Goal: Task Accomplishment & Management: Manage account settings

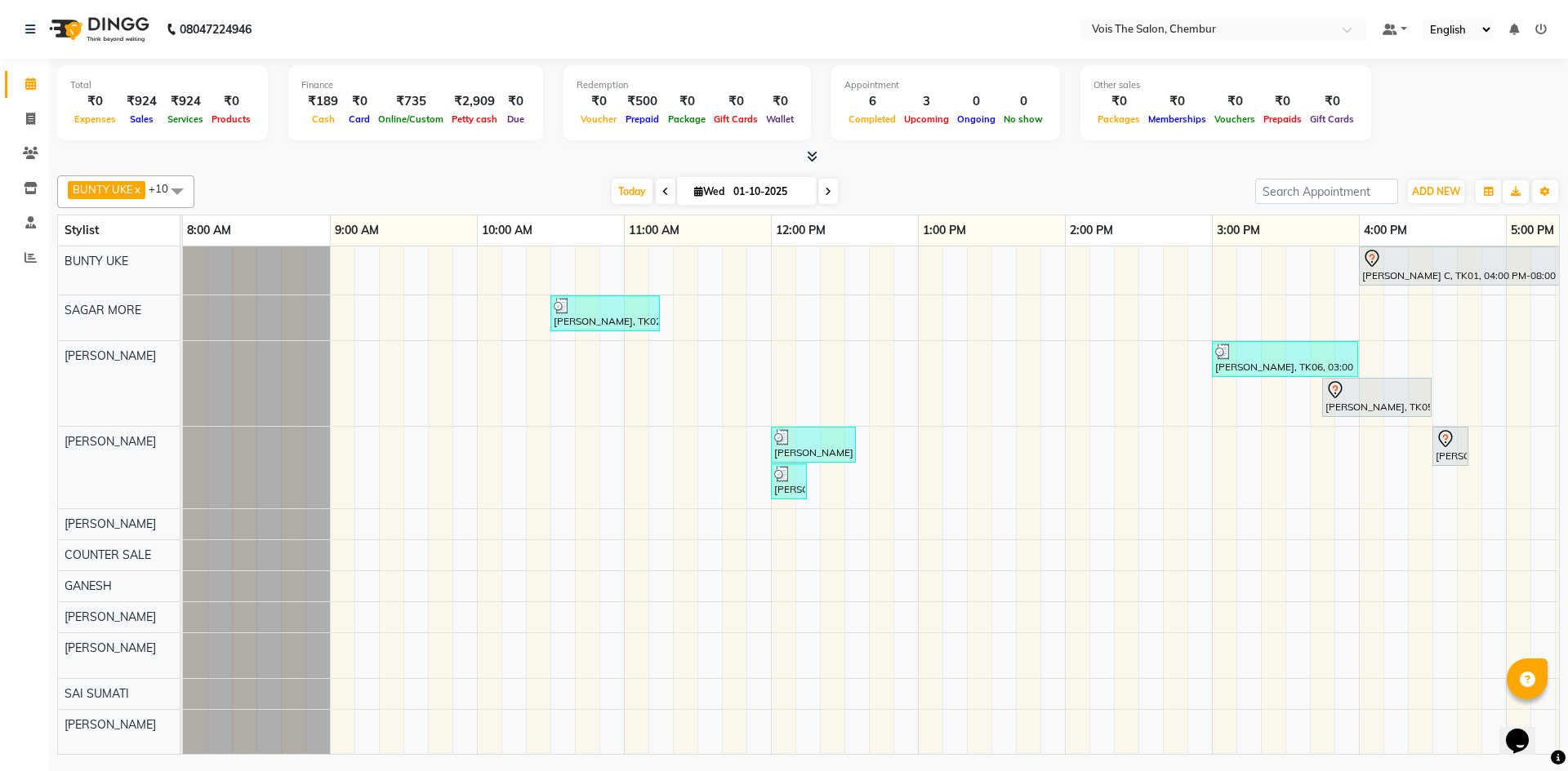
scroll to position [13, 0]
click at [414, 233] on div "9:00 AM" at bounding box center [404, 230] width 147 height 31
click at [629, 194] on span "Today" at bounding box center [632, 191] width 41 height 25
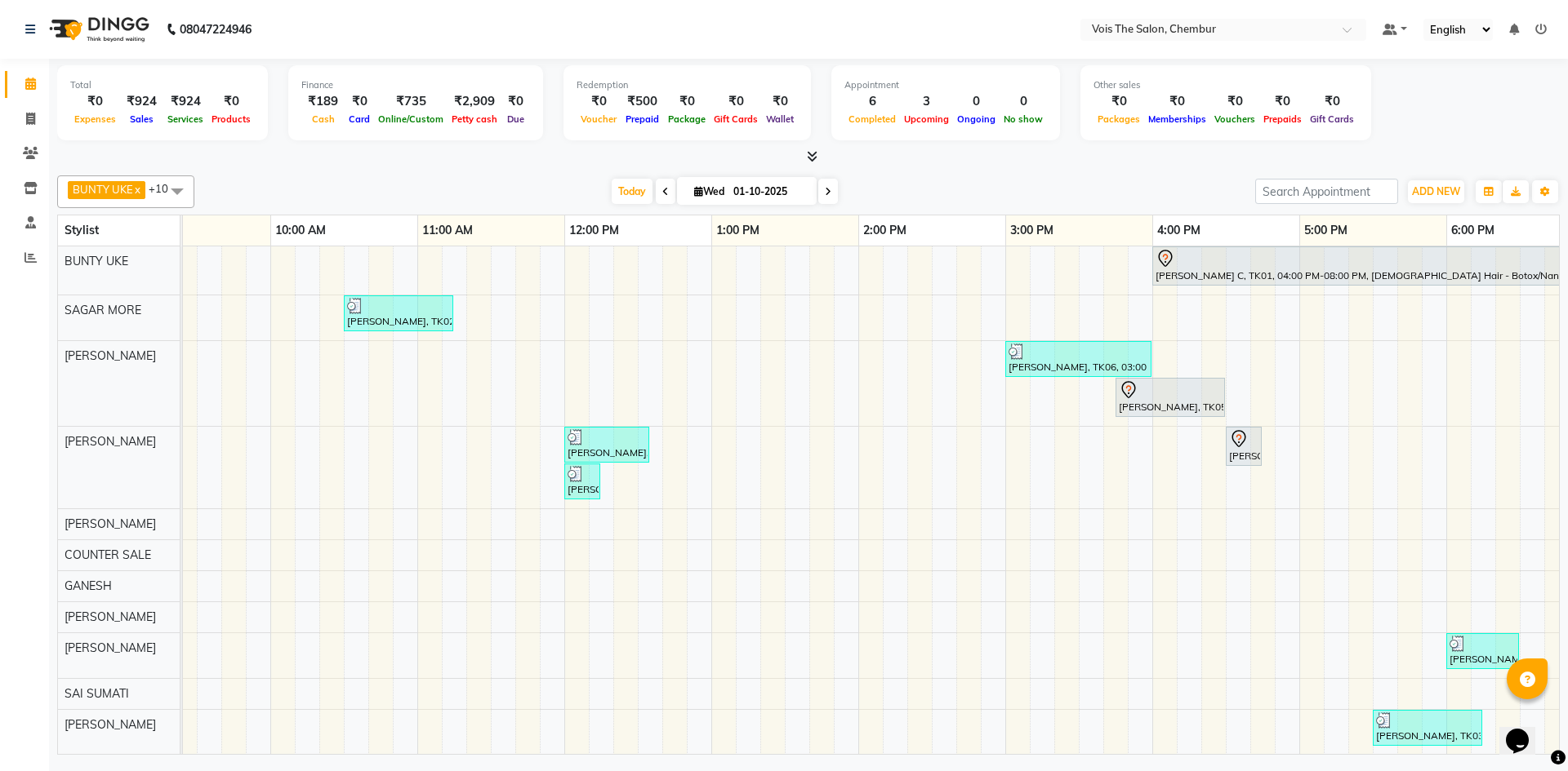
scroll to position [0, 208]
click at [1159, 307] on div "RUDRANI C, TK01, 04:00 PM-08:00 PM, FEMALE Hair - Botox/Nanoplastia APARNA PRAB…" at bounding box center [1078, 501] width 2205 height 508
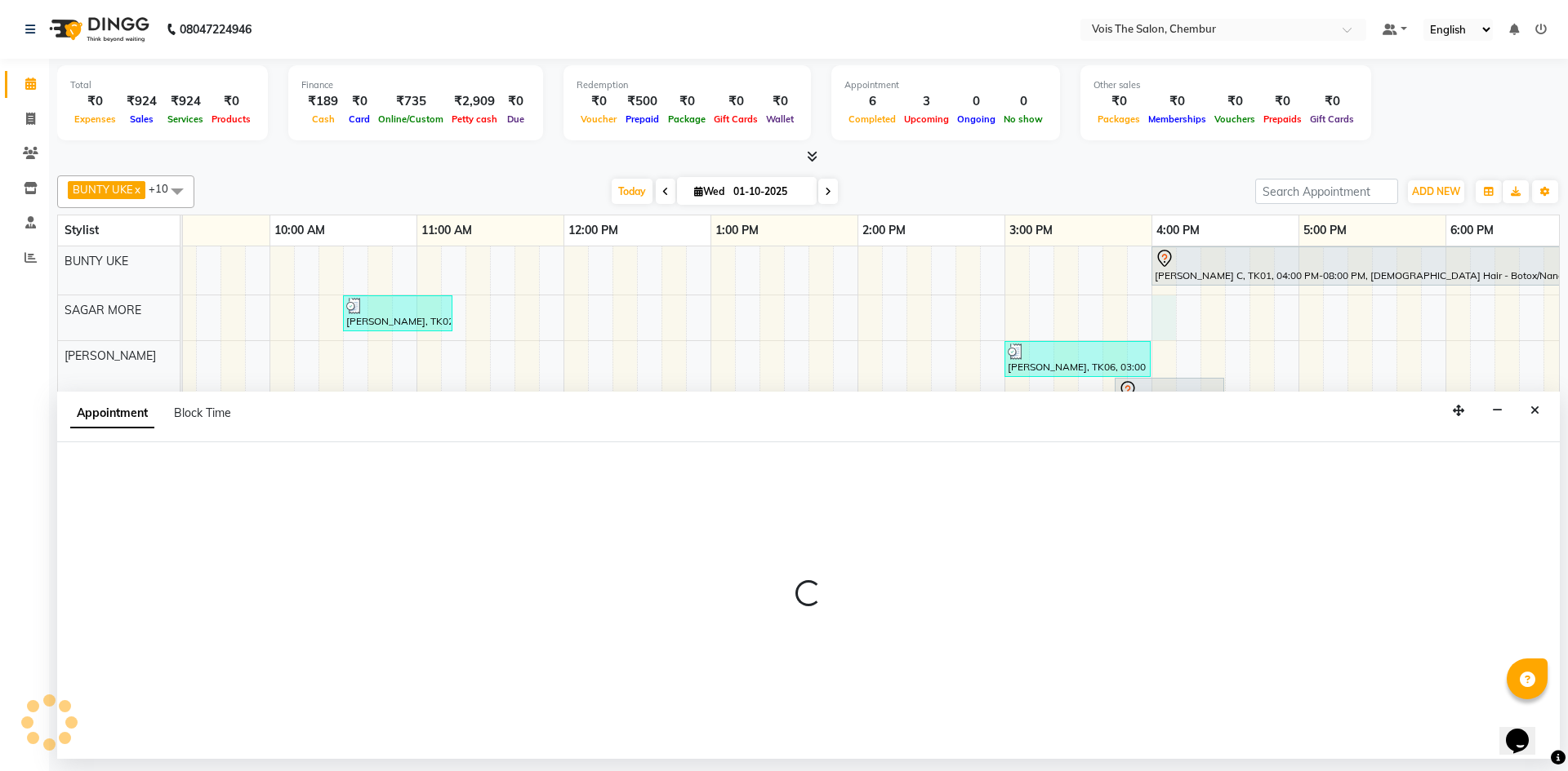
select select "79152"
select select "tentative"
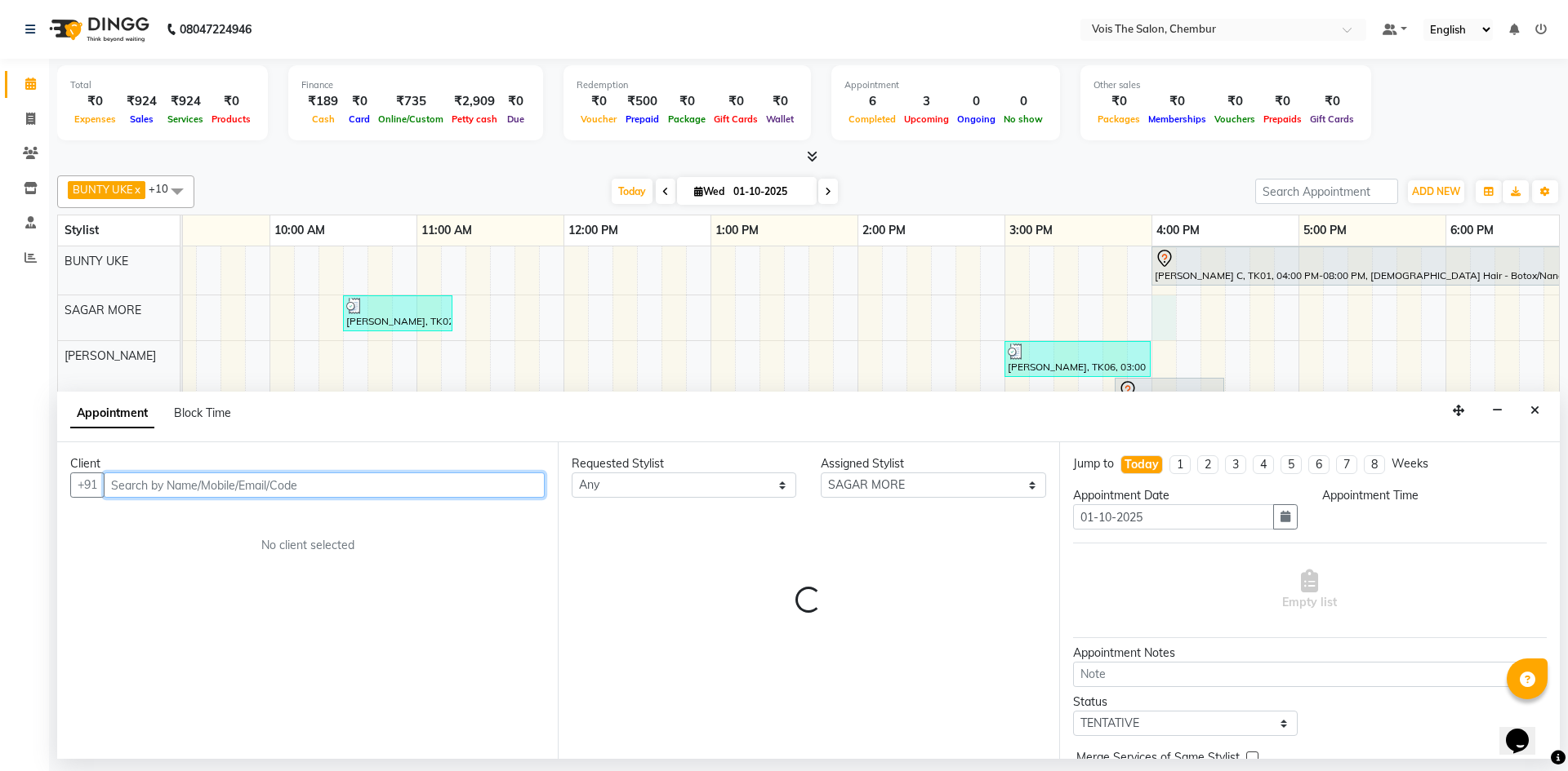
select select "960"
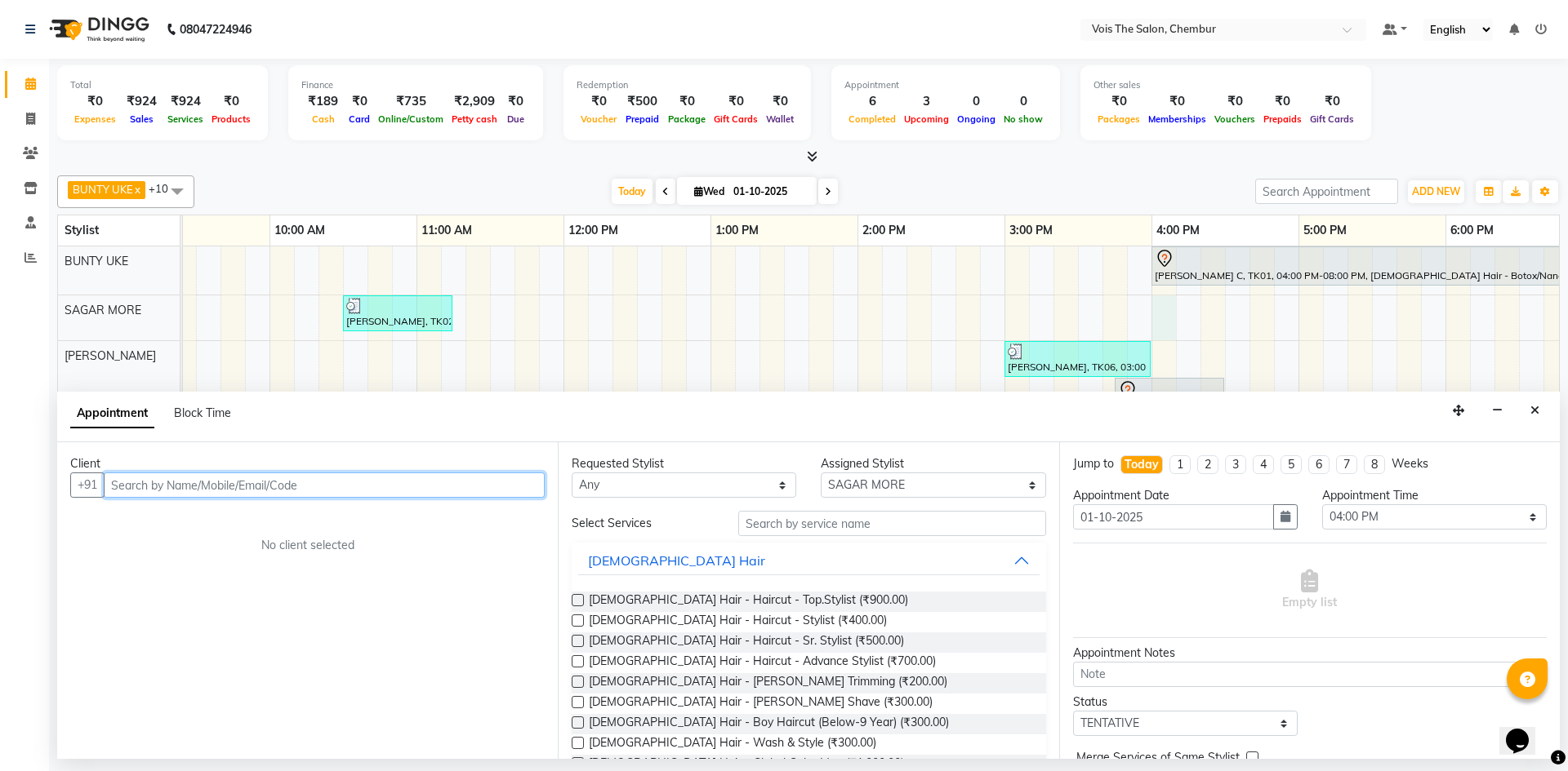
click at [413, 478] on input "text" at bounding box center [324, 485] width 441 height 25
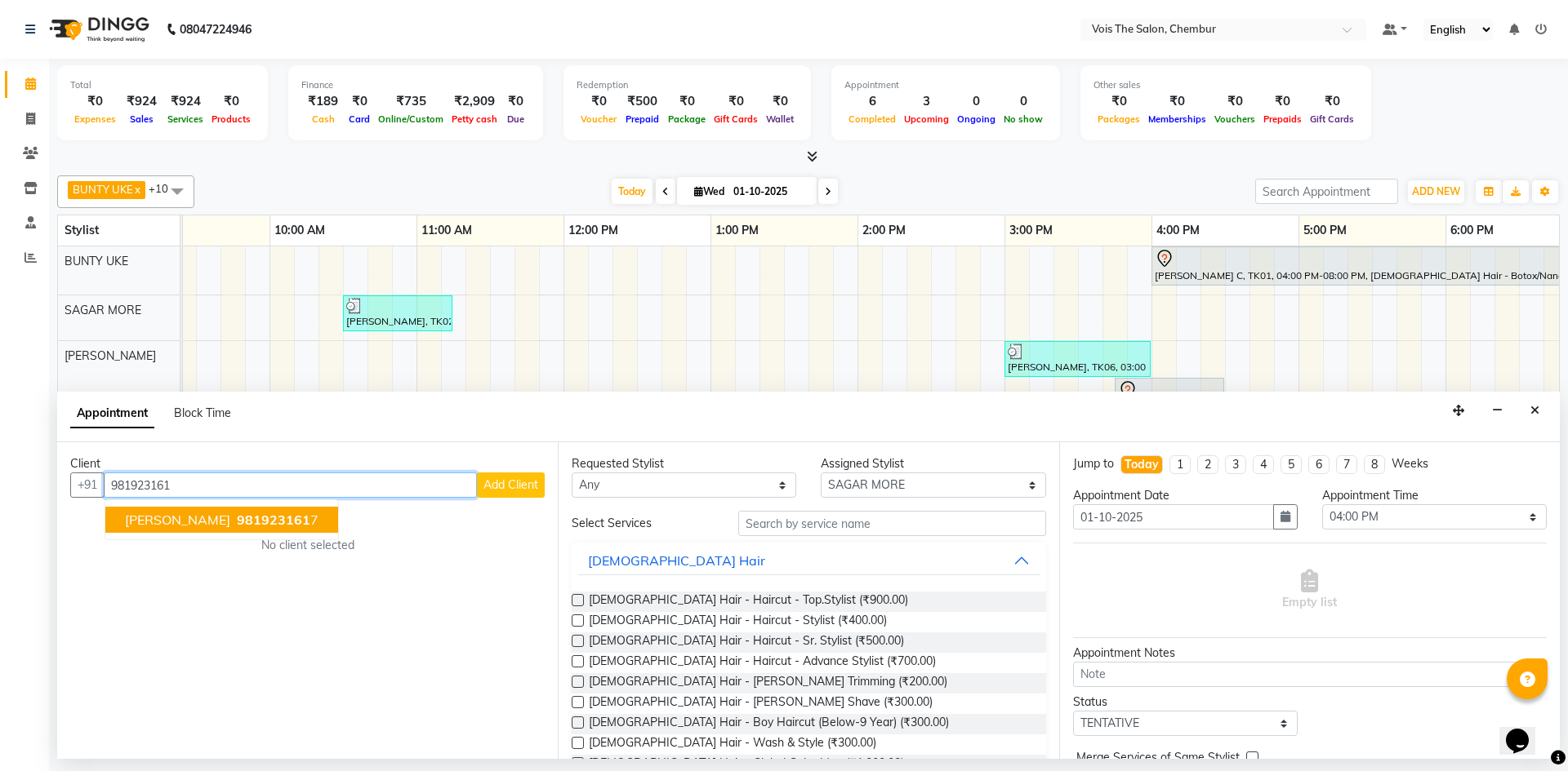
click at [263, 521] on span "981923161" at bounding box center [273, 520] width 73 height 17
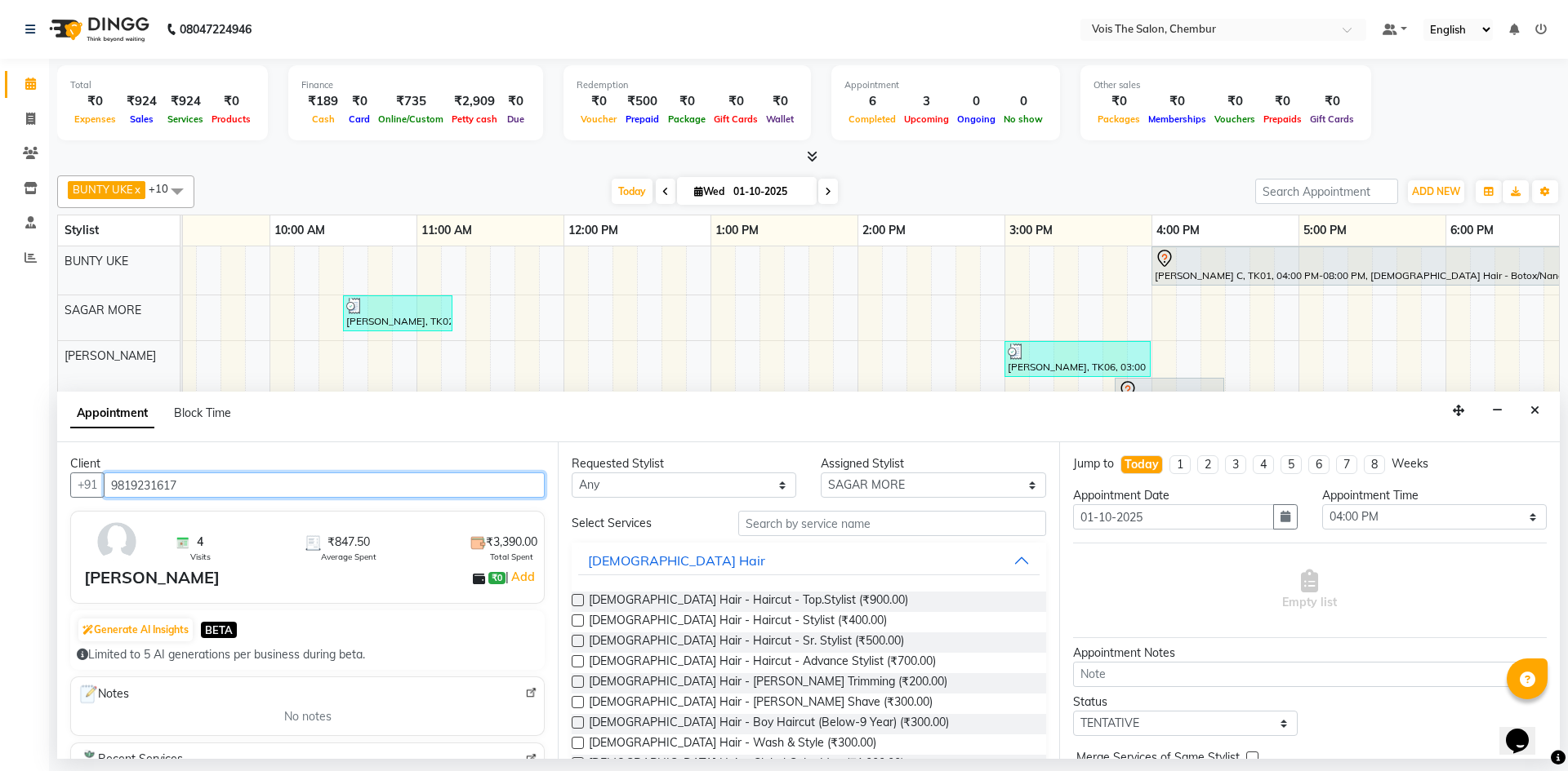
type input "9819231617"
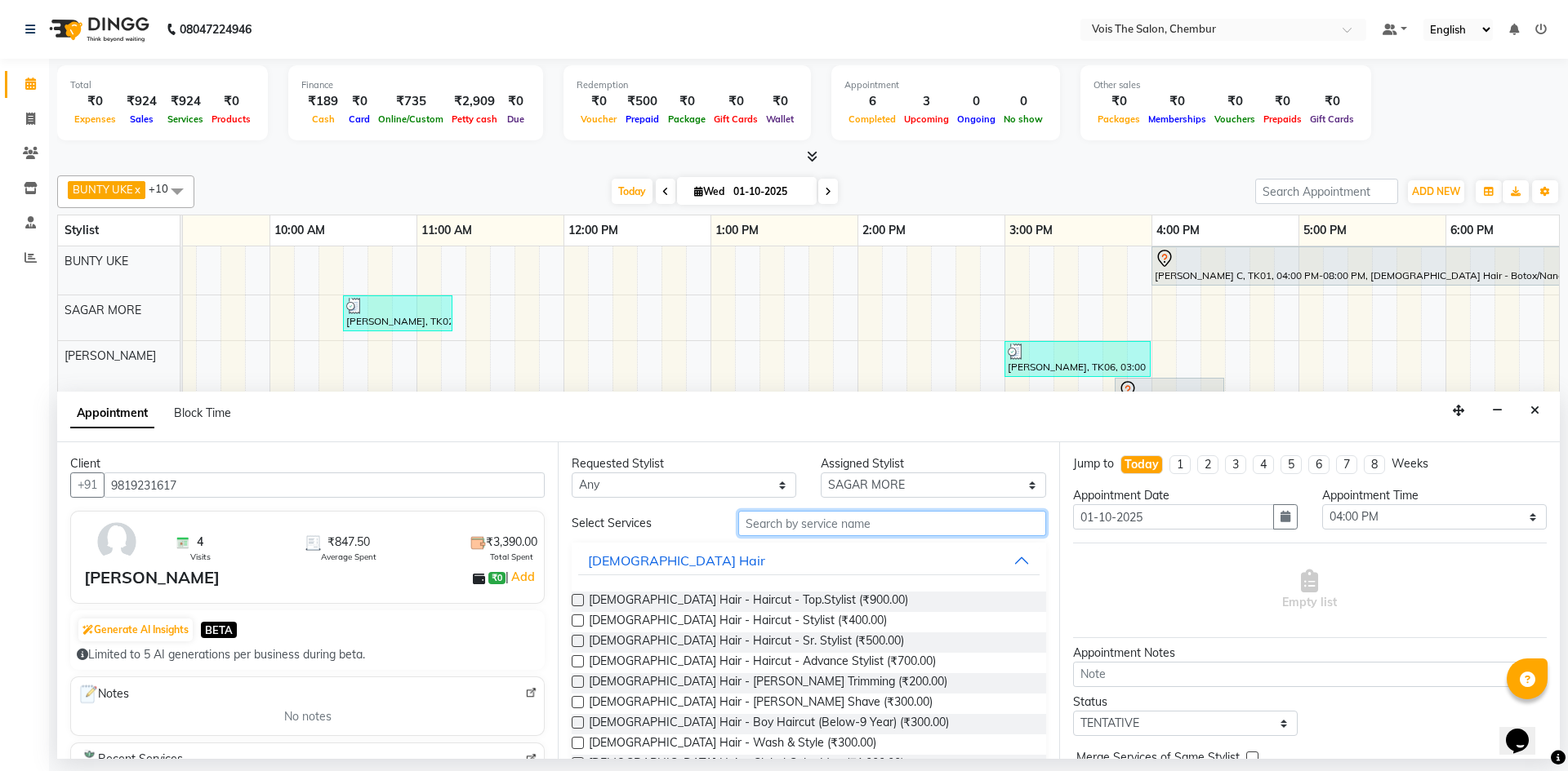
click at [763, 524] on input "text" at bounding box center [892, 523] width 308 height 25
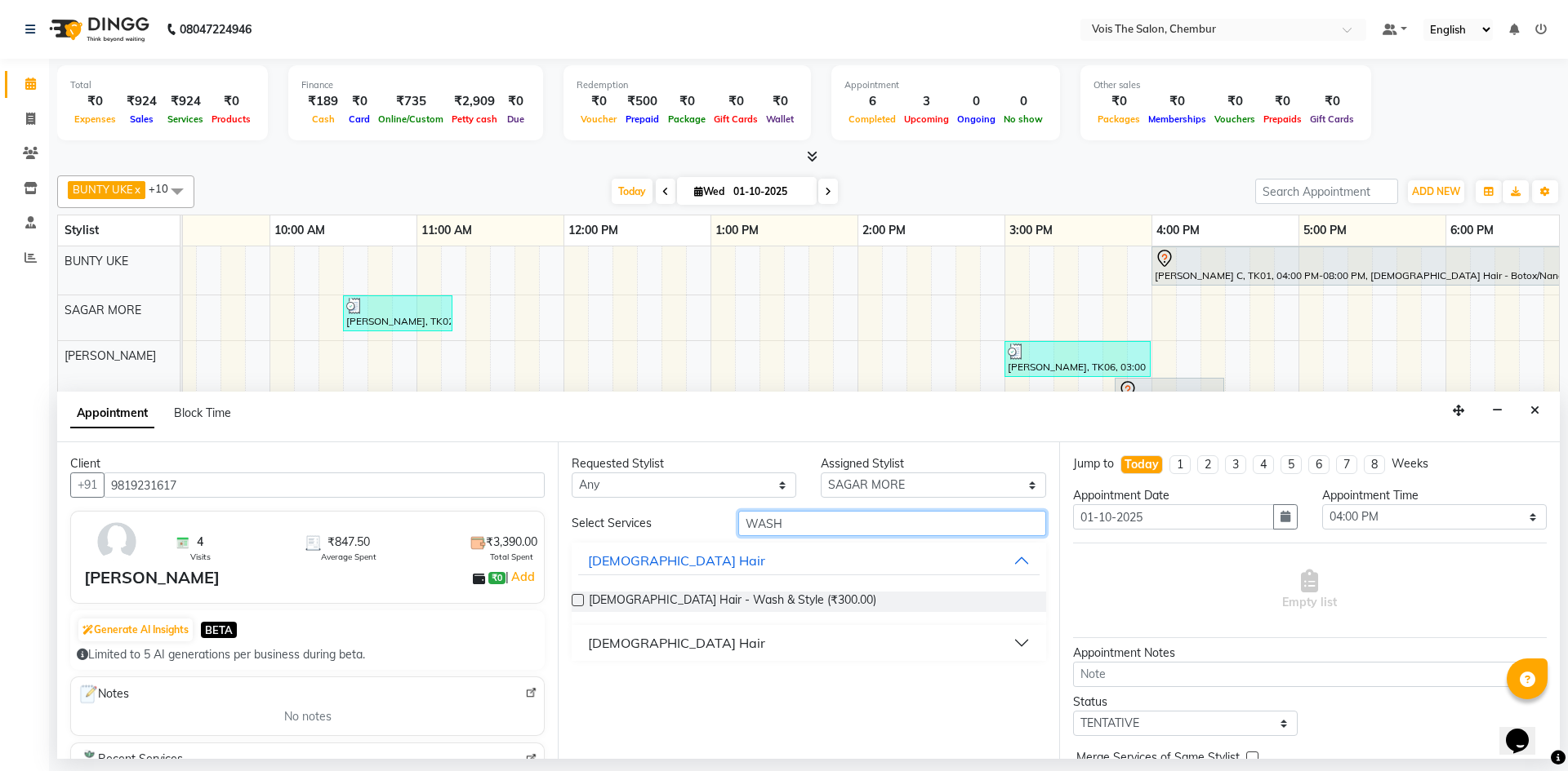
type input "WASH"
click at [640, 657] on button "FEMALE Hair" at bounding box center [809, 644] width 461 height 30
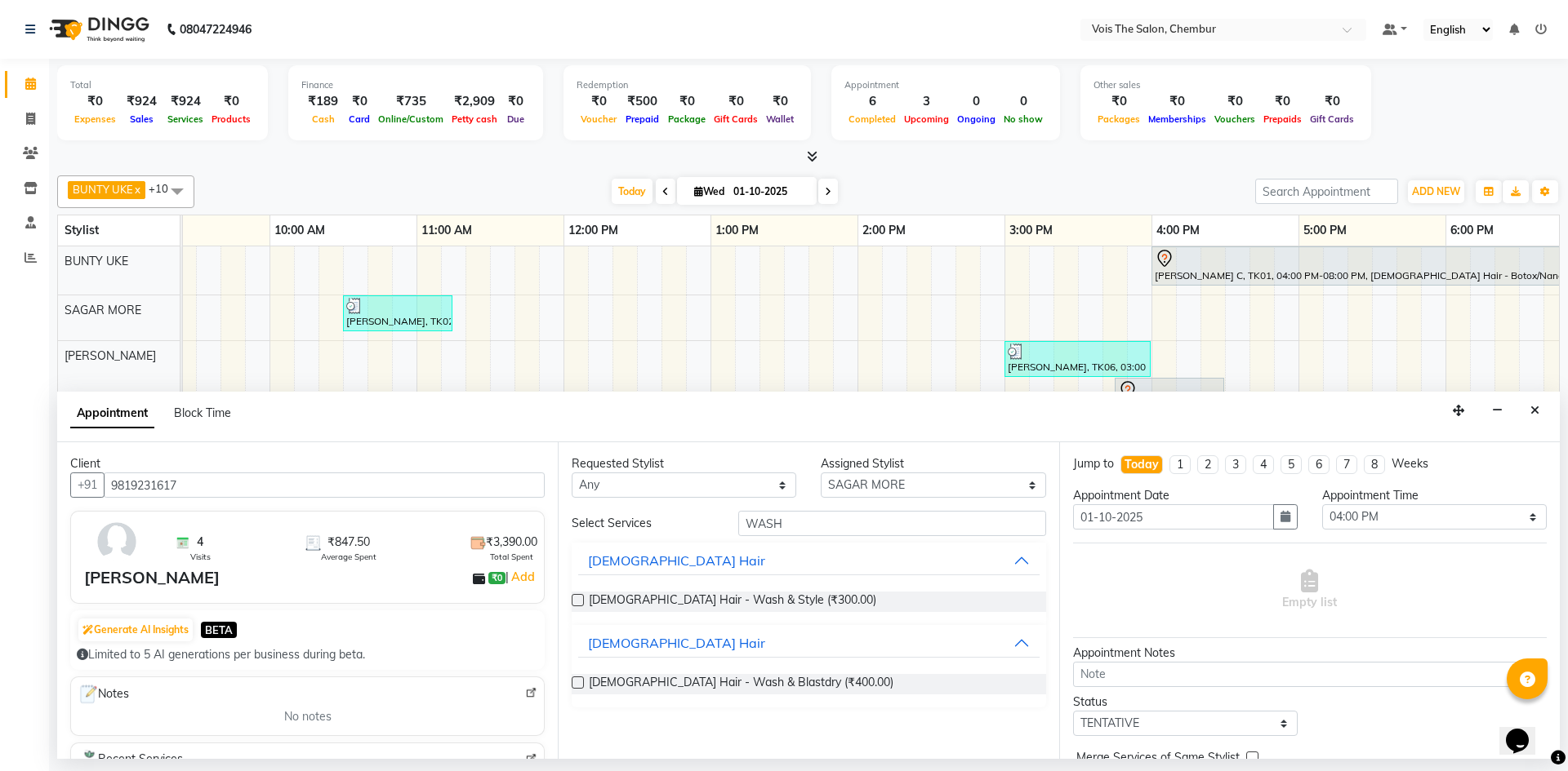
click at [579, 686] on label at bounding box center [578, 683] width 12 height 12
click at [579, 686] on input "checkbox" at bounding box center [577, 685] width 10 height 10
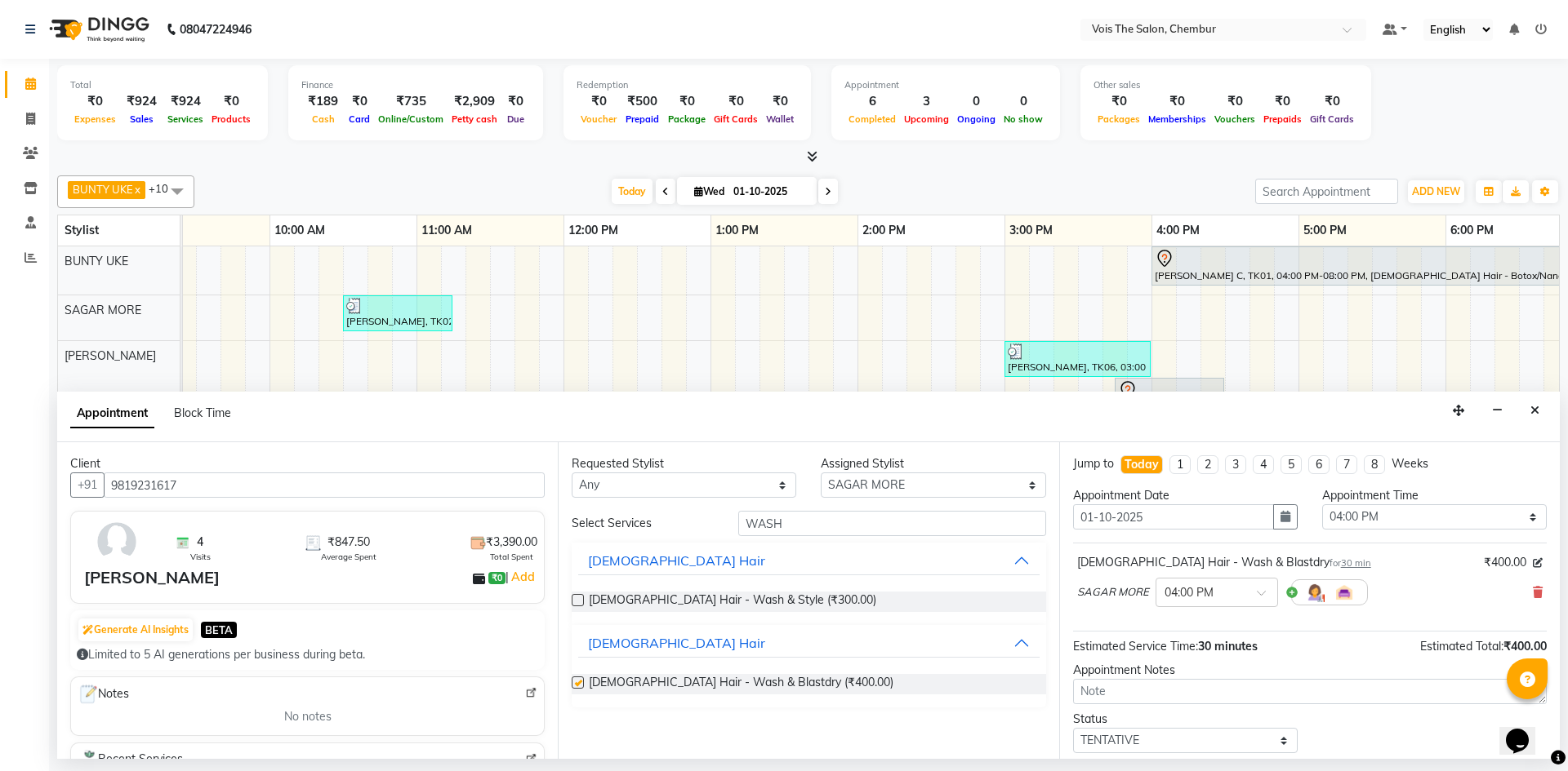
checkbox input "false"
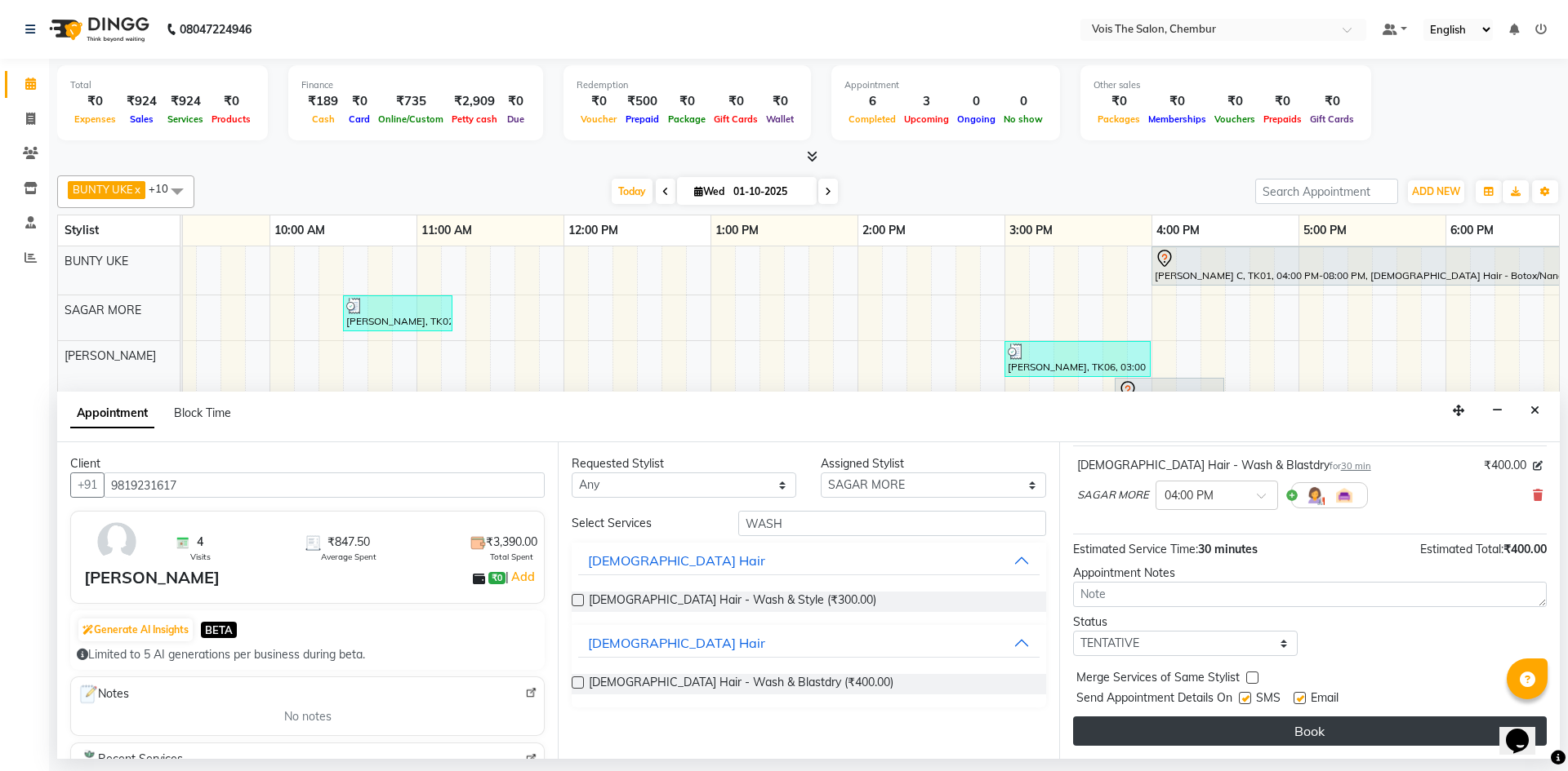
click at [1136, 730] on button "Book" at bounding box center [1310, 732] width 474 height 30
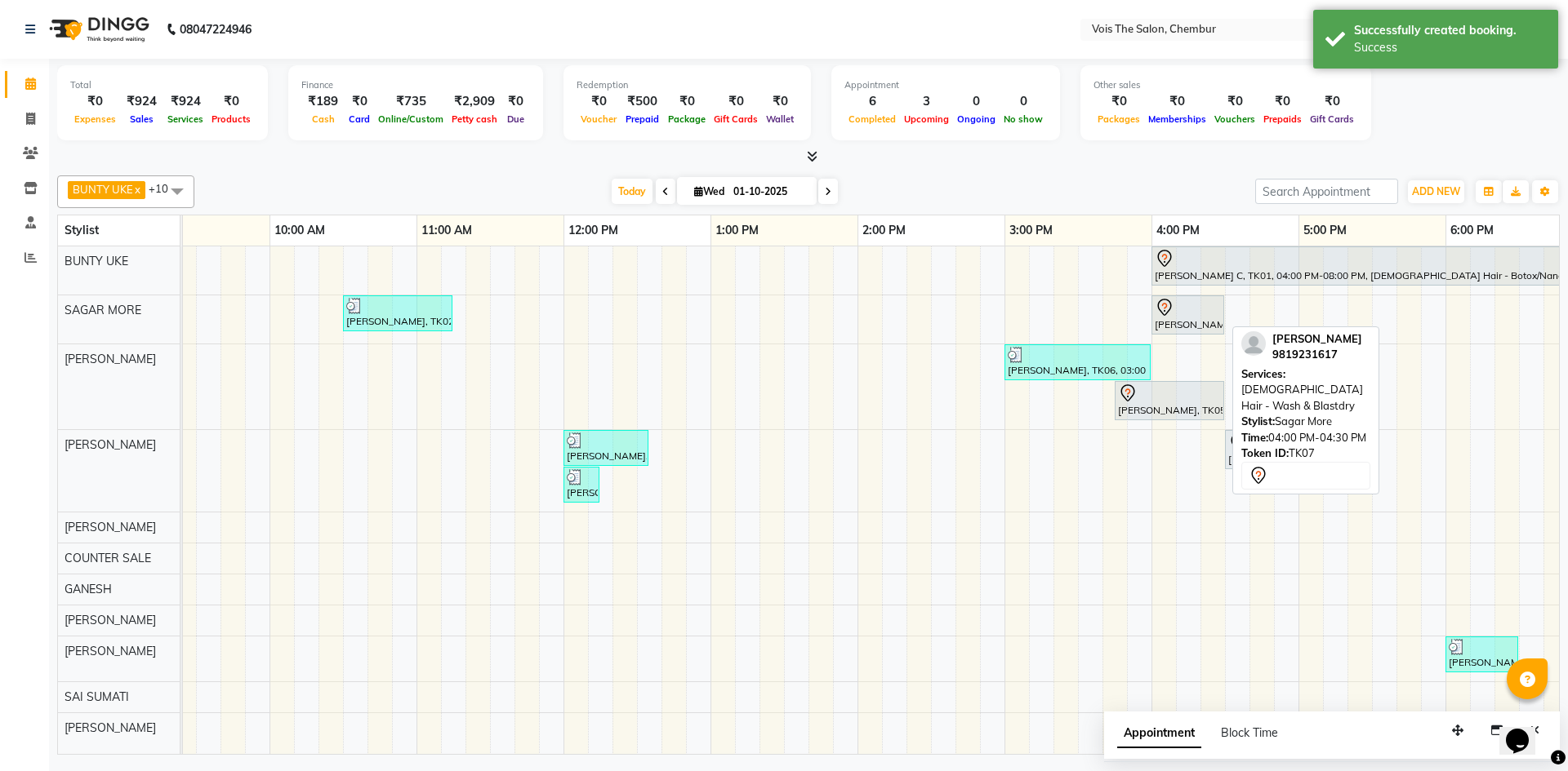
click at [1168, 325] on div "[PERSON_NAME], TK07, 04:00 PM-04:30 PM, [DEMOGRAPHIC_DATA] Hair - Wash & Blastd…" at bounding box center [1188, 315] width 70 height 34
select select "7"
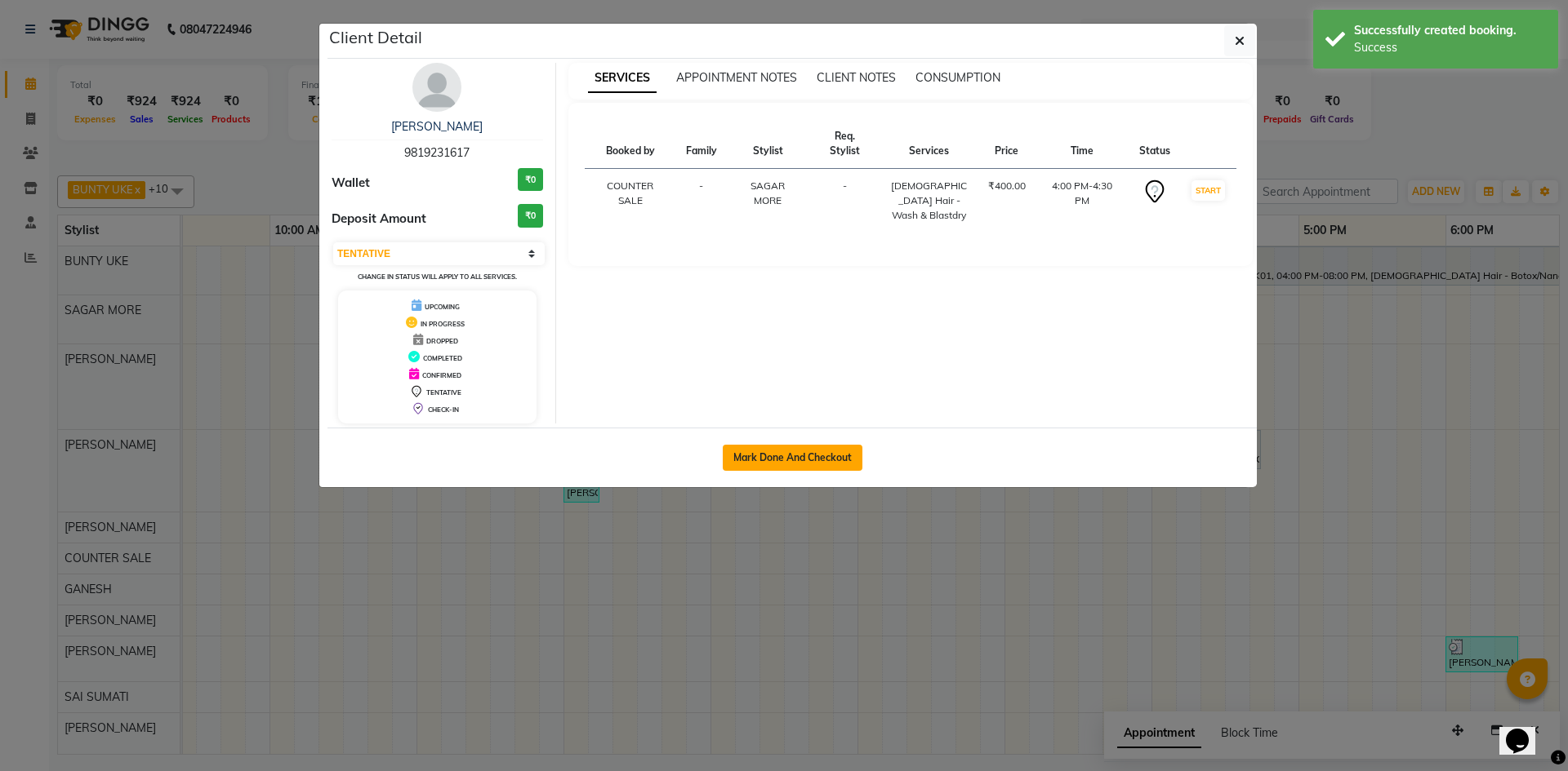
click at [835, 451] on button "Mark Done And Checkout" at bounding box center [792, 458] width 140 height 26
select select "service"
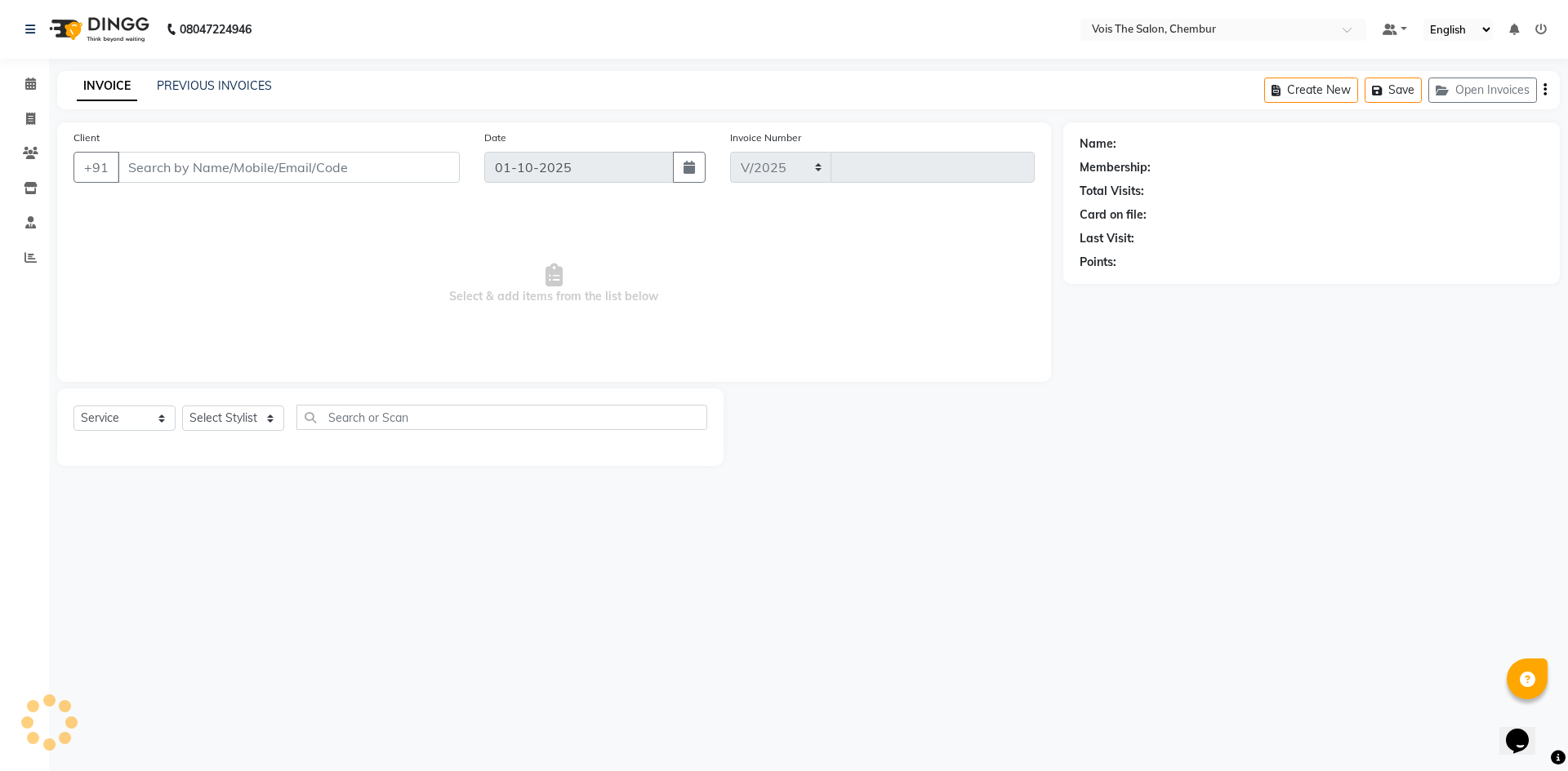
select select "8261"
type input "1012"
type input "9819231617"
select select "79152"
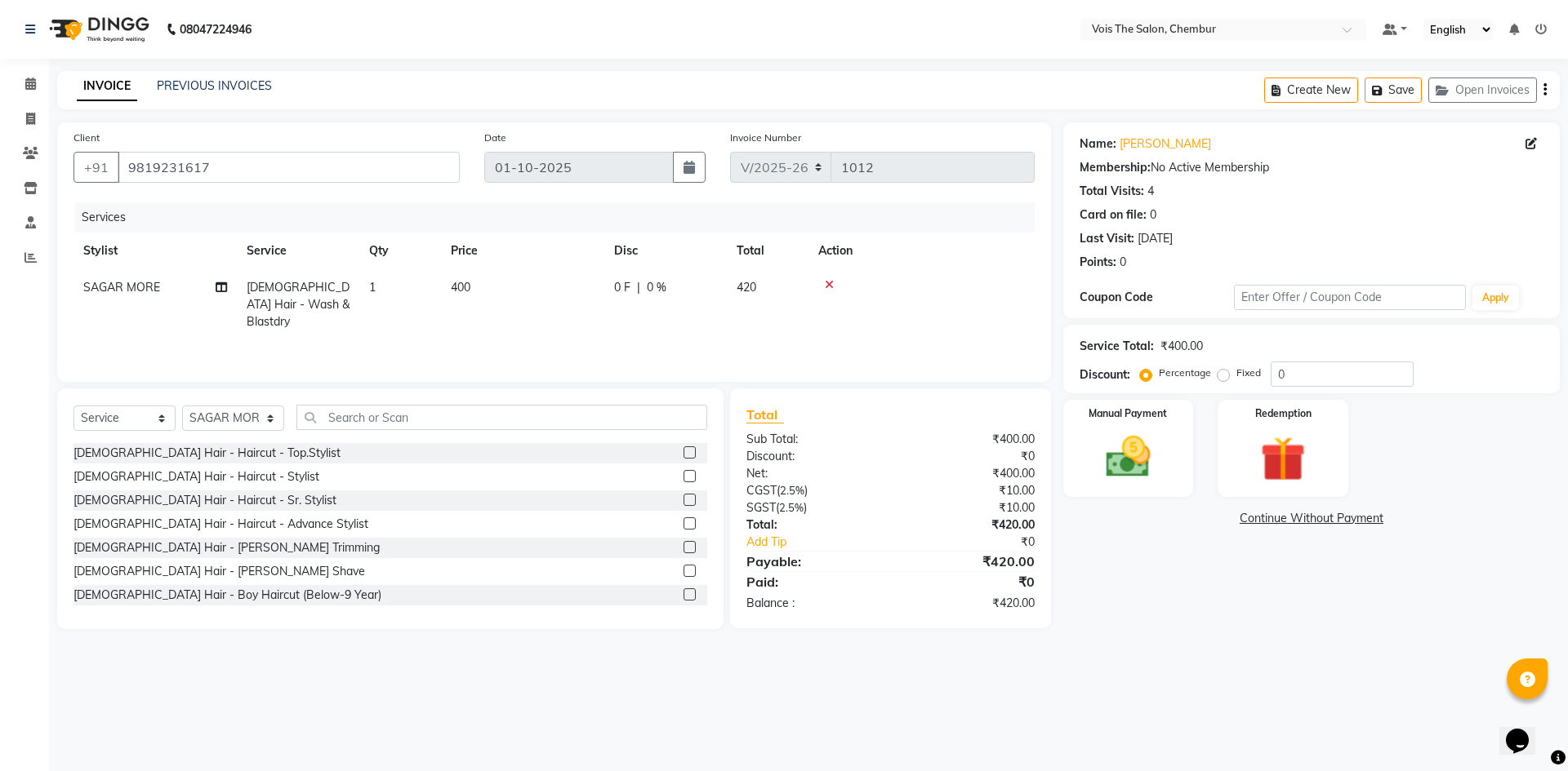
click at [458, 283] on span "400" at bounding box center [461, 287] width 19 height 15
select select "79152"
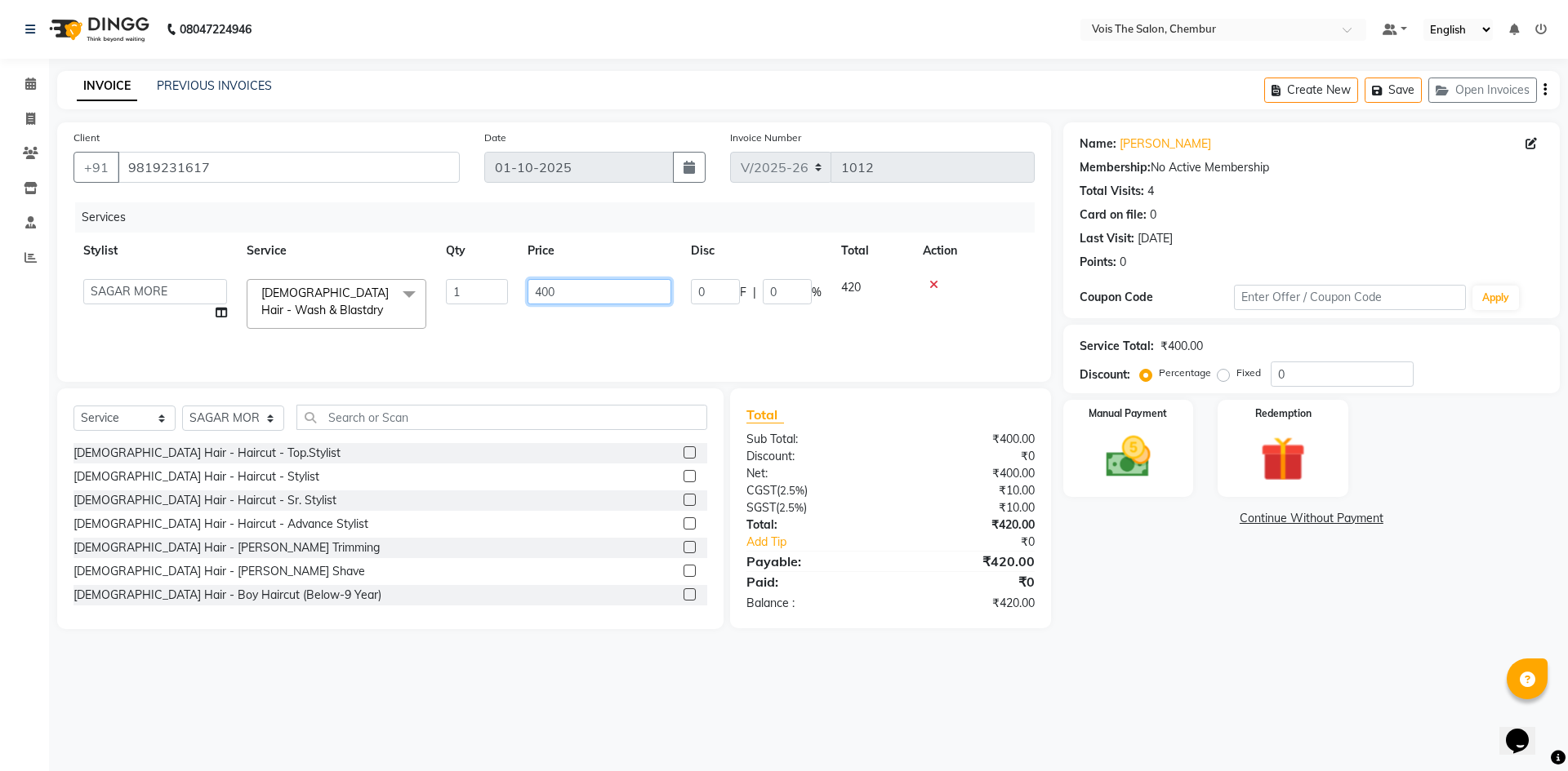
click at [571, 284] on input "400" at bounding box center [599, 291] width 144 height 25
type input "4"
type input "900"
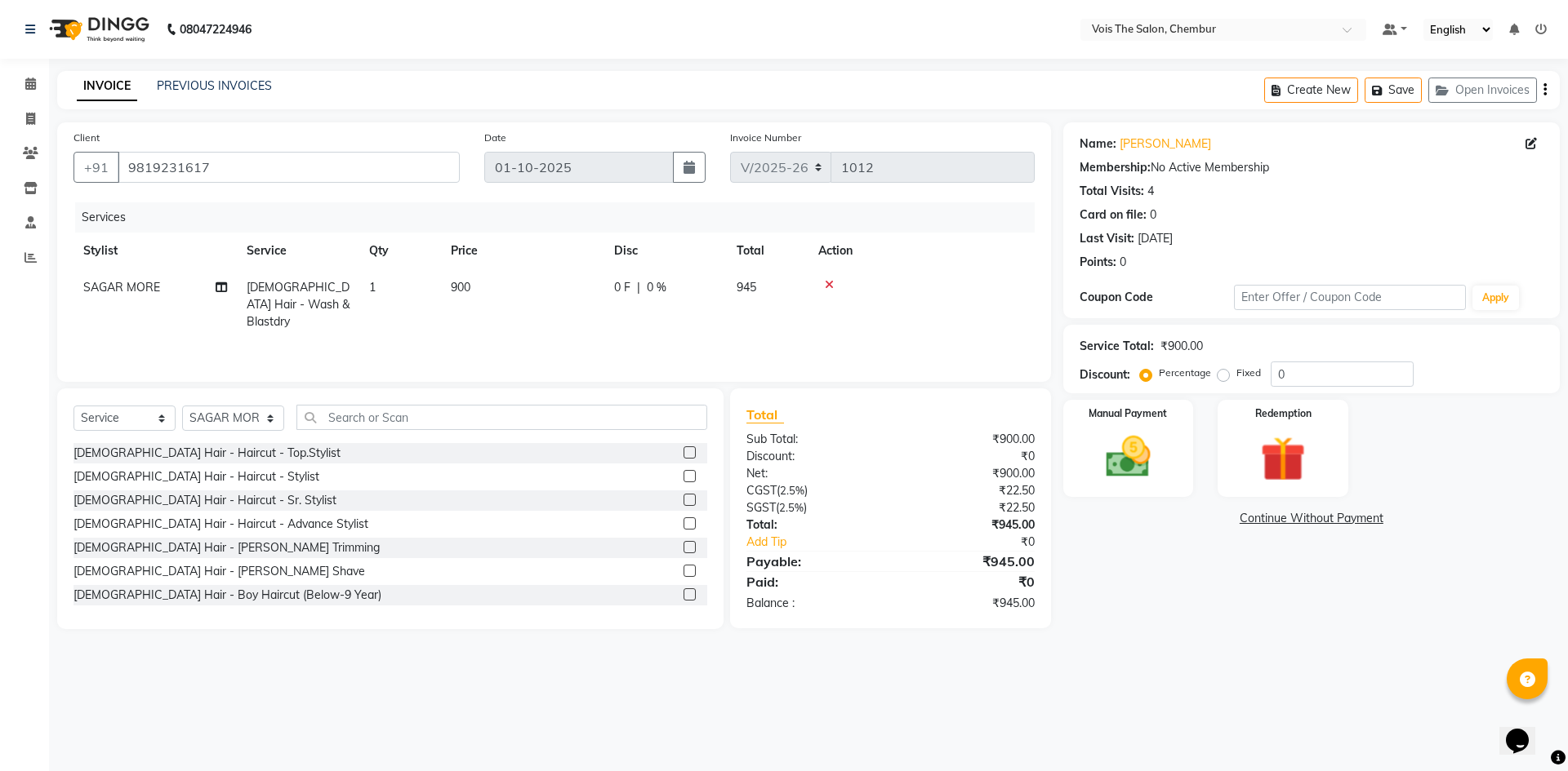
click at [503, 336] on div "Services Stylist Service Qty Price Disc Total Action SAGAR MORE FEMALE Hair - W…" at bounding box center [554, 283] width 962 height 163
click at [1236, 377] on label "Fixed" at bounding box center [1249, 372] width 24 height 15
click at [1224, 377] on input "Fixed" at bounding box center [1226, 372] width 11 height 11
radio input "true"
click at [1298, 376] on input "0" at bounding box center [1342, 374] width 143 height 25
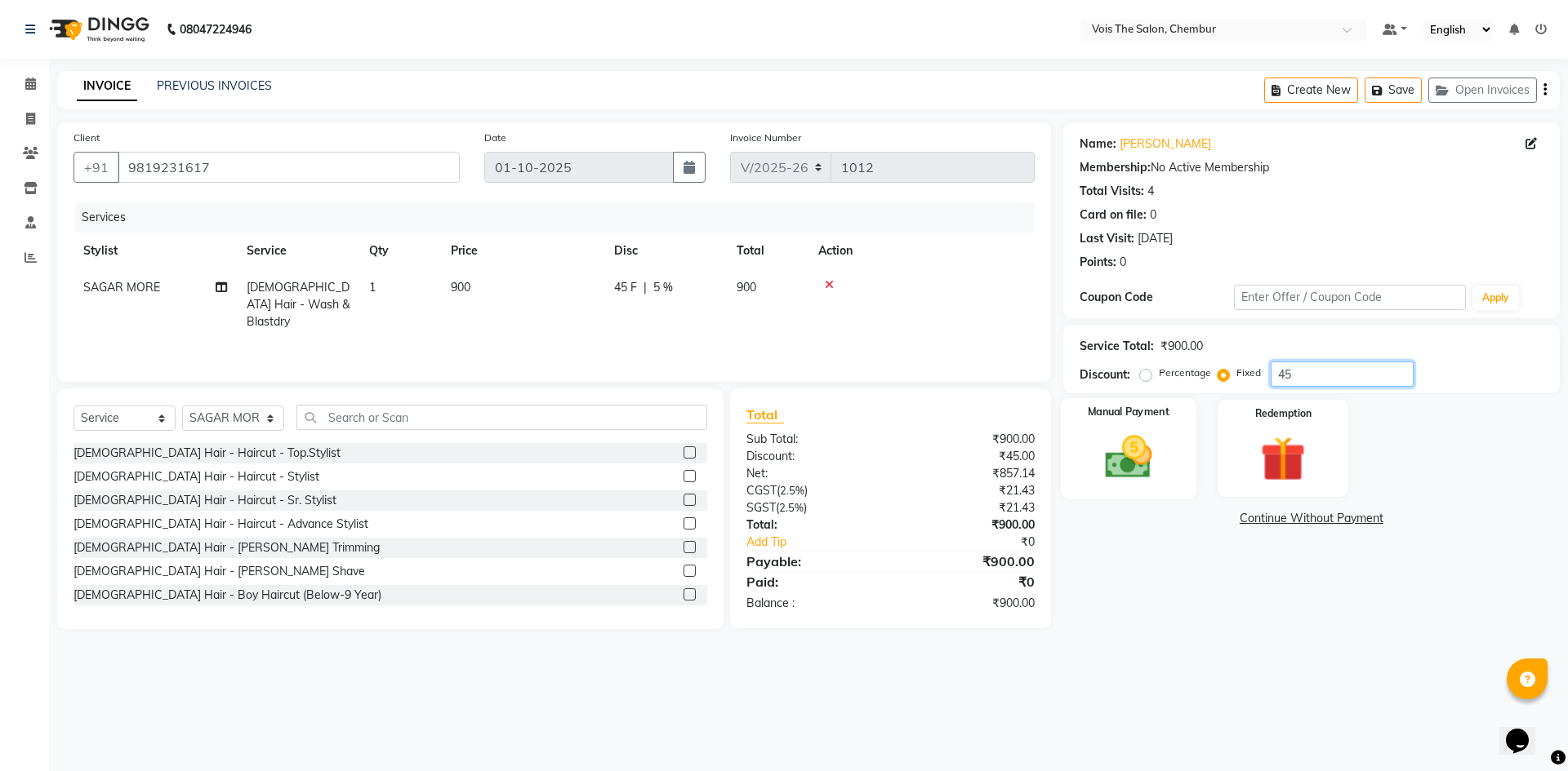
type input "45"
click at [1120, 454] on img at bounding box center [1128, 457] width 76 height 54
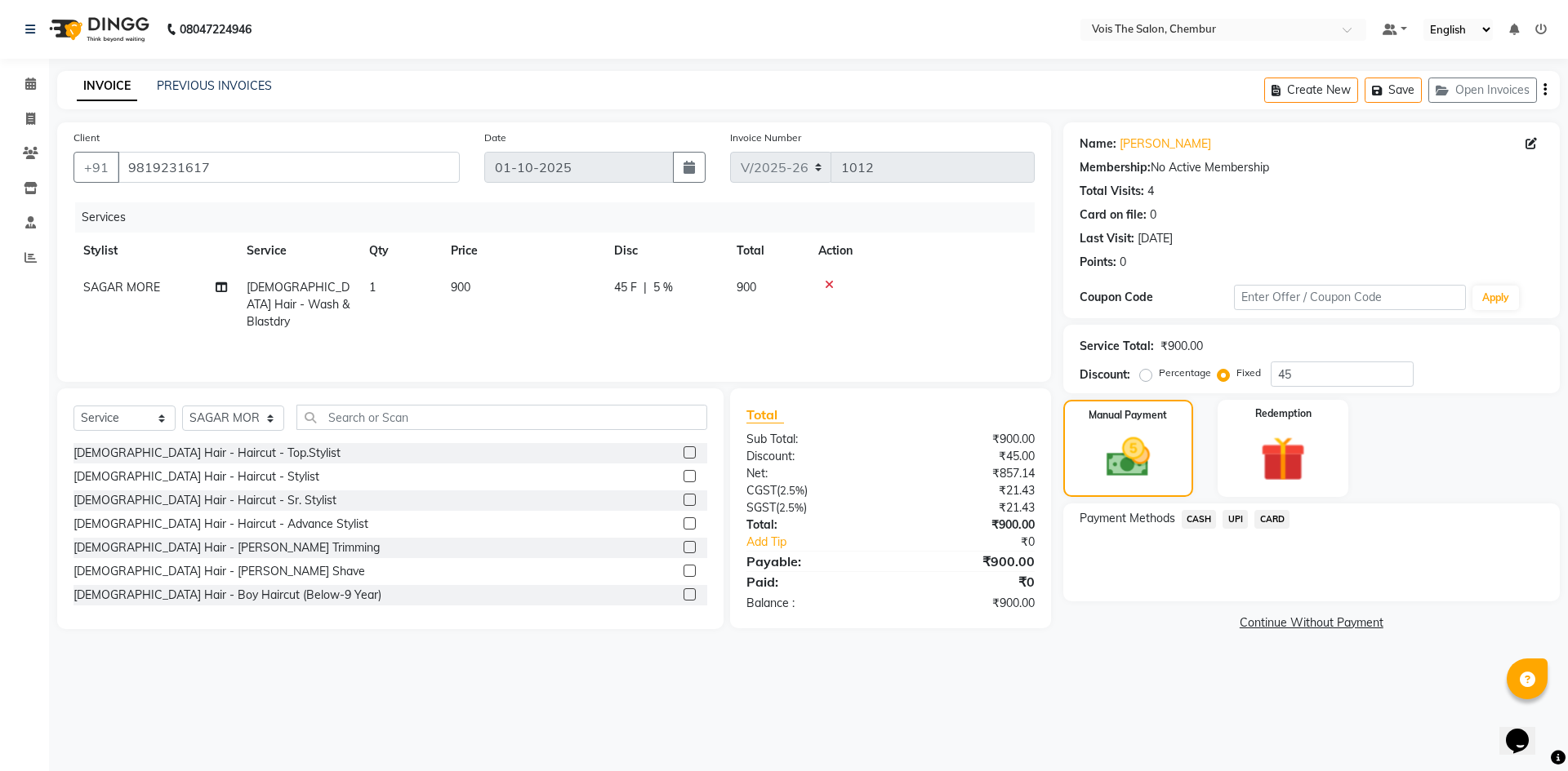
click at [1192, 522] on span "CASH" at bounding box center [1199, 520] width 35 height 19
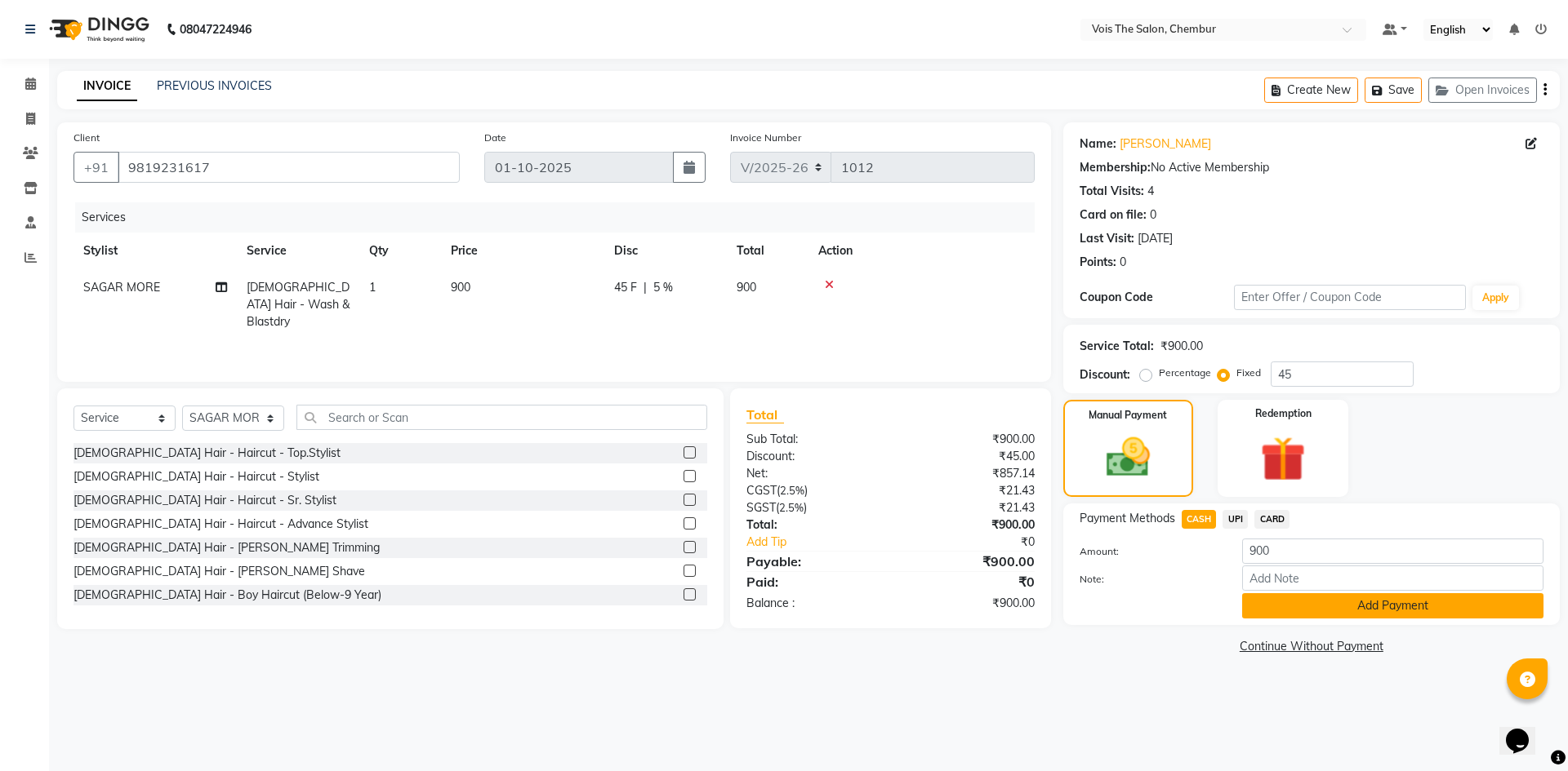
click at [1264, 600] on button "Add Payment" at bounding box center [1393, 605] width 301 height 25
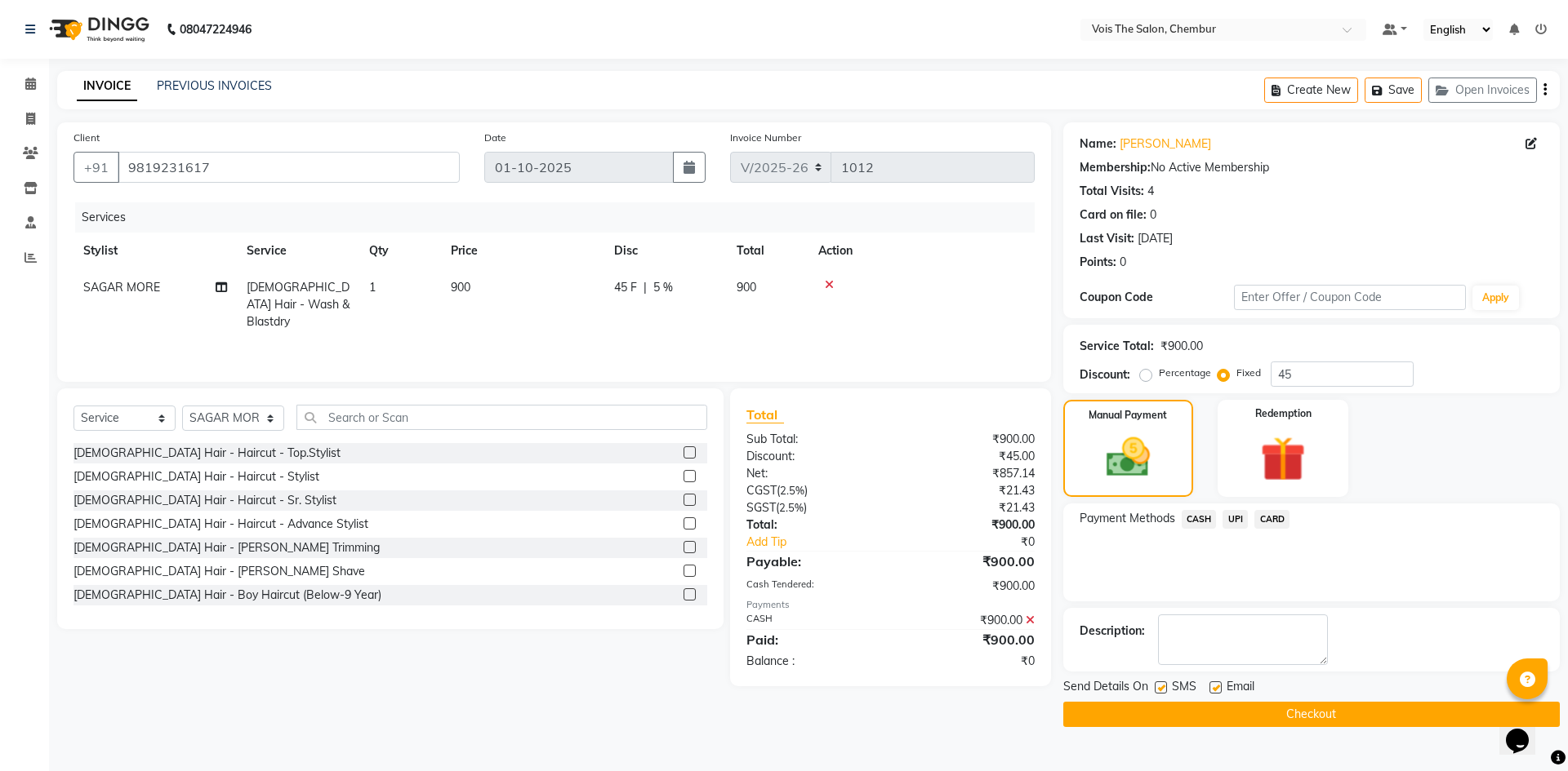
click at [1197, 706] on button "Checkout" at bounding box center [1311, 714] width 496 height 25
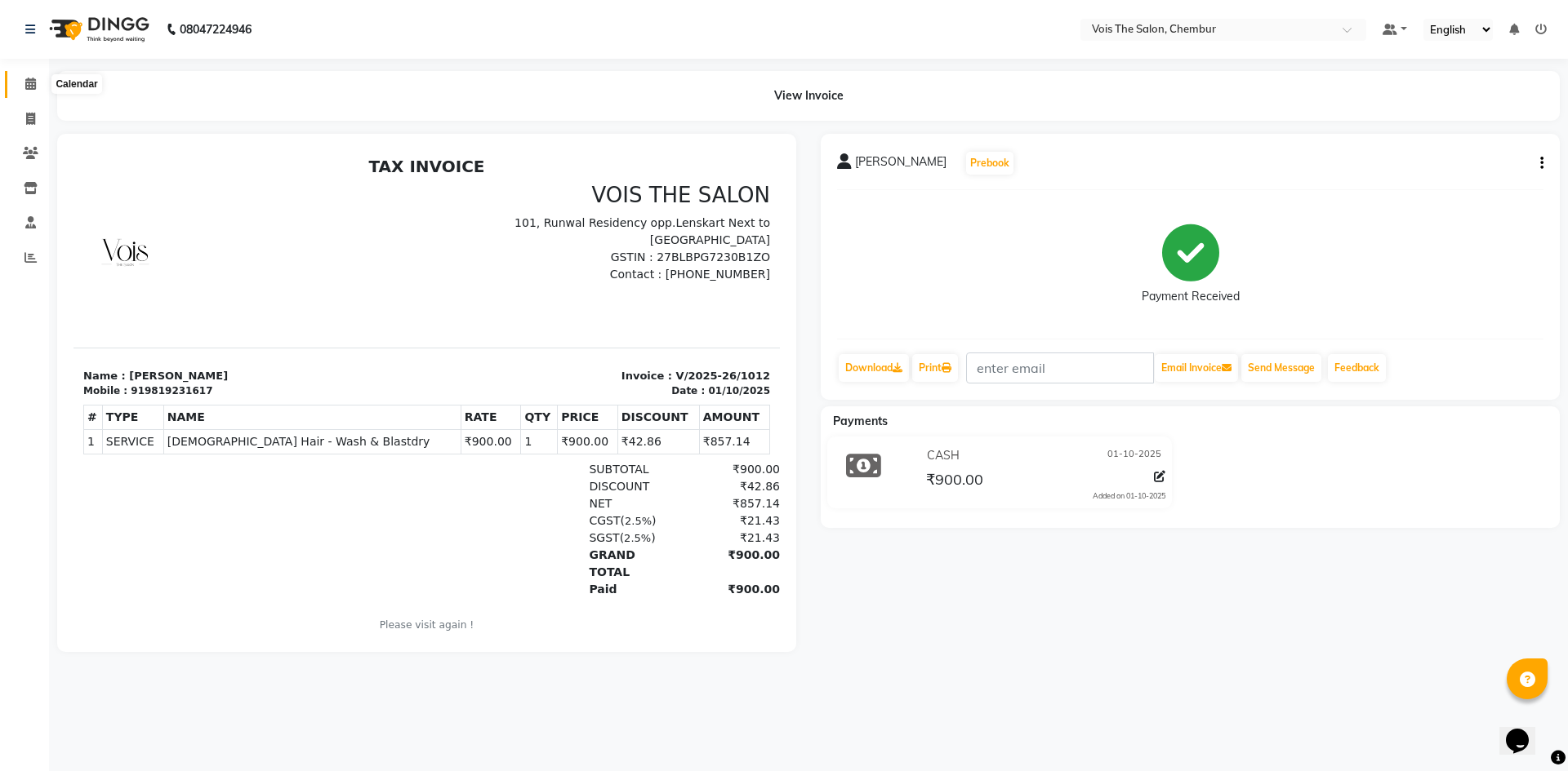
click at [33, 77] on span at bounding box center [31, 85] width 29 height 19
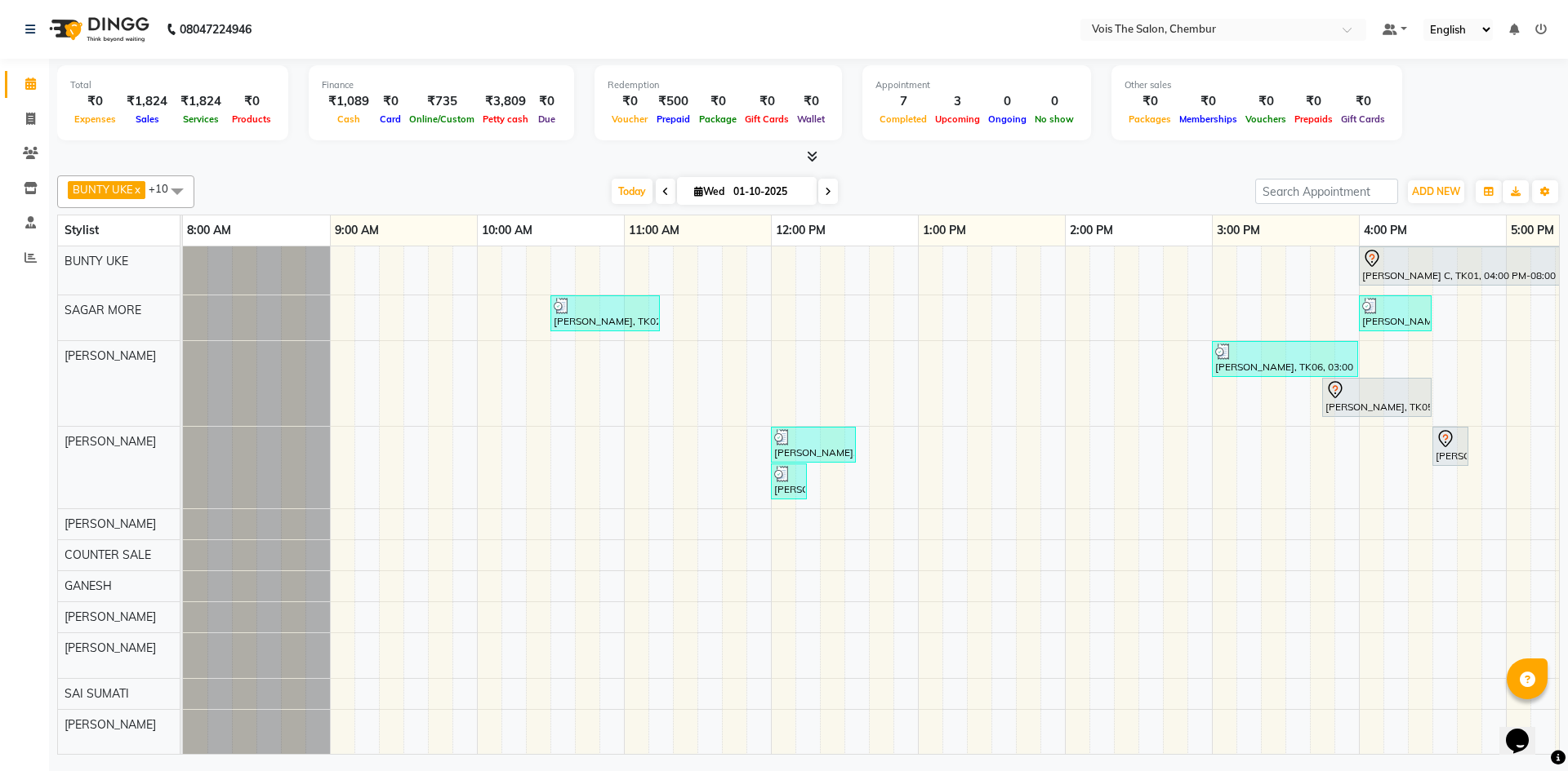
click at [661, 198] on span at bounding box center [666, 191] width 19 height 25
type input "30-09-2025"
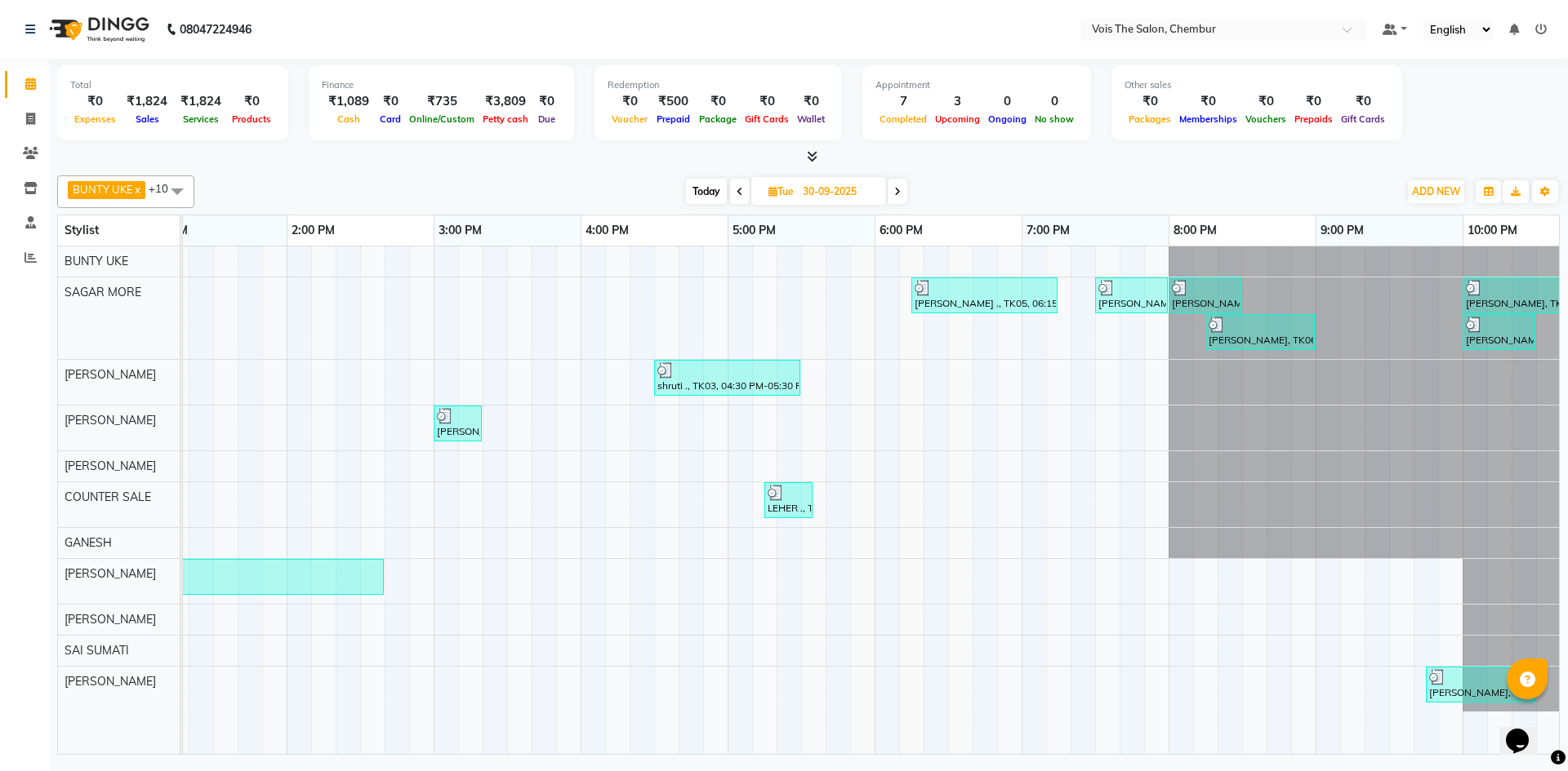
scroll to position [0, 829]
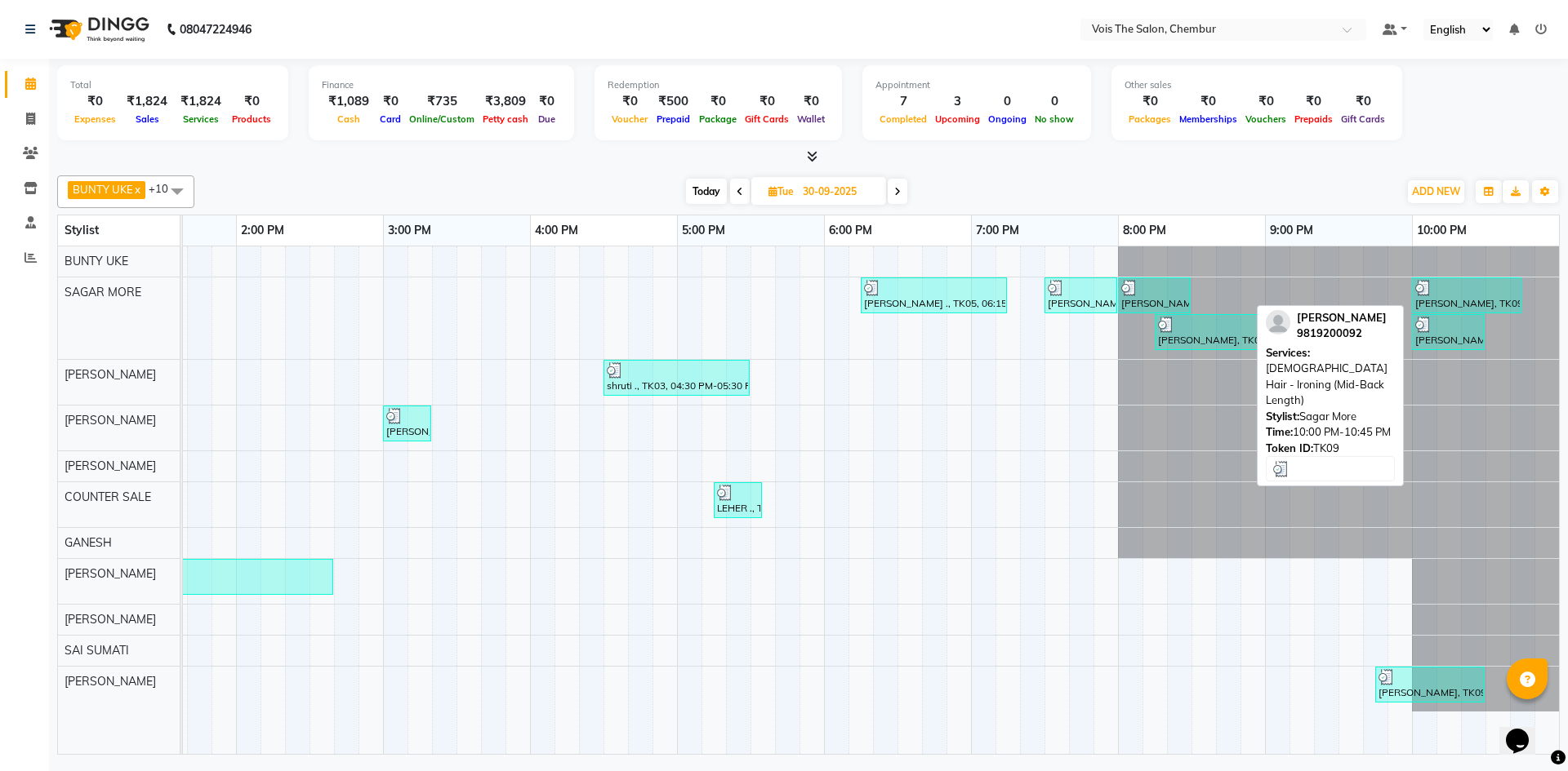
click at [1455, 303] on div "kritika nagpal, TK09, 10:00 PM-10:45 PM, FEMALE Hair - Ironing (Mid-Back Length)" at bounding box center [1467, 296] width 106 height 31
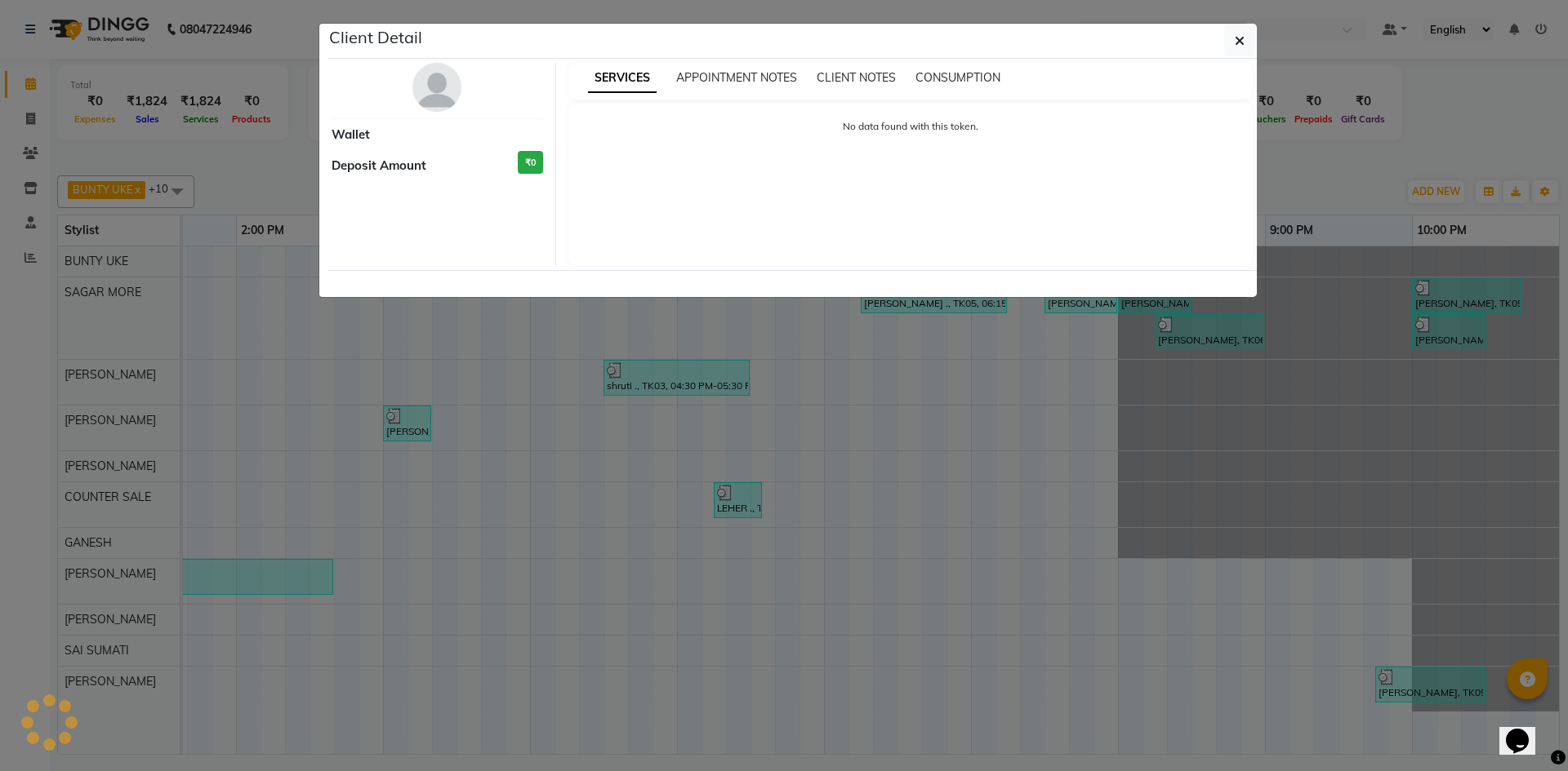
select select "3"
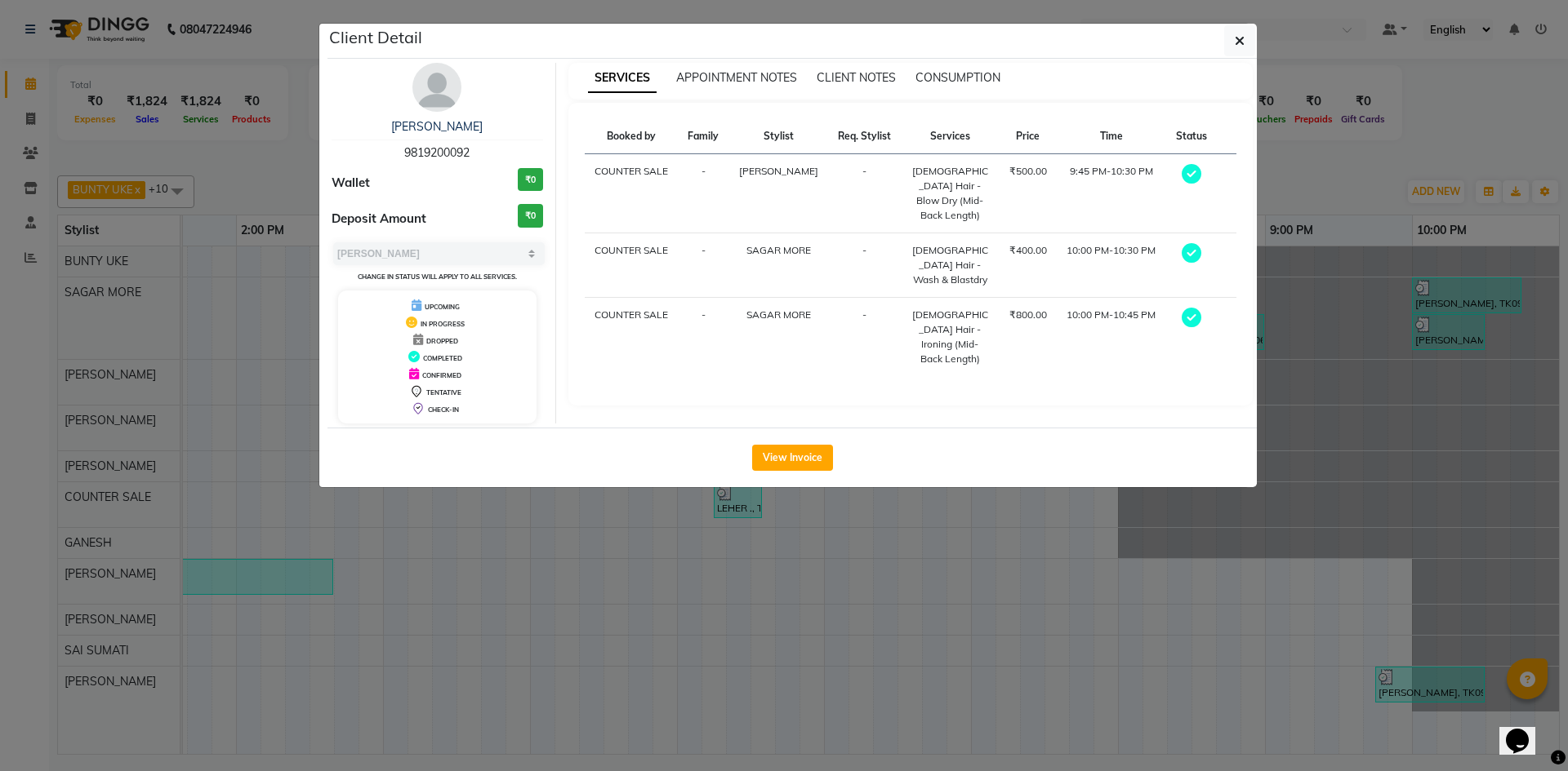
click at [417, 148] on span "9819200092" at bounding box center [436, 153] width 65 height 15
copy span "9819200092"
click at [1236, 44] on icon "button" at bounding box center [1239, 40] width 10 height 13
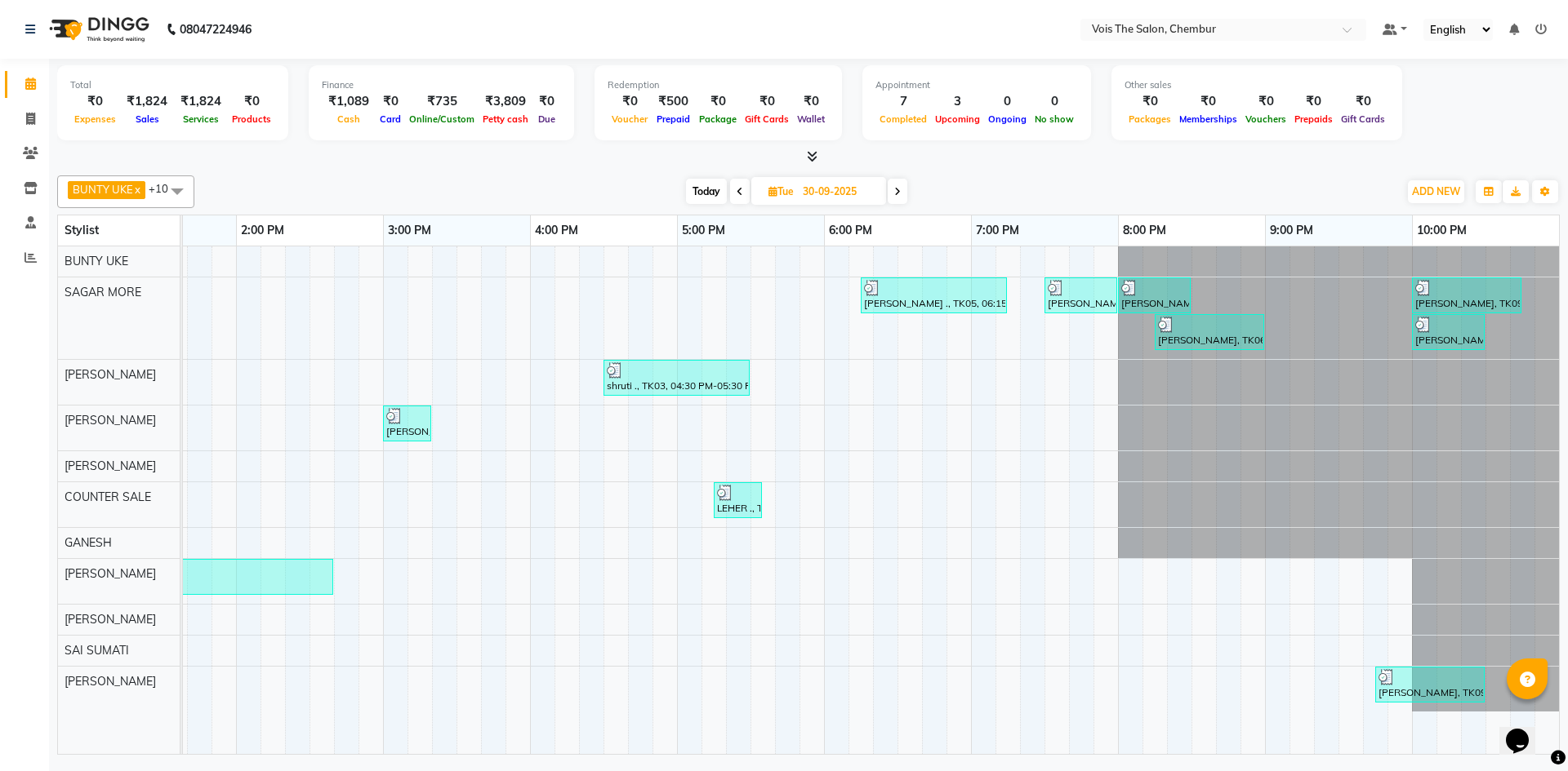
click at [897, 194] on icon at bounding box center [897, 191] width 6 height 10
type input "01-10-2025"
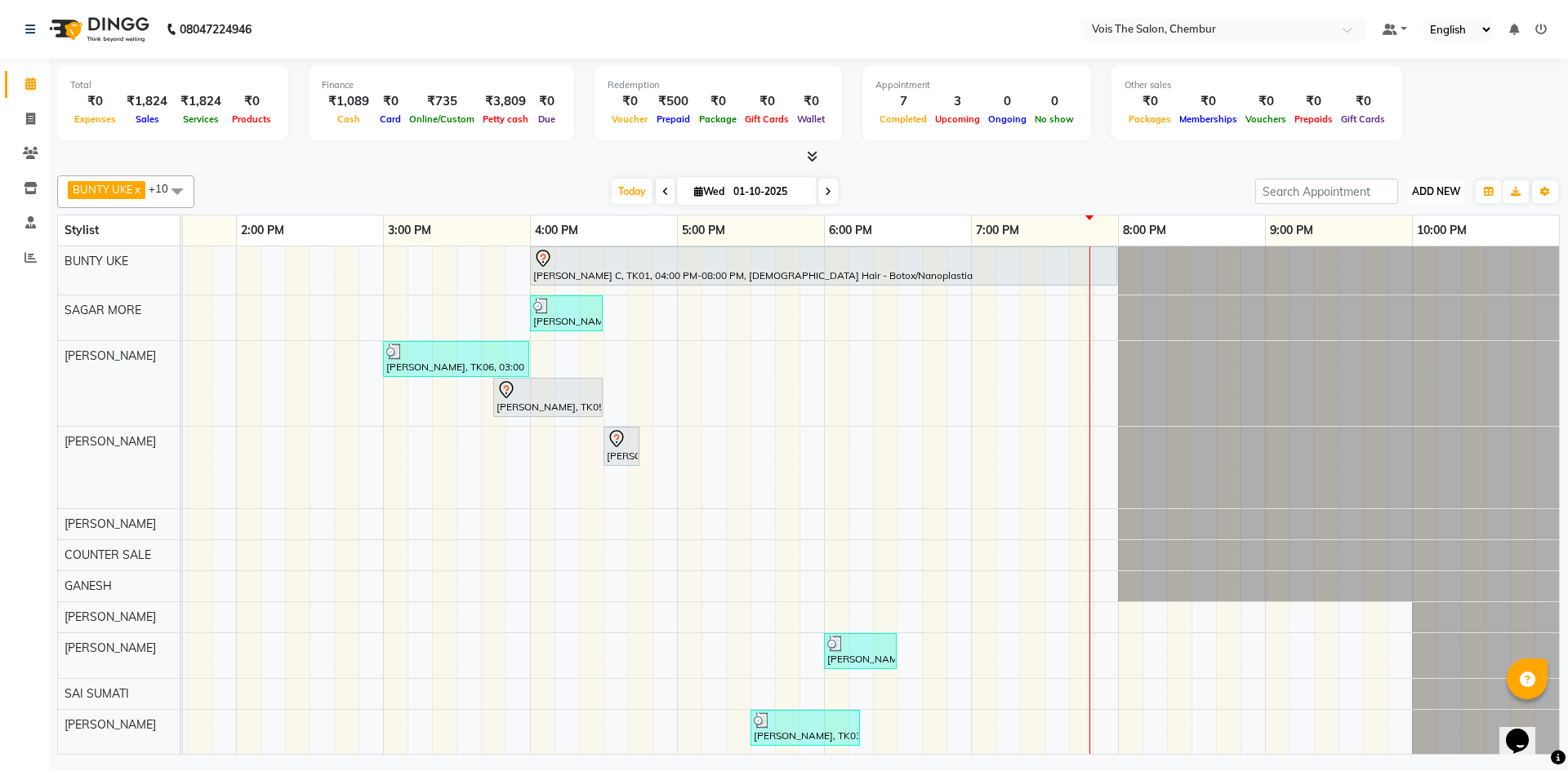
click at [1421, 197] on span "ADD NEW" at bounding box center [1435, 191] width 48 height 12
click at [1371, 248] on link "Add Invoice" at bounding box center [1399, 244] width 129 height 21
select select "service"
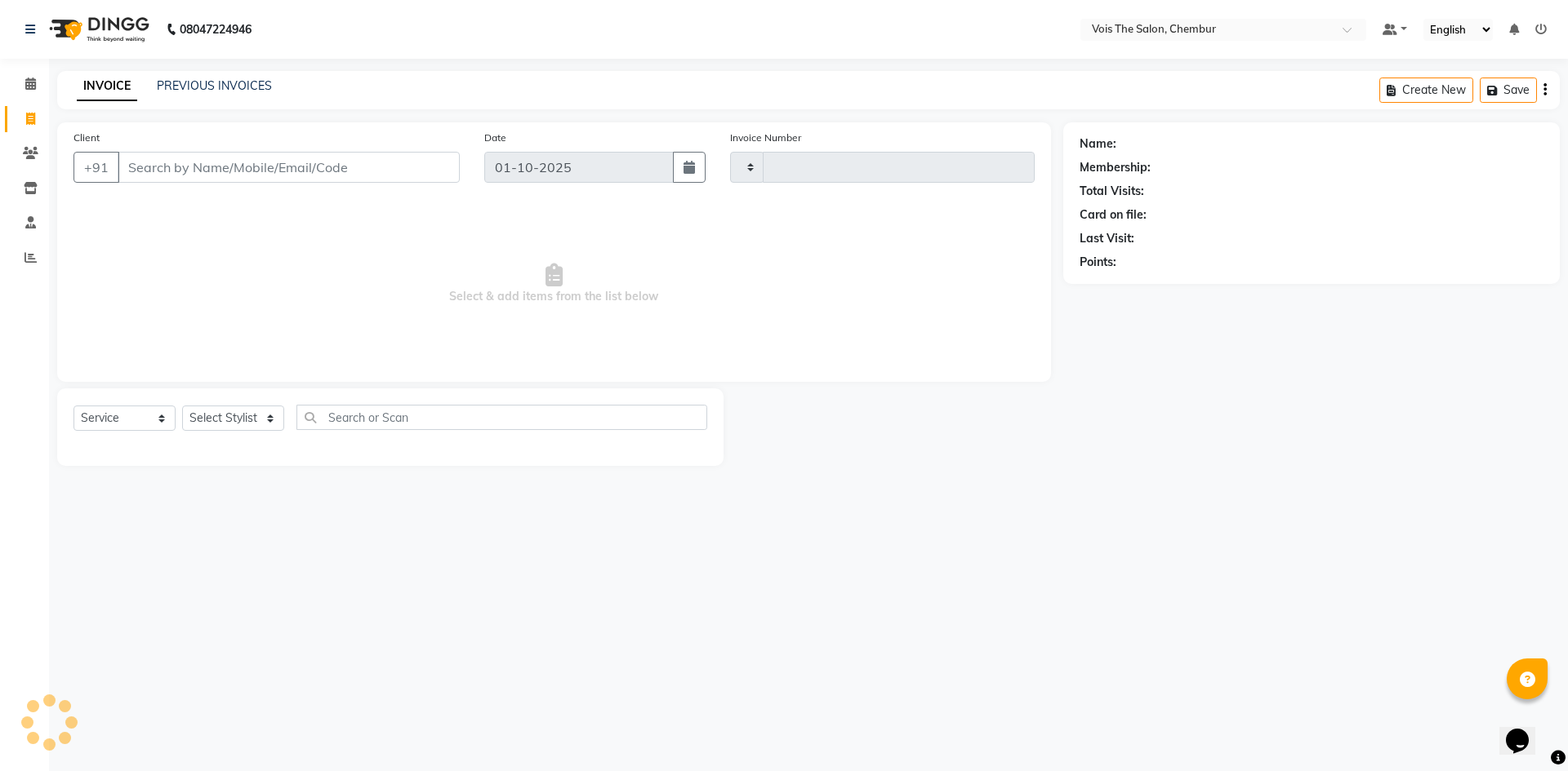
type input "1013"
select select "8261"
click at [416, 167] on input "Client" at bounding box center [289, 167] width 342 height 31
type input "9819200092"
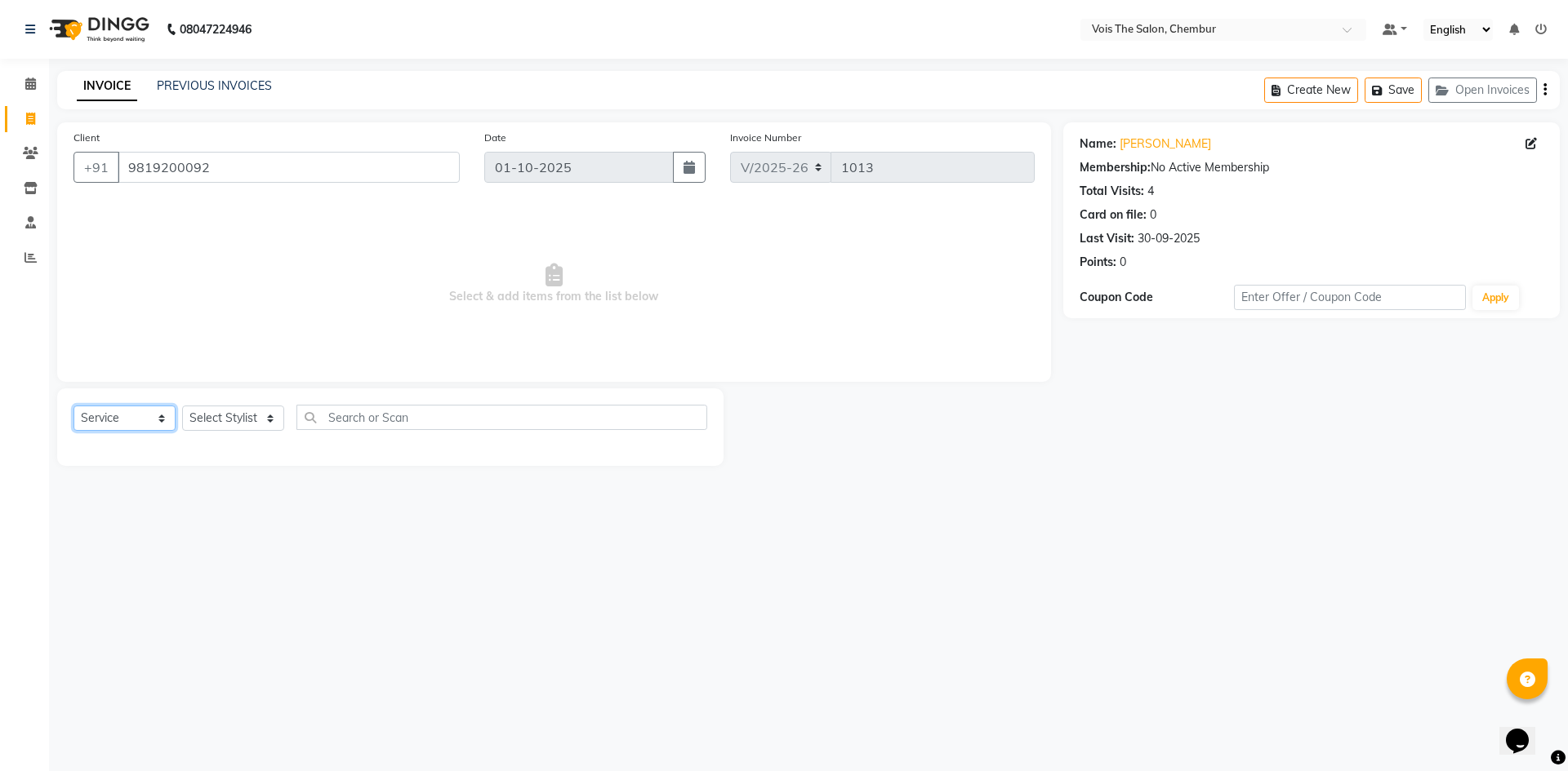
click at [148, 424] on select "Select Service Product Membership Package Voucher Prepaid Gift Card" at bounding box center [124, 418] width 102 height 25
select select "product"
click at [73, 406] on select "Select Service Product Membership Package Voucher Prepaid Gift Card" at bounding box center [124, 418] width 102 height 25
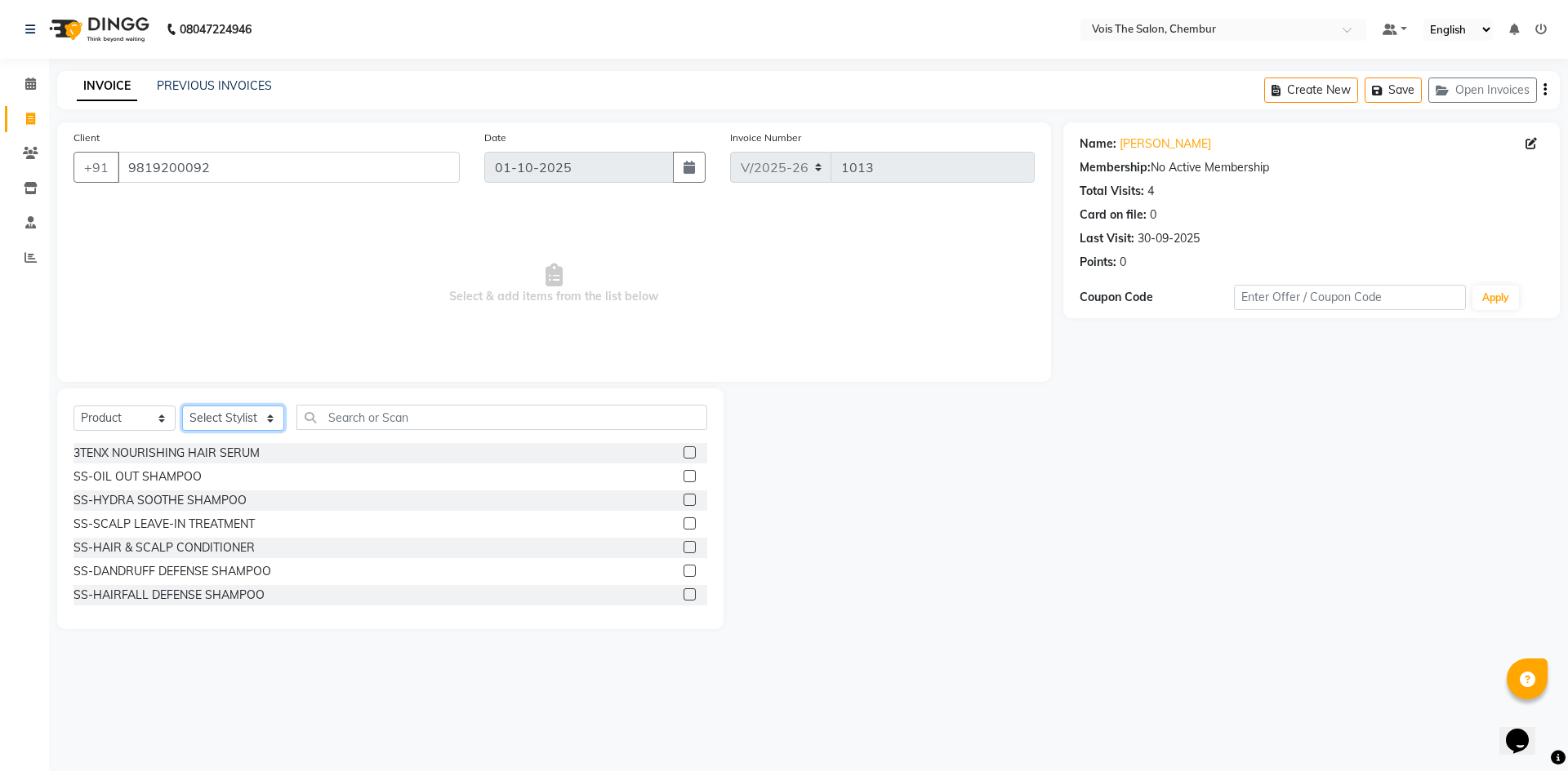
click at [255, 409] on select "Select Stylist admin BUNTY UKE COUNTER SALE GANESH HARESH THORAT OZAIR RACHEAL …" at bounding box center [233, 418] width 102 height 25
select select "79332"
click at [182, 406] on select "Select Stylist admin BUNTY UKE COUNTER SALE GANESH HARESH THORAT OZAIR RACHEAL …" at bounding box center [233, 418] width 102 height 25
click at [355, 425] on input "text" at bounding box center [502, 417] width 411 height 25
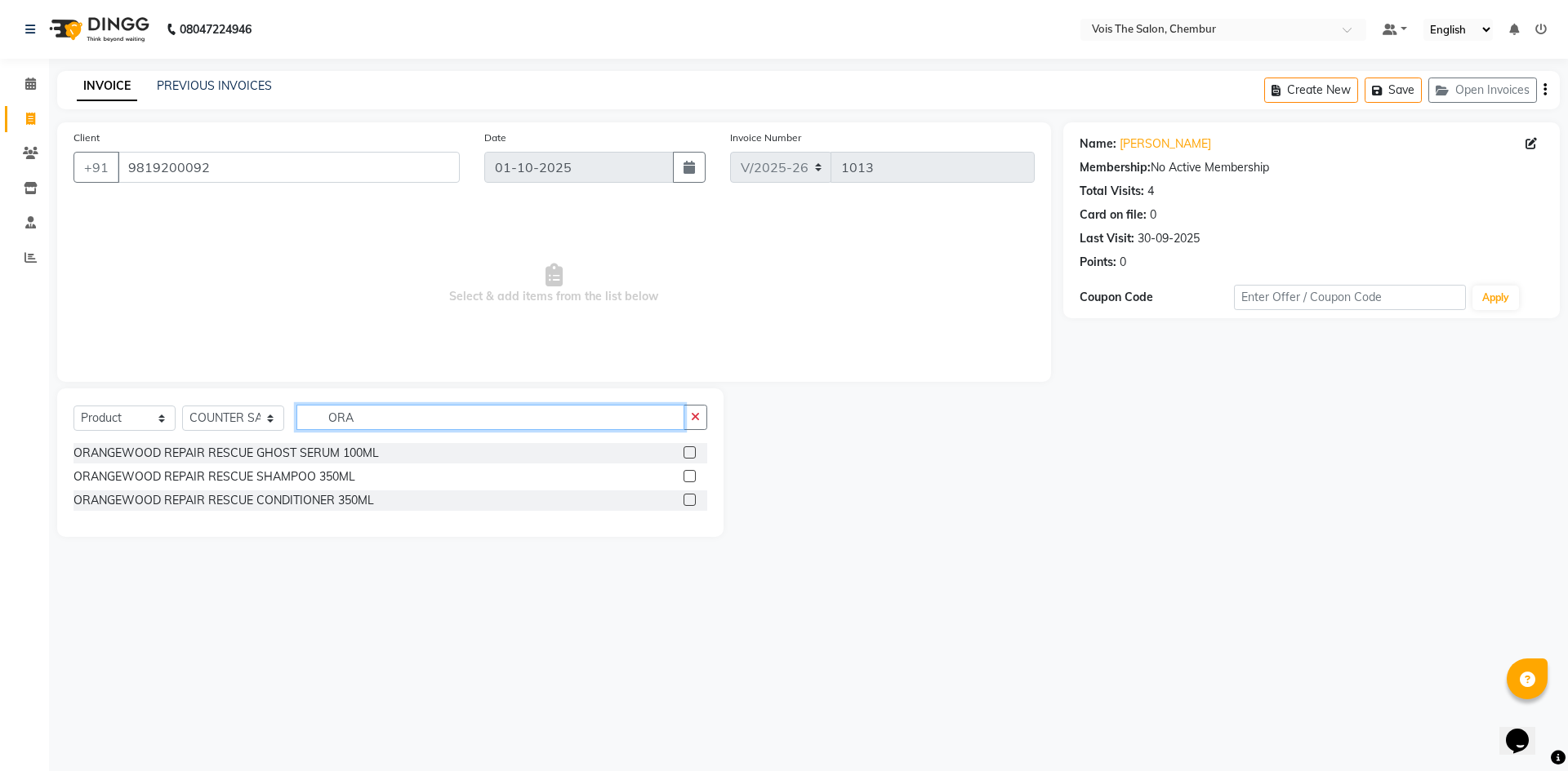
type input "ORA"
click at [690, 497] on label at bounding box center [689, 500] width 12 height 12
click at [690, 497] on input "checkbox" at bounding box center [688, 501] width 10 height 10
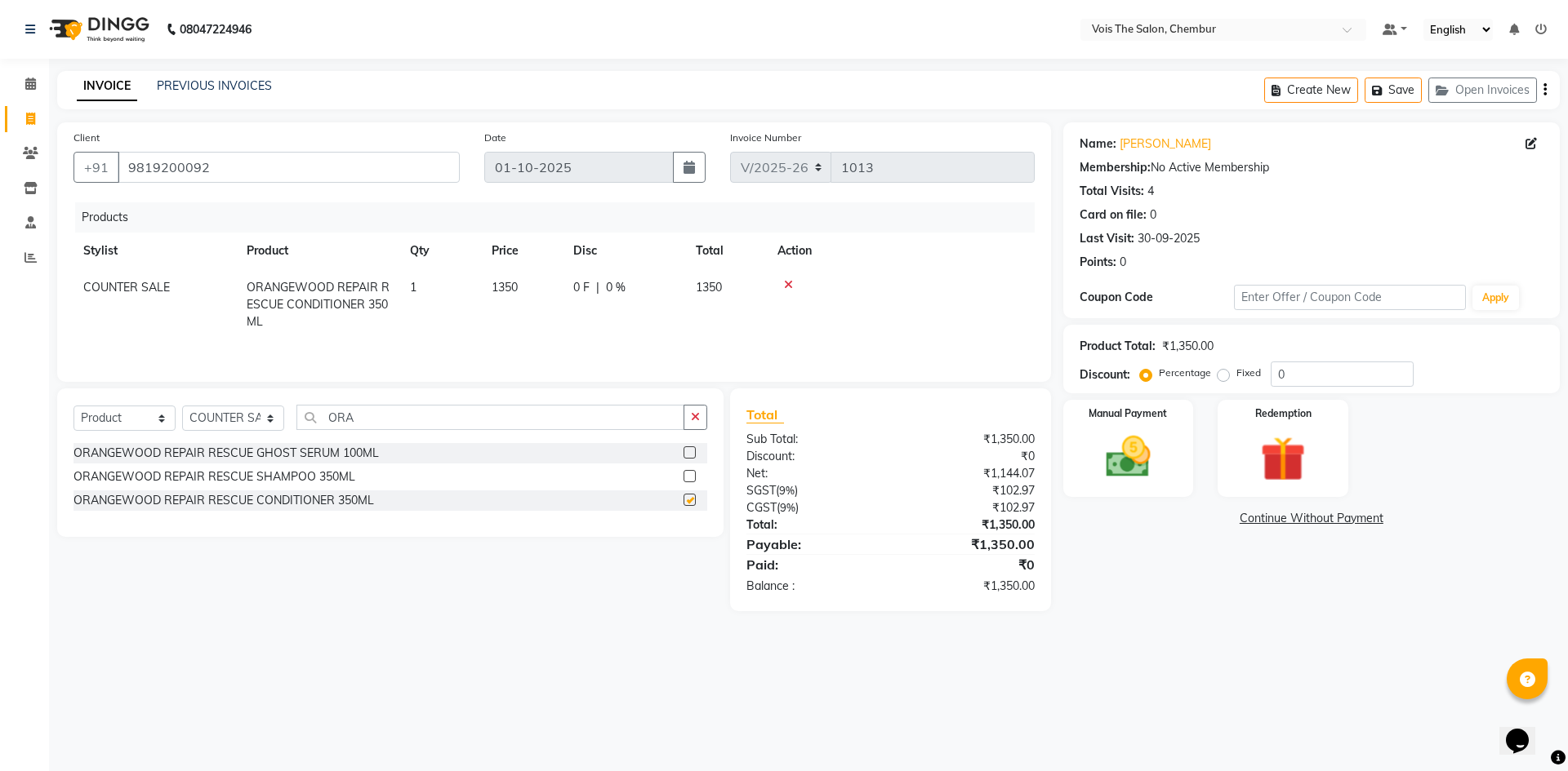
checkbox input "false"
click at [1134, 458] on img at bounding box center [1128, 457] width 76 height 54
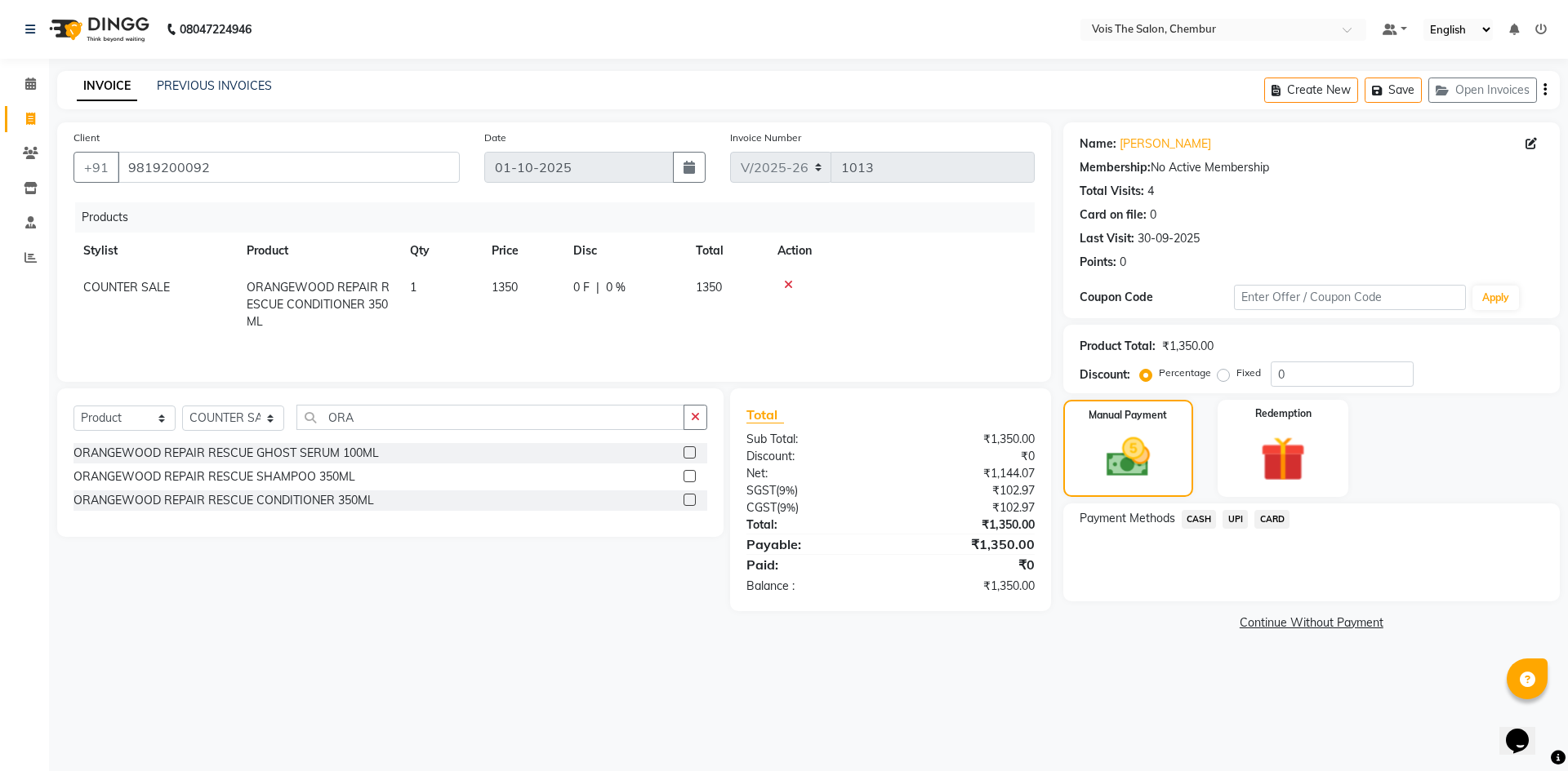
click at [1206, 521] on span "CASH" at bounding box center [1199, 520] width 35 height 19
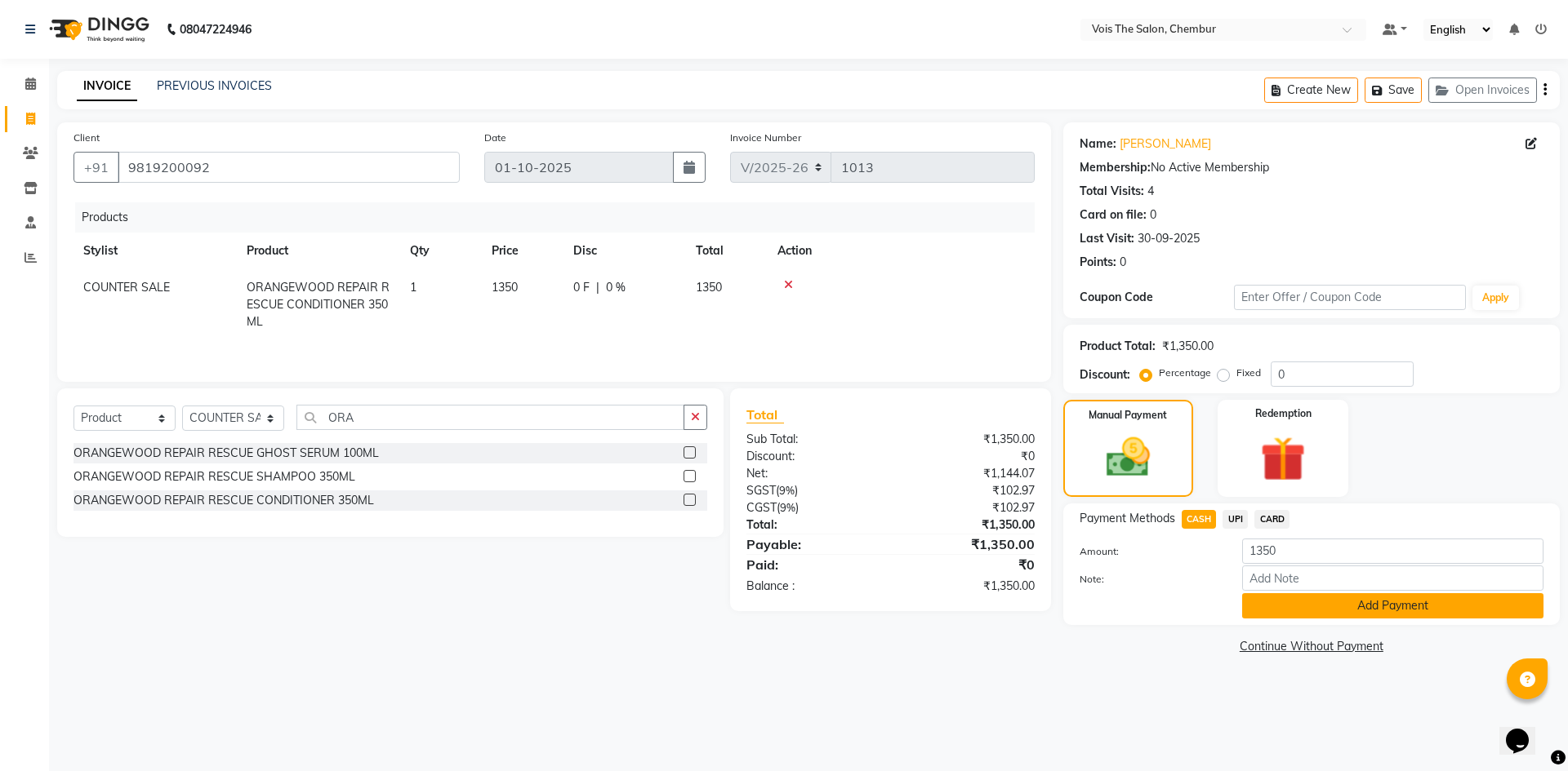
click at [1269, 605] on button "Add Payment" at bounding box center [1393, 605] width 301 height 25
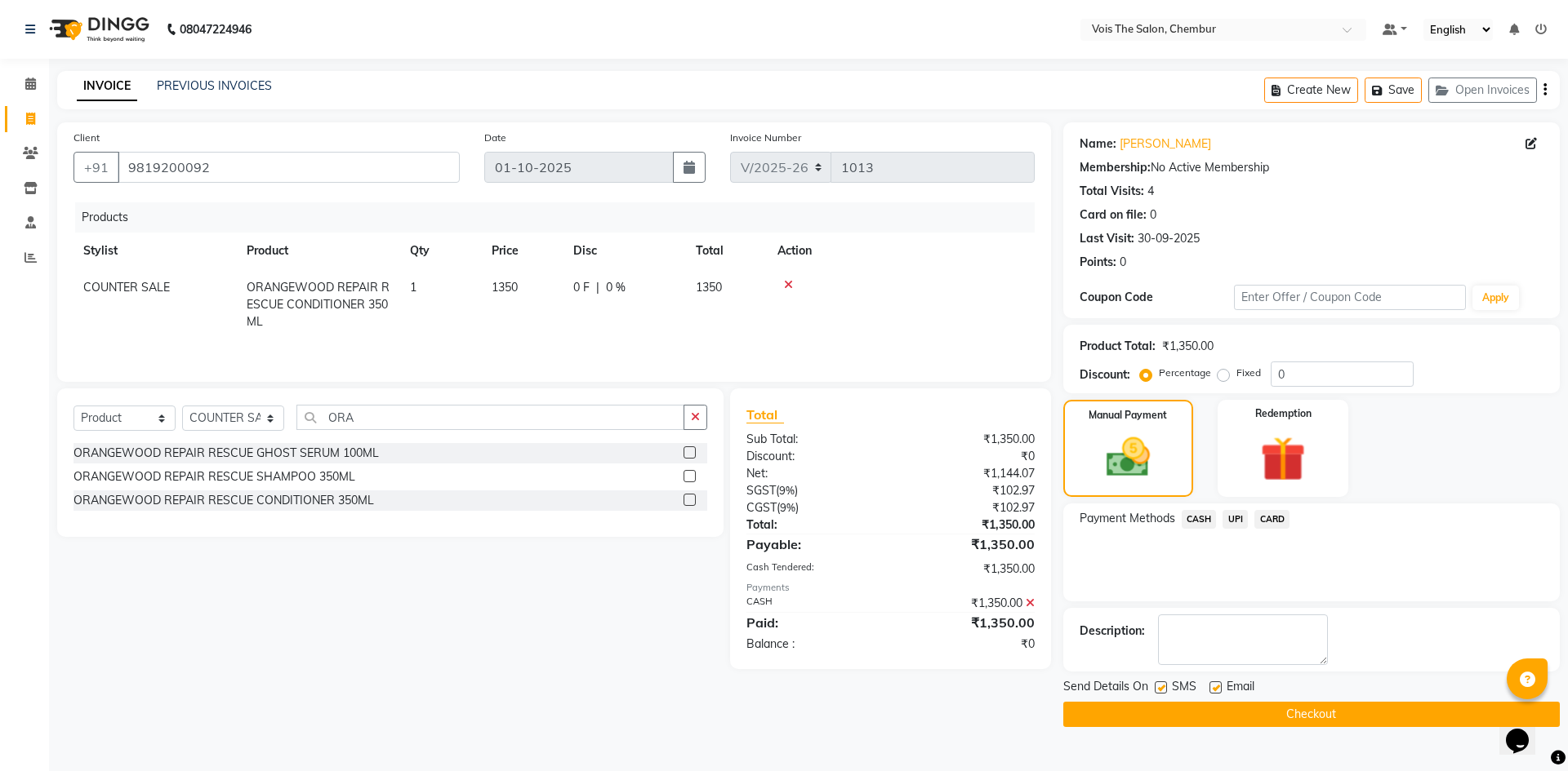
click at [1169, 720] on button "Checkout" at bounding box center [1311, 714] width 496 height 25
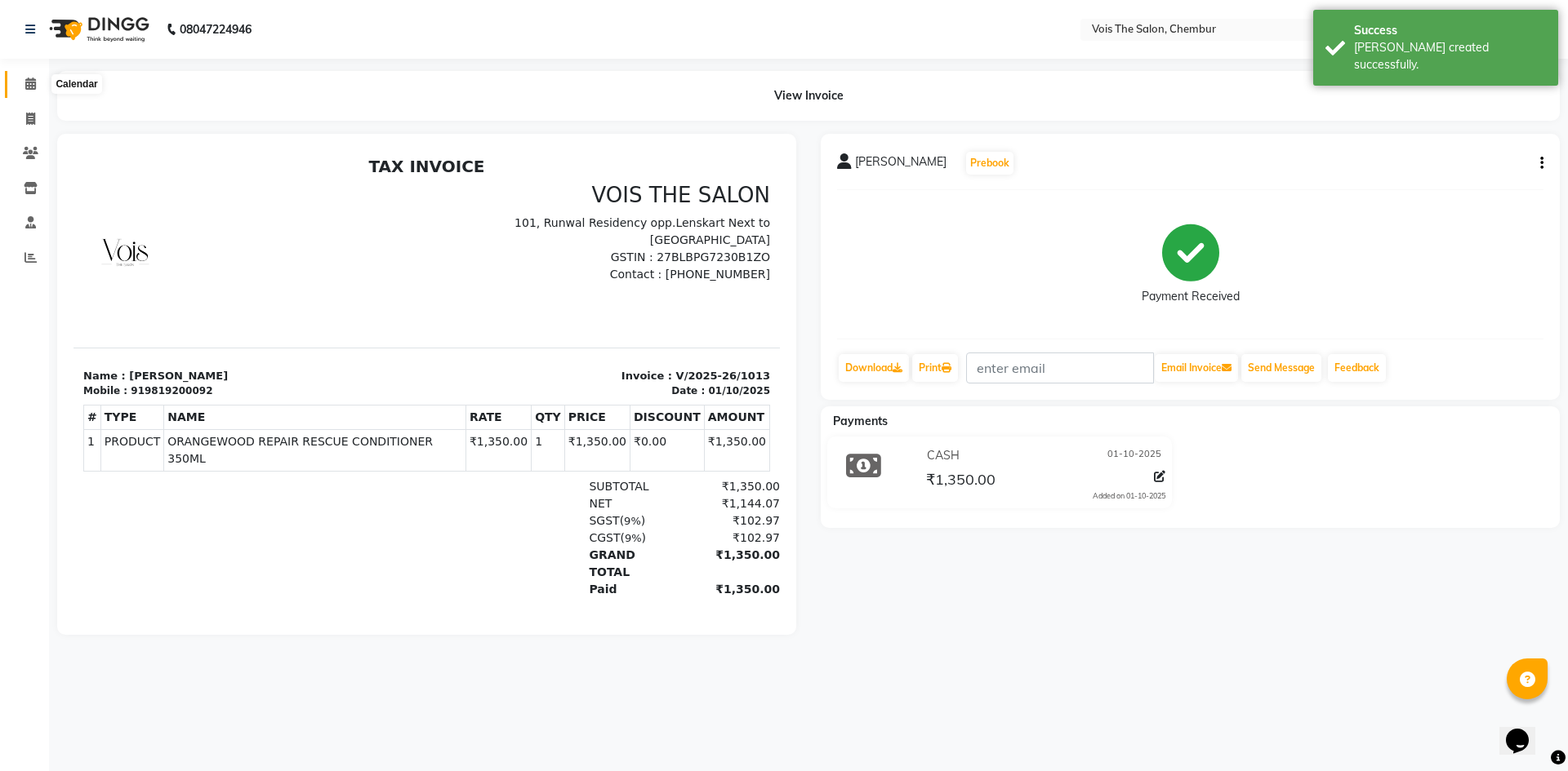
click at [31, 82] on icon at bounding box center [31, 84] width 10 height 12
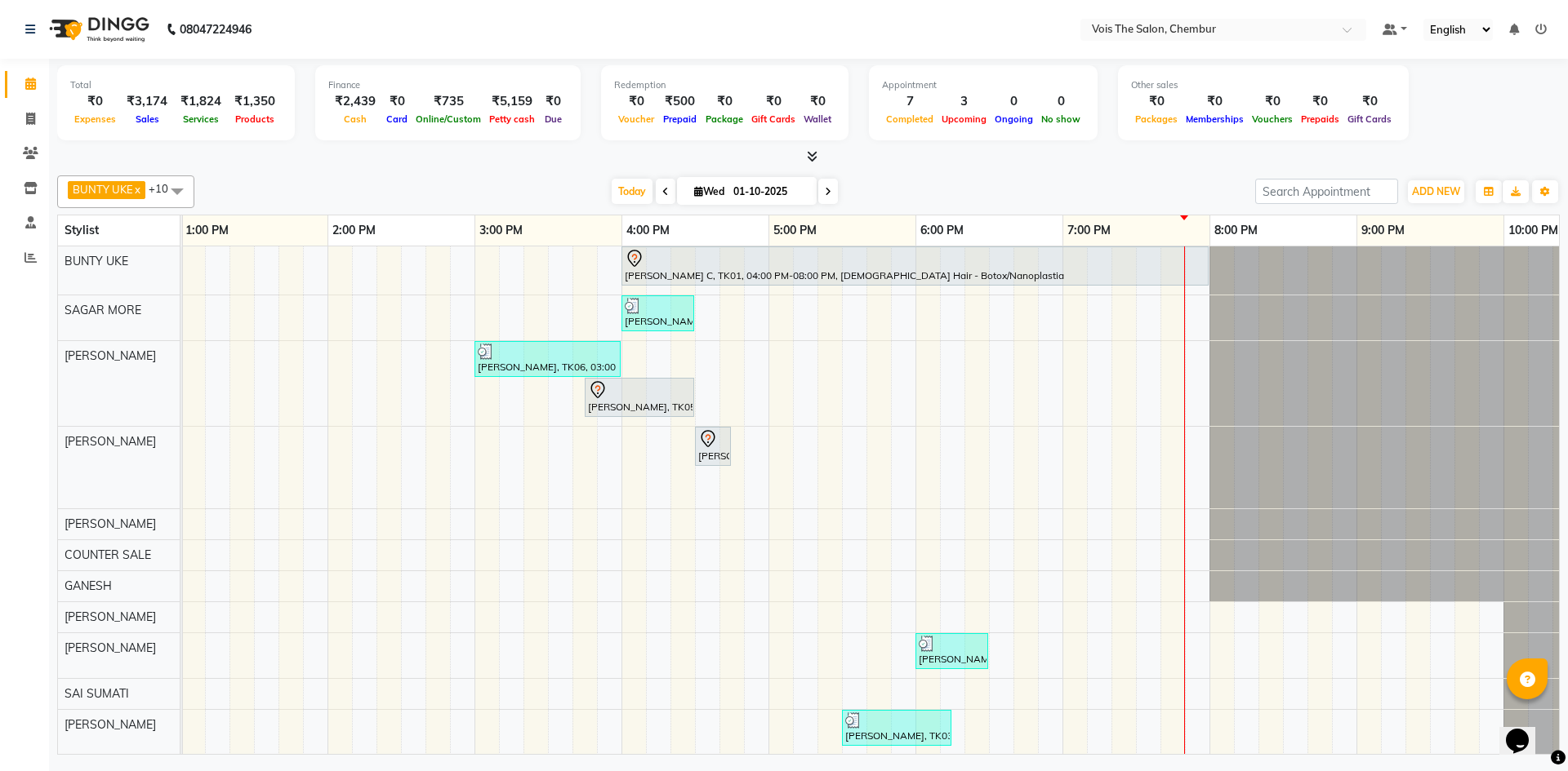
scroll to position [0, 738]
click at [729, 641] on div "RUDRANI C, TK01, 04:00 PM-08:00 PM, FEMALE Hair - Botox/Nanoplastia APARNA PRAB…" at bounding box center [547, 501] width 2205 height 508
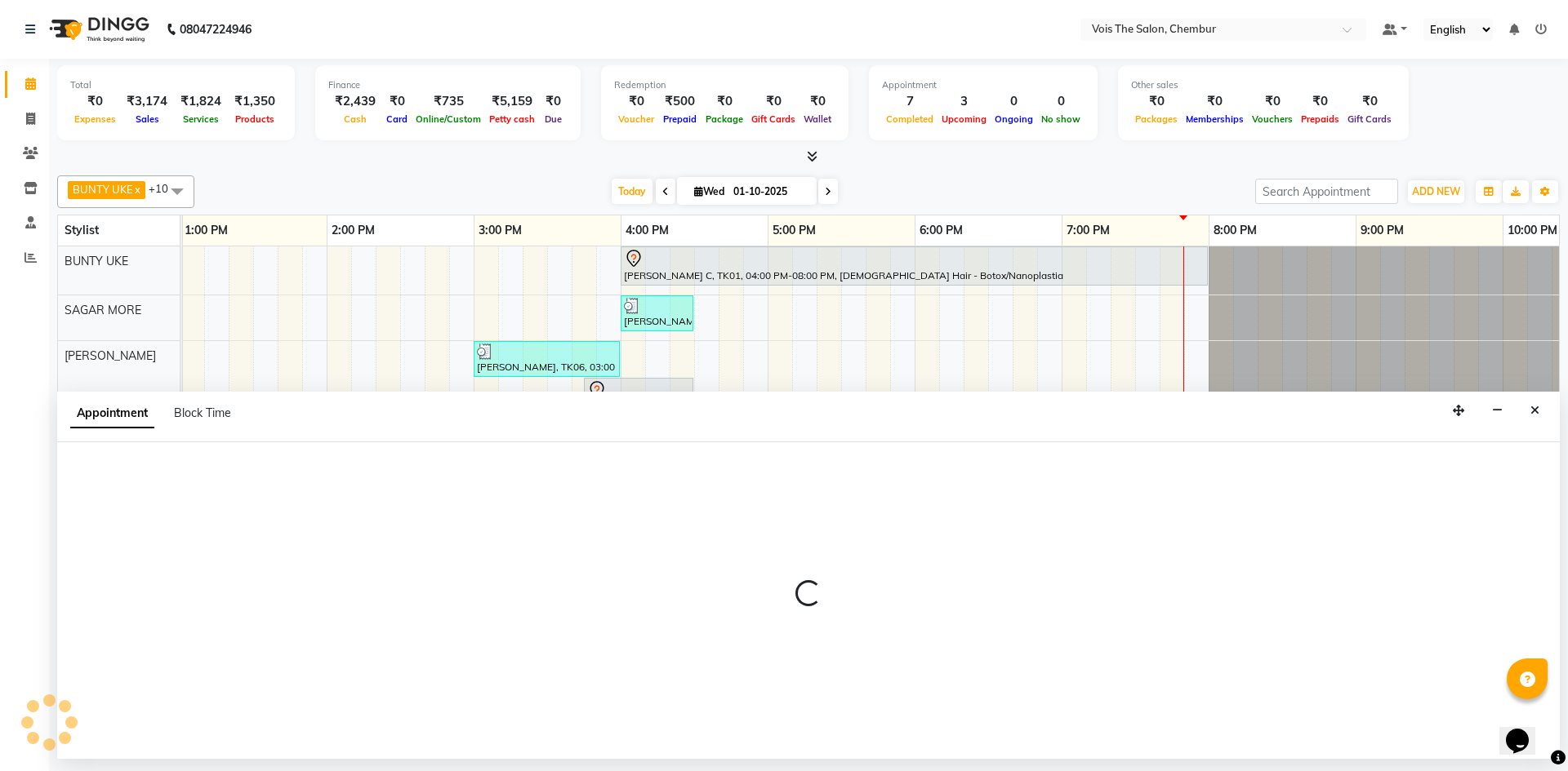
select select "87896"
select select "tentative"
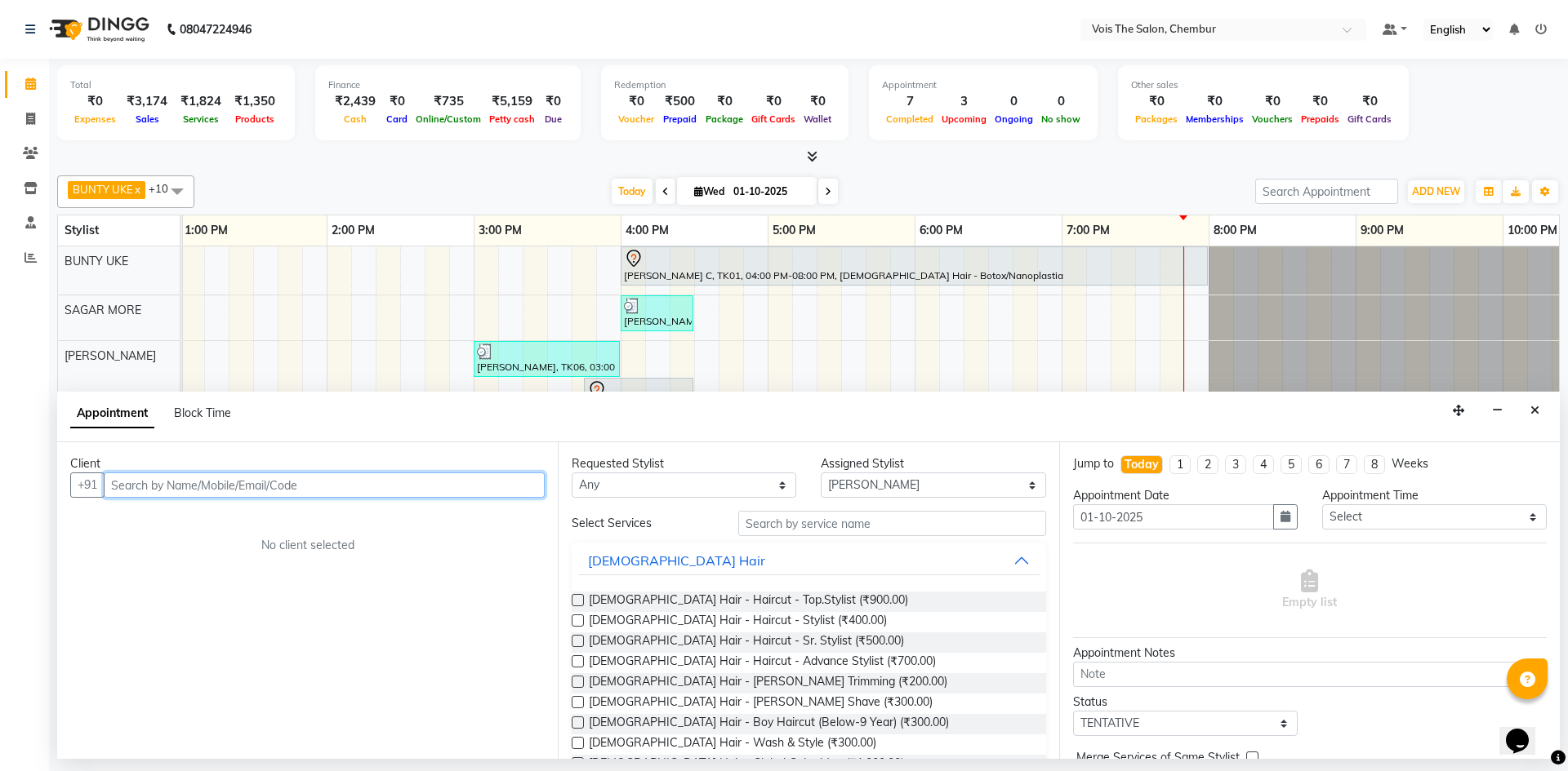
click at [299, 488] on input "text" at bounding box center [324, 485] width 441 height 25
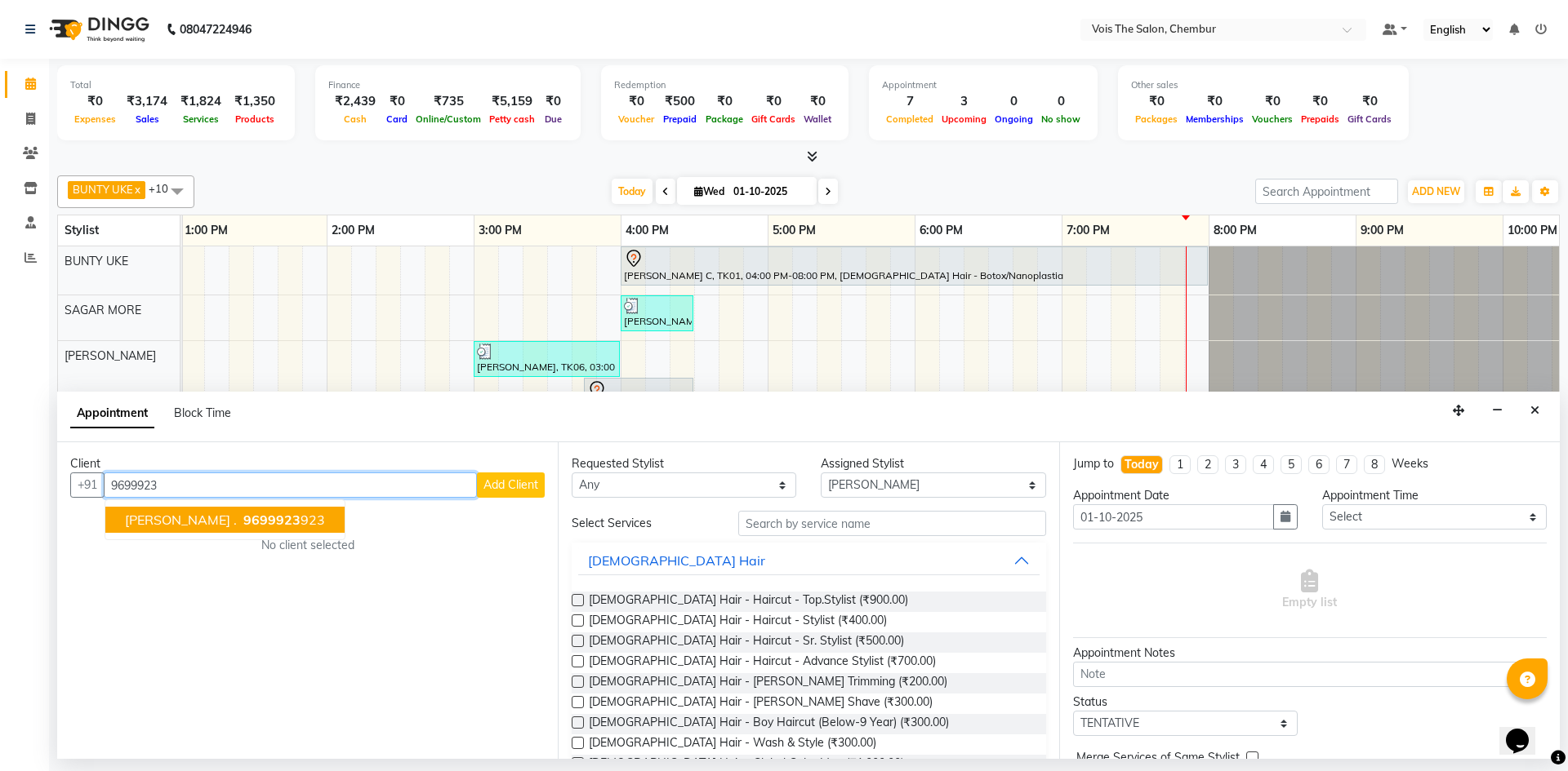
click at [169, 527] on span "KUSHAL ." at bounding box center [181, 520] width 112 height 17
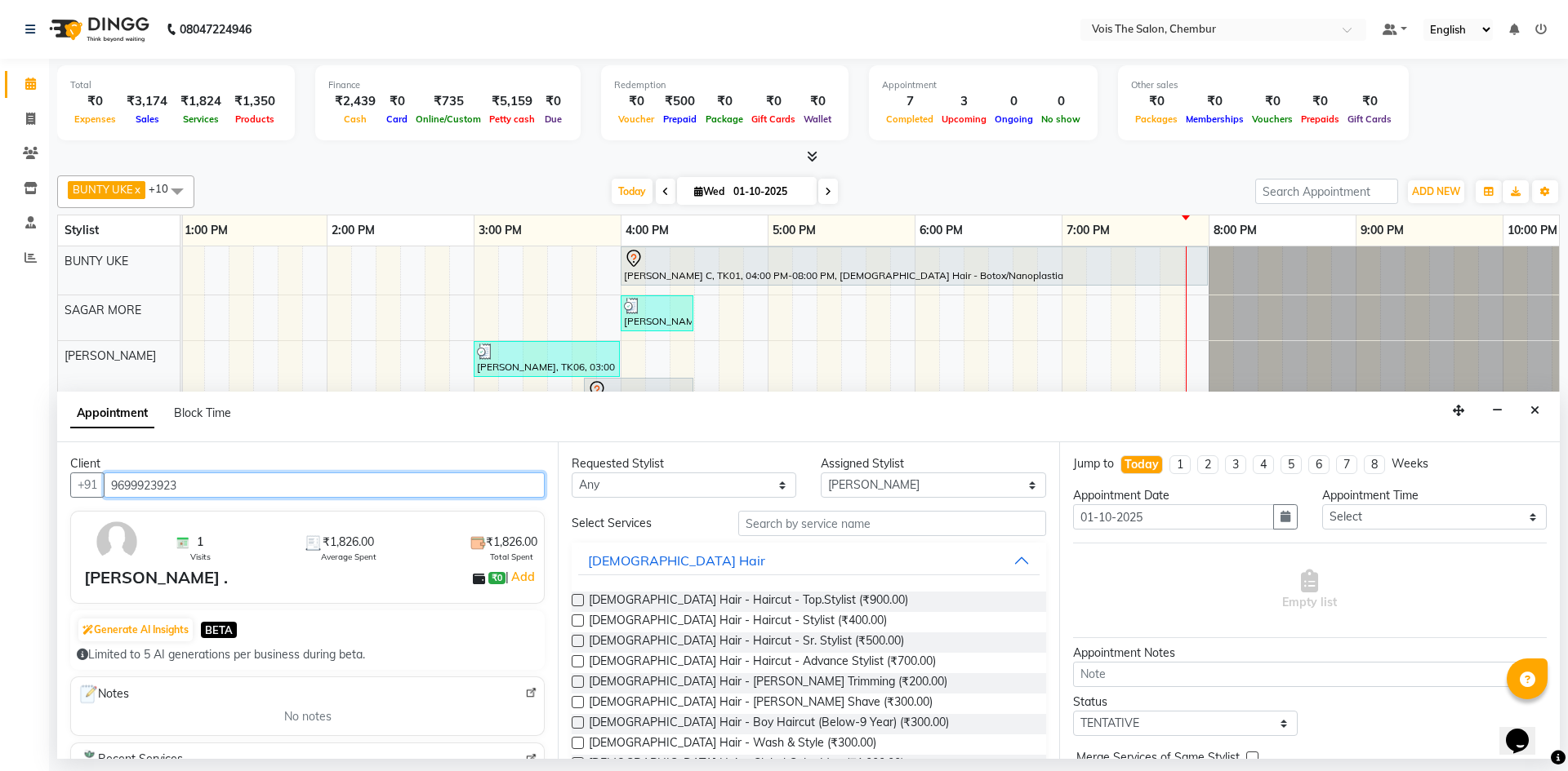
type input "9699923923"
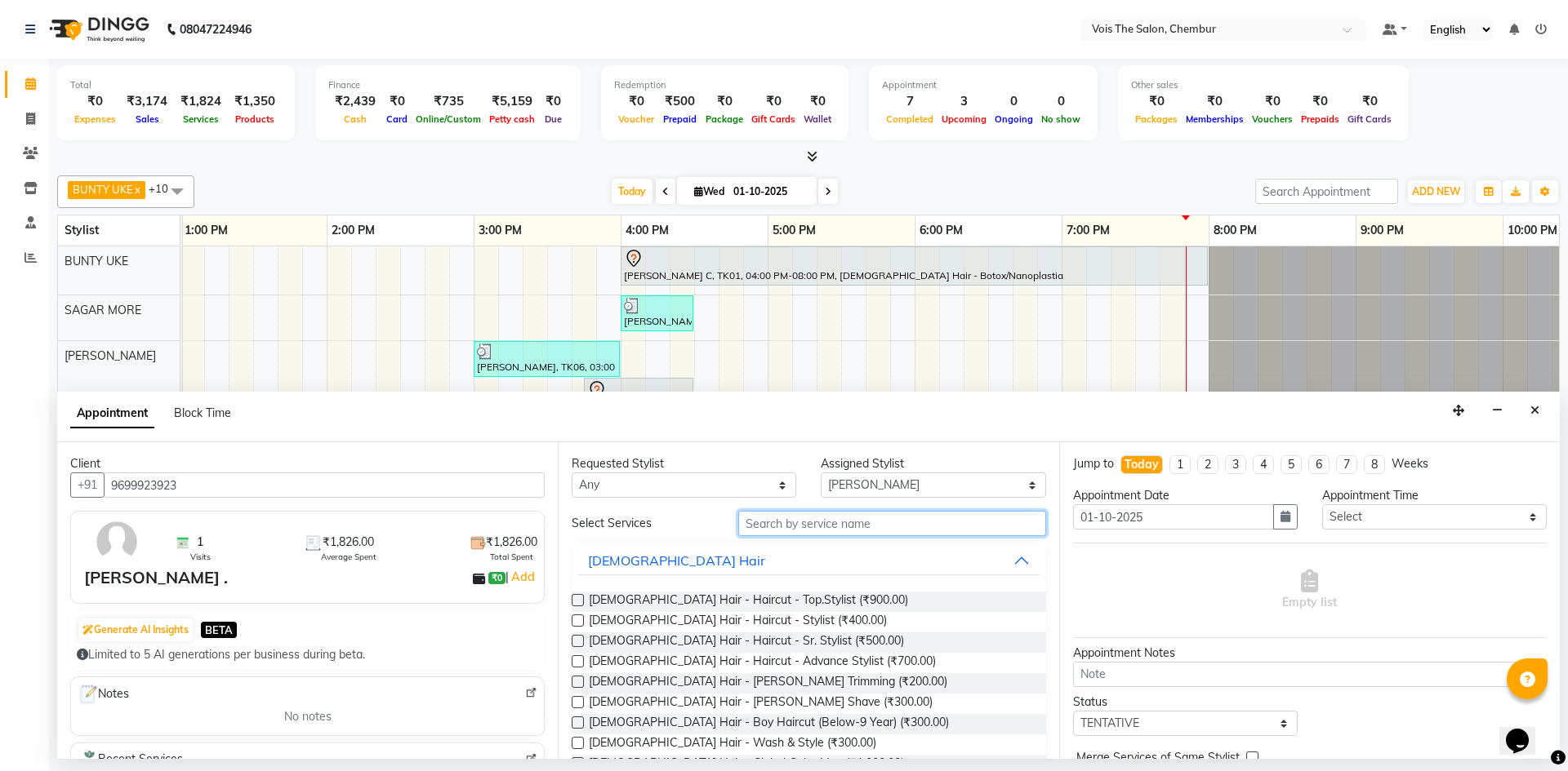
click at [764, 526] on input "text" at bounding box center [892, 523] width 308 height 25
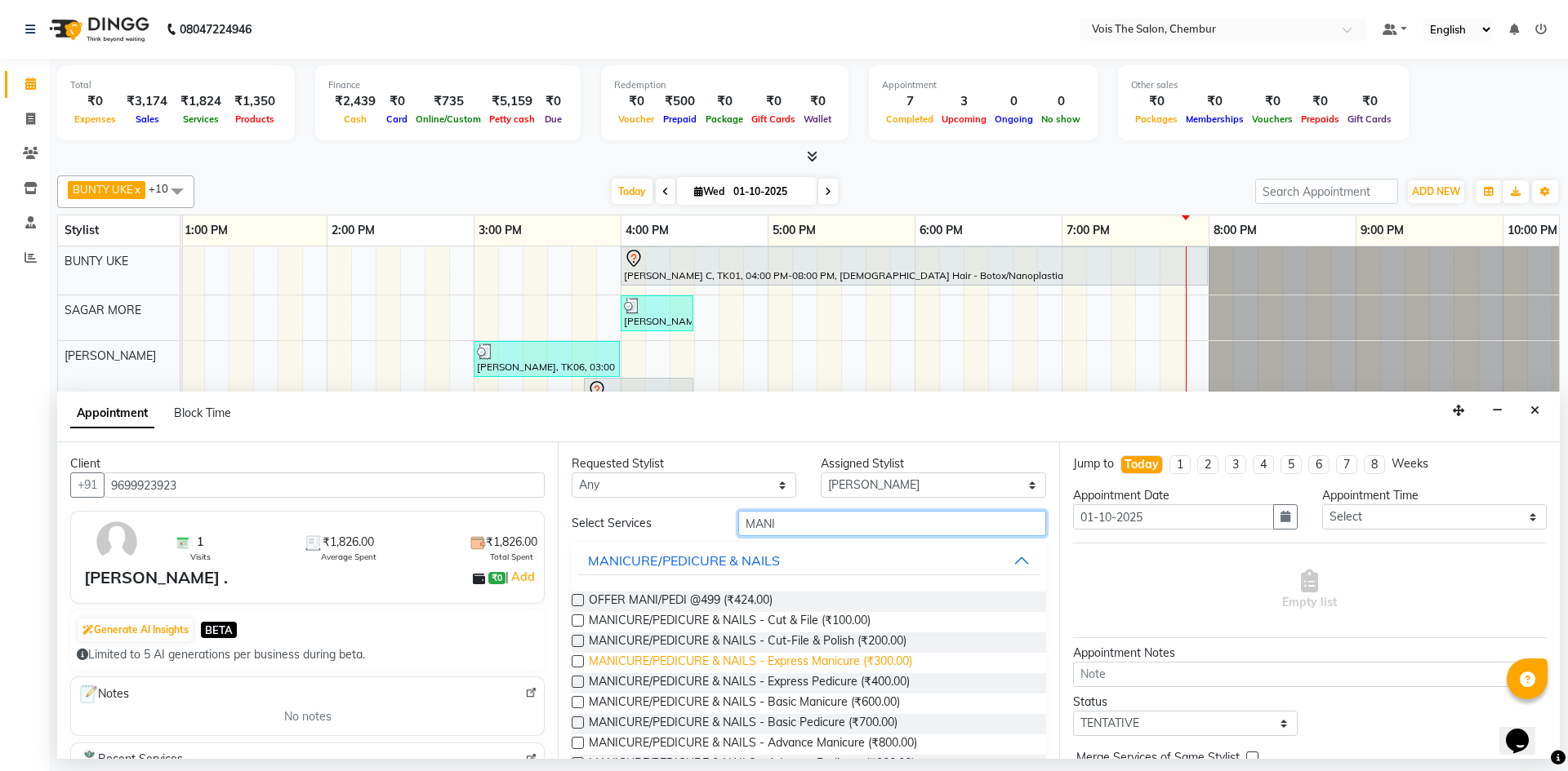
scroll to position [62, 0]
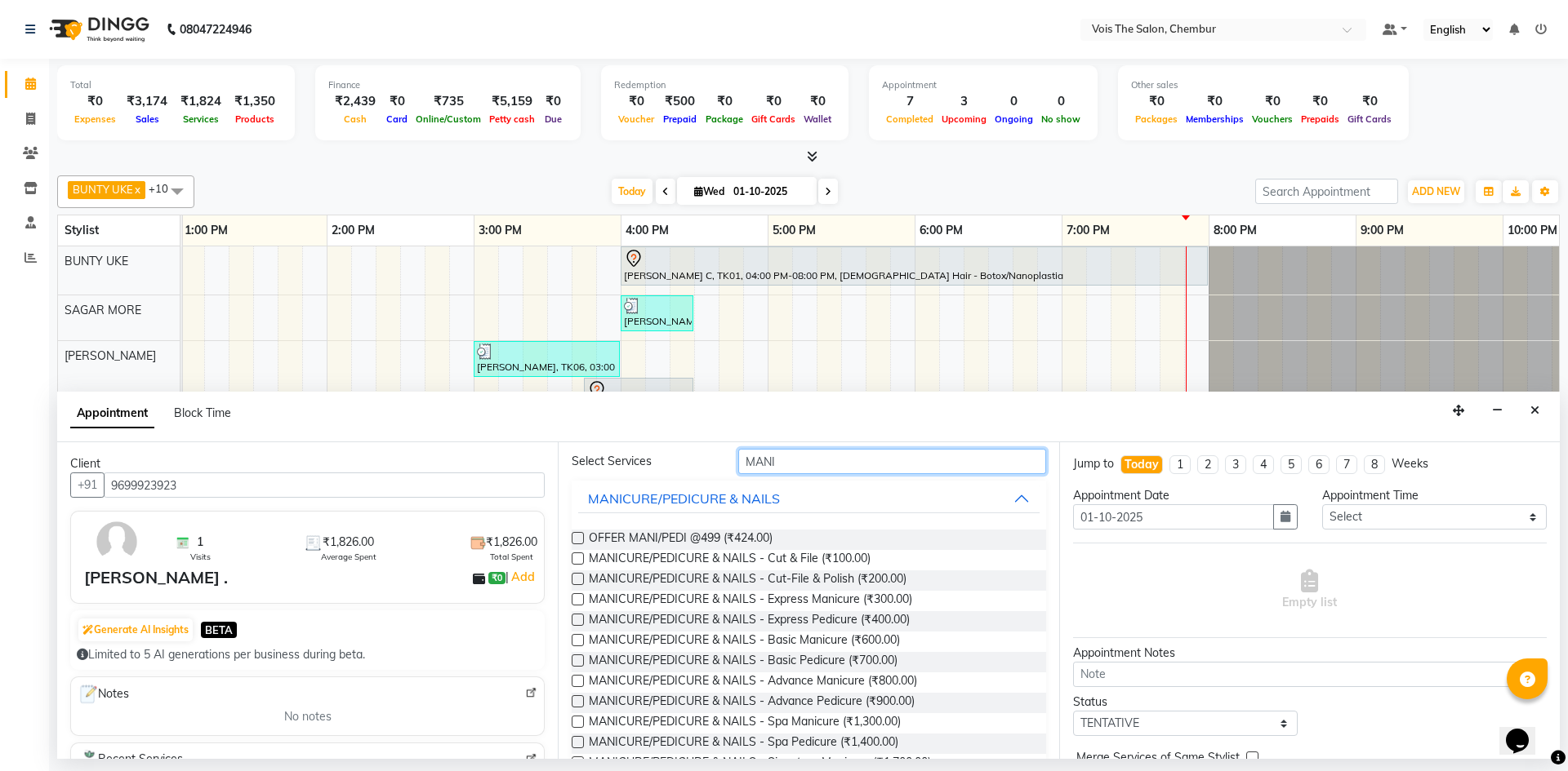
type input "MANI"
click at [575, 641] on label at bounding box center [578, 640] width 12 height 12
click at [575, 641] on input "checkbox" at bounding box center [577, 642] width 10 height 10
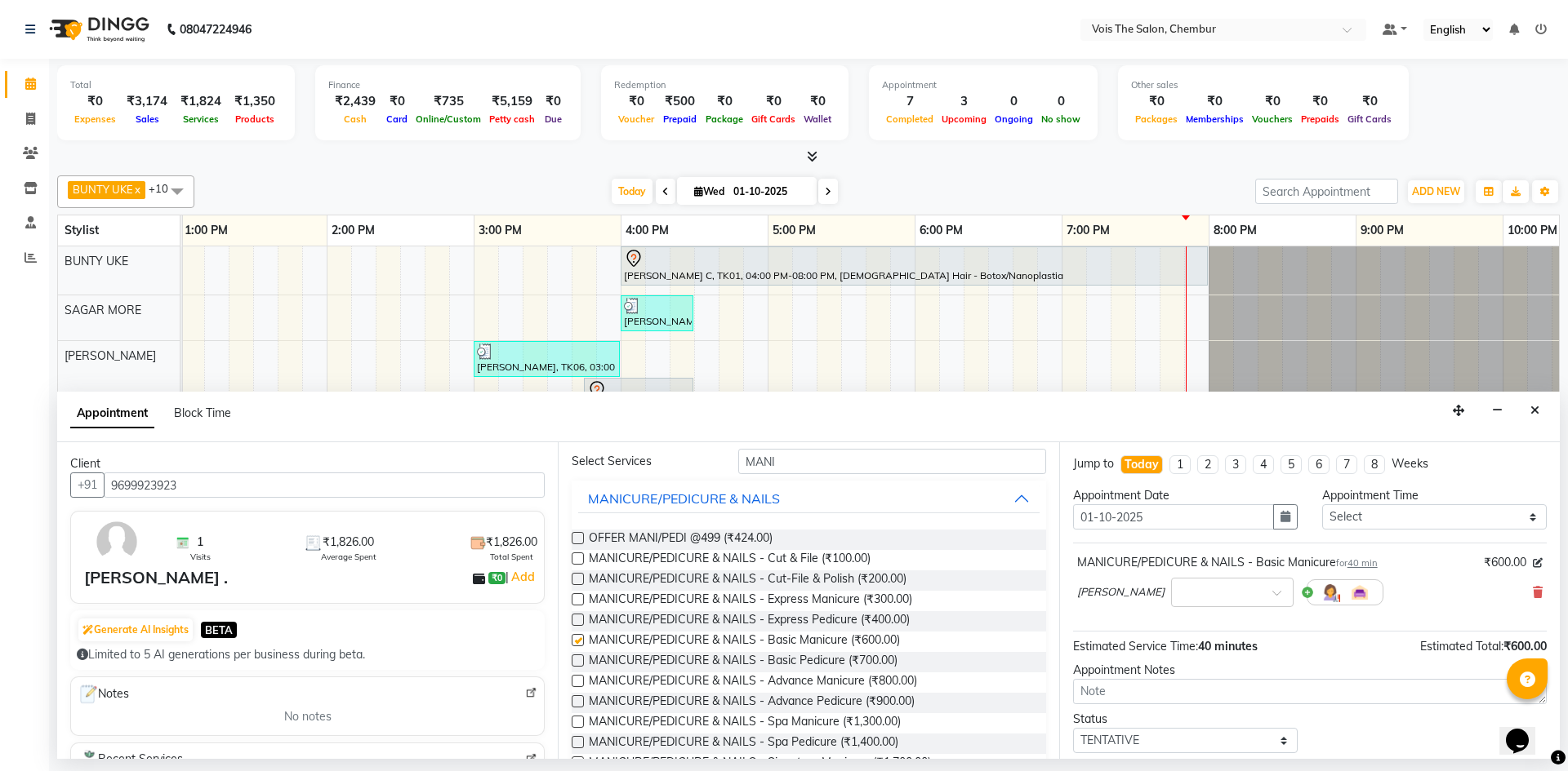
checkbox input "false"
click at [580, 661] on label at bounding box center [578, 661] width 12 height 12
click at [580, 661] on input "checkbox" at bounding box center [577, 662] width 10 height 10
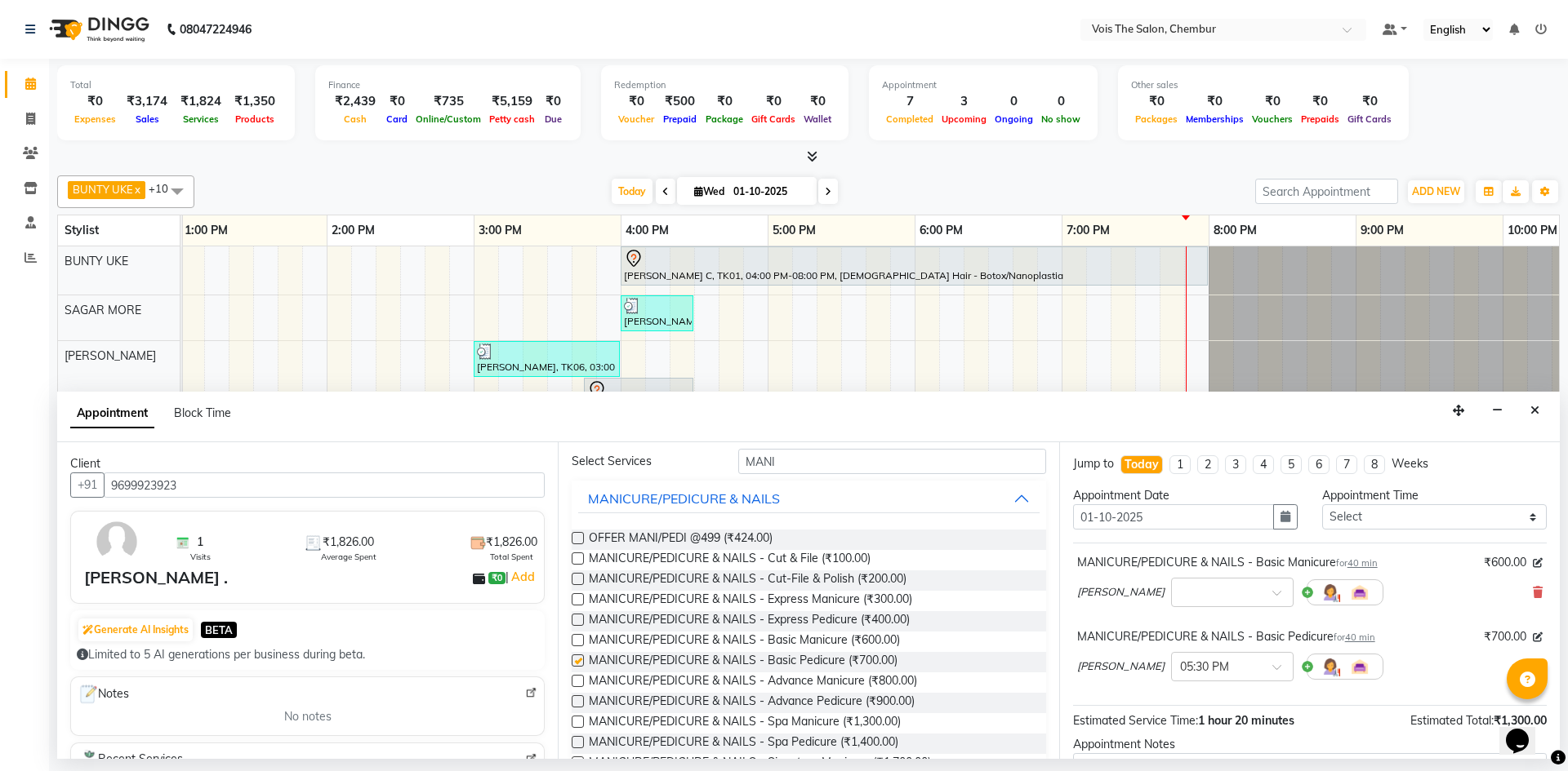
checkbox input "false"
click at [791, 461] on input "MANI" at bounding box center [892, 461] width 308 height 25
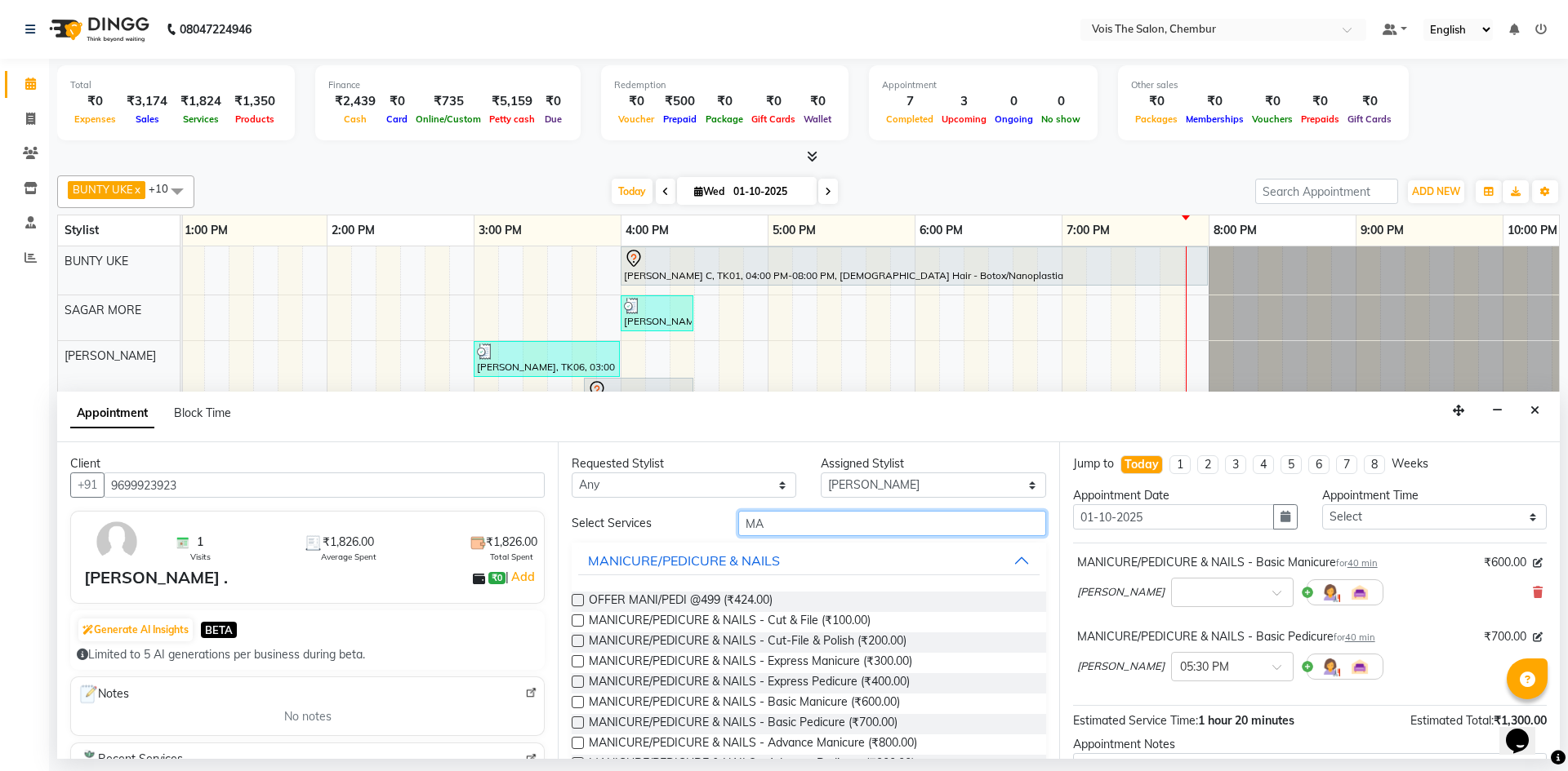
type input "M"
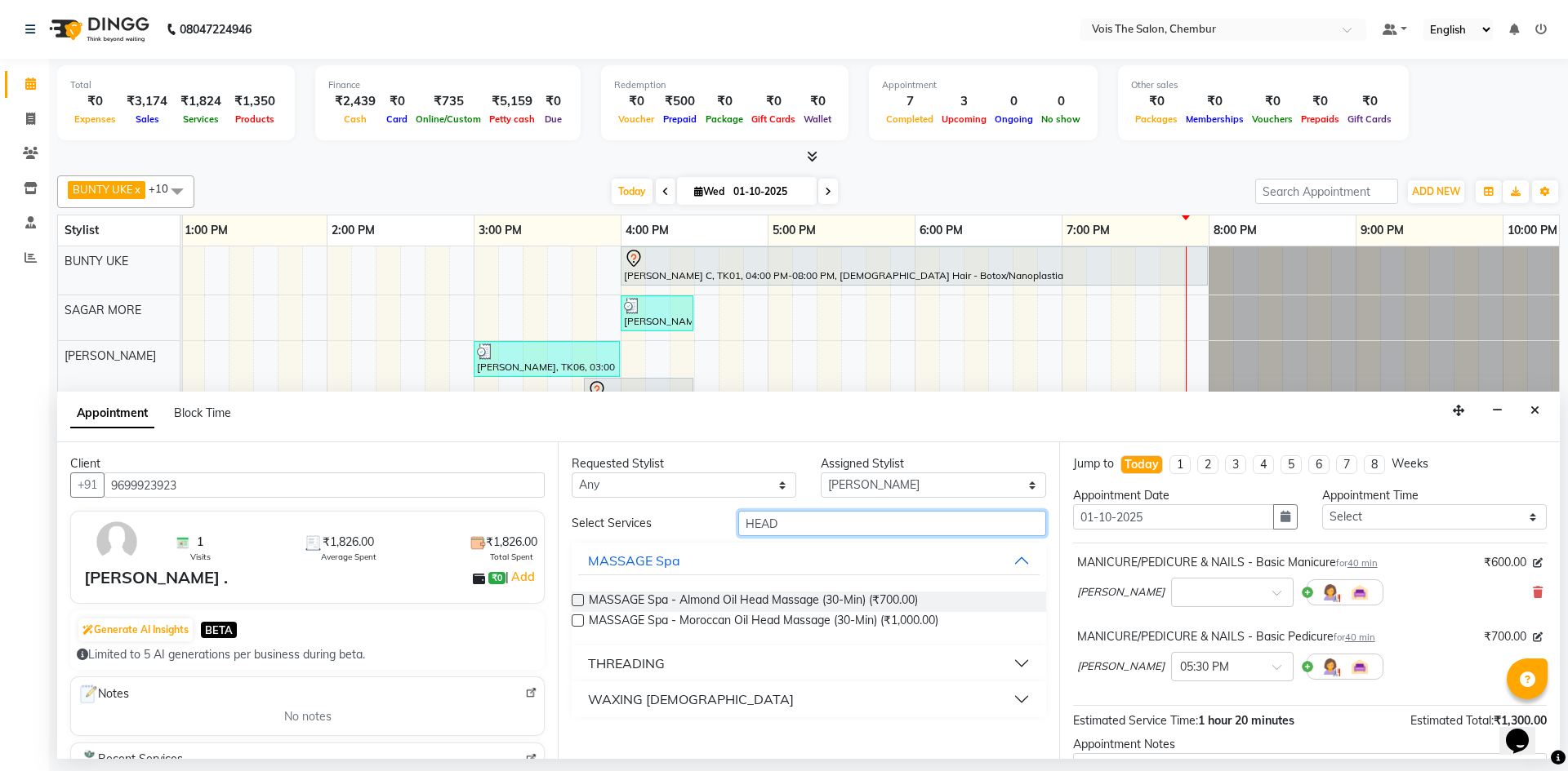
type input "HEAD"
click at [577, 598] on label at bounding box center [578, 600] width 12 height 12
click at [577, 598] on input "checkbox" at bounding box center [577, 602] width 10 height 10
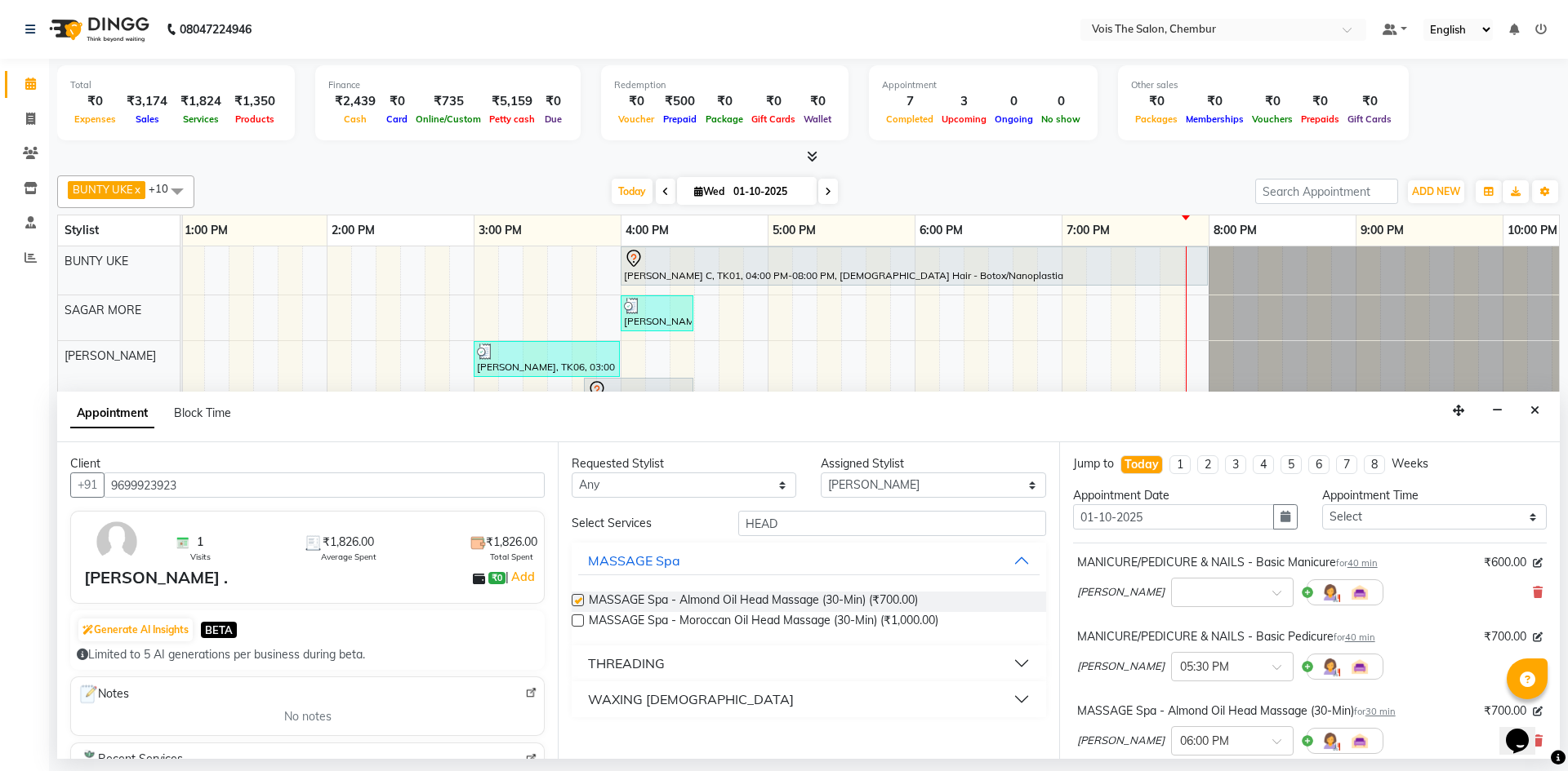
checkbox input "false"
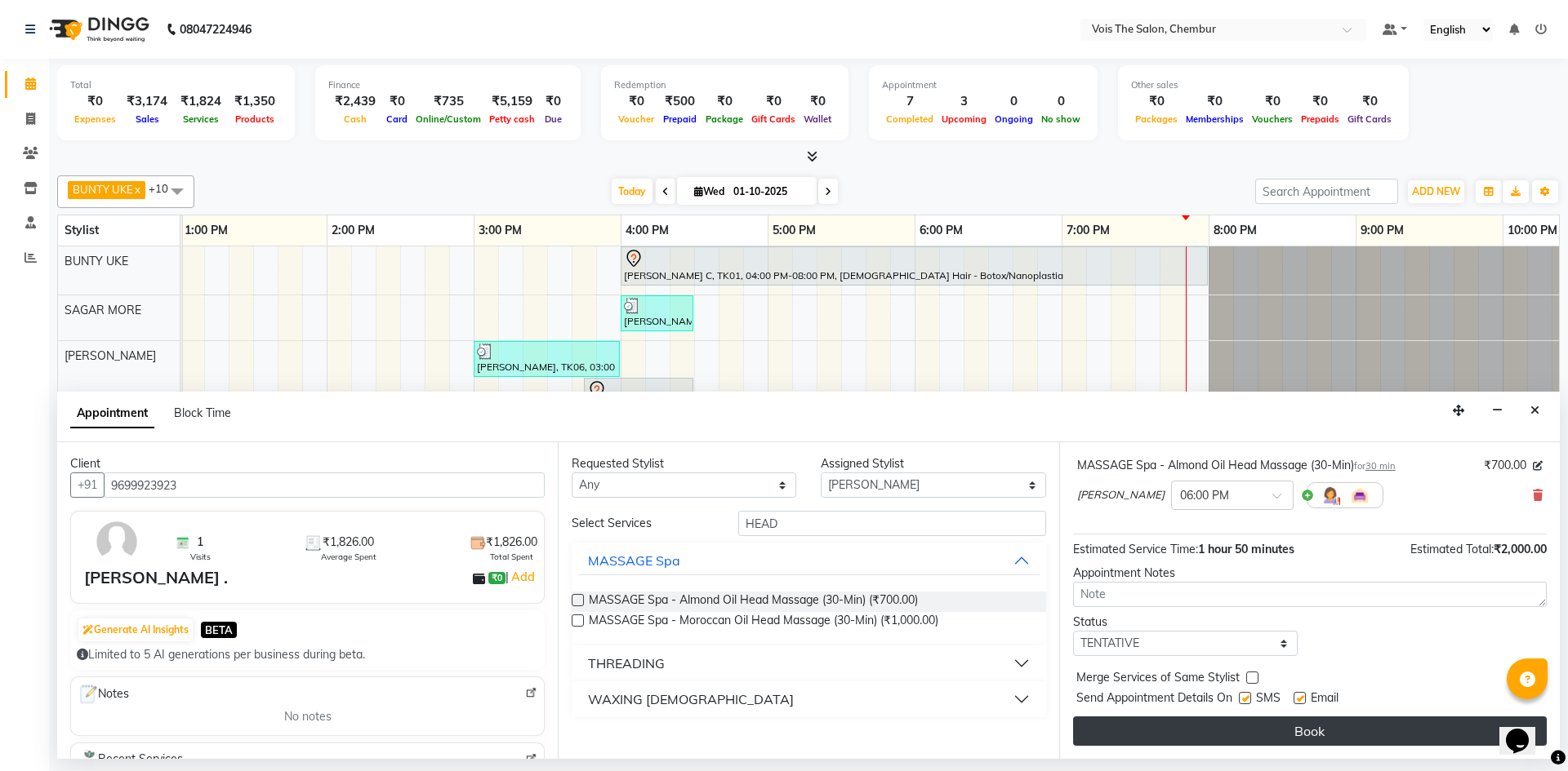
click at [1251, 733] on button "Book" at bounding box center [1310, 732] width 474 height 30
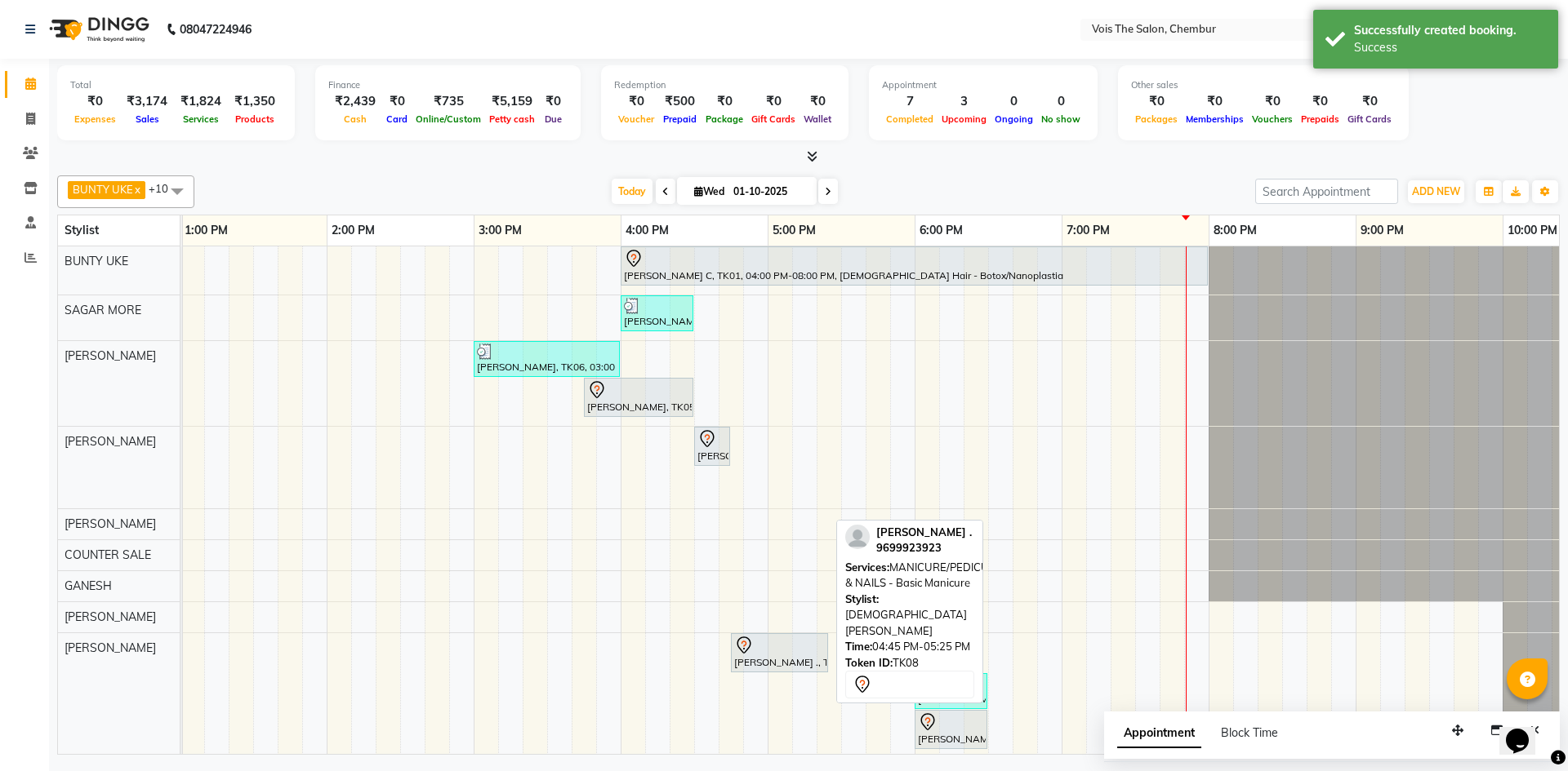
click at [763, 646] on div at bounding box center [779, 645] width 91 height 19
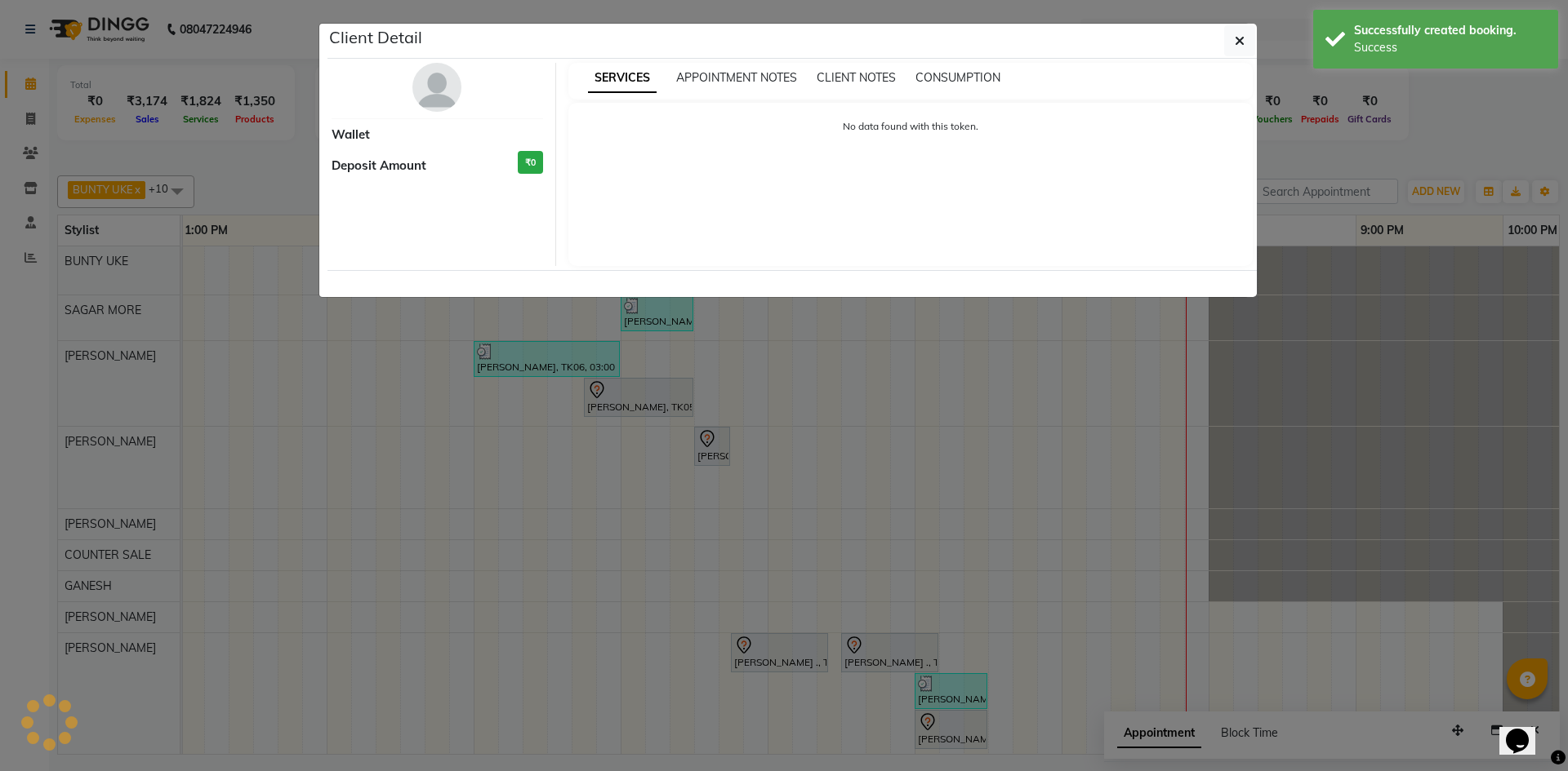
select select "7"
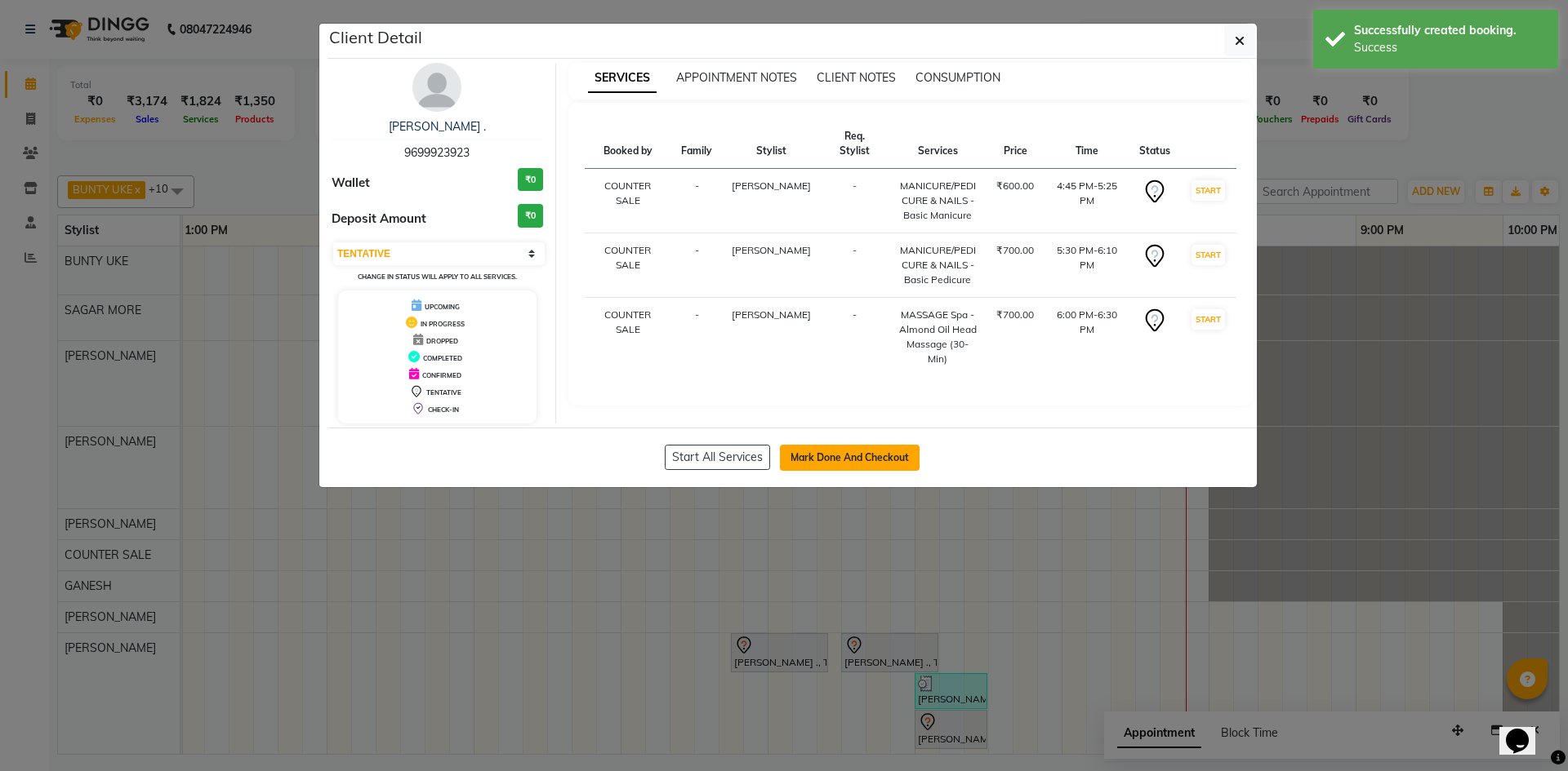
click at [823, 464] on button "Mark Done And Checkout" at bounding box center [850, 458] width 140 height 26
select select "service"
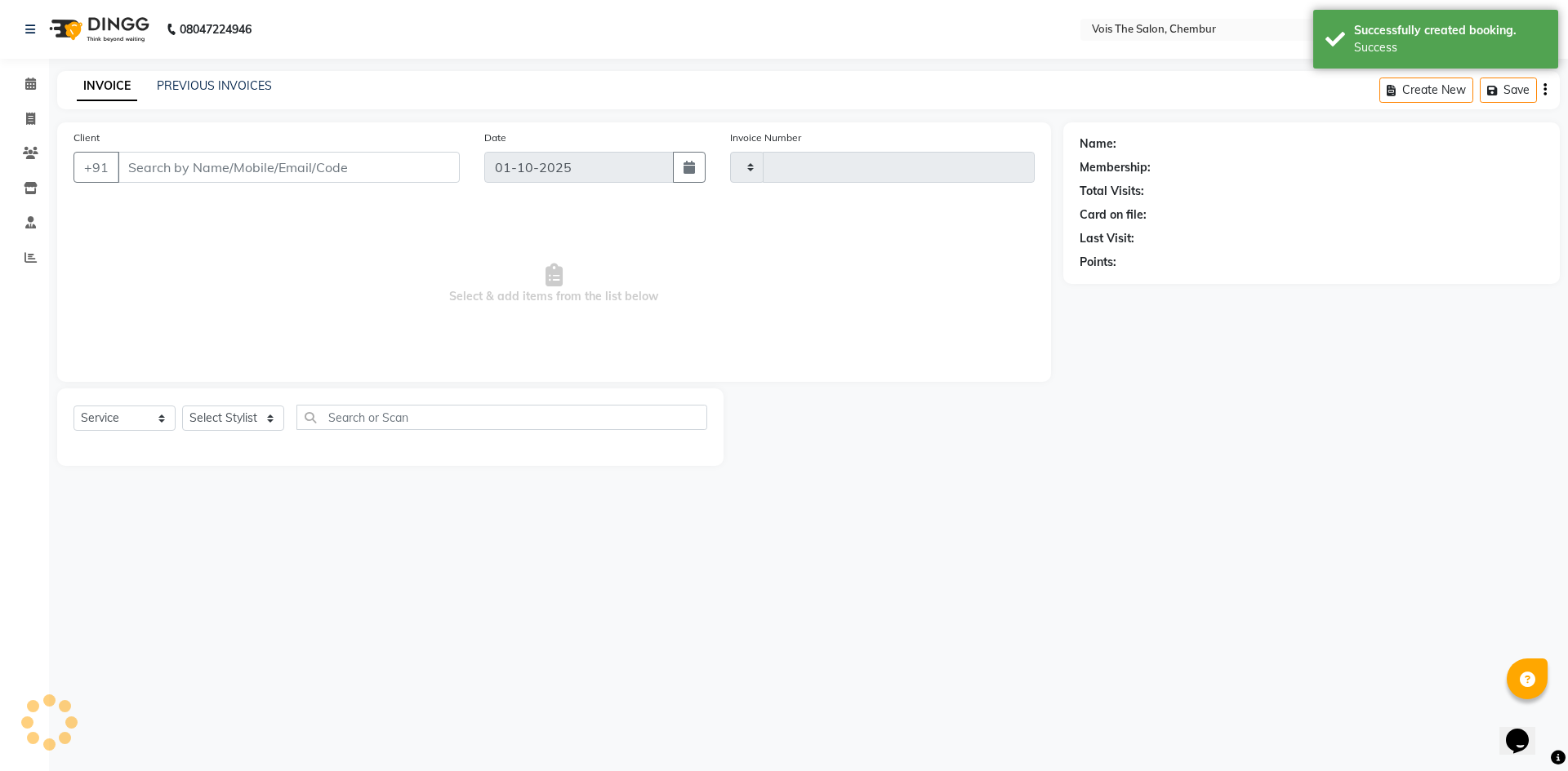
type input "1014"
select select "8261"
type input "9699923923"
select select "87896"
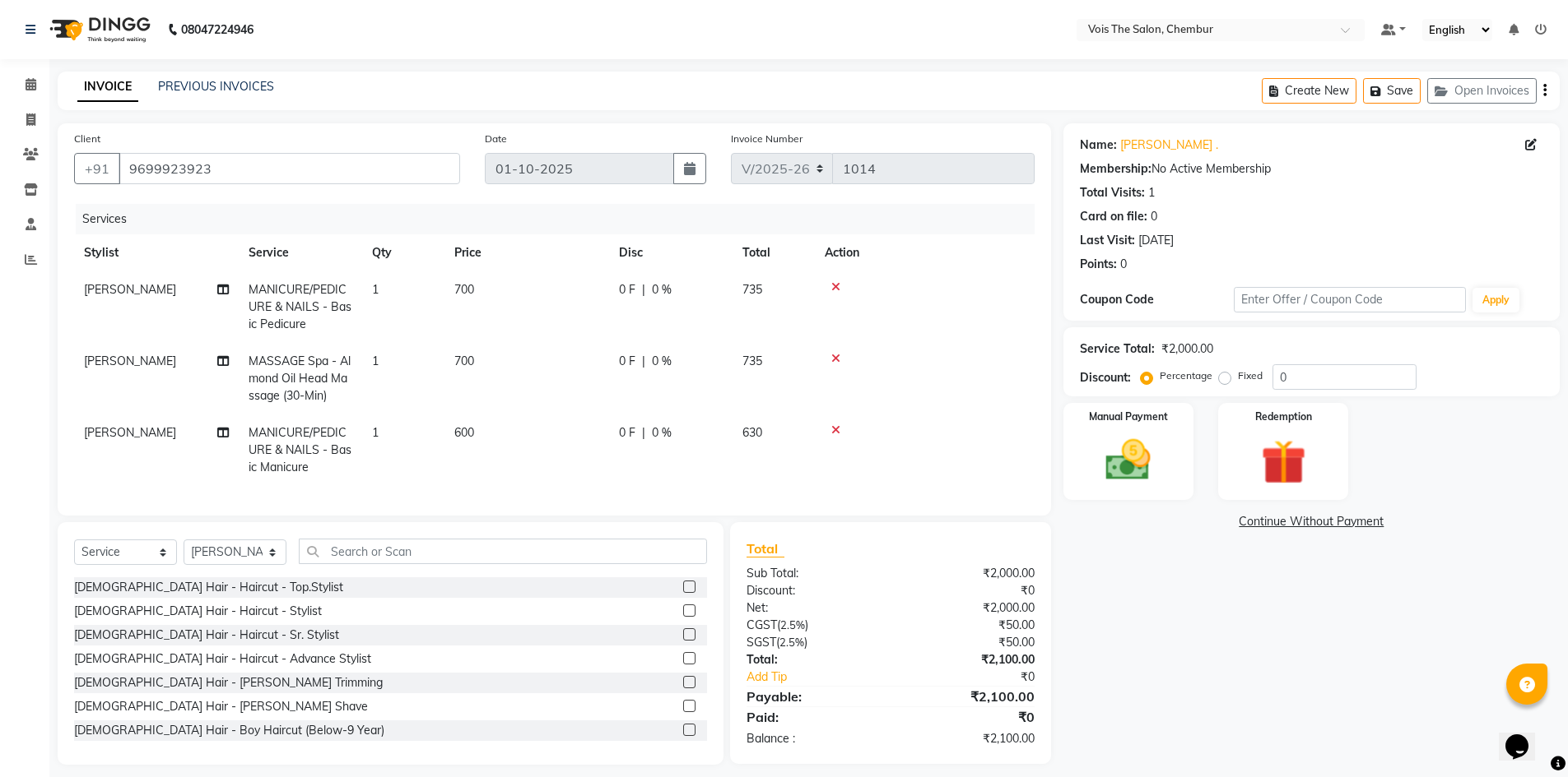
click at [133, 423] on td "[PERSON_NAME]" at bounding box center [156, 450] width 164 height 71
select select "87896"
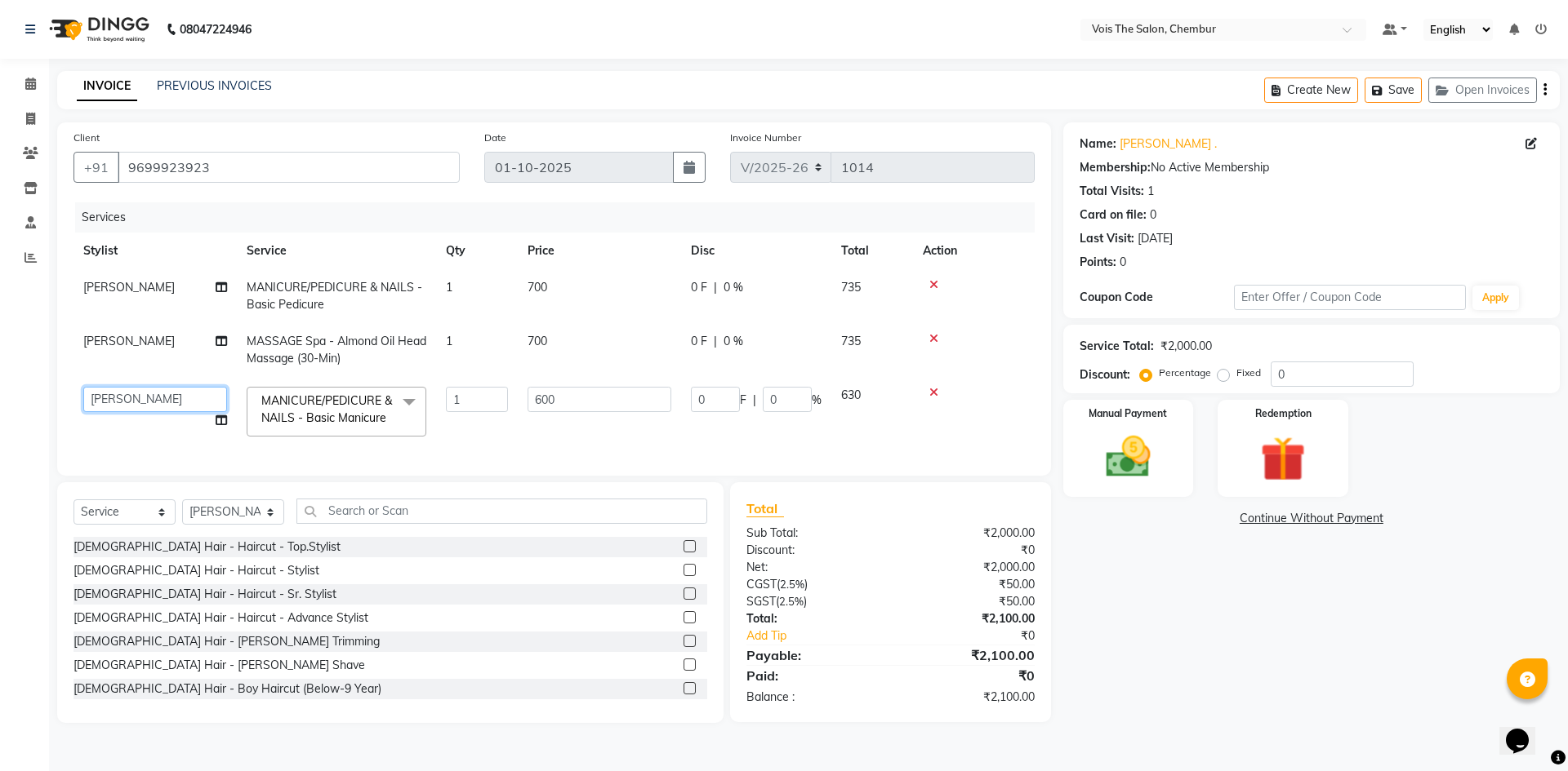
click at [139, 399] on select "admin BUNTY UKE COUNTER SALE GANESH HARESH THORAT OZAIR RACHEAL RIZWAN ROSHNI S…" at bounding box center [154, 399] width 144 height 25
select select "79330"
click at [127, 338] on span "[PERSON_NAME]" at bounding box center [128, 341] width 92 height 15
select select "87896"
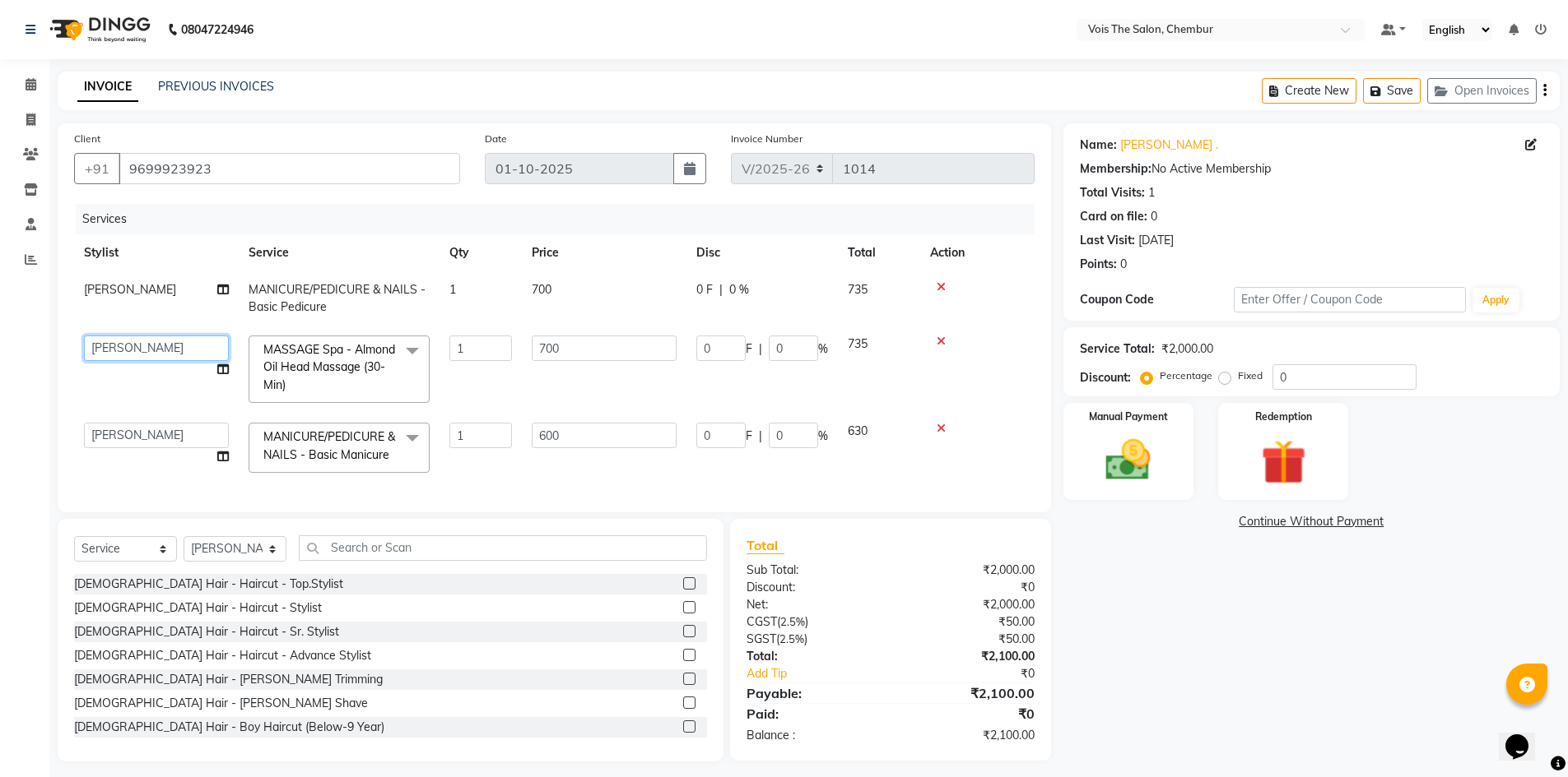
click at [128, 341] on select "admin BUNTY UKE COUNTER SALE GANESH HARESH THORAT OZAIR RACHEAL RIZWAN ROSHNI S…" at bounding box center [156, 348] width 145 height 25
select select "79152"
click at [567, 280] on td "700" at bounding box center [603, 299] width 164 height 54
select select "87896"
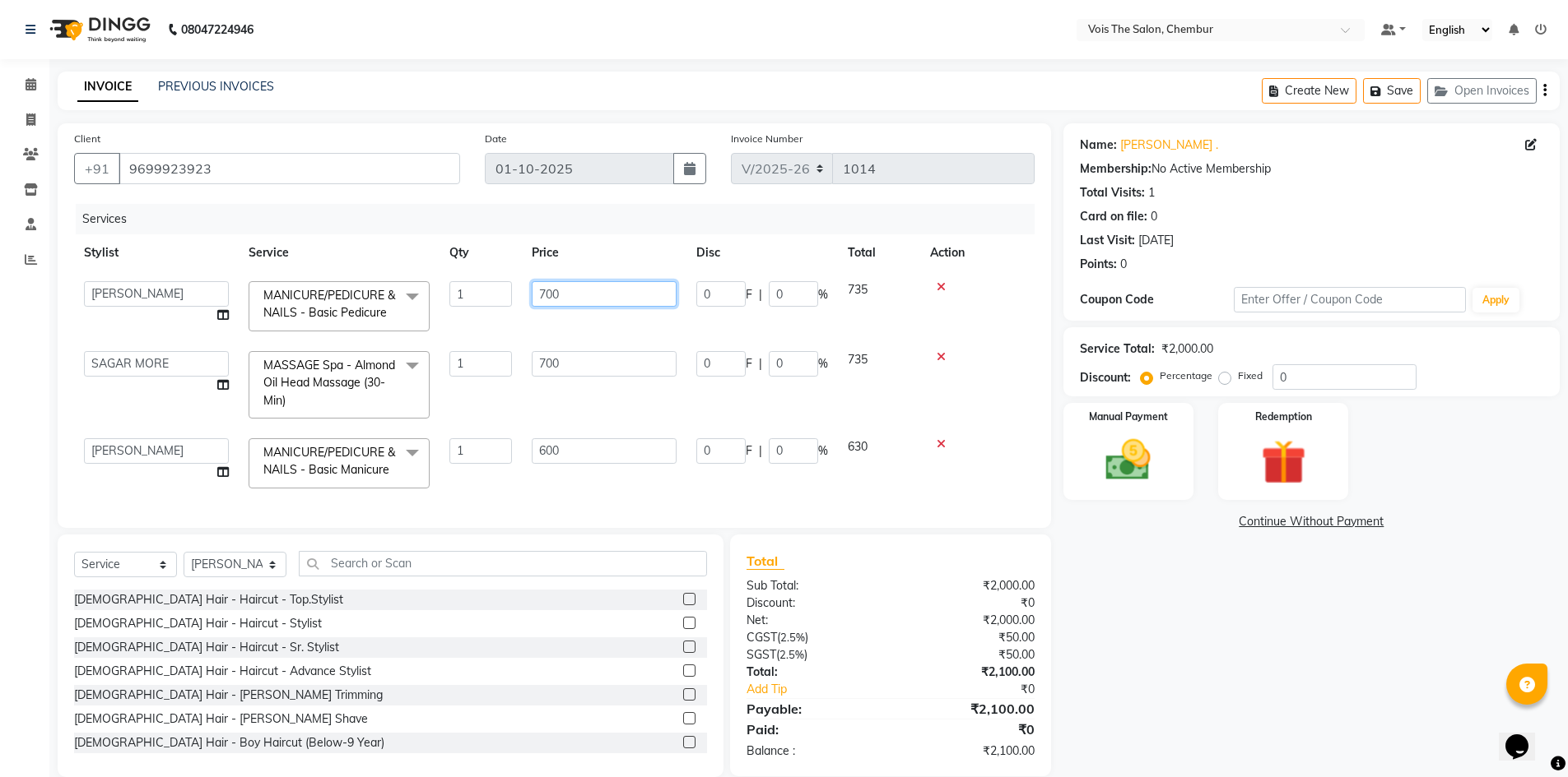
click at [573, 296] on input "700" at bounding box center [604, 294] width 145 height 25
type input "7"
type input "900"
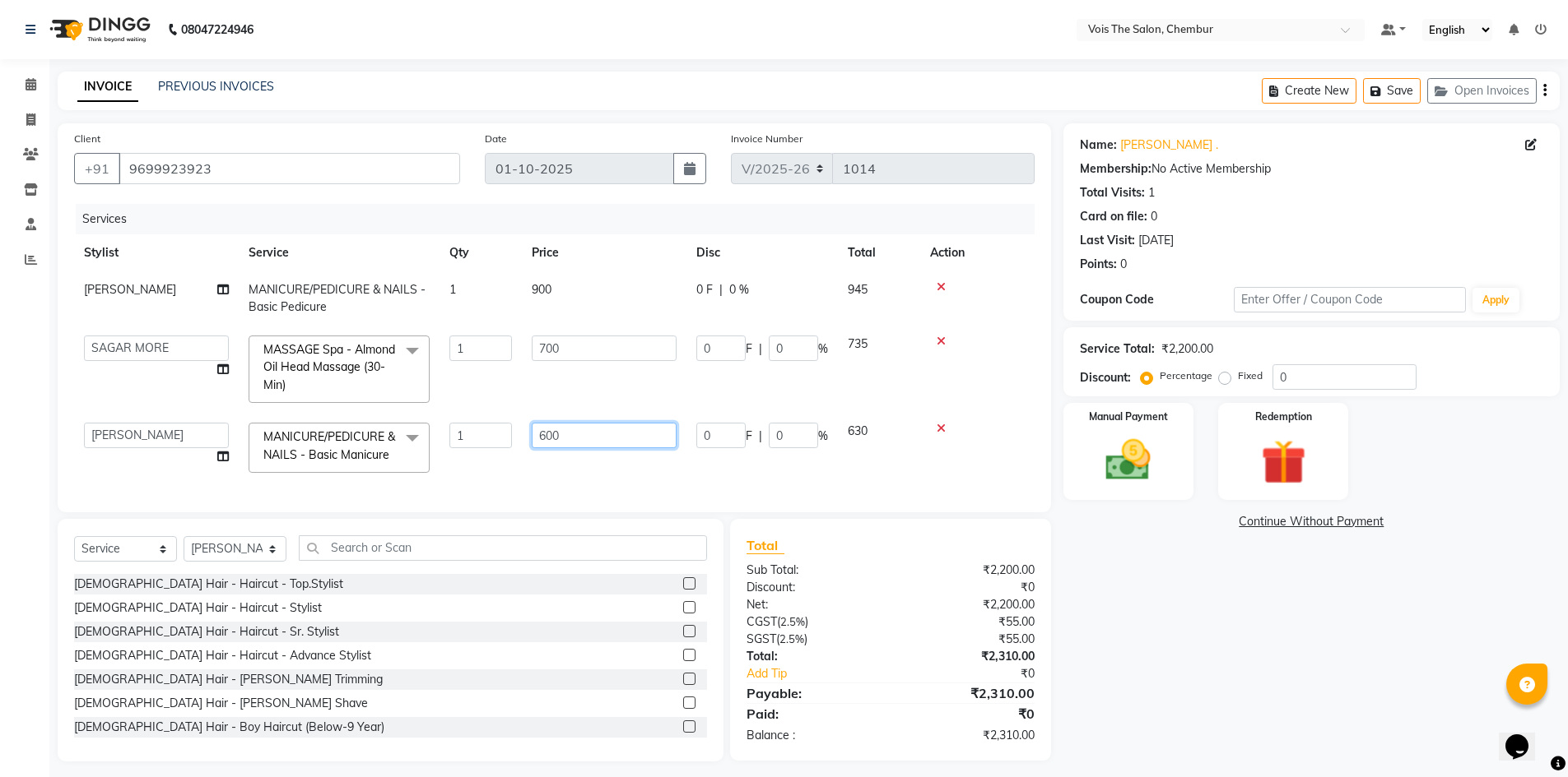
click at [594, 451] on td "600" at bounding box center [603, 448] width 164 height 70
type input "6"
type input "800"
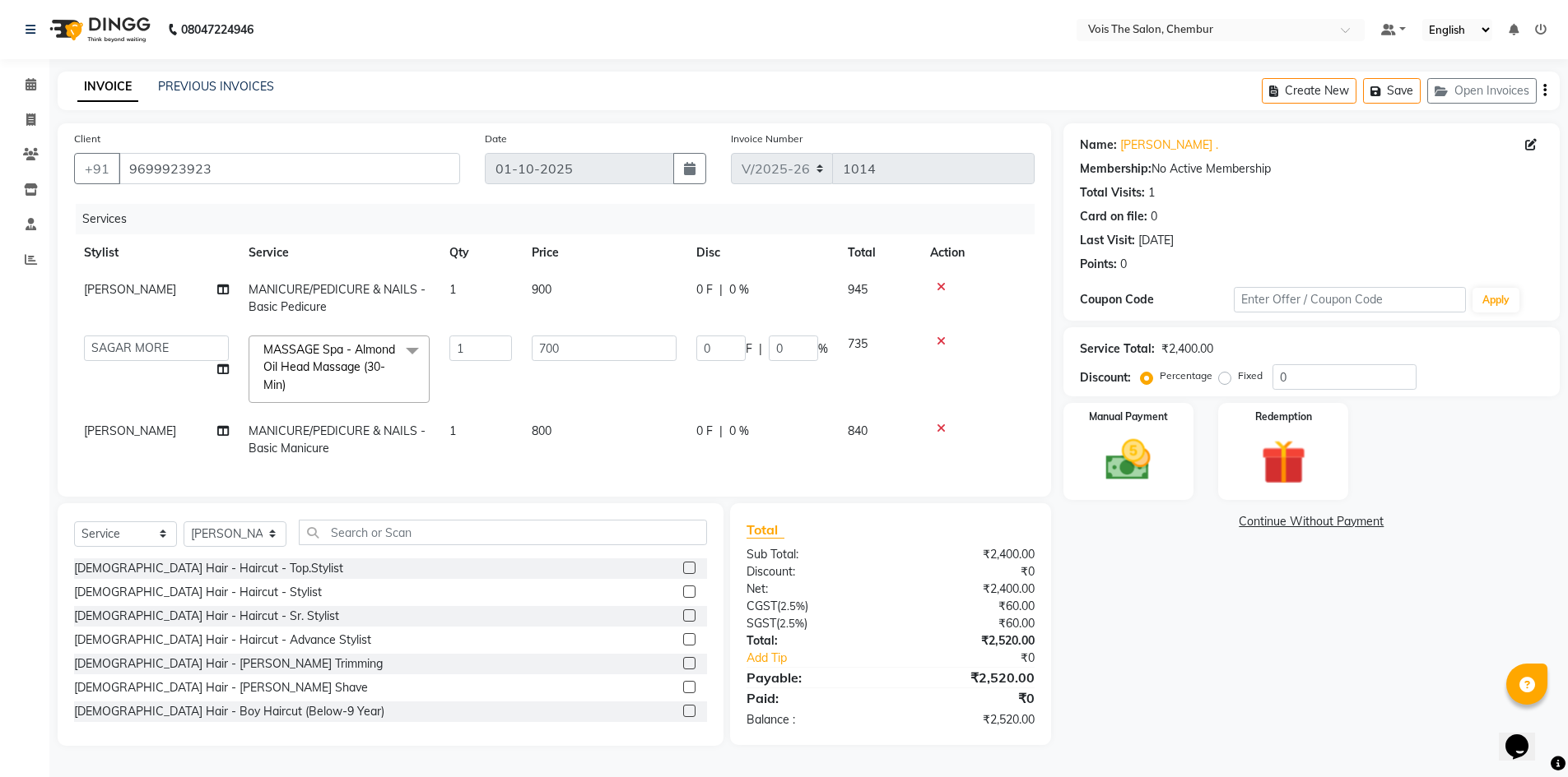
click at [573, 466] on td "800" at bounding box center [603, 440] width 164 height 54
select select "79330"
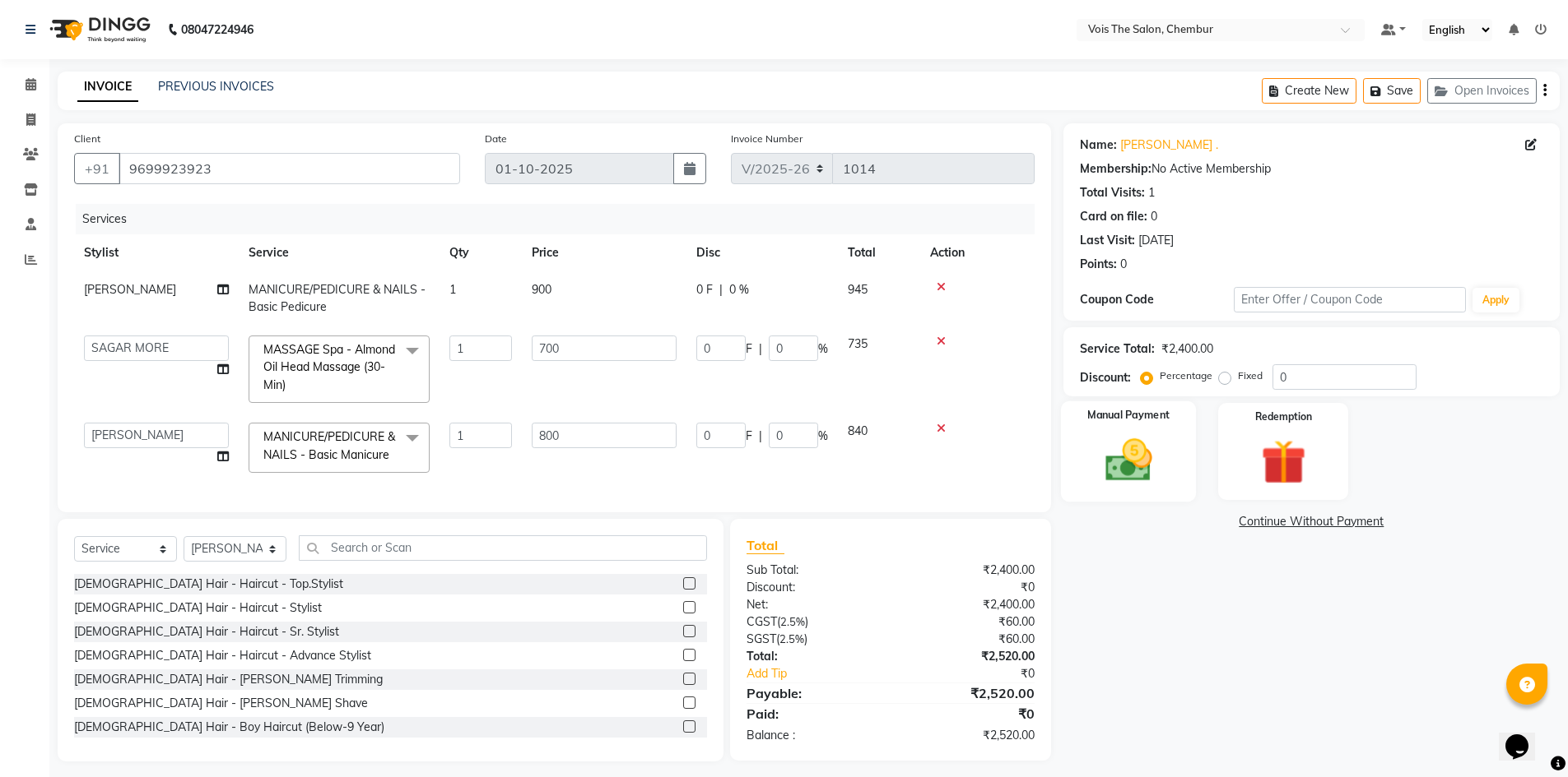
click at [1135, 456] on img at bounding box center [1128, 460] width 76 height 54
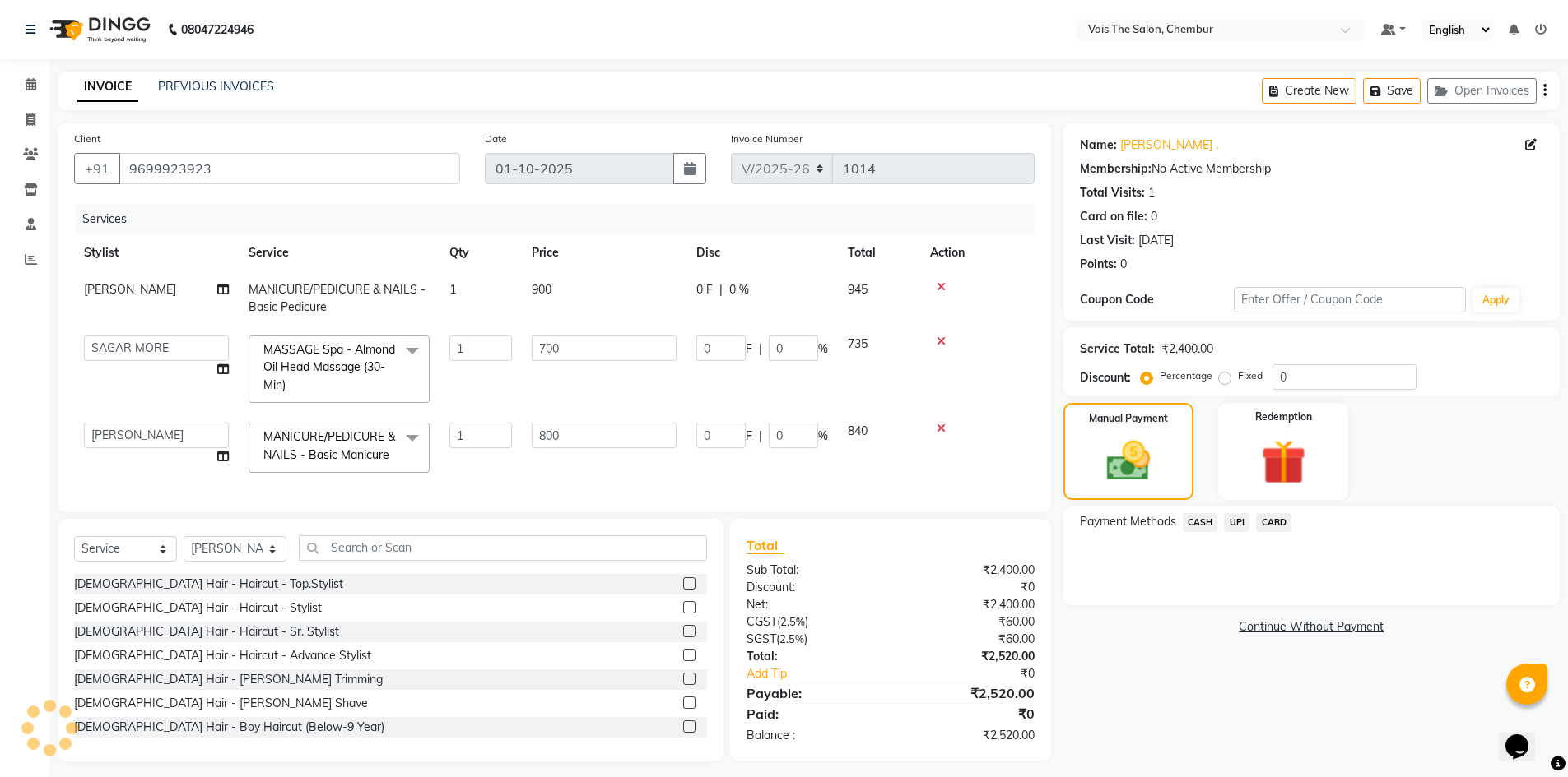
click at [1279, 524] on span "CARD" at bounding box center [1273, 523] width 35 height 19
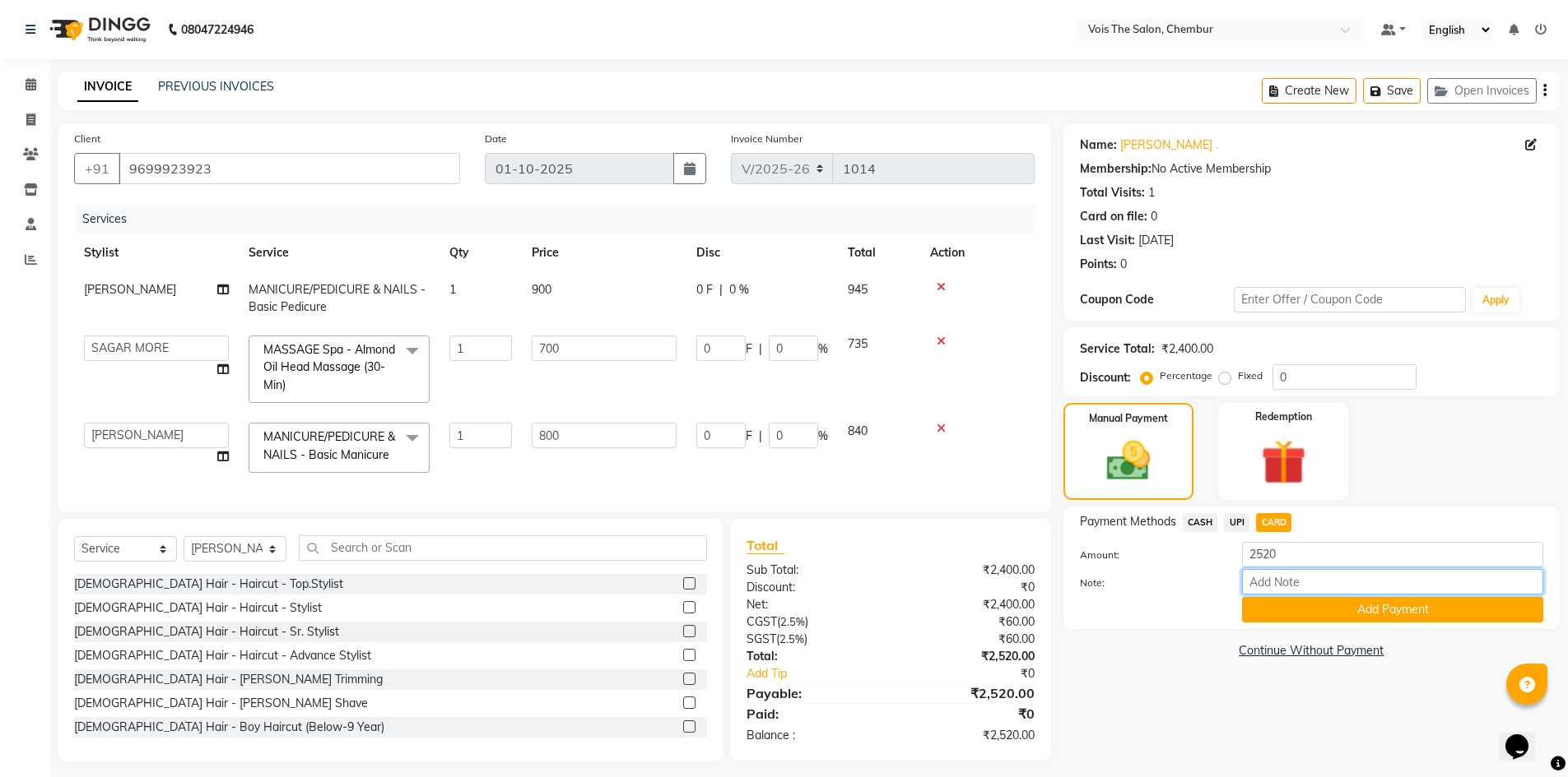
click at [1276, 572] on input "Note:" at bounding box center [1392, 582] width 302 height 25
drag, startPoint x: 1276, startPoint y: 572, endPoint x: 1265, endPoint y: 614, distance: 43.4
click at [1265, 614] on div "Amount: 2520 Note: 123 Add Payment" at bounding box center [1311, 583] width 463 height 81
type input "1"
click at [1296, 608] on button "Add Payment" at bounding box center [1392, 610] width 302 height 25
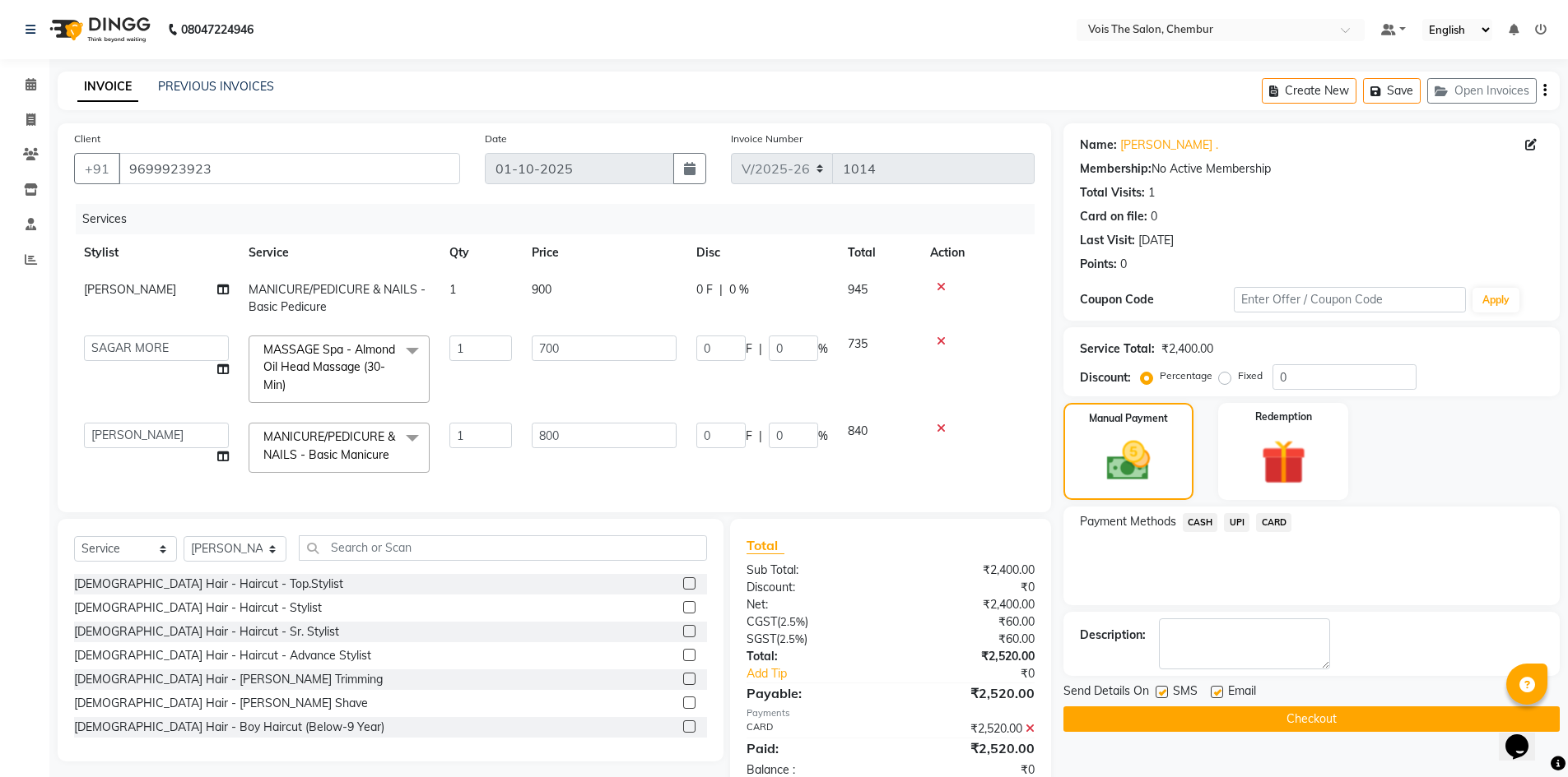
click at [1244, 718] on button "Checkout" at bounding box center [1311, 719] width 496 height 25
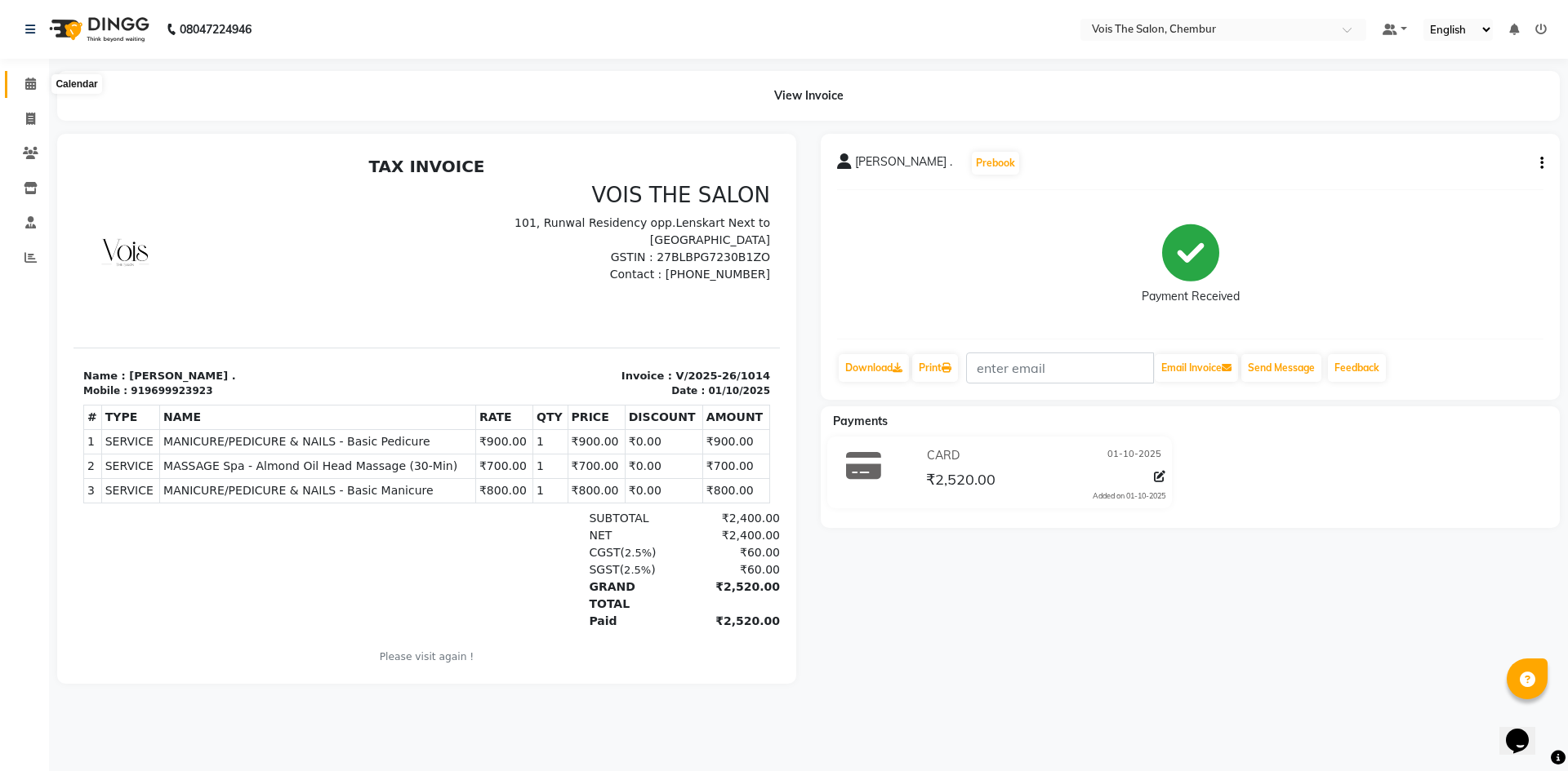
click at [25, 78] on icon at bounding box center [31, 84] width 10 height 12
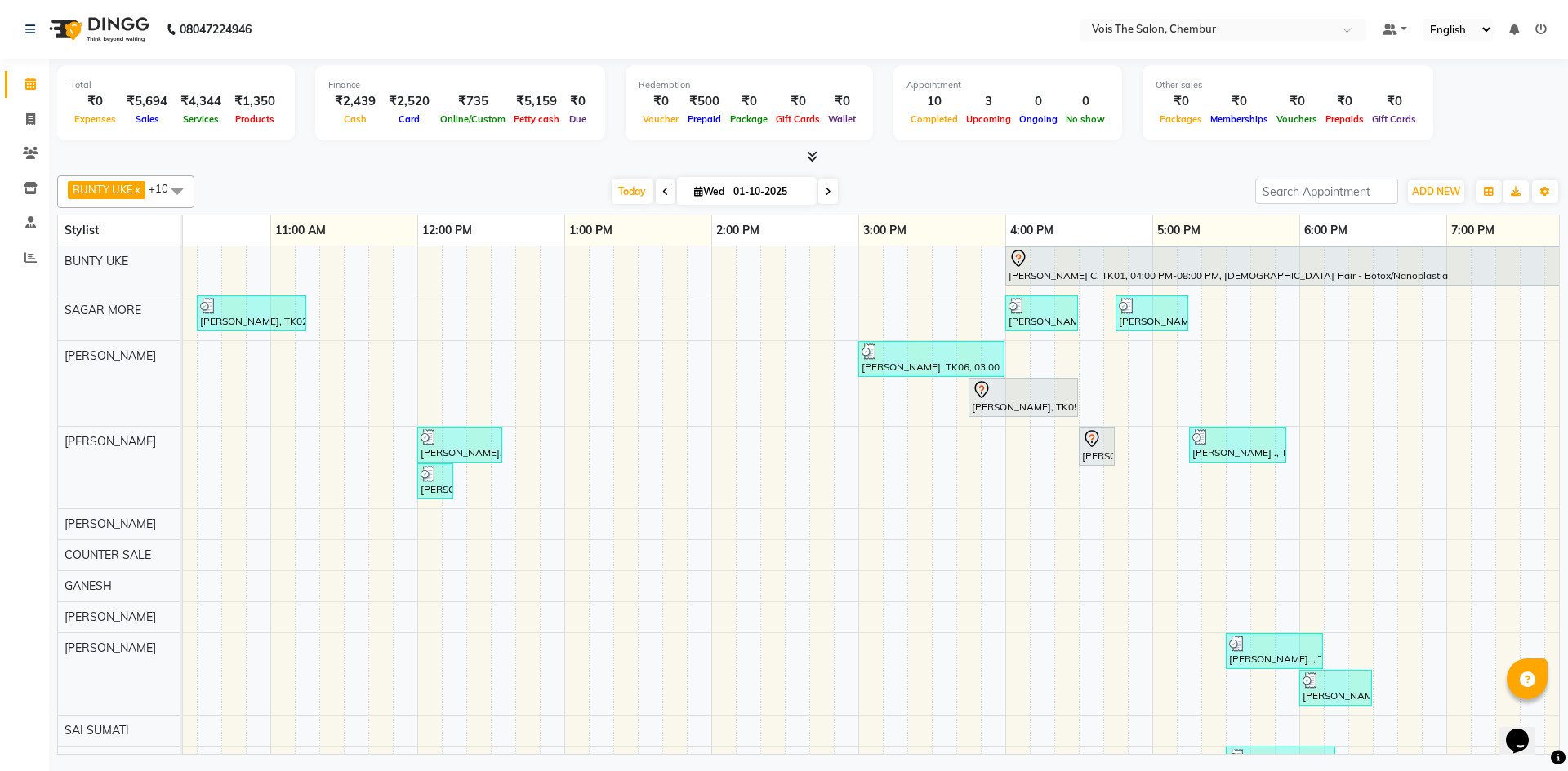
scroll to position [0, 359]
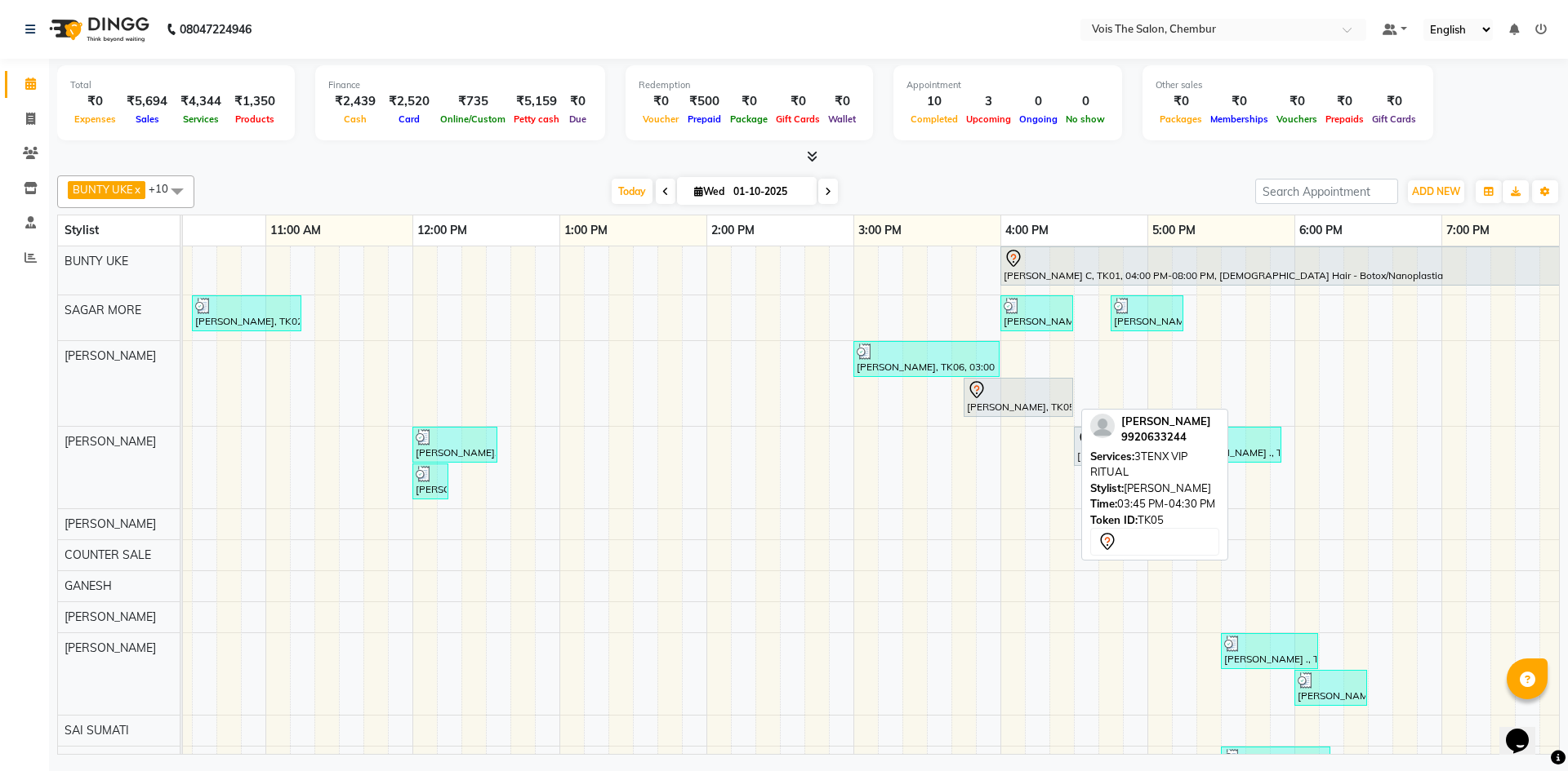
click at [1031, 399] on div "[PERSON_NAME], TK05, 03:45 PM-04:30 PM, 3TENX VIP RITUAL" at bounding box center [1018, 397] width 106 height 34
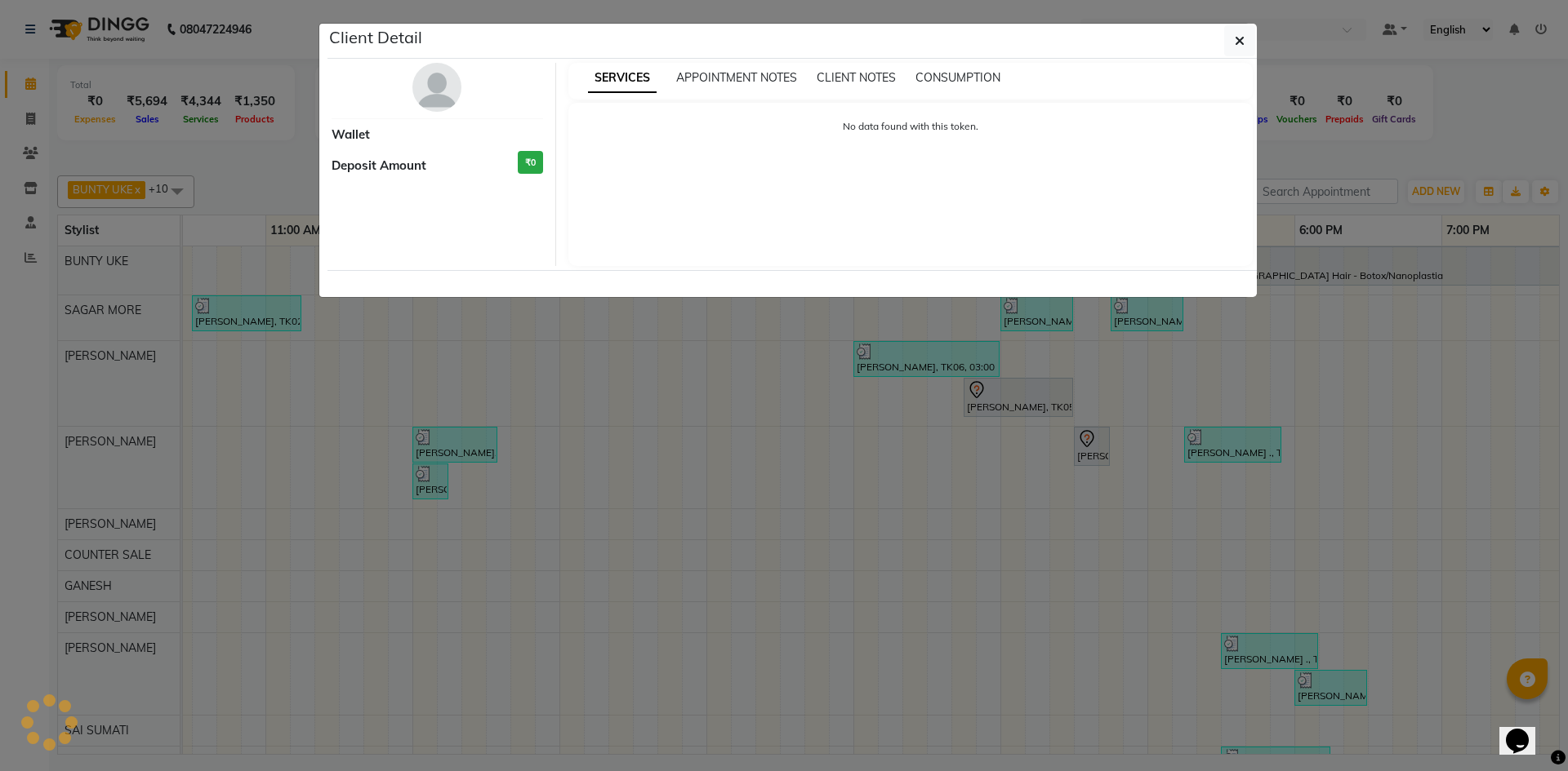
select select "7"
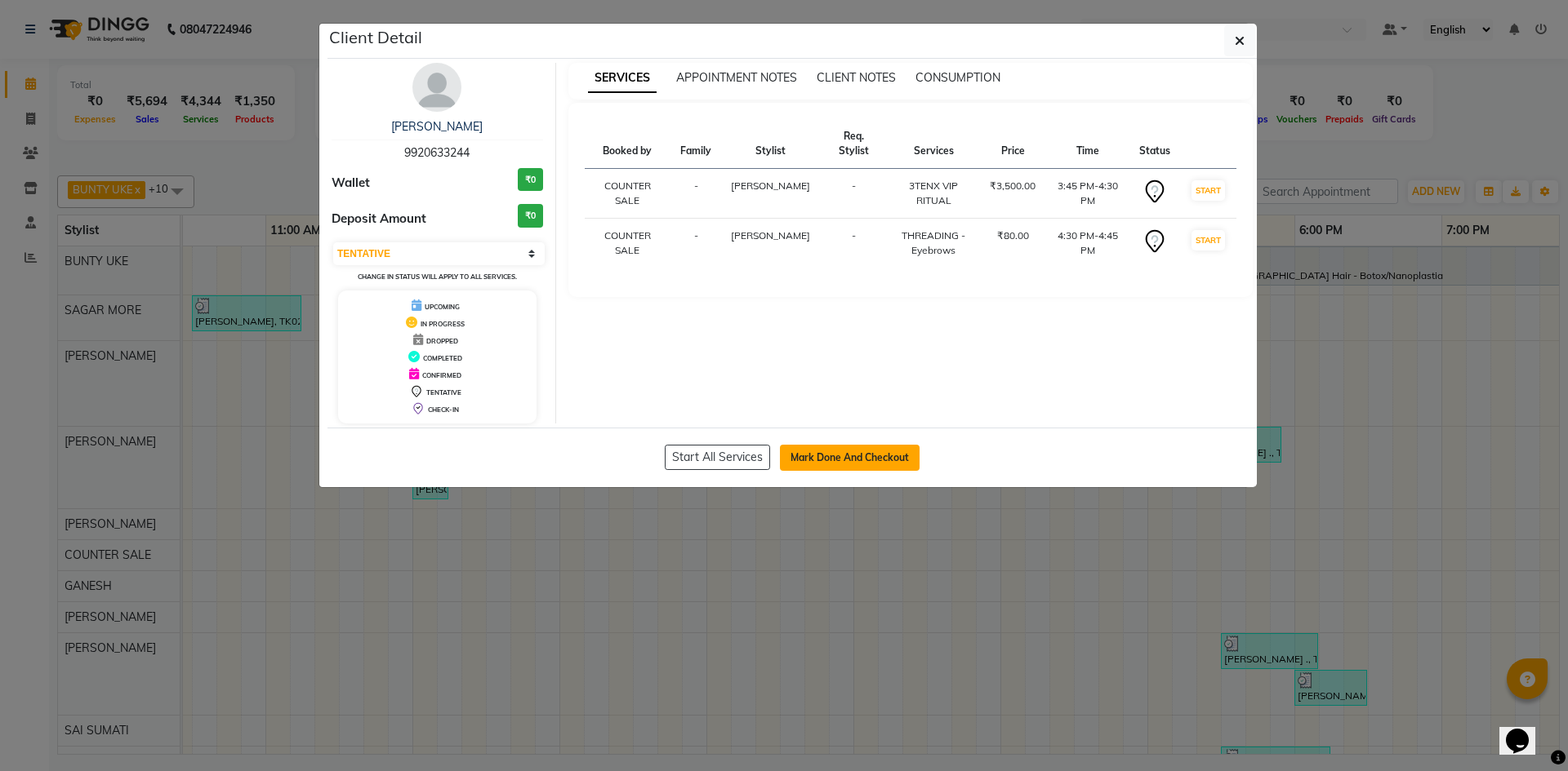
click at [811, 458] on button "Mark Done And Checkout" at bounding box center [850, 458] width 140 height 26
select select "service"
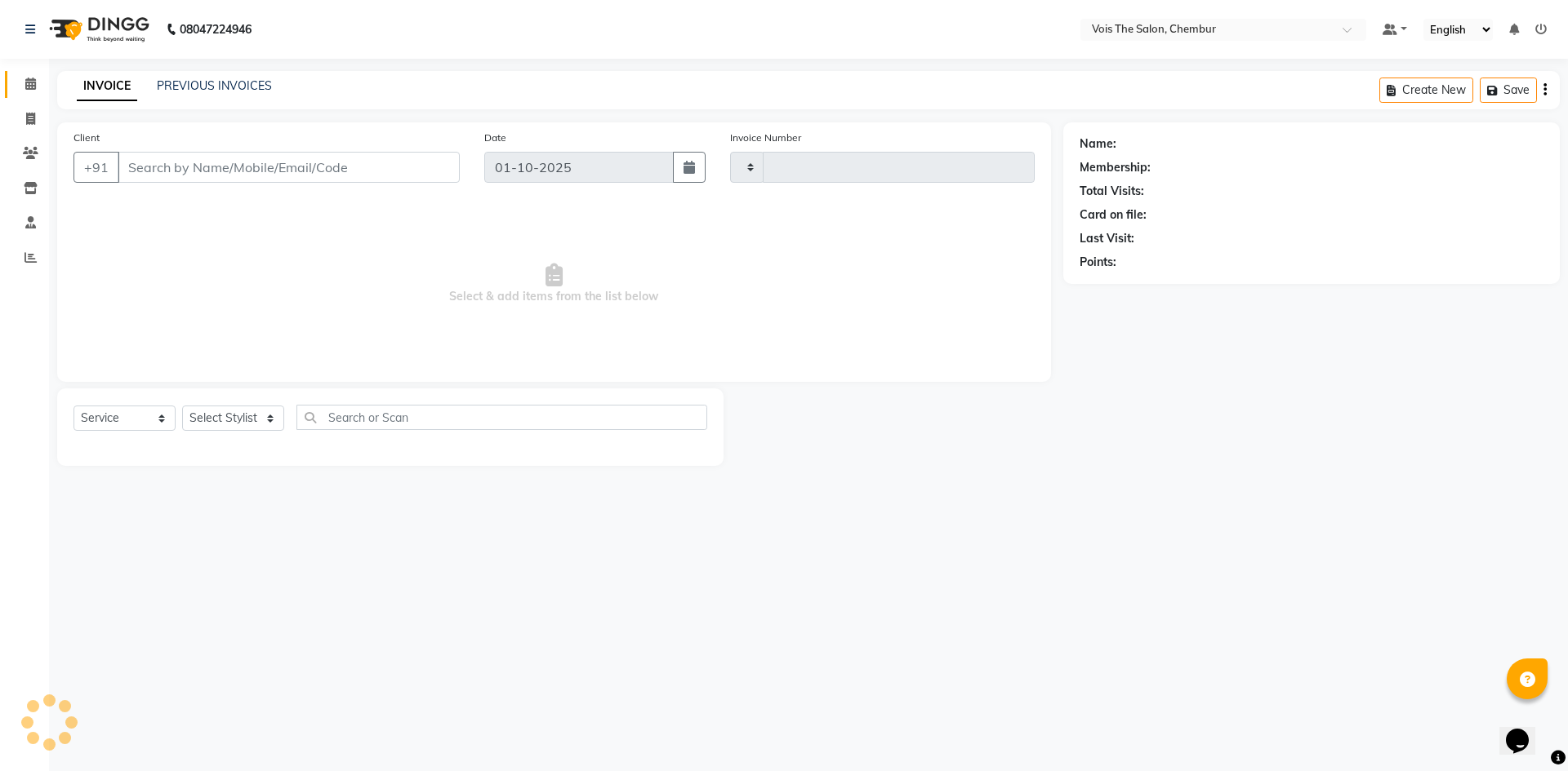
type input "1015"
select select "8261"
type input "9920633244"
select select "79330"
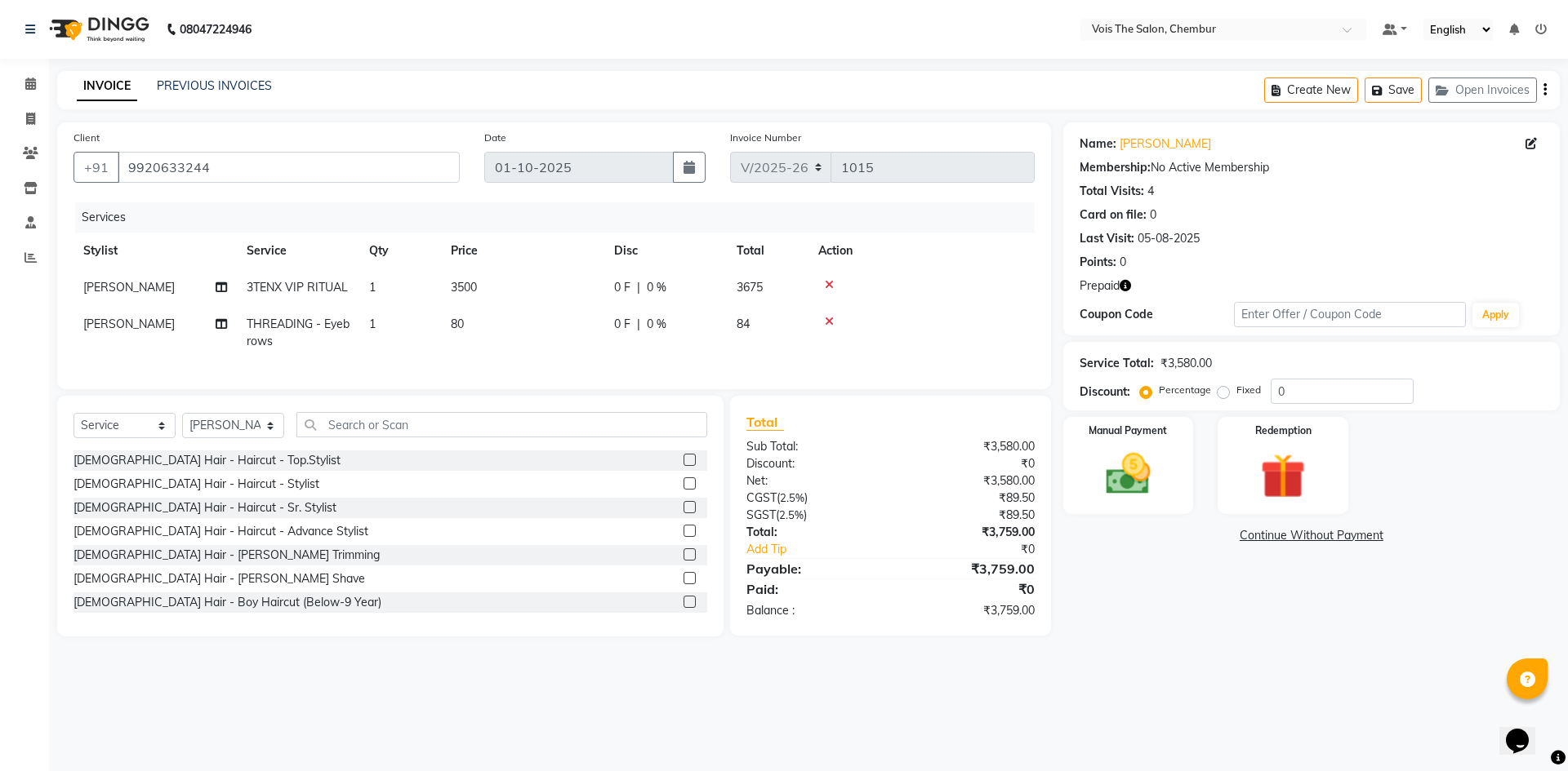
click at [481, 286] on td "3500" at bounding box center [522, 288] width 163 height 37
select select "79153"
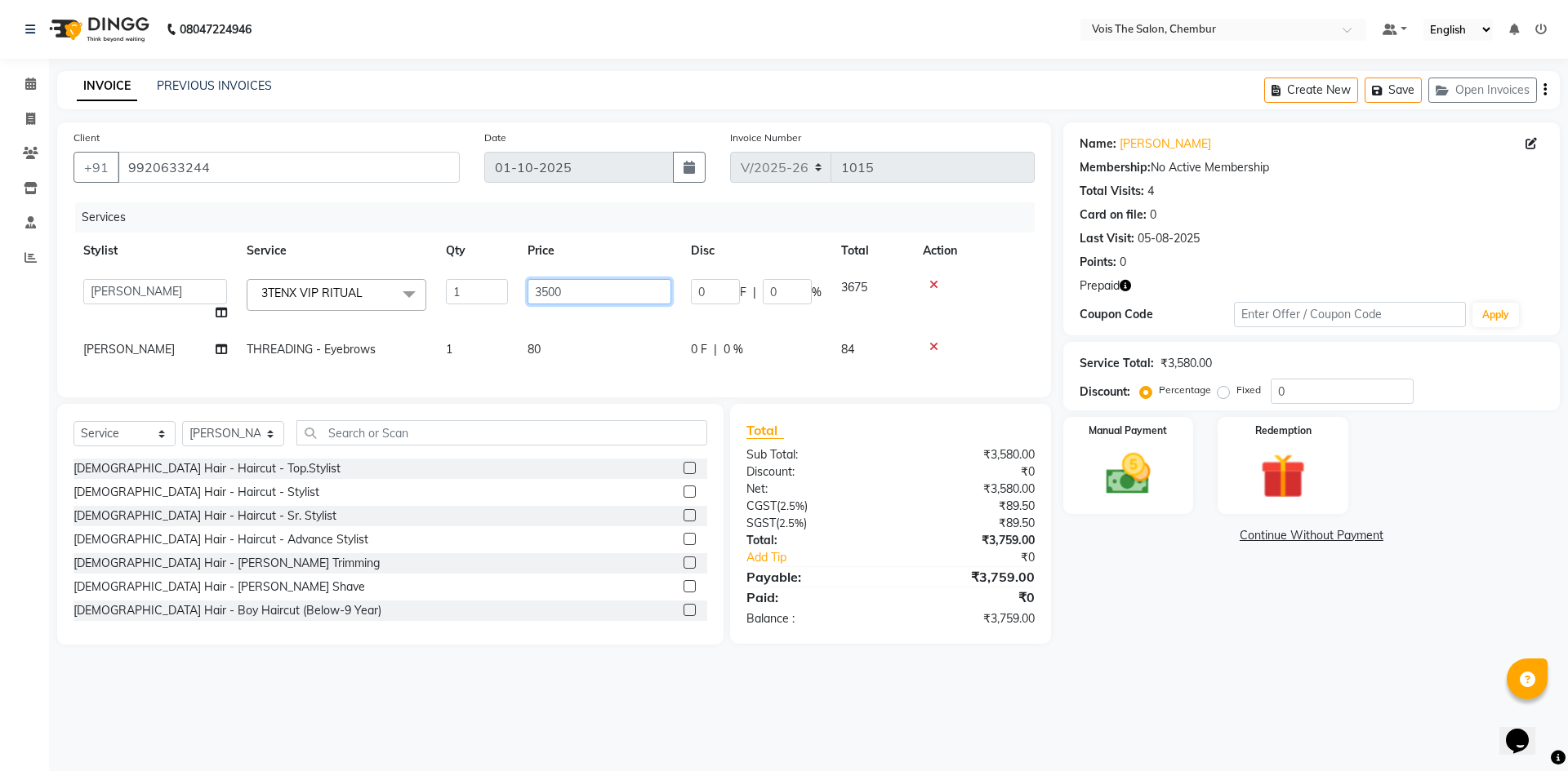
click at [591, 297] on input "3500" at bounding box center [599, 291] width 144 height 25
type input "3800"
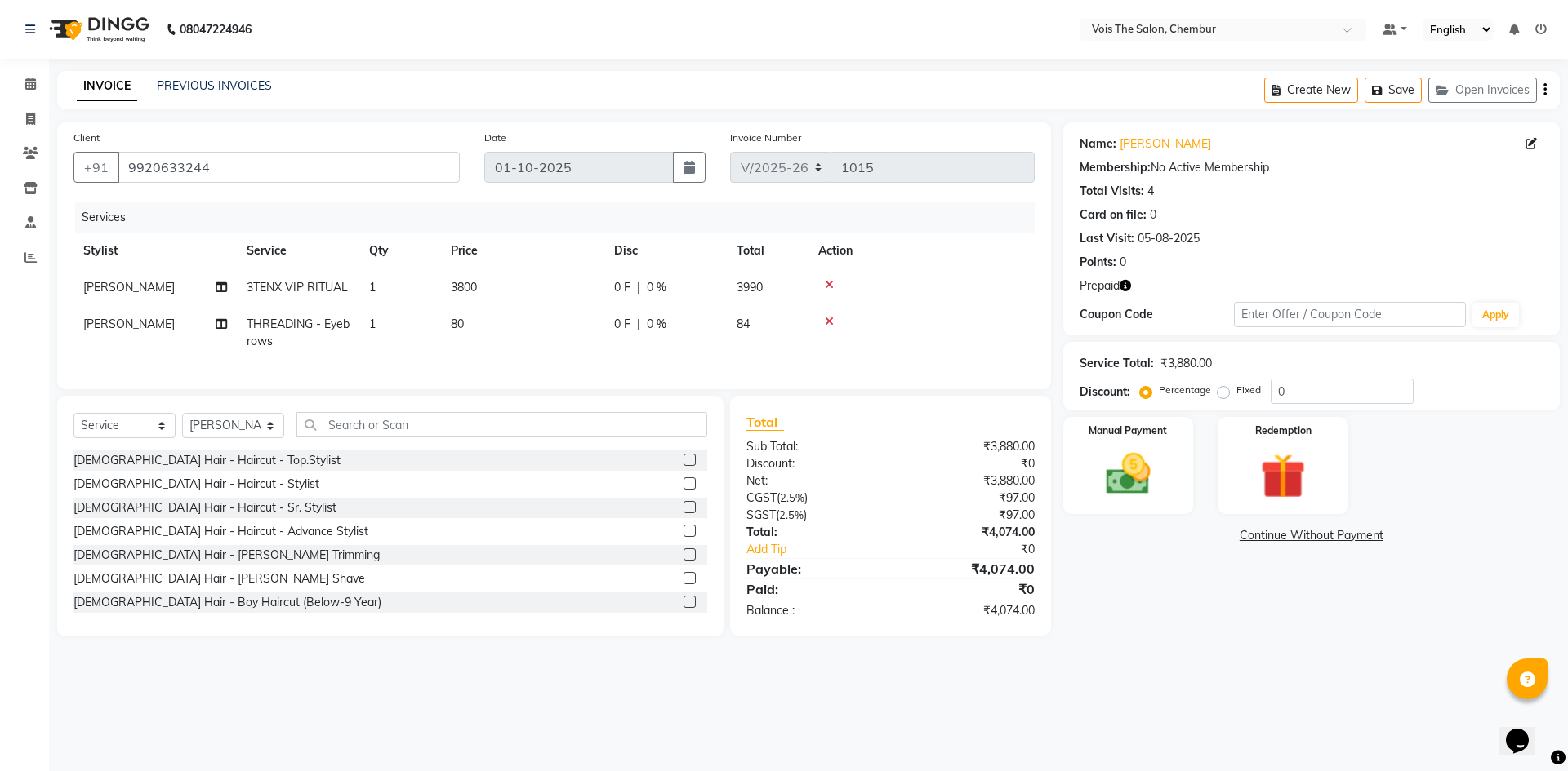
click at [578, 362] on div "Services Stylist Service Qty Price Disc Total Action SOHAIL MALIK 3TENX VIP RIT…" at bounding box center [554, 288] width 962 height 171
click at [579, 438] on input "text" at bounding box center [502, 425] width 411 height 25
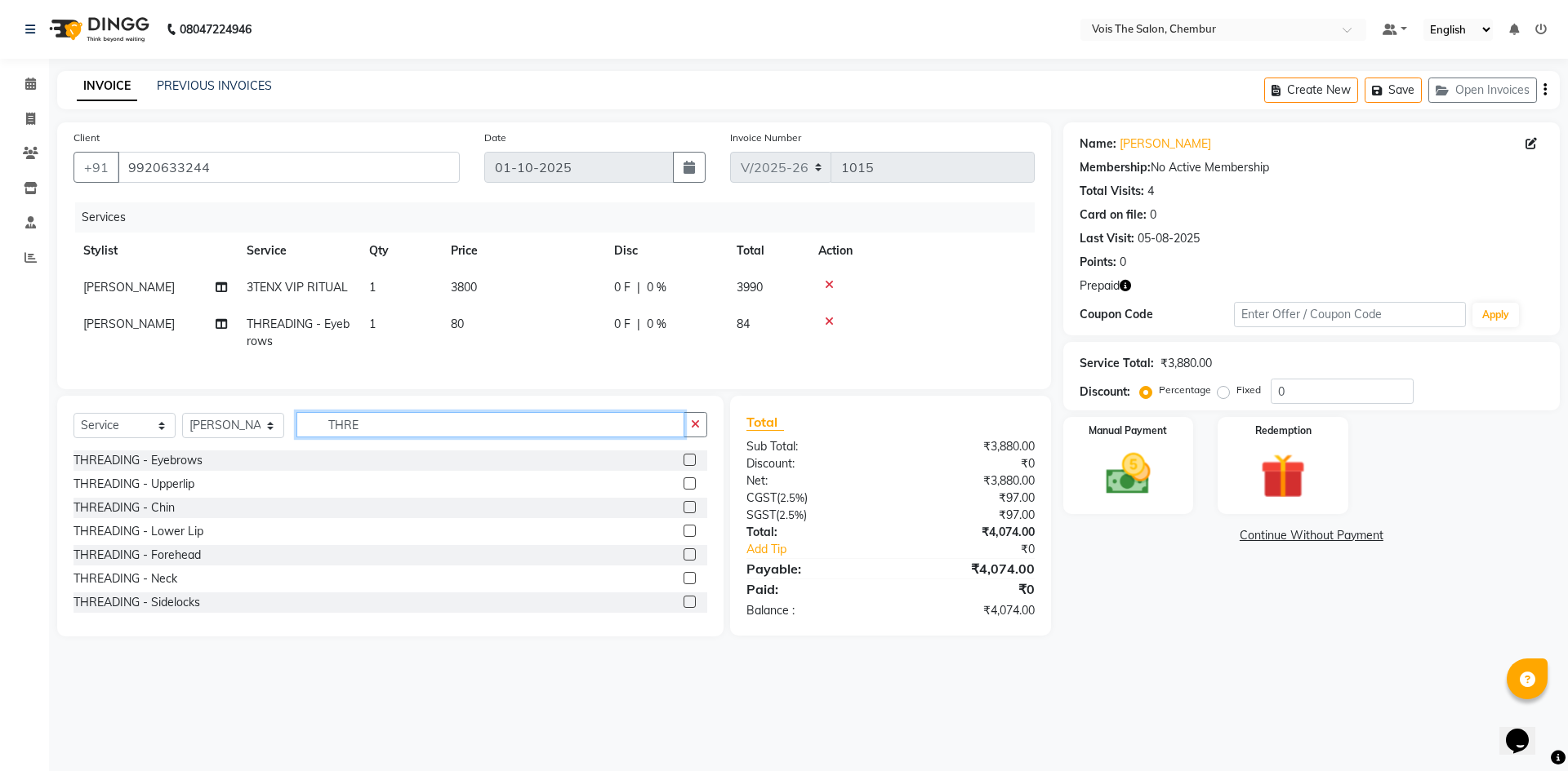
type input "THRE"
click at [683, 490] on label at bounding box center [689, 484] width 12 height 12
click at [683, 490] on input "checkbox" at bounding box center [688, 484] width 10 height 10
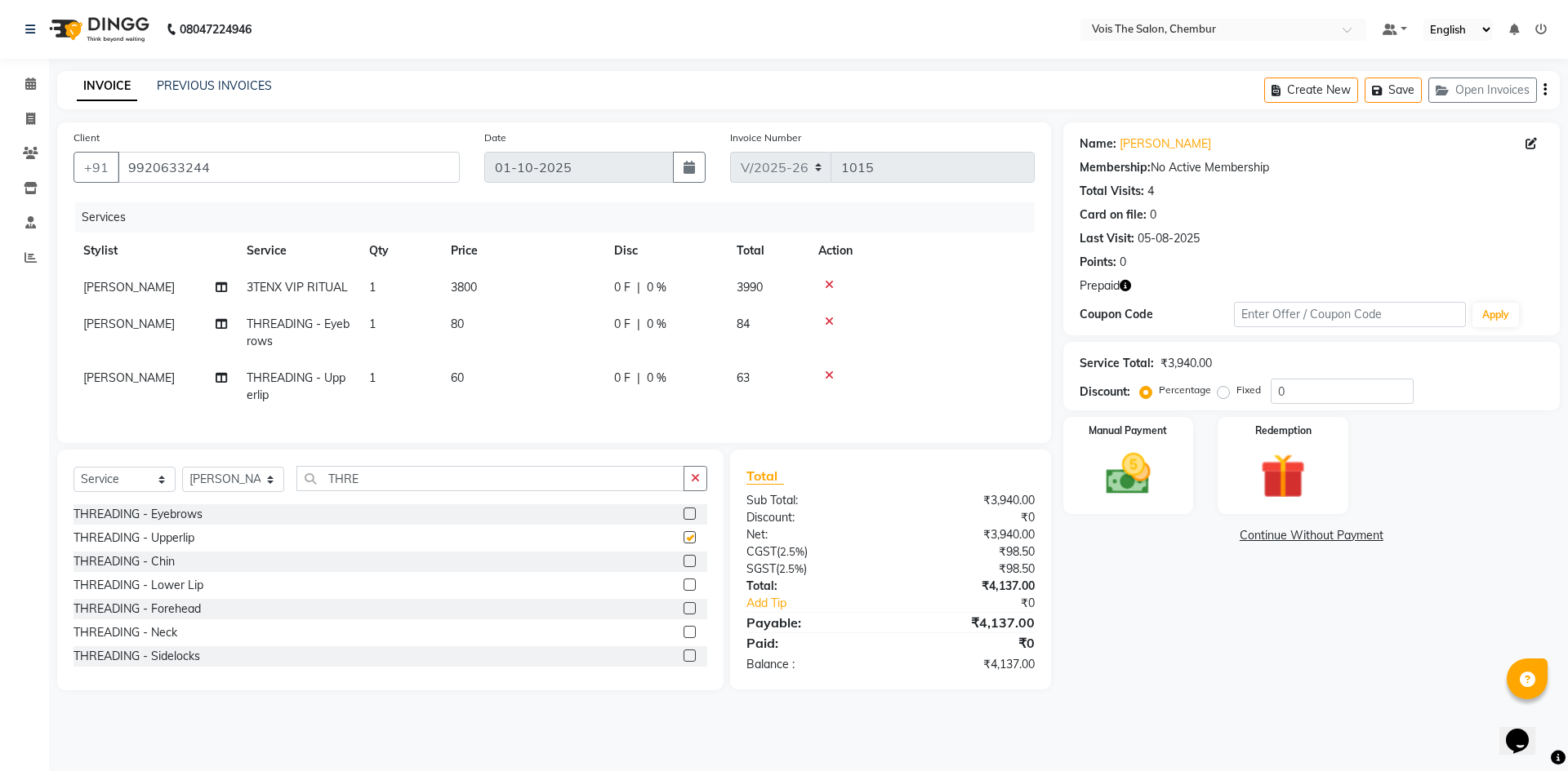
checkbox input "false"
click at [1287, 470] on img at bounding box center [1282, 476] width 76 height 58
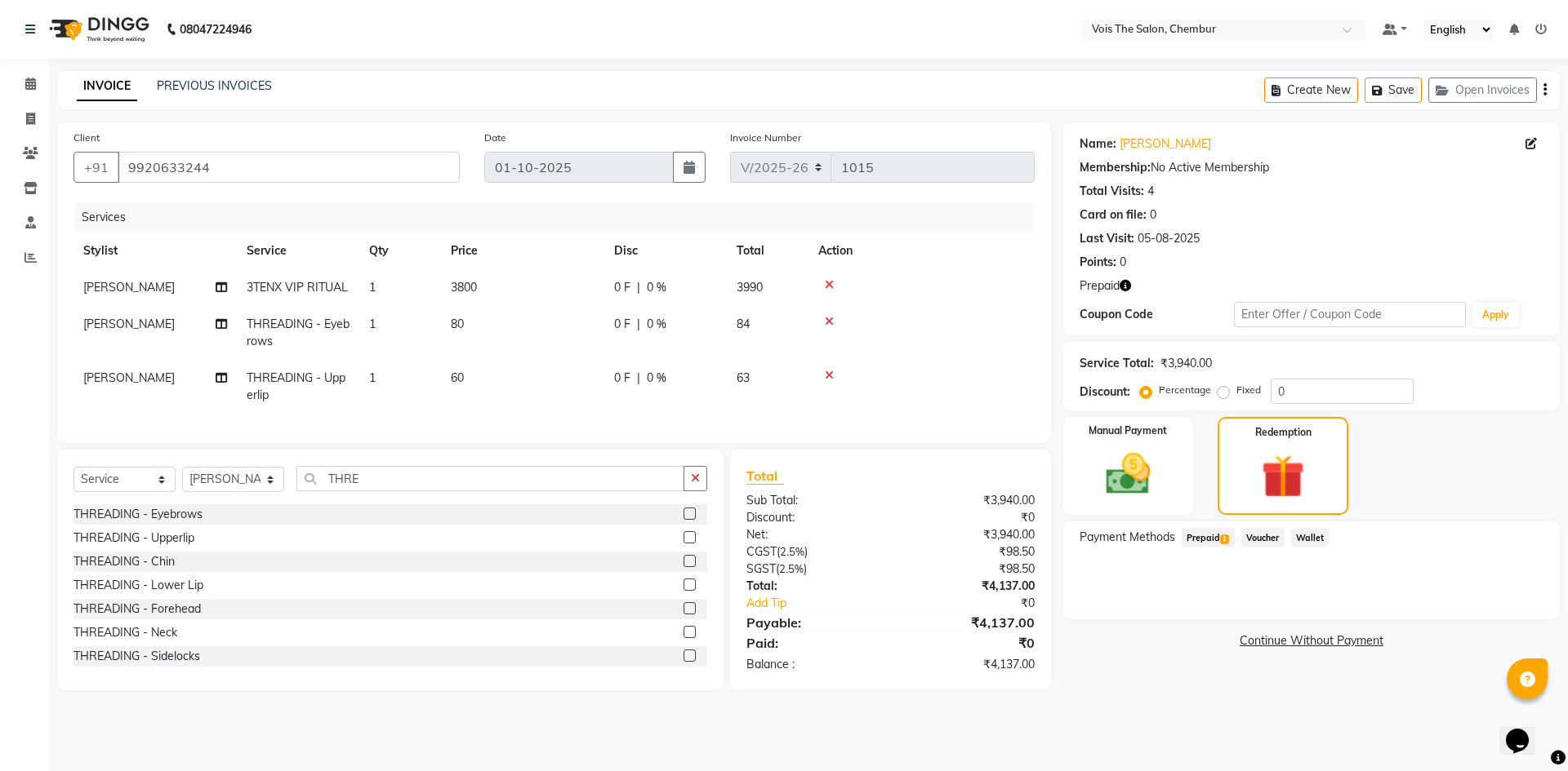
click at [1210, 540] on span "Prepaid 1" at bounding box center [1208, 538] width 53 height 19
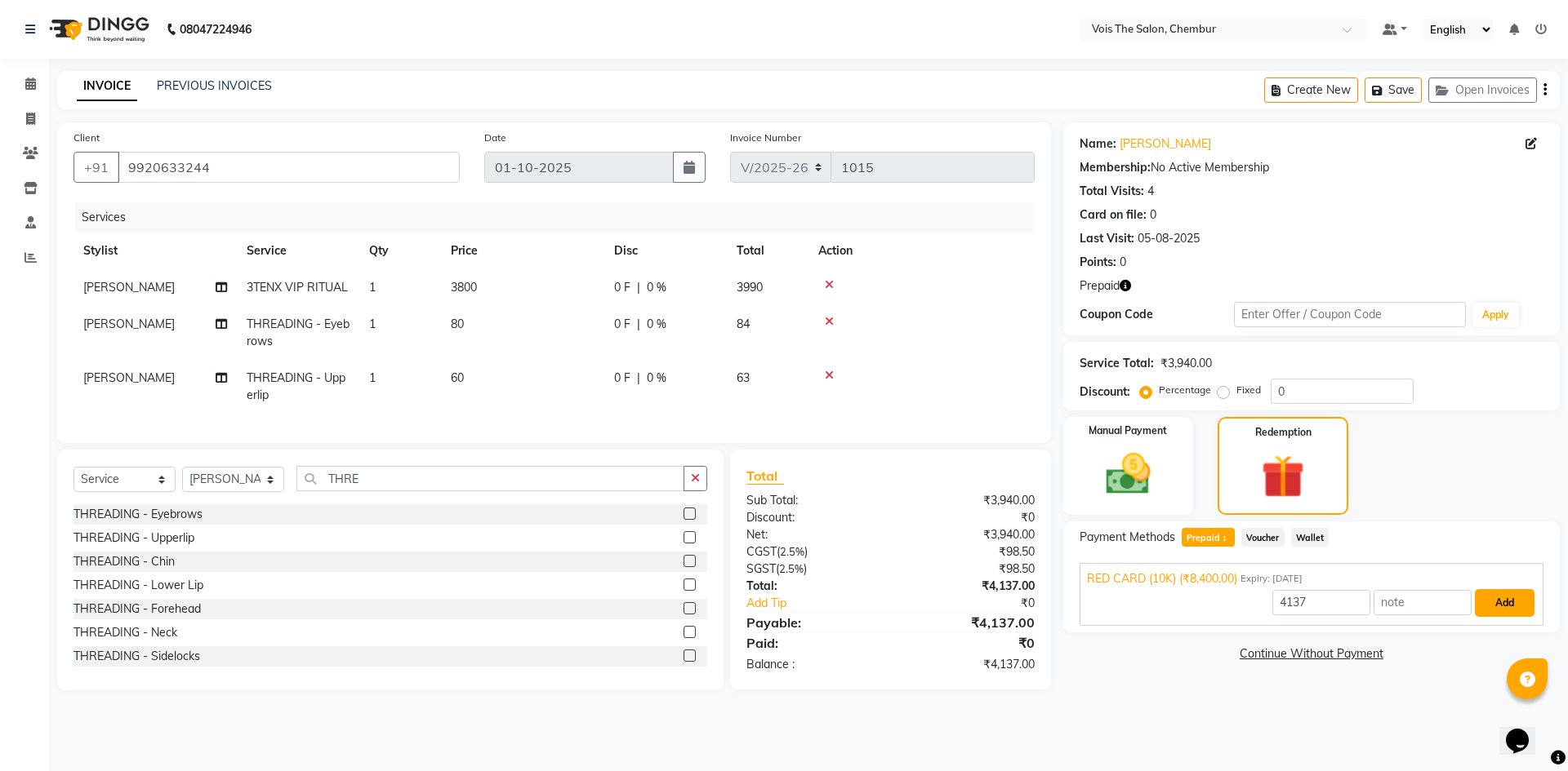
click at [1519, 606] on button "Add" at bounding box center [1504, 604] width 59 height 28
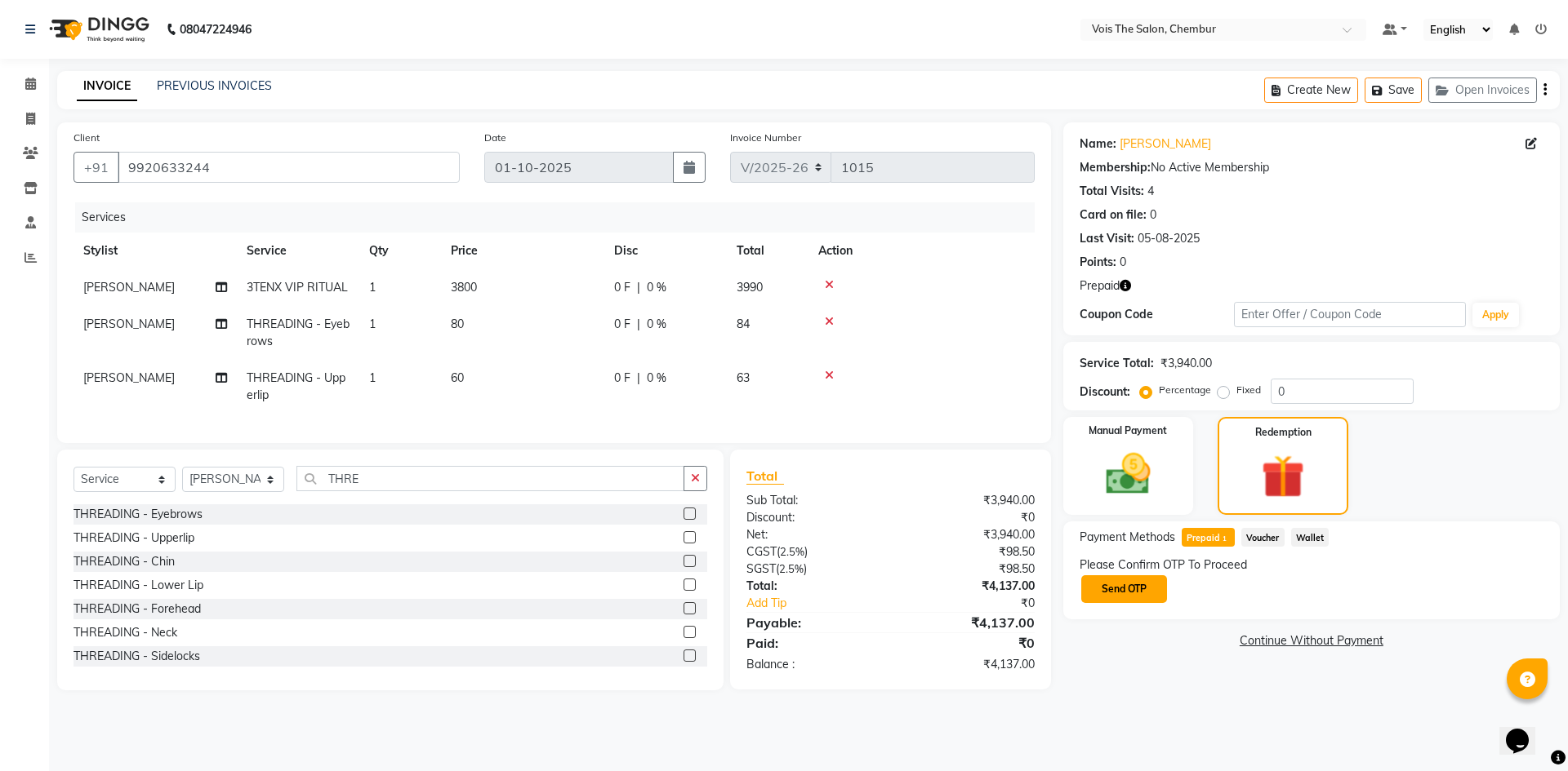
click at [1147, 588] on button "Send OTP" at bounding box center [1124, 590] width 86 height 28
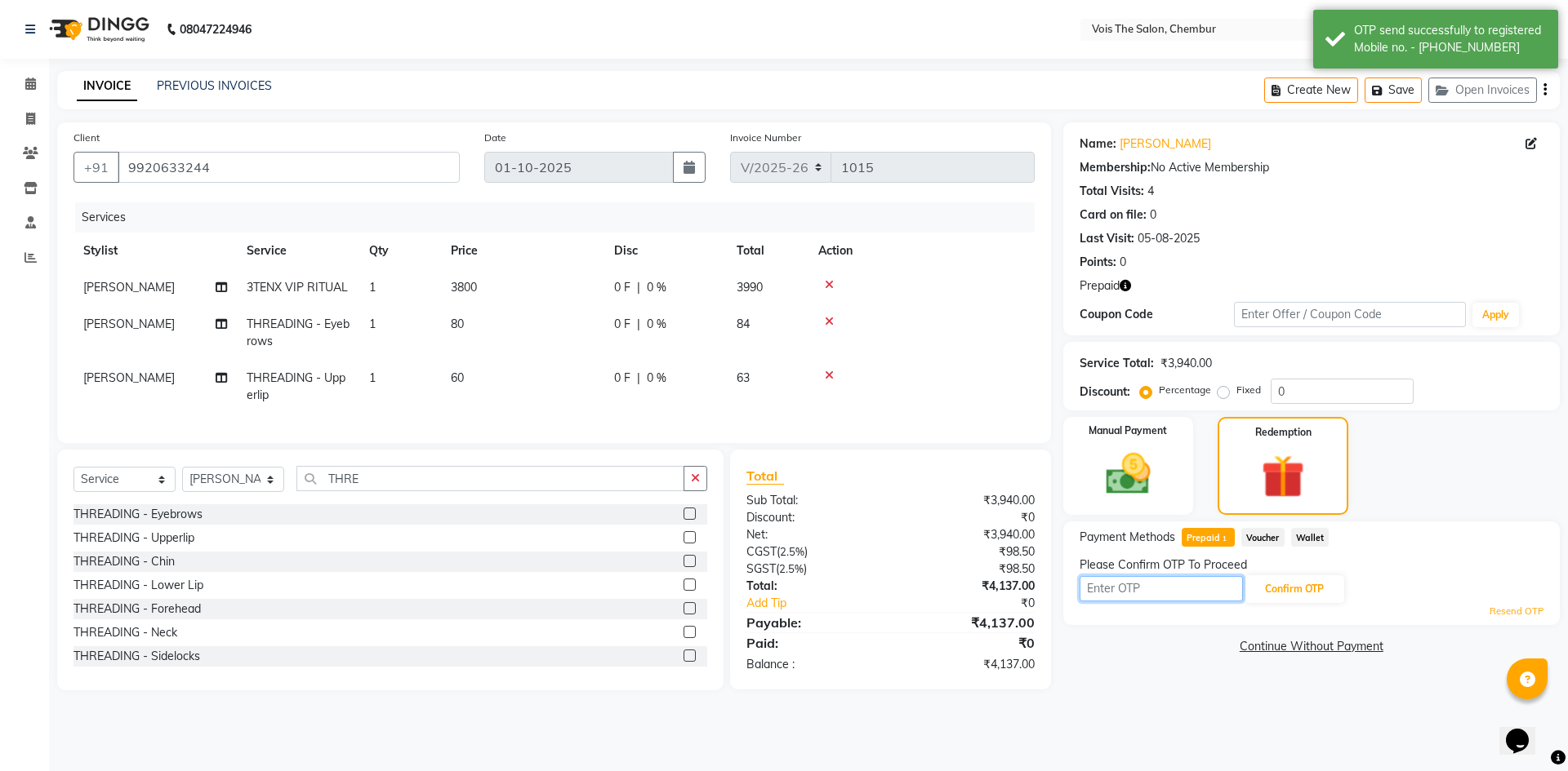
click at [1156, 583] on input "text" at bounding box center [1161, 589] width 163 height 25
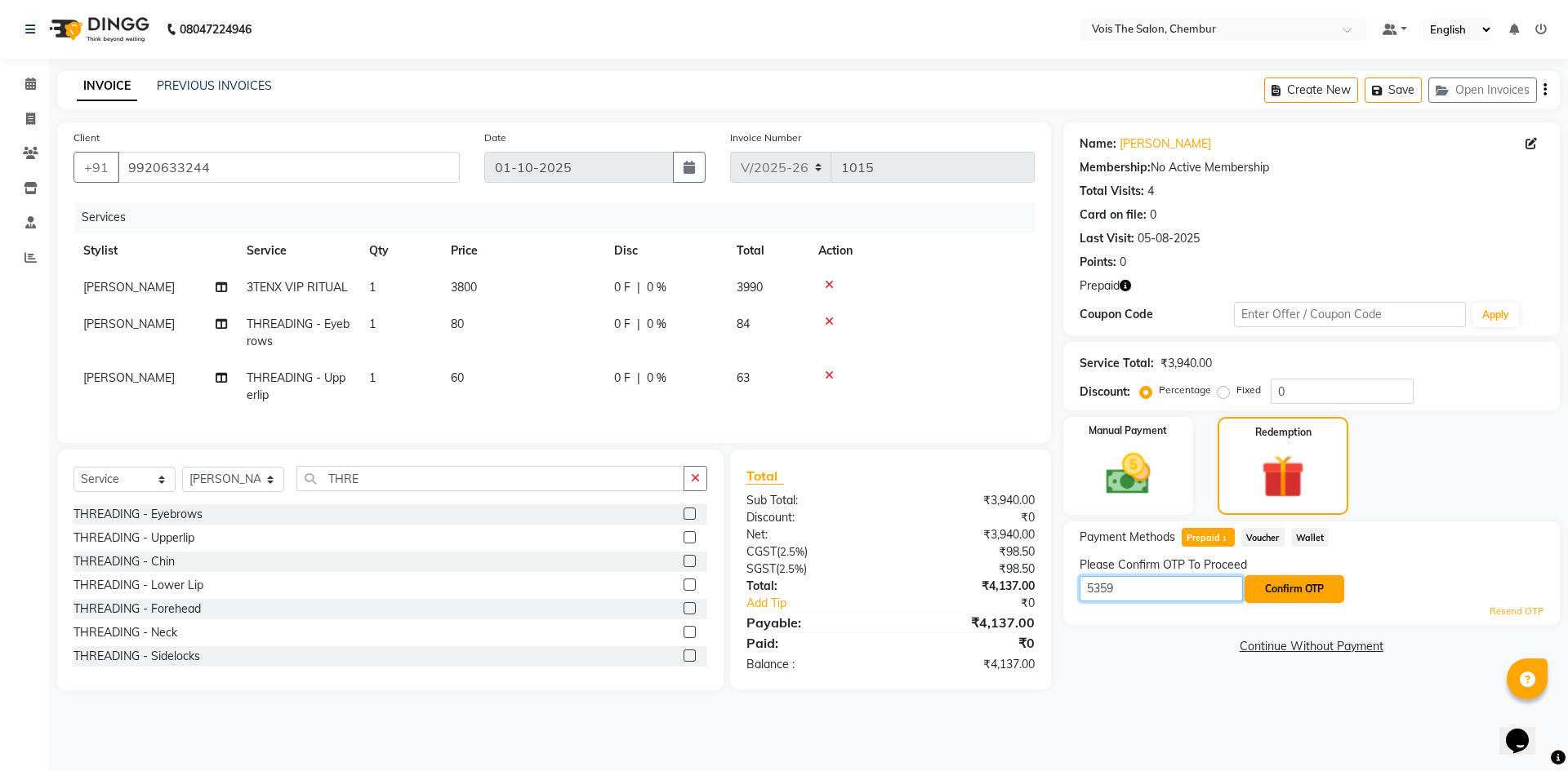
type input "5359"
click at [1269, 582] on button "Confirm OTP" at bounding box center [1294, 590] width 99 height 28
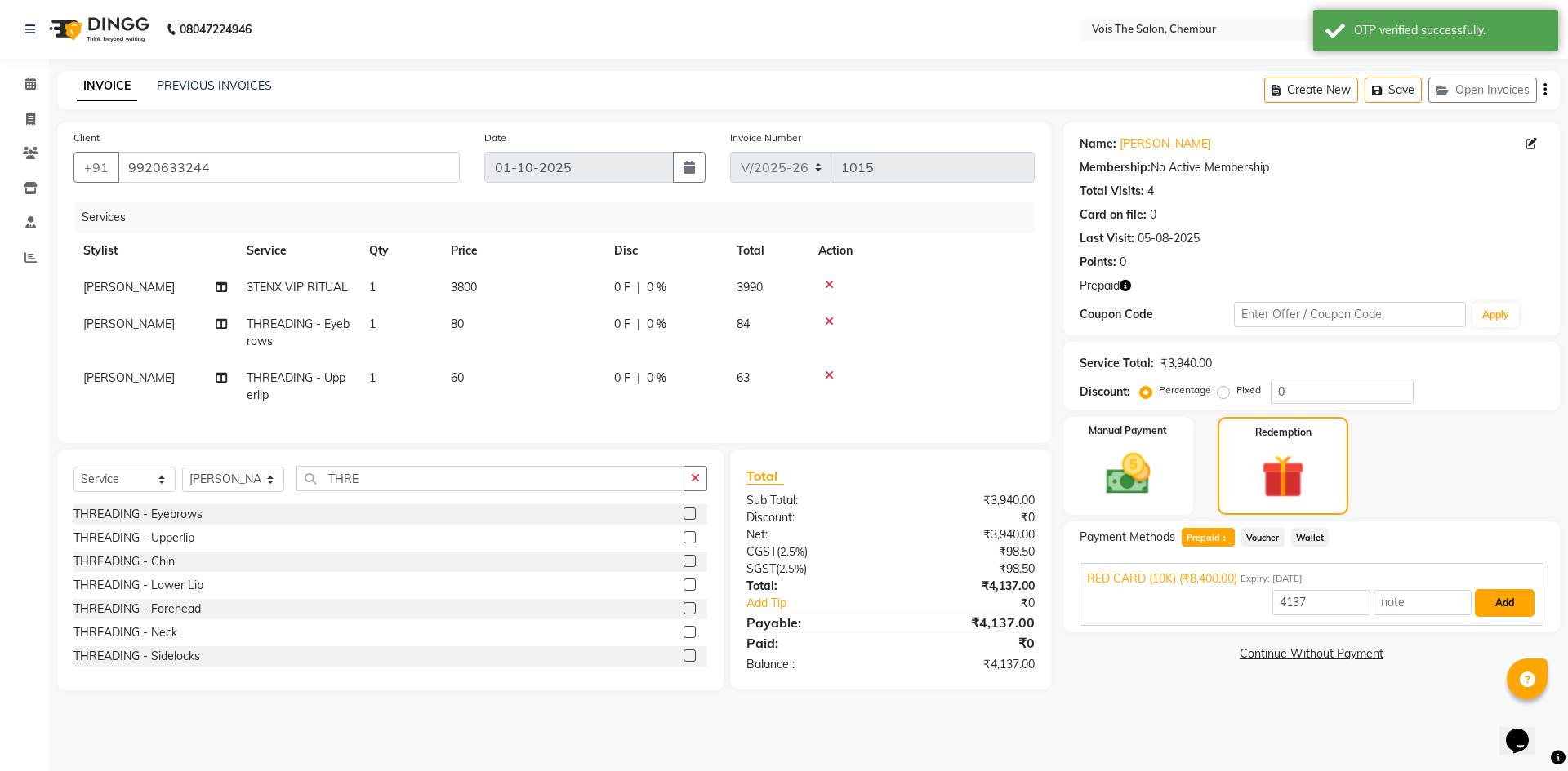
click at [1498, 602] on button "Add" at bounding box center [1504, 604] width 59 height 28
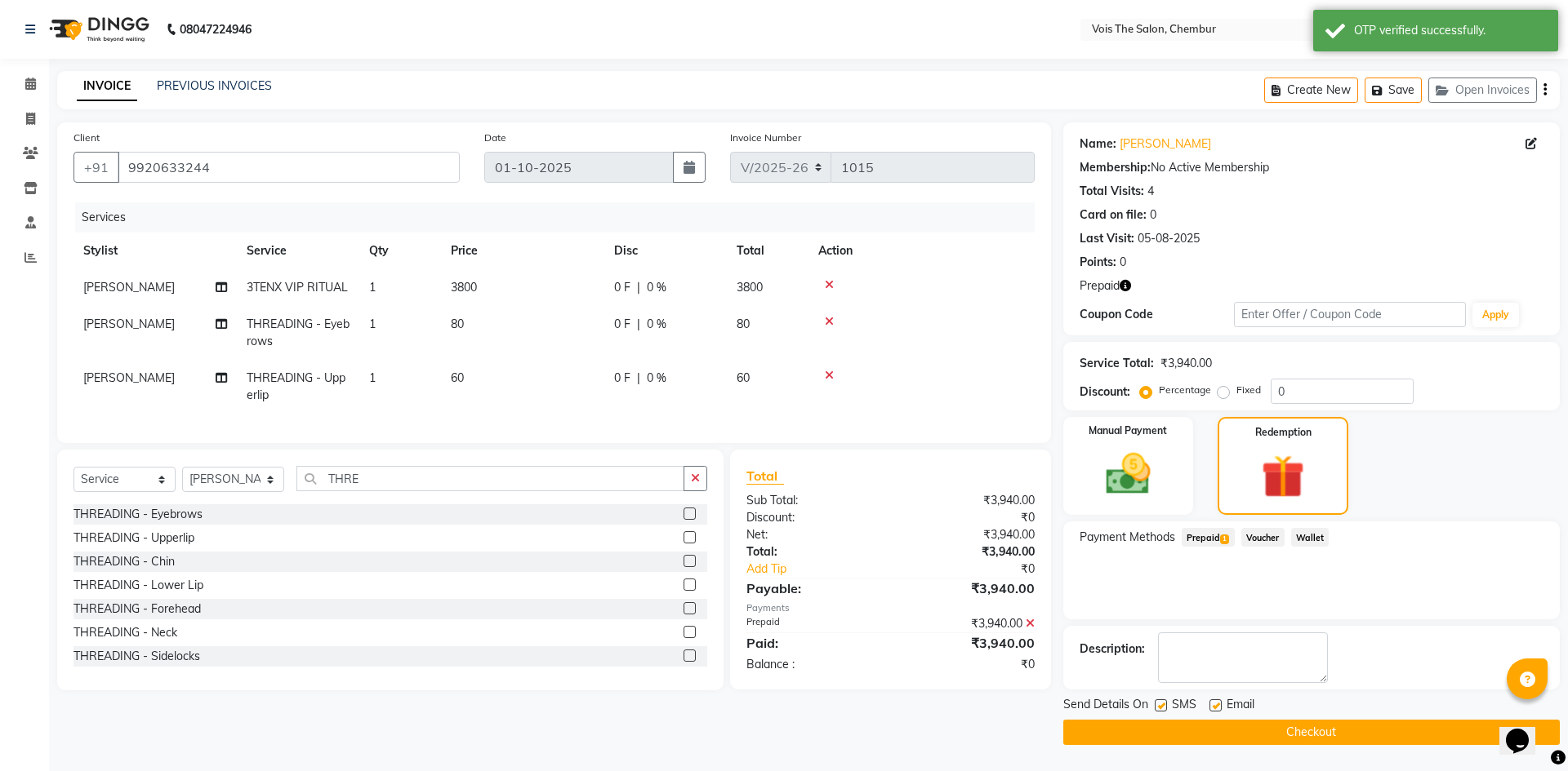
click at [1290, 741] on button "Checkout" at bounding box center [1311, 733] width 496 height 25
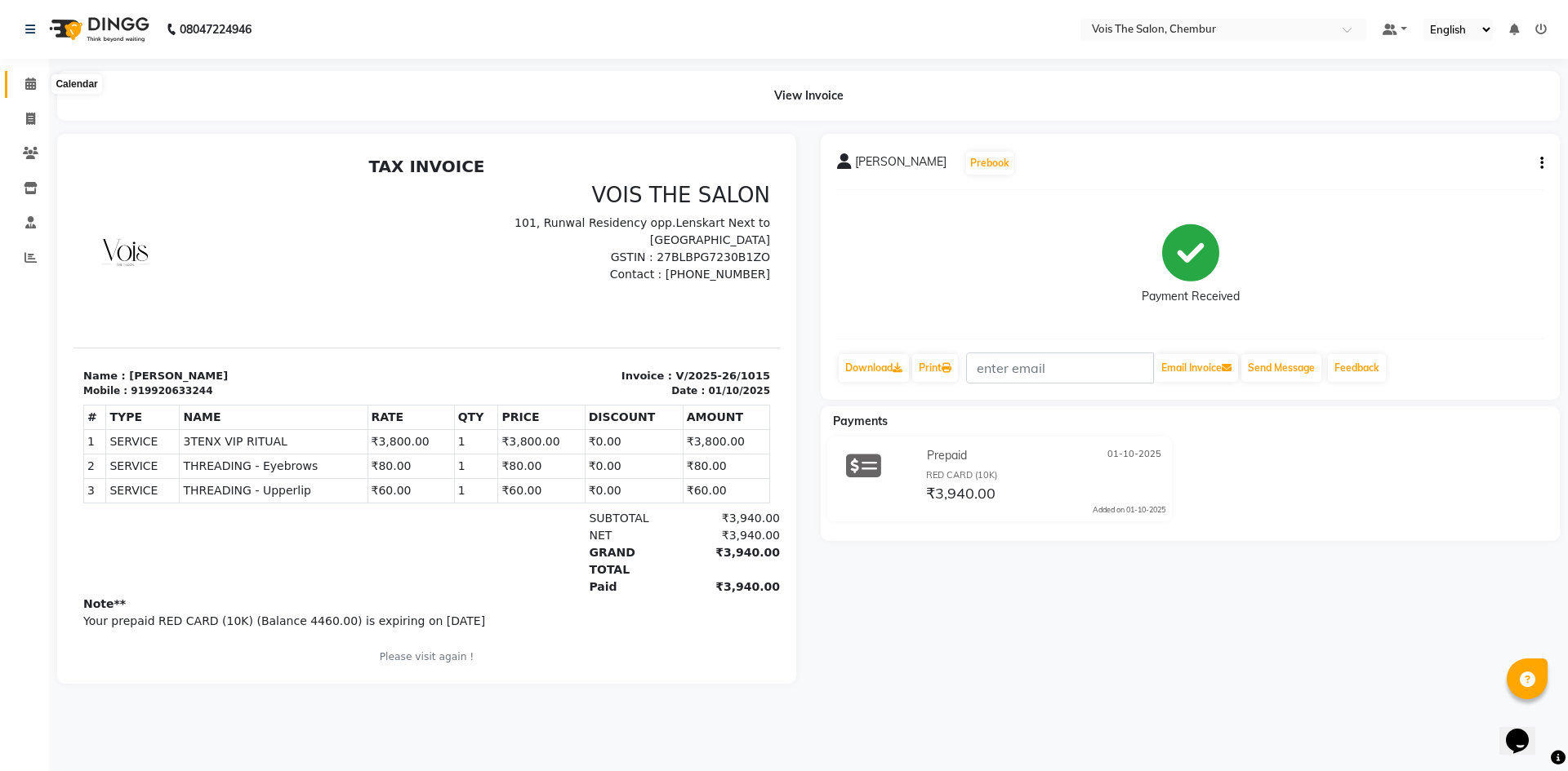
click at [32, 79] on icon at bounding box center [31, 84] width 10 height 12
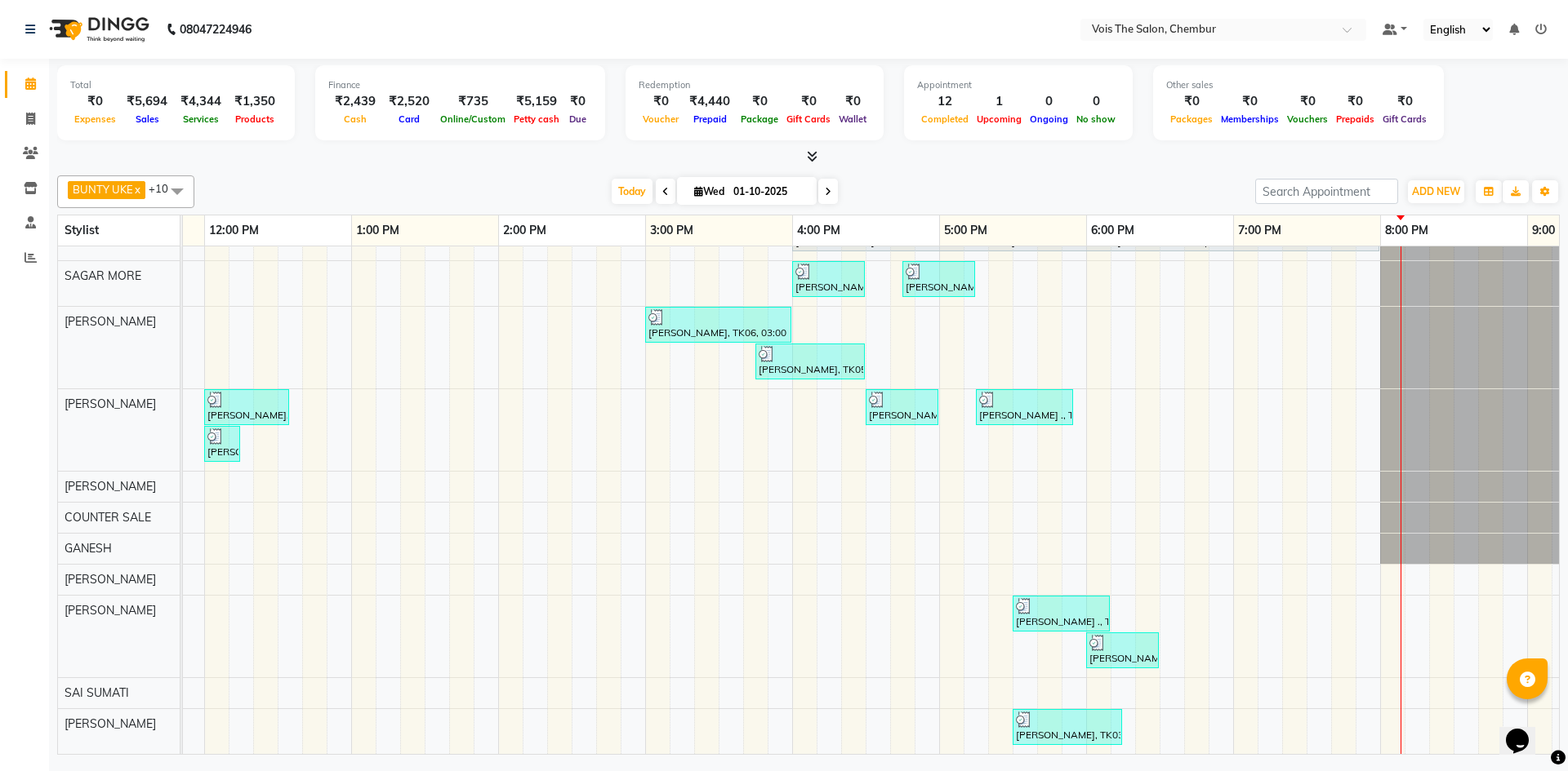
scroll to position [0, 578]
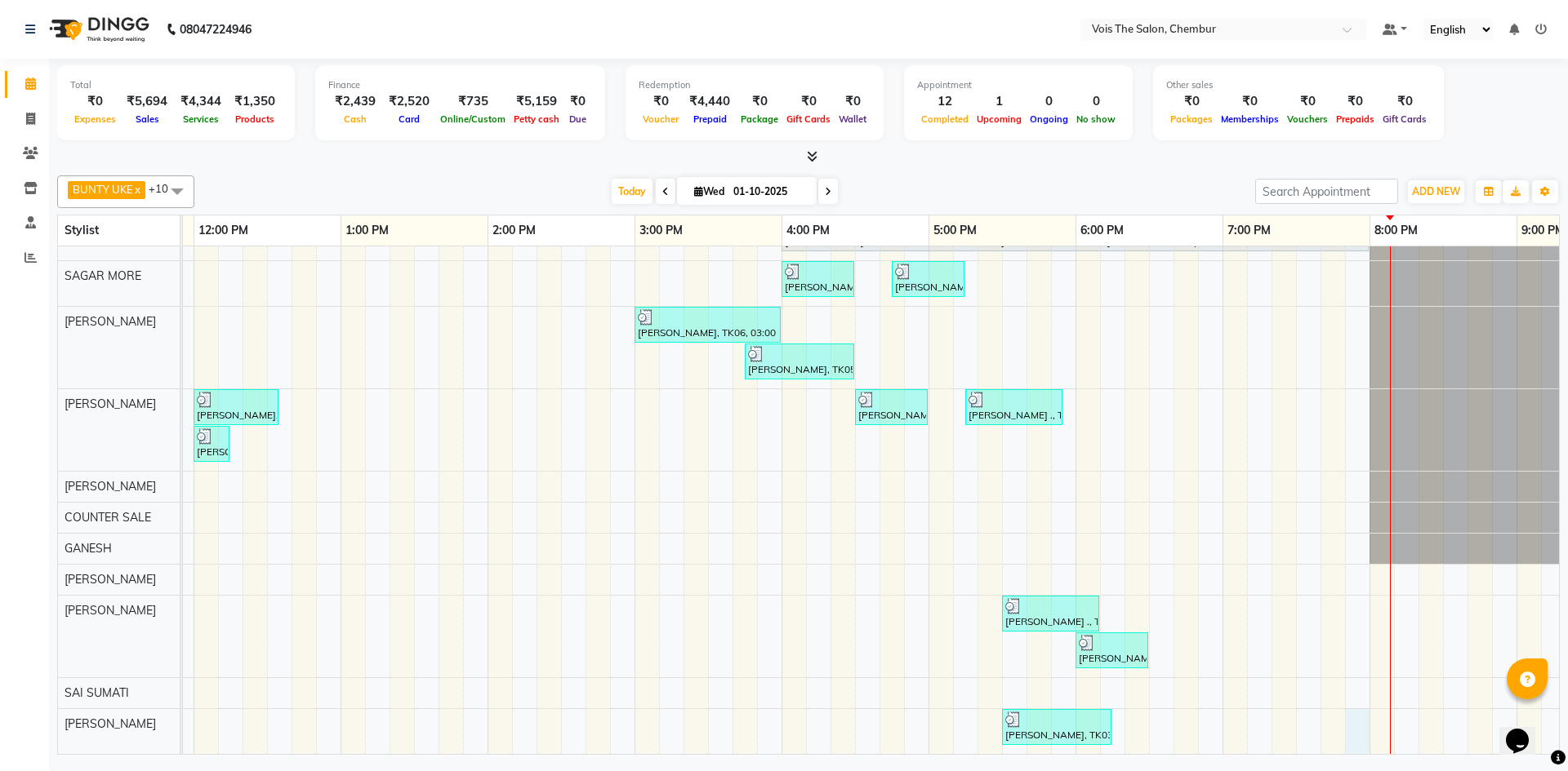
click at [1351, 716] on div "RUDRANI C, TK01, 04:00 PM-08:00 PM, FEMALE Hair - Botox/Nanoplastia APARNA PRAB…" at bounding box center [708, 482] width 2205 height 542
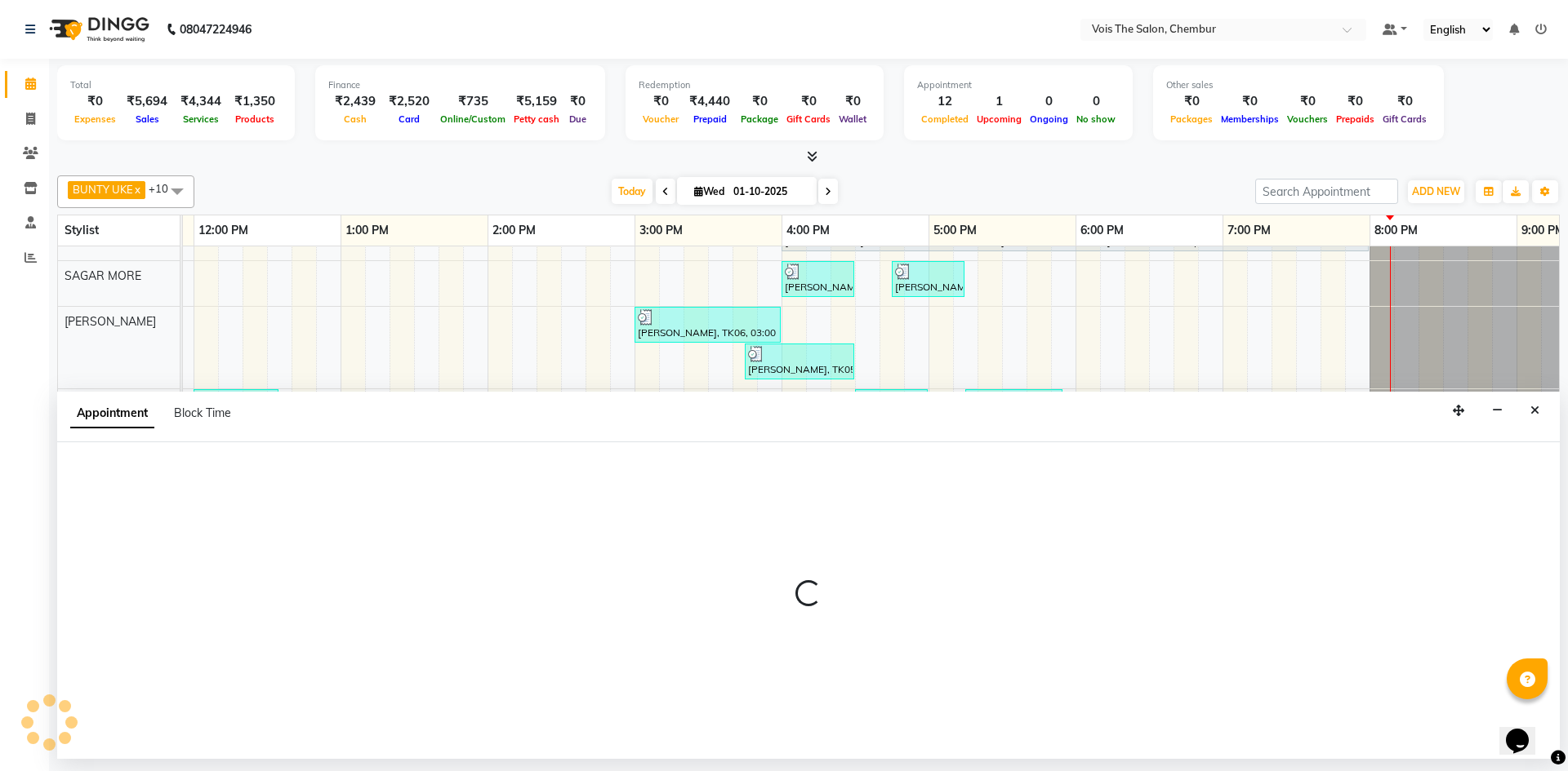
select select "89852"
select select "tentative"
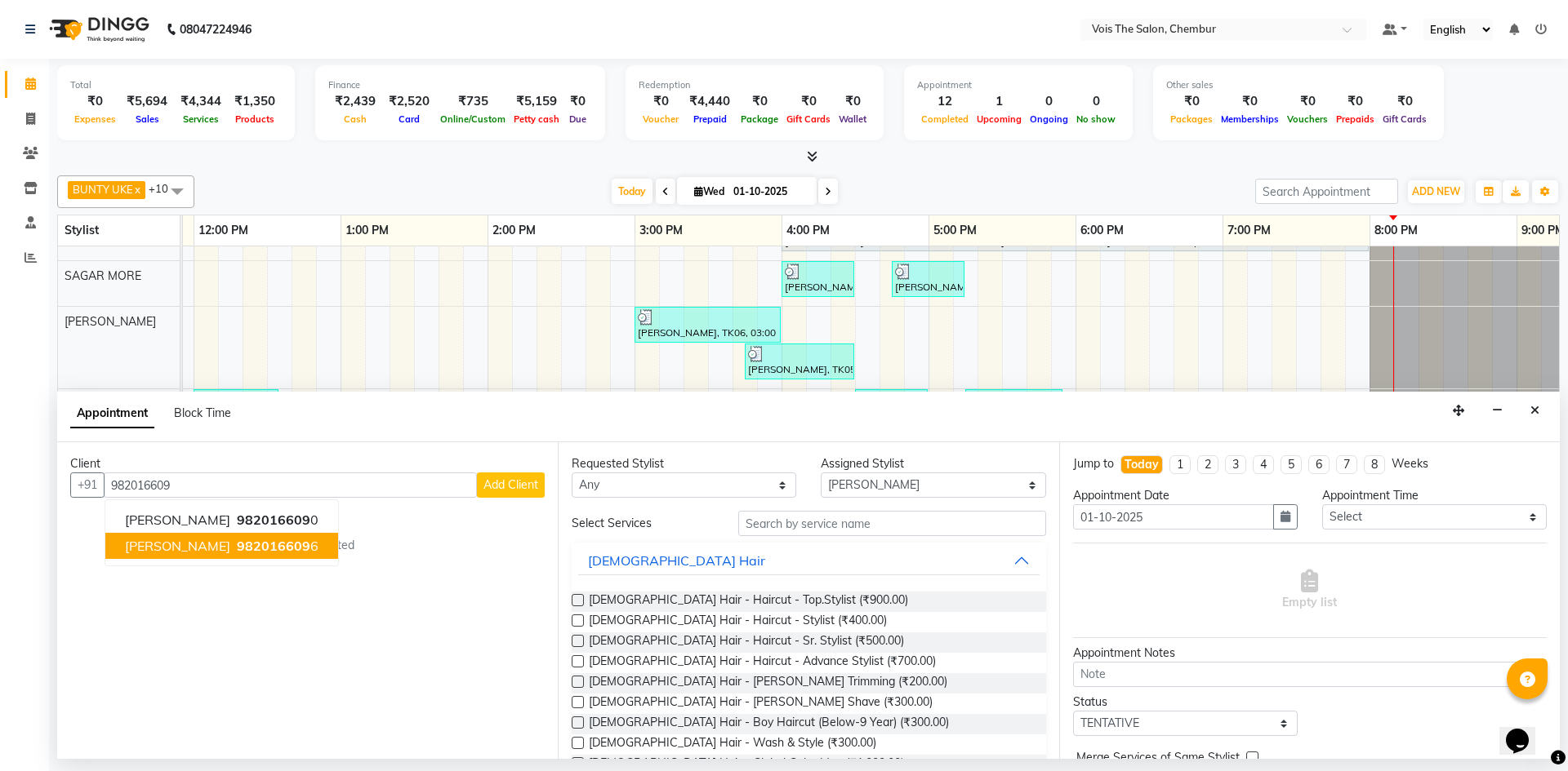
click at [253, 547] on span "982016609" at bounding box center [273, 546] width 73 height 17
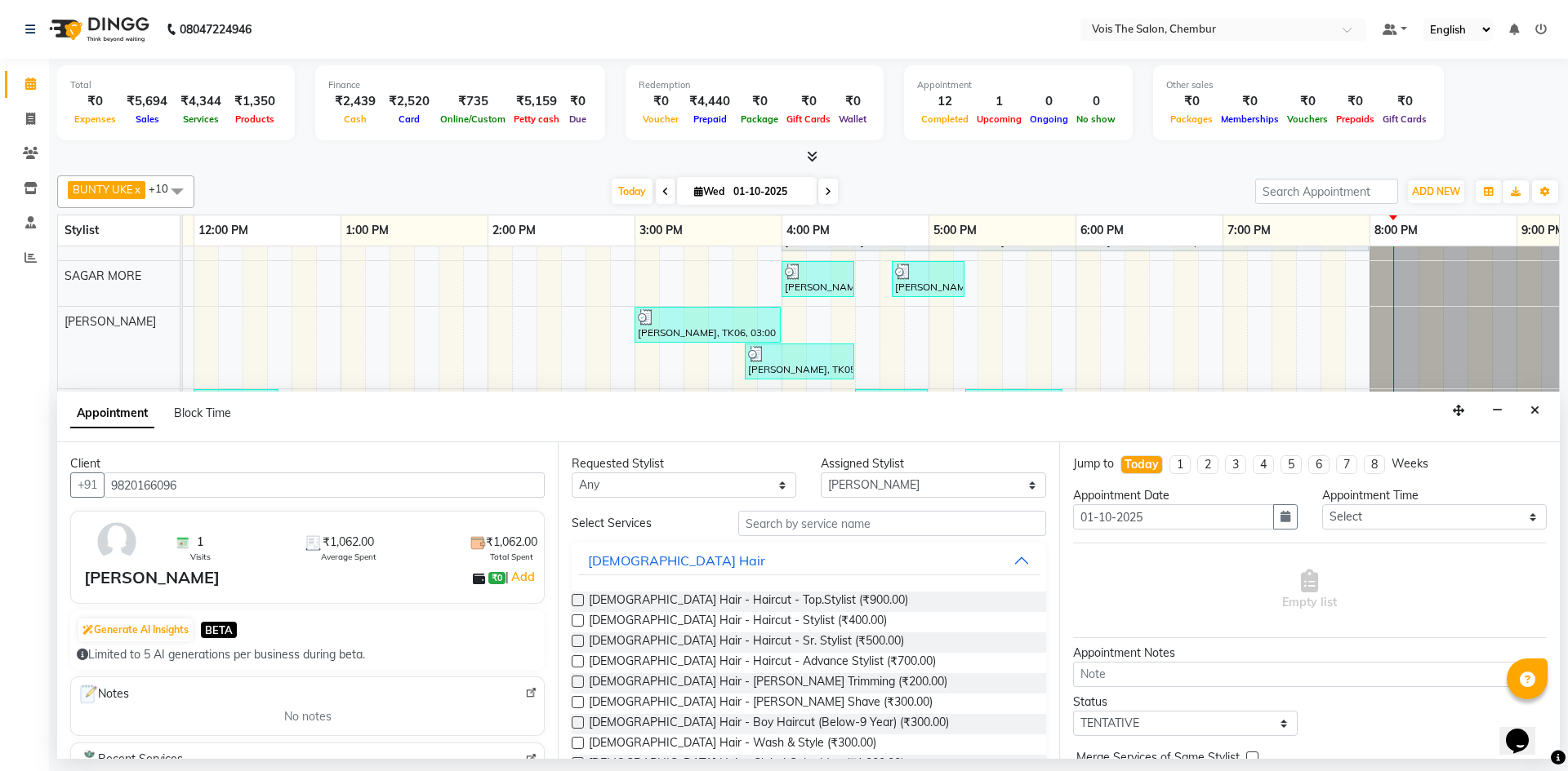
type input "9820166096"
click at [817, 525] on input "text" at bounding box center [892, 523] width 308 height 25
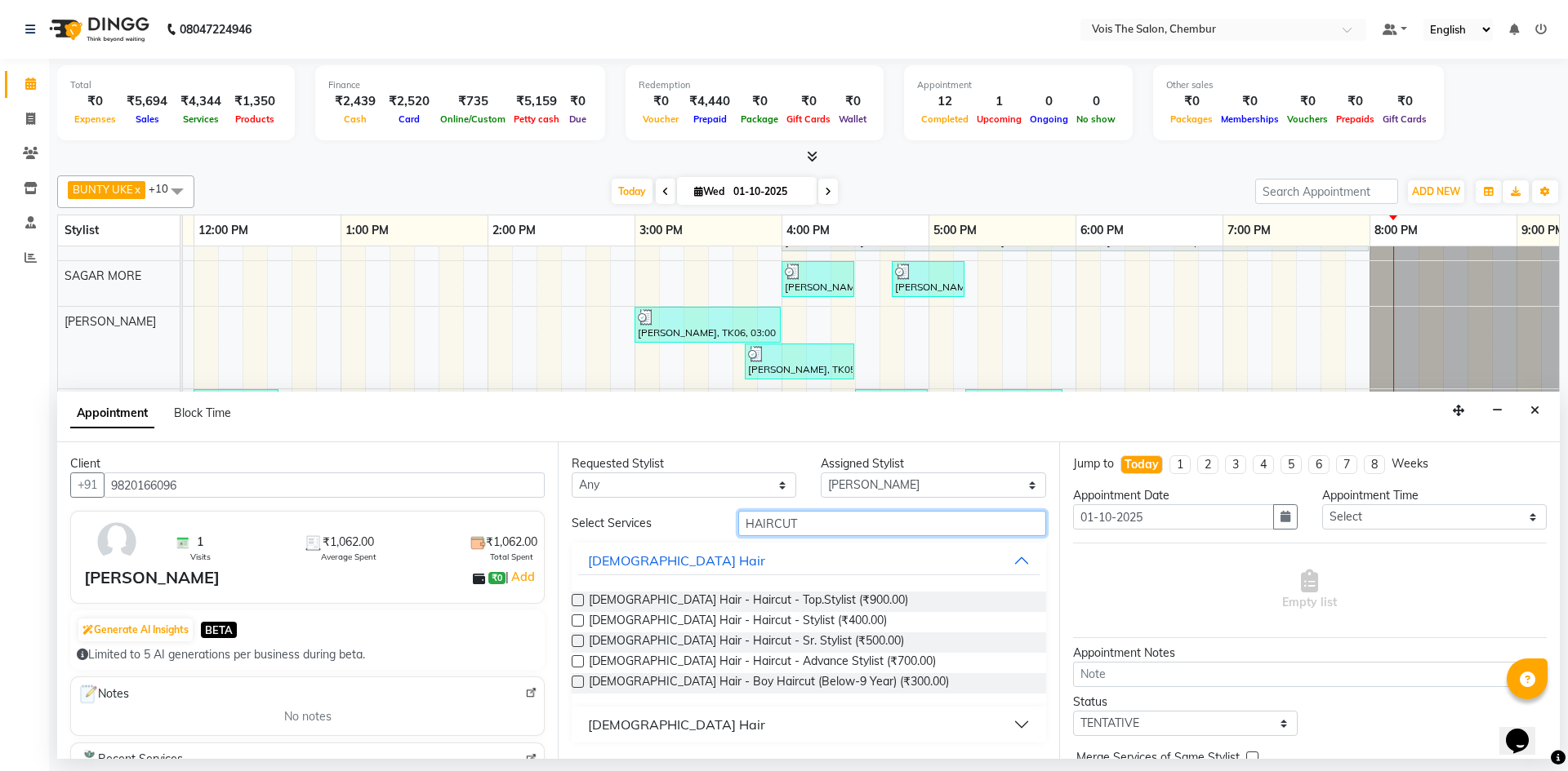
type input "HAIRCUT"
click at [578, 624] on label at bounding box center [578, 621] width 12 height 12
click at [578, 624] on input "checkbox" at bounding box center [577, 623] width 10 height 10
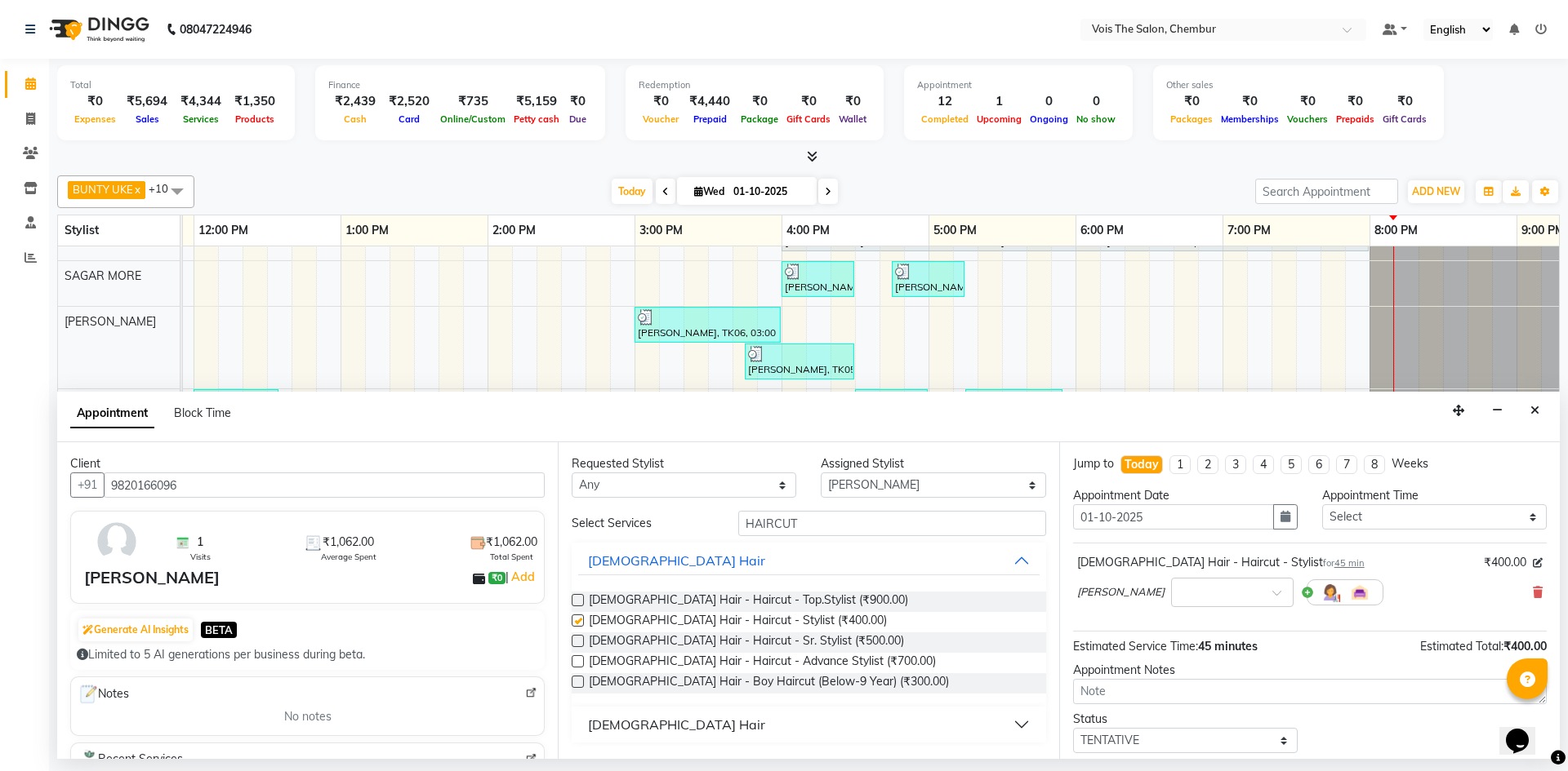
checkbox input "false"
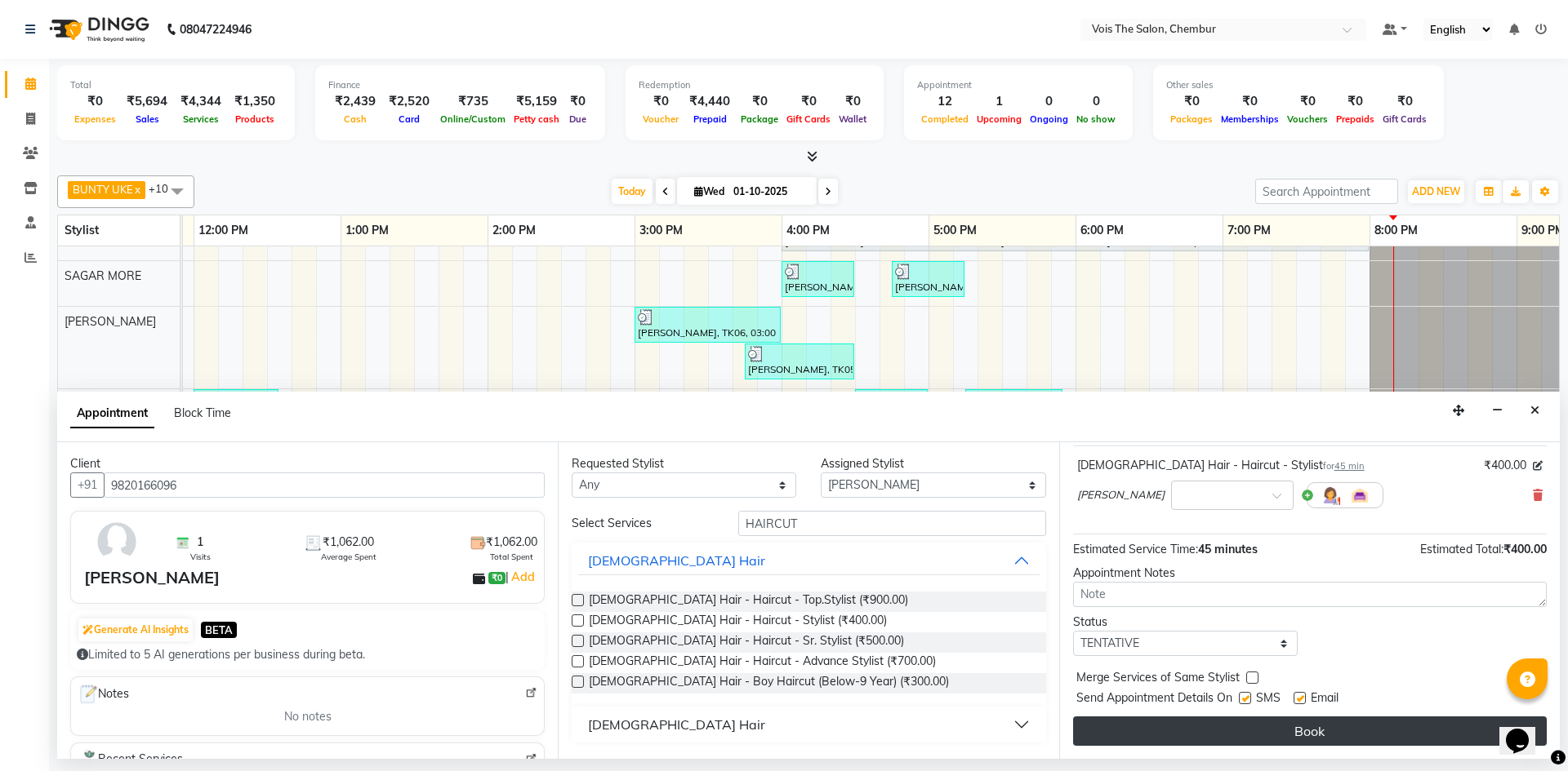
click at [1234, 737] on button "Book" at bounding box center [1310, 732] width 474 height 30
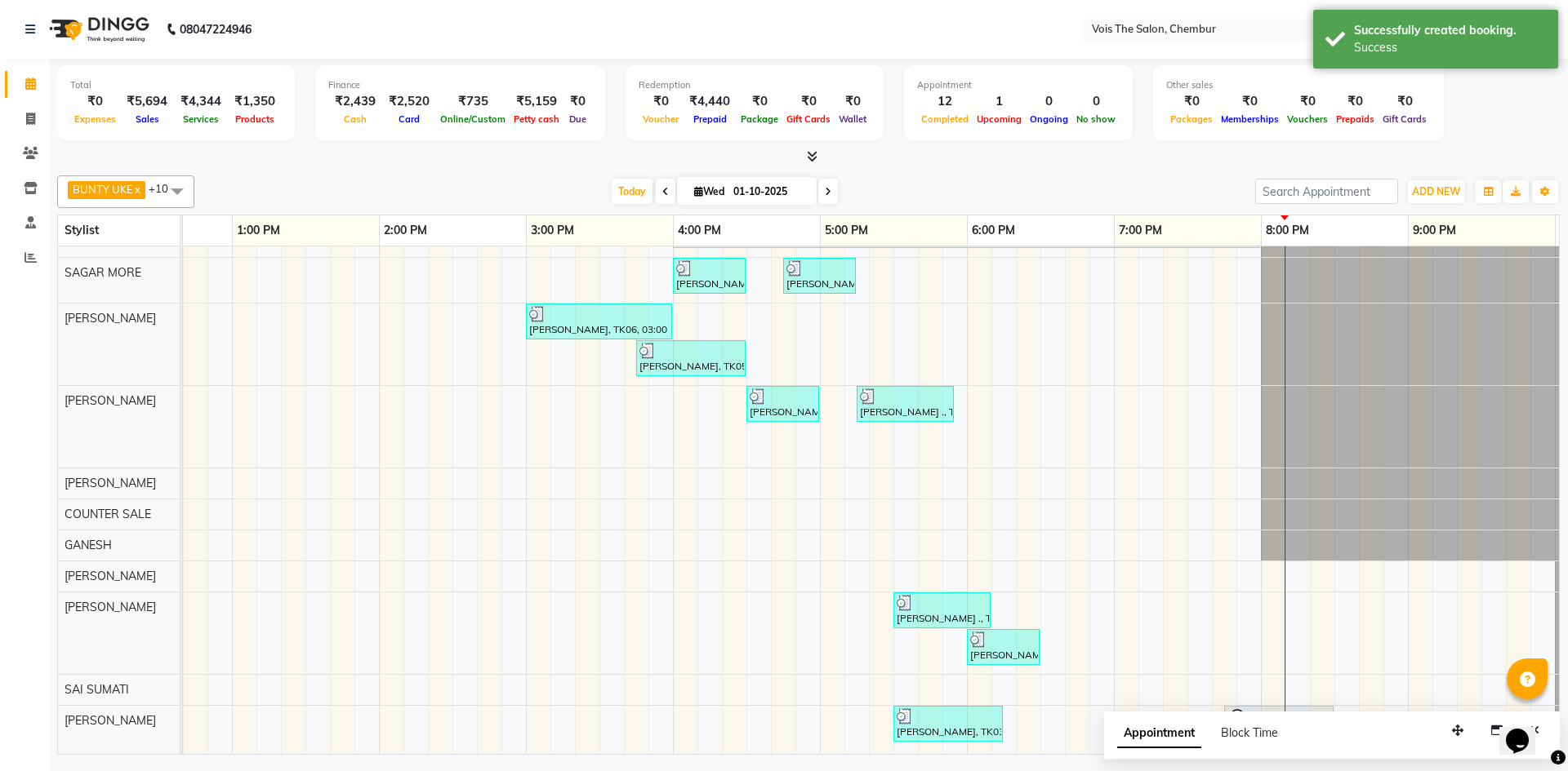
scroll to position [0, 829]
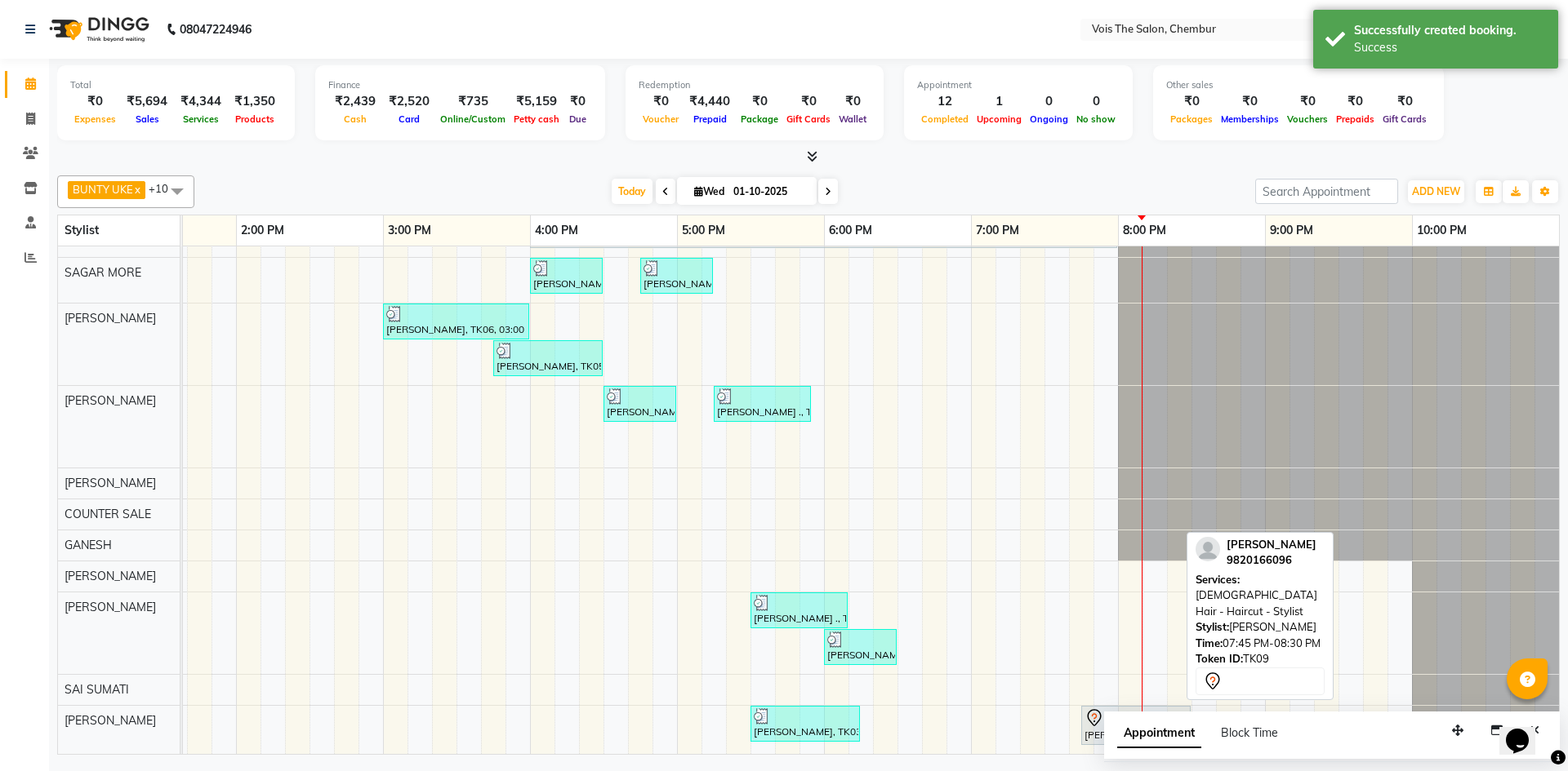
click at [1083, 720] on div "[PERSON_NAME], TK09, 07:45 PM-08:30 PM, [DEMOGRAPHIC_DATA] Hair - Haircut - Sty…" at bounding box center [1136, 725] width 106 height 34
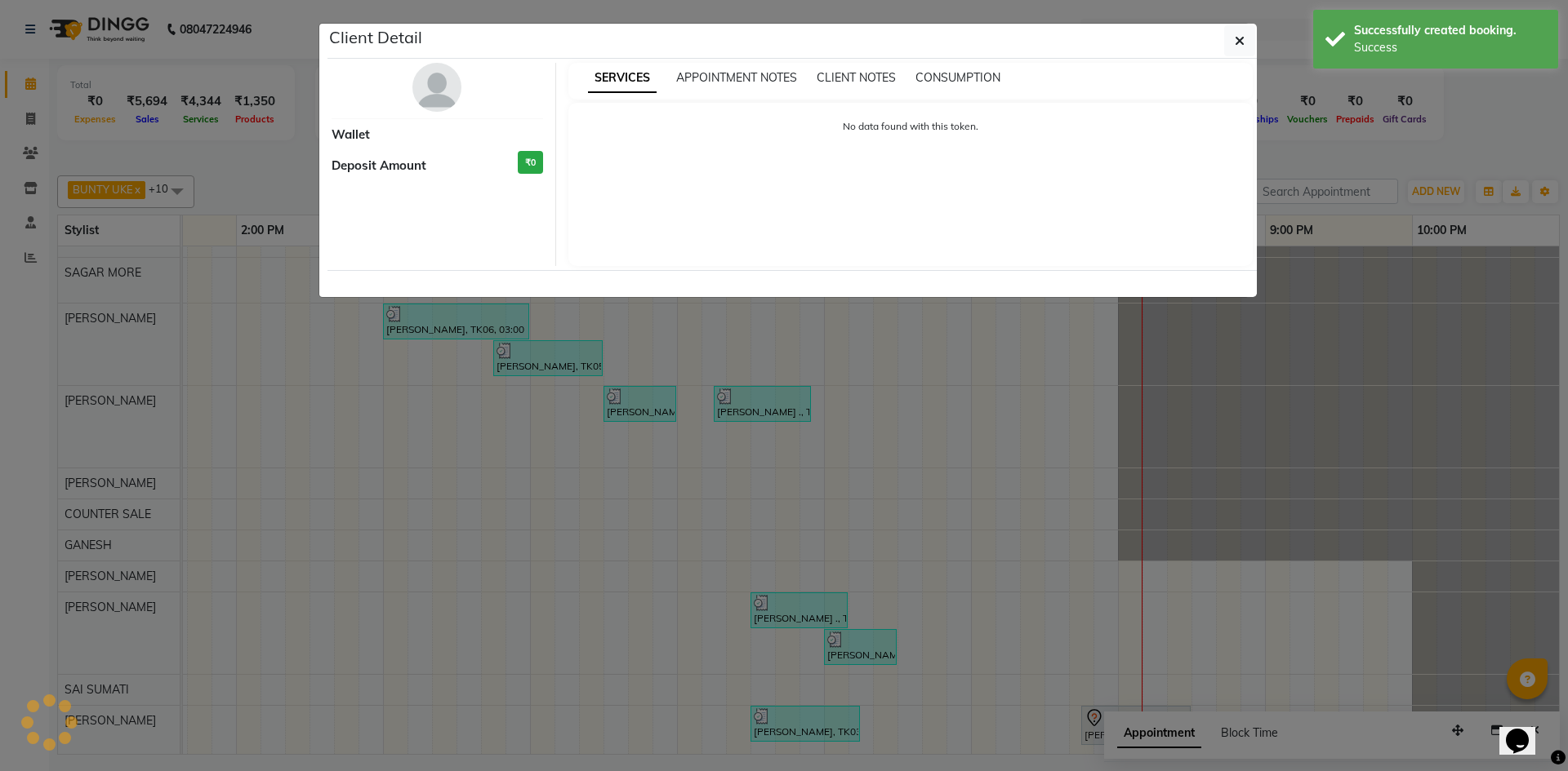
select select "7"
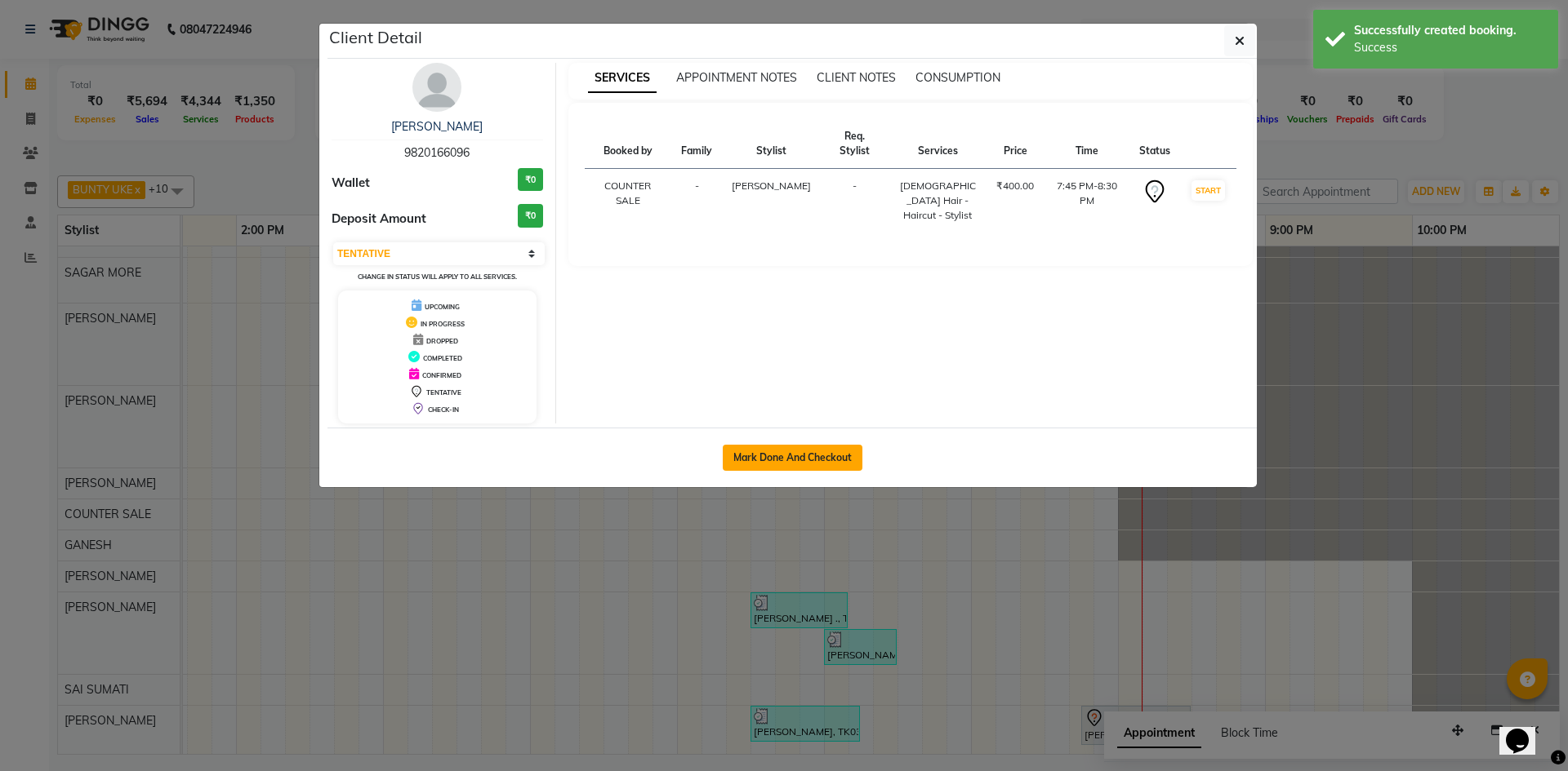
click at [796, 462] on button "Mark Done And Checkout" at bounding box center [792, 458] width 140 height 26
select select "service"
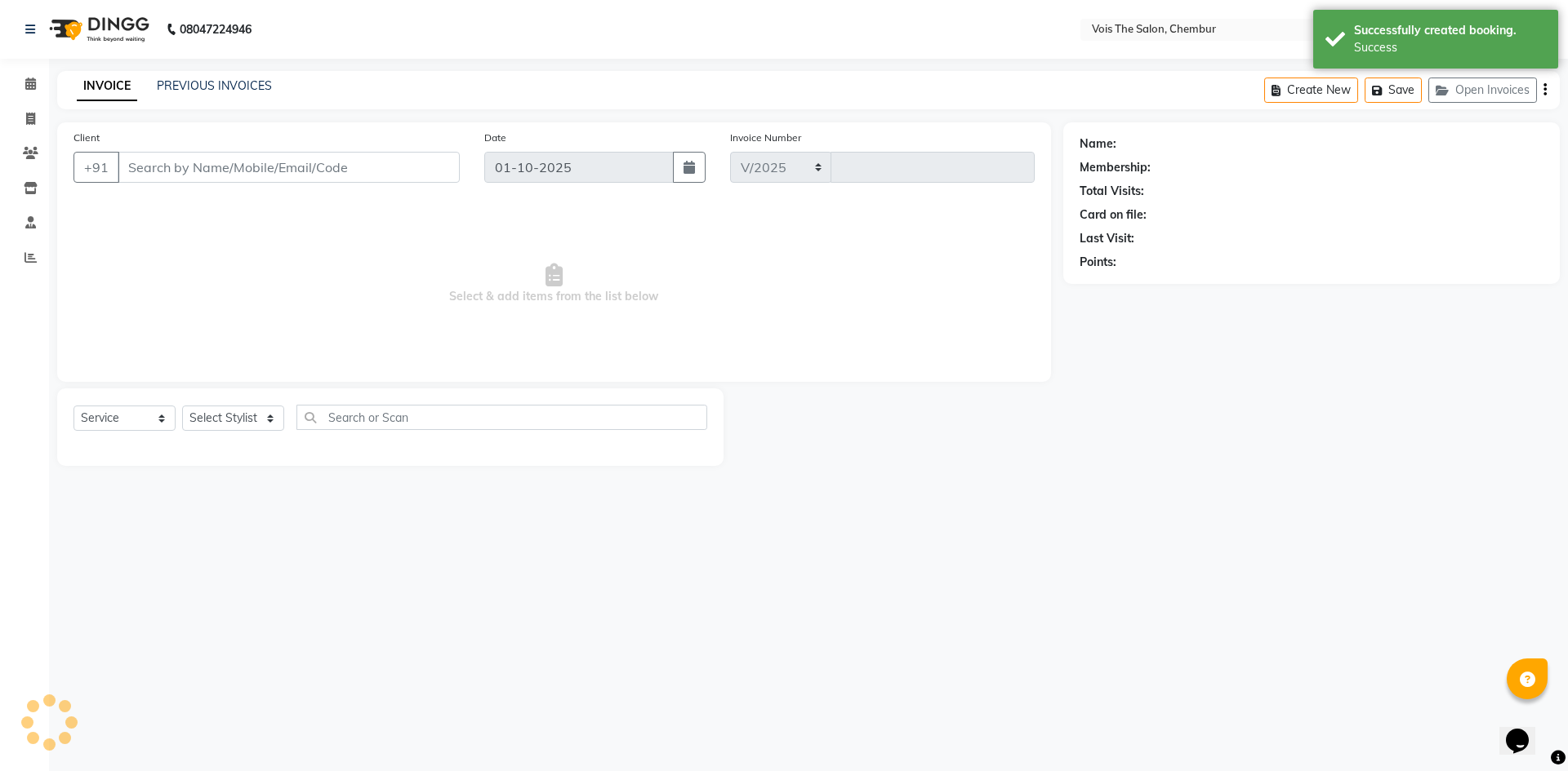
select select "8261"
type input "1016"
type input "9820166096"
select select "89852"
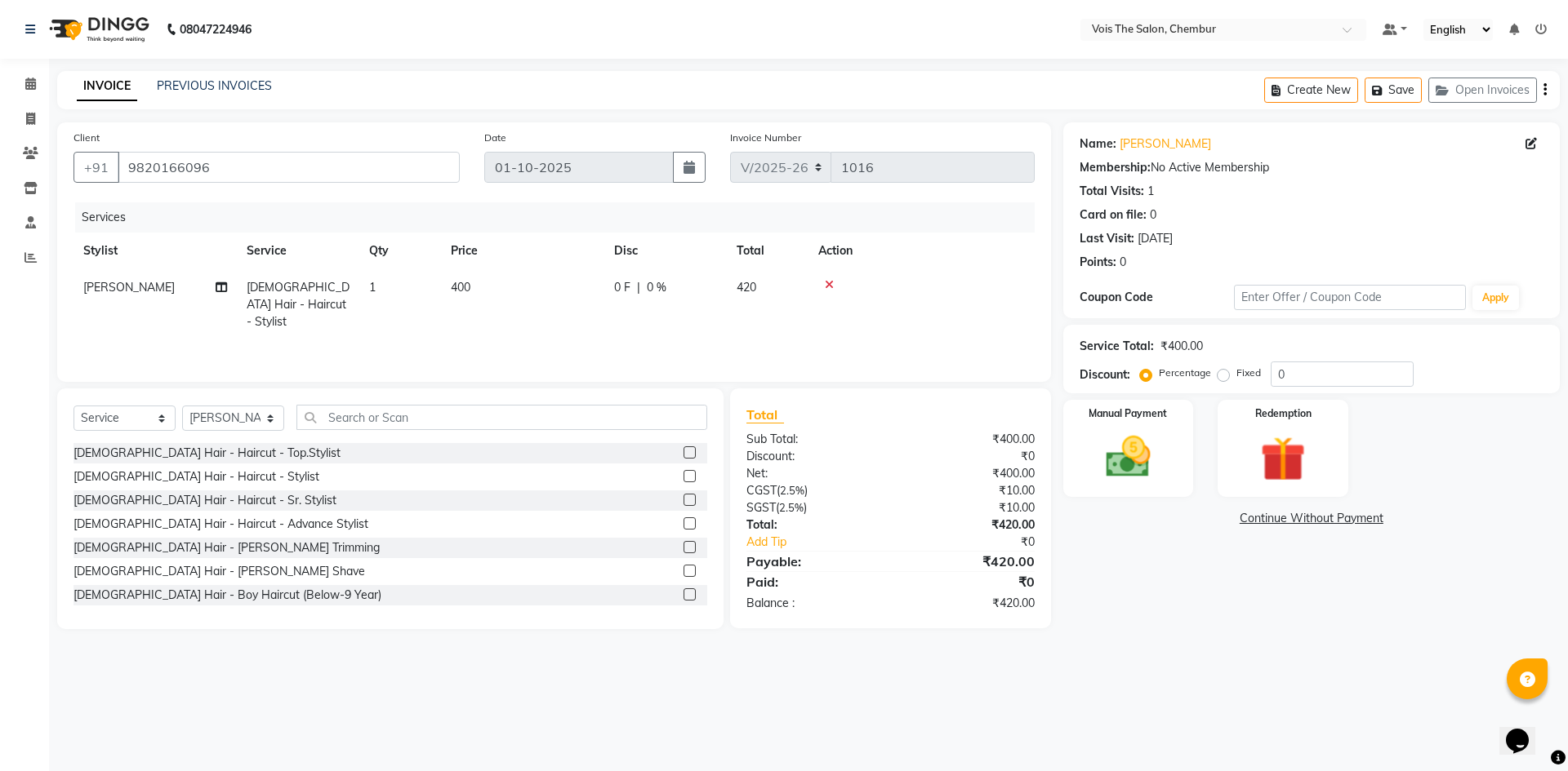
click at [661, 288] on span "0 %" at bounding box center [656, 288] width 19 height 17
select select "89852"
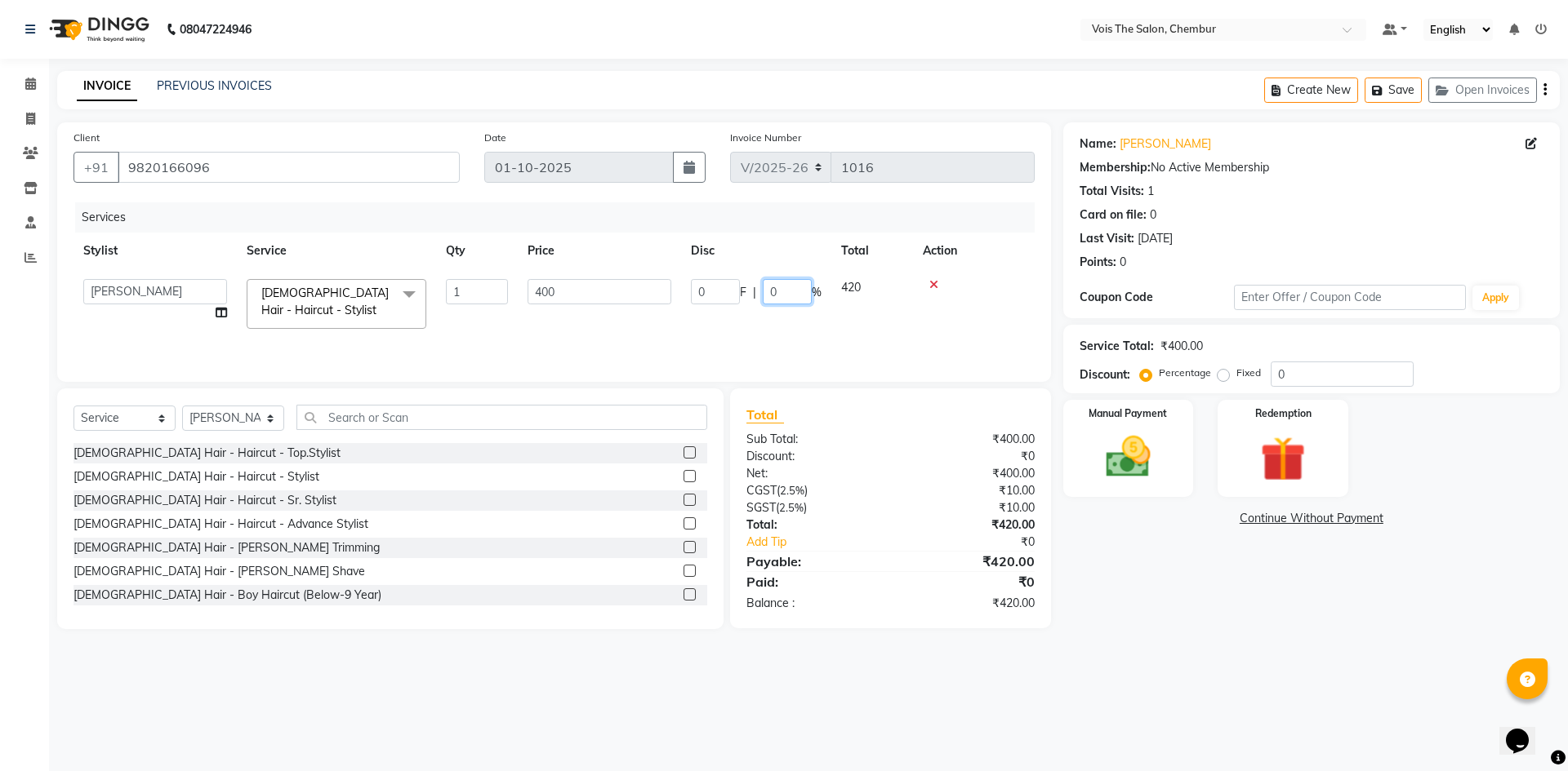
click at [791, 292] on input "0" at bounding box center [787, 291] width 49 height 25
type input "100"
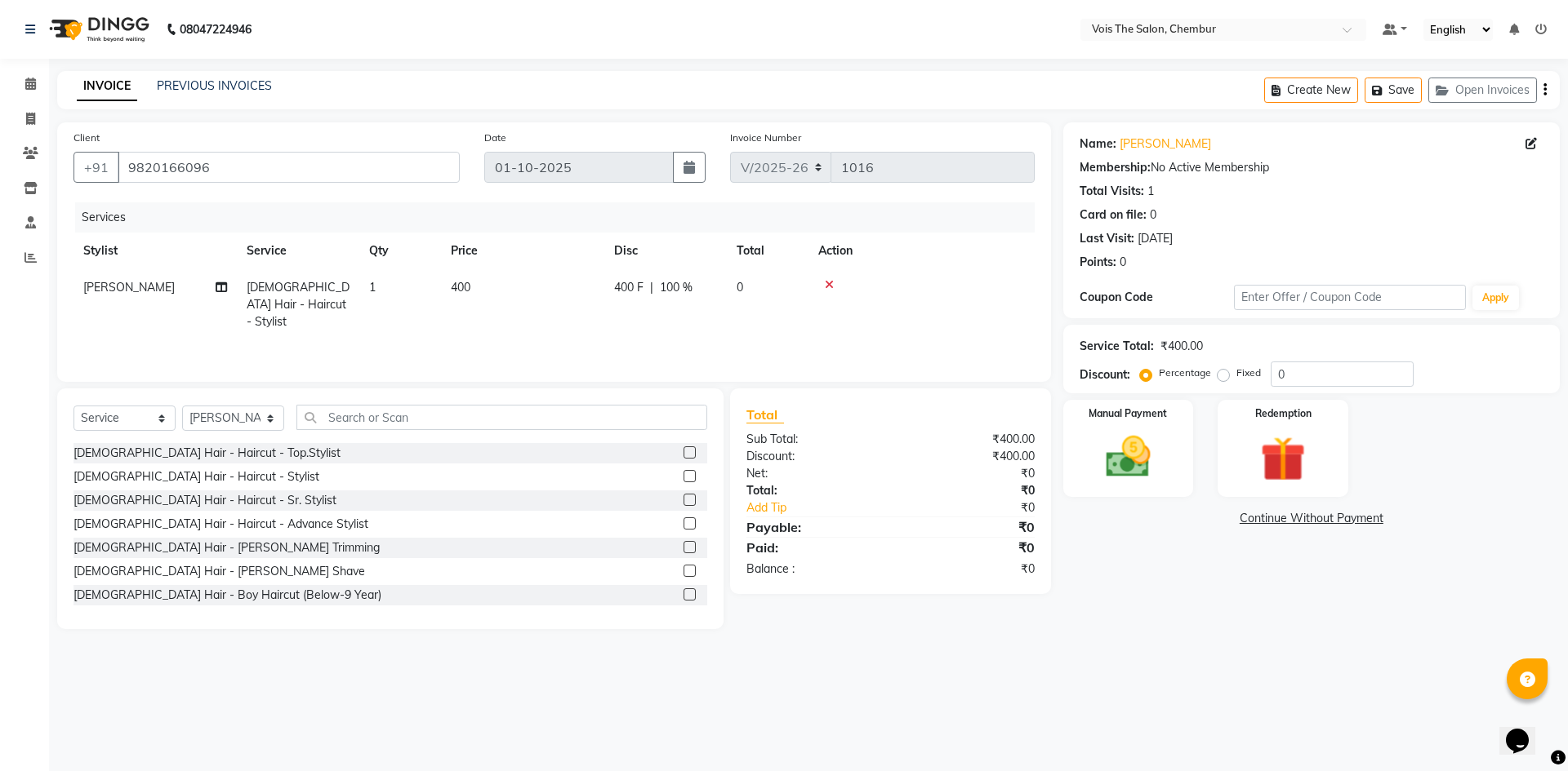
click at [743, 318] on tr "OZAIR MALE Hair - Haircut - Stylist 1 400 400 F | 100 % 0" at bounding box center [554, 304] width 962 height 71
click at [483, 287] on td "400" at bounding box center [522, 304] width 163 height 71
select select "89852"
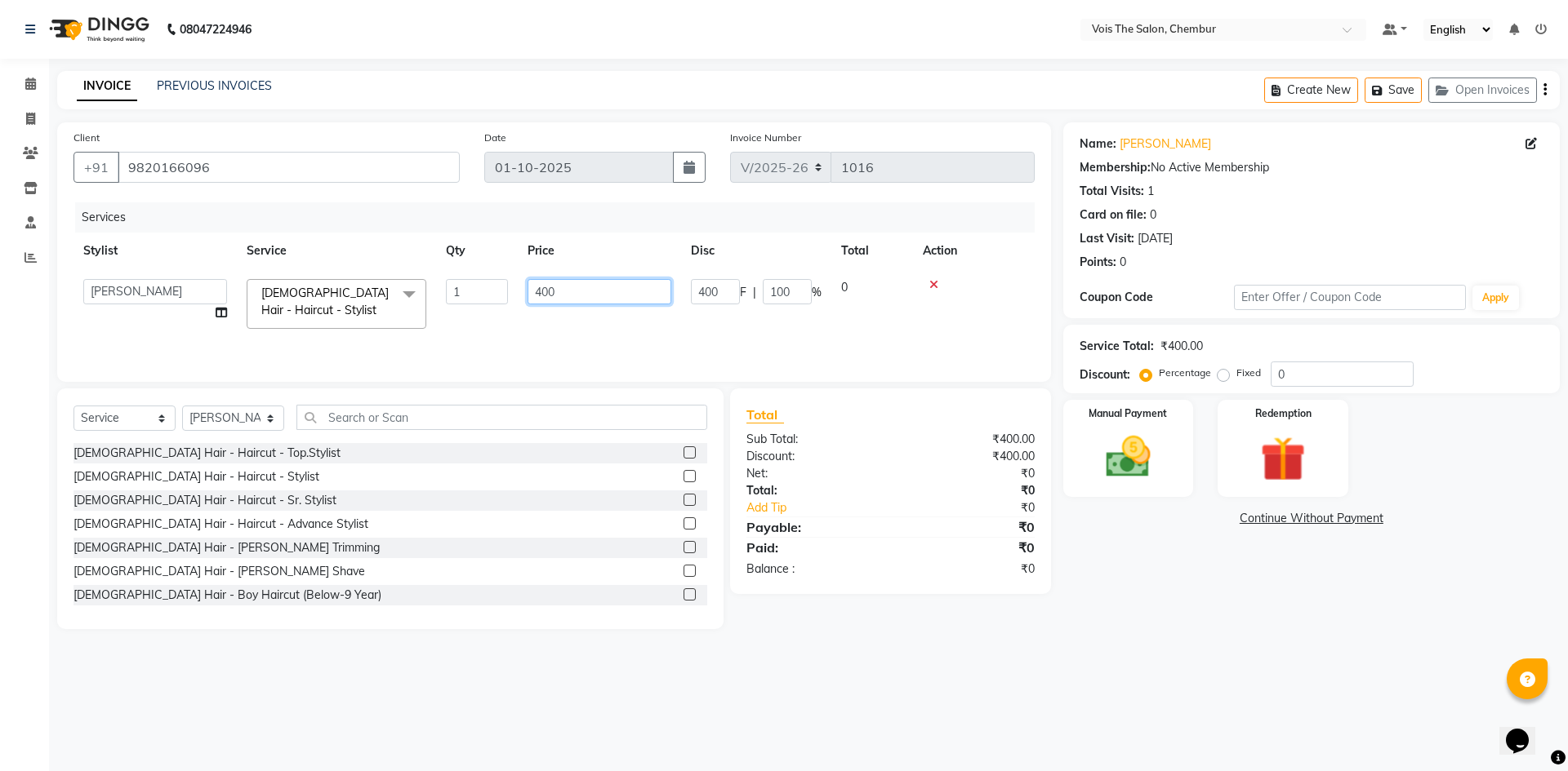
click at [580, 301] on input "400" at bounding box center [599, 291] width 144 height 25
type input "4"
type input "500"
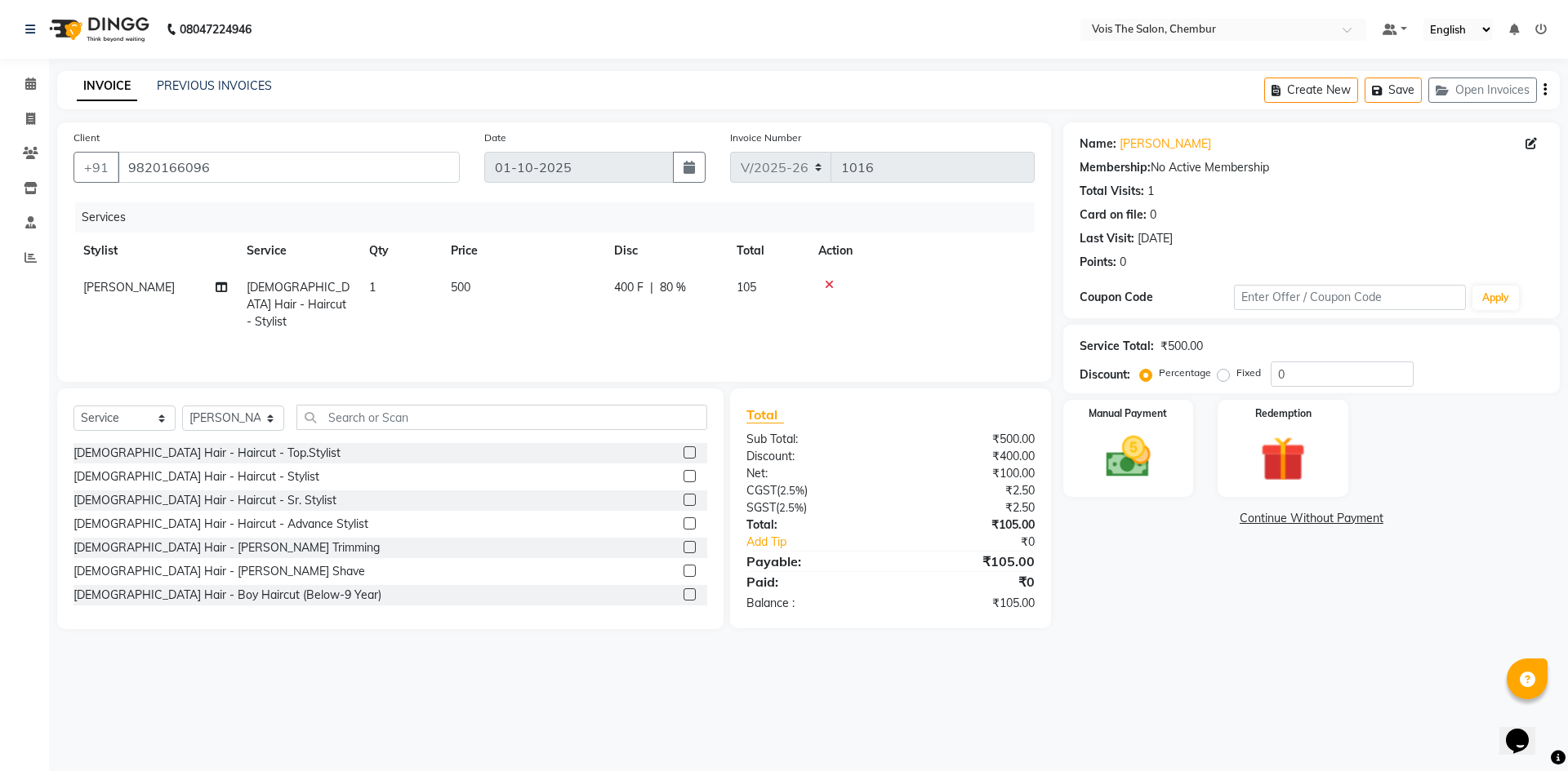
click at [550, 322] on td "500" at bounding box center [522, 304] width 163 height 71
select select "89852"
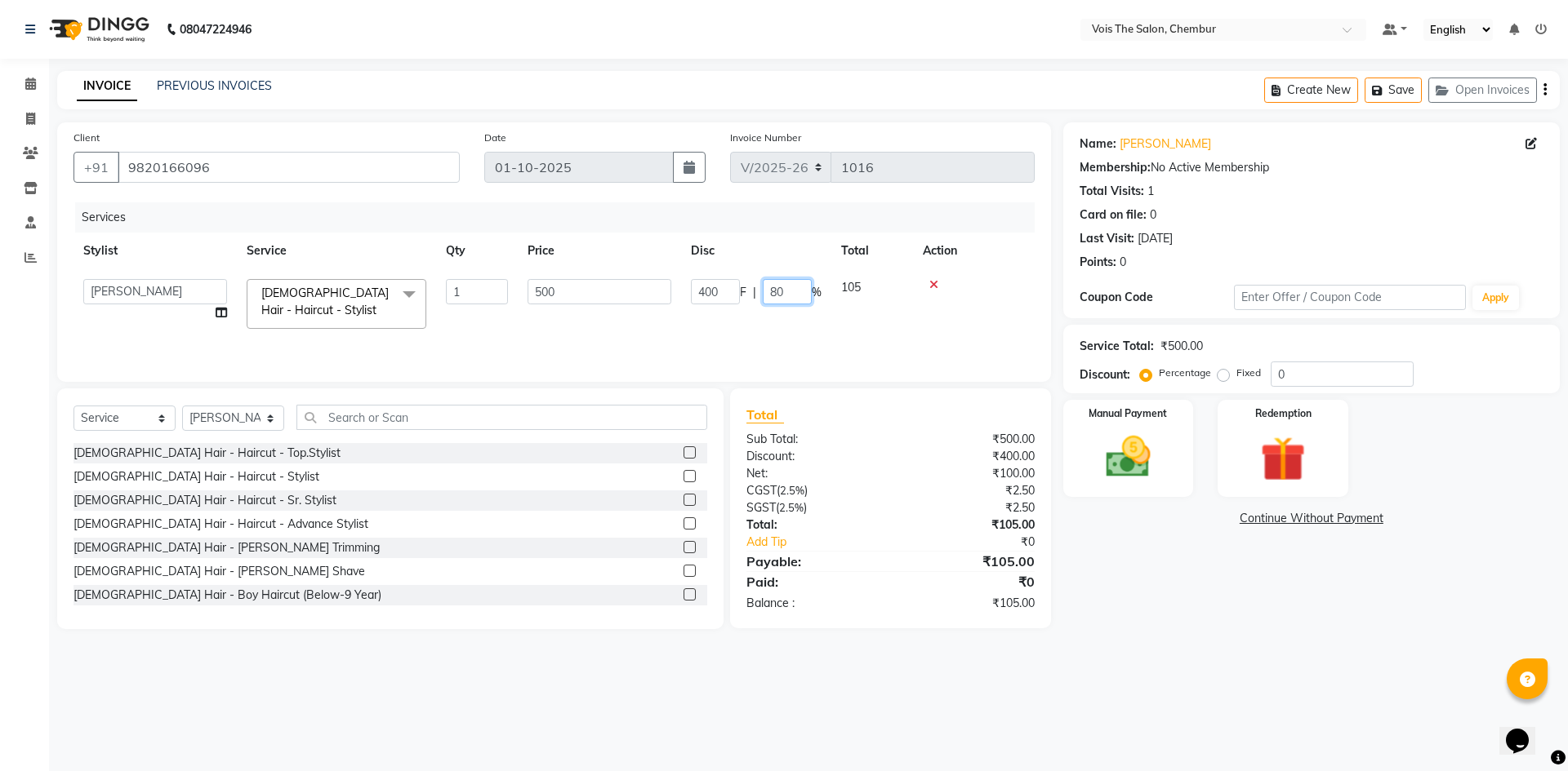
click at [794, 296] on input "80" at bounding box center [787, 291] width 49 height 25
type input "8"
type input "100"
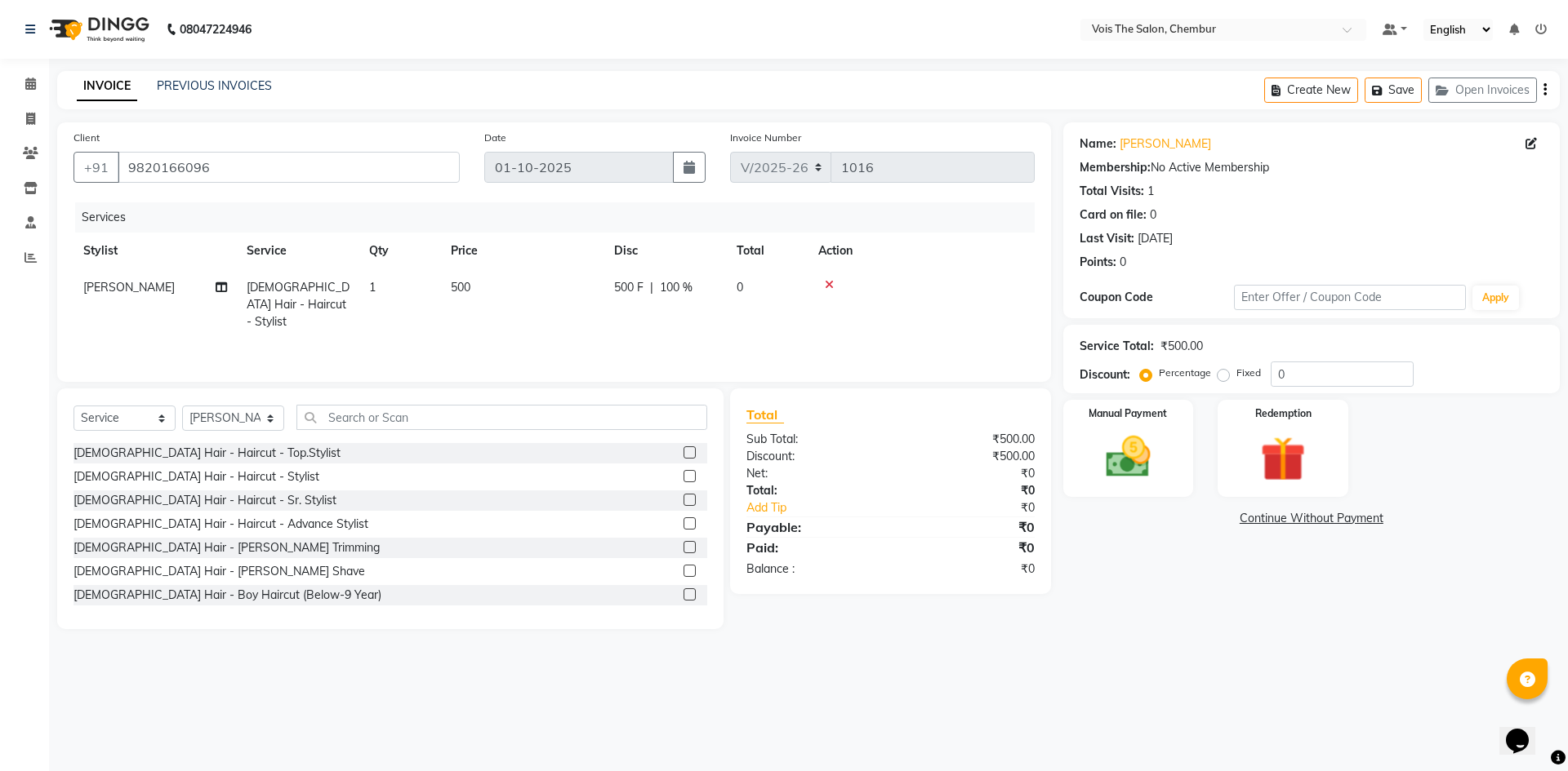
click at [709, 325] on div "Services Stylist Service Qty Price Disc Total Action OZAIR MALE Hair - Haircut …" at bounding box center [554, 283] width 962 height 163
click at [1129, 454] on img at bounding box center [1128, 457] width 76 height 54
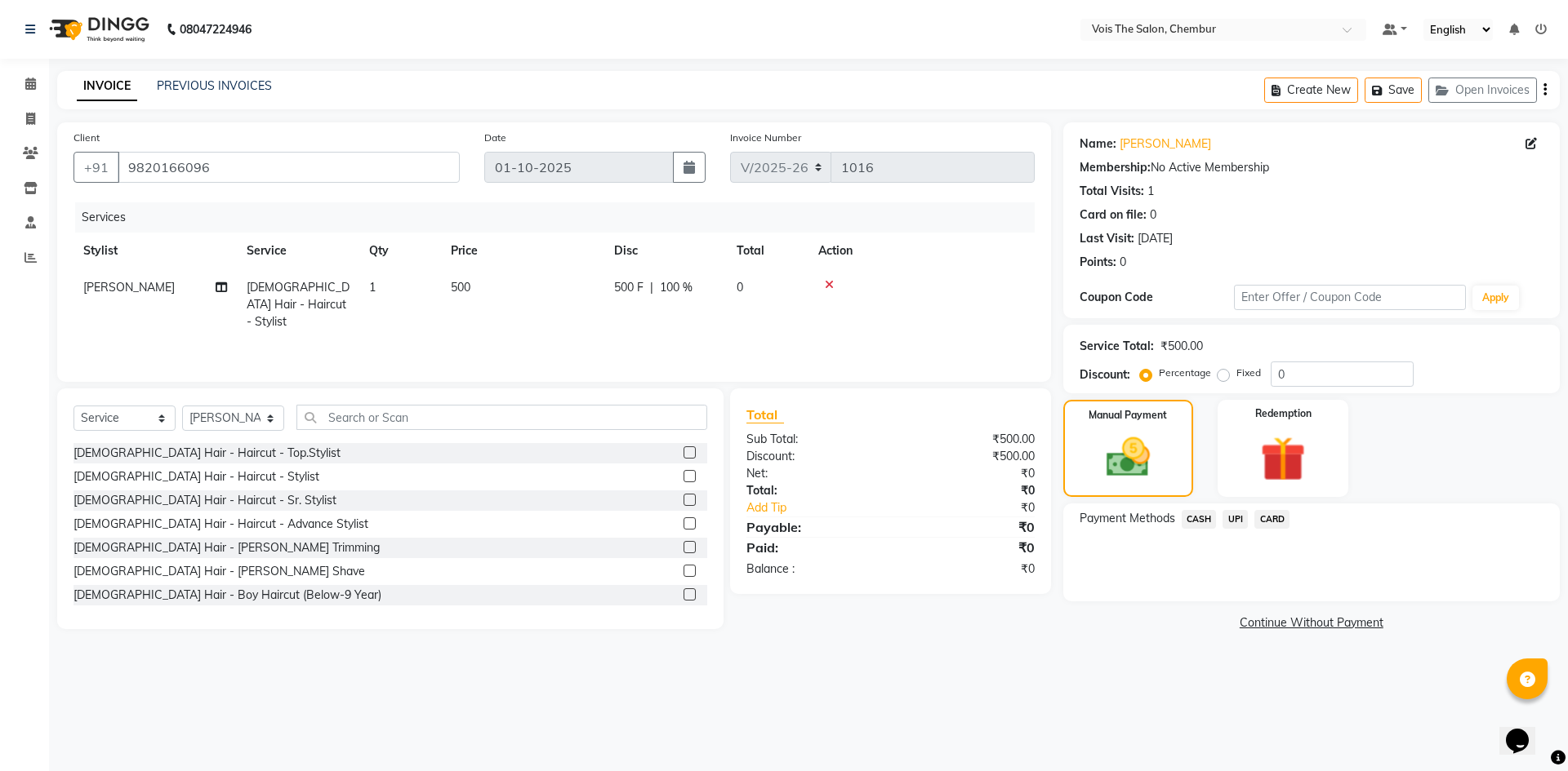
click at [1205, 519] on span "CASH" at bounding box center [1199, 520] width 35 height 19
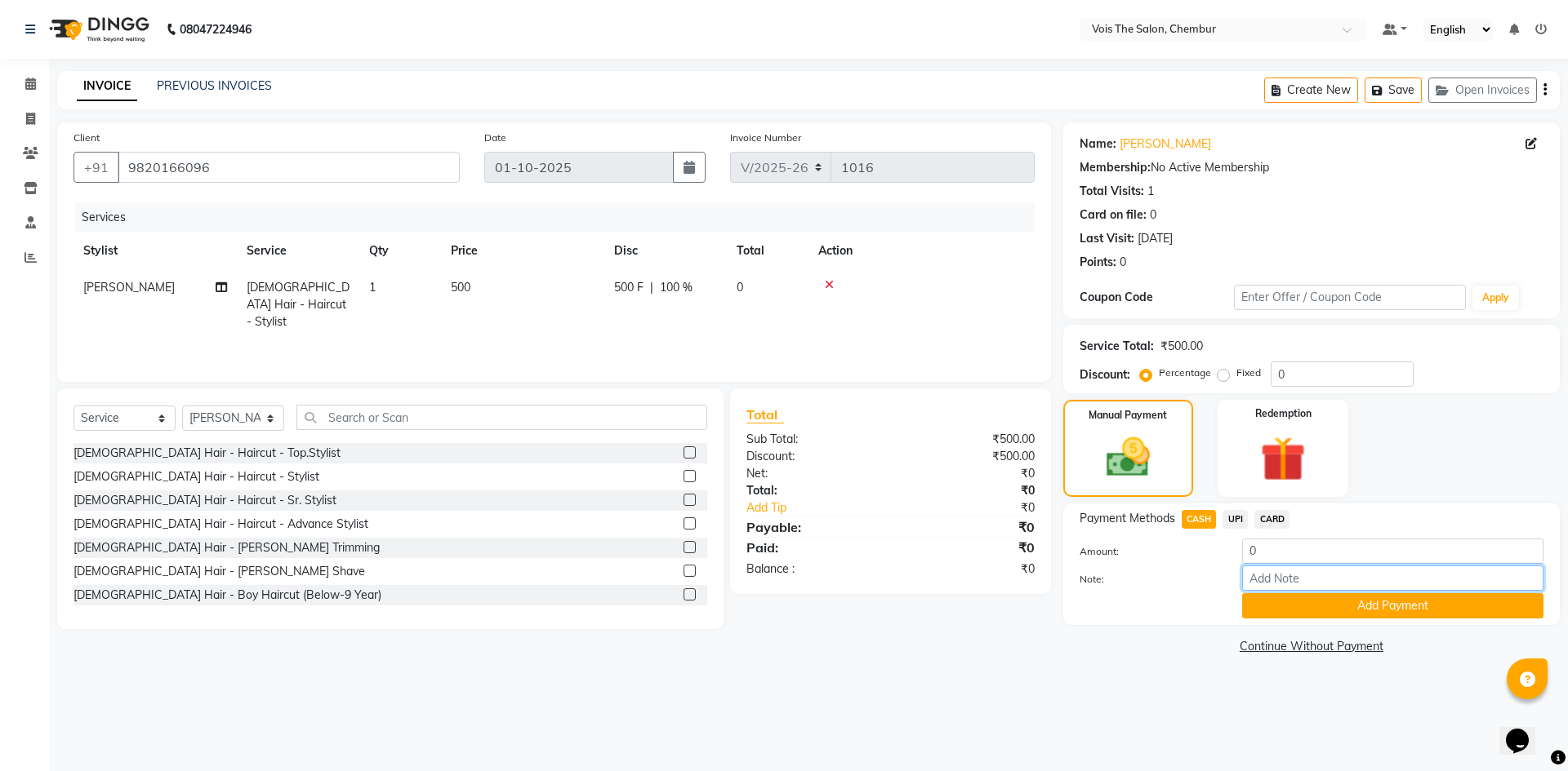
click at [1287, 578] on input "Note:" at bounding box center [1393, 578] width 301 height 25
type input "GULMARG SOCIETY"
click at [1400, 606] on button "Add Payment" at bounding box center [1393, 605] width 301 height 25
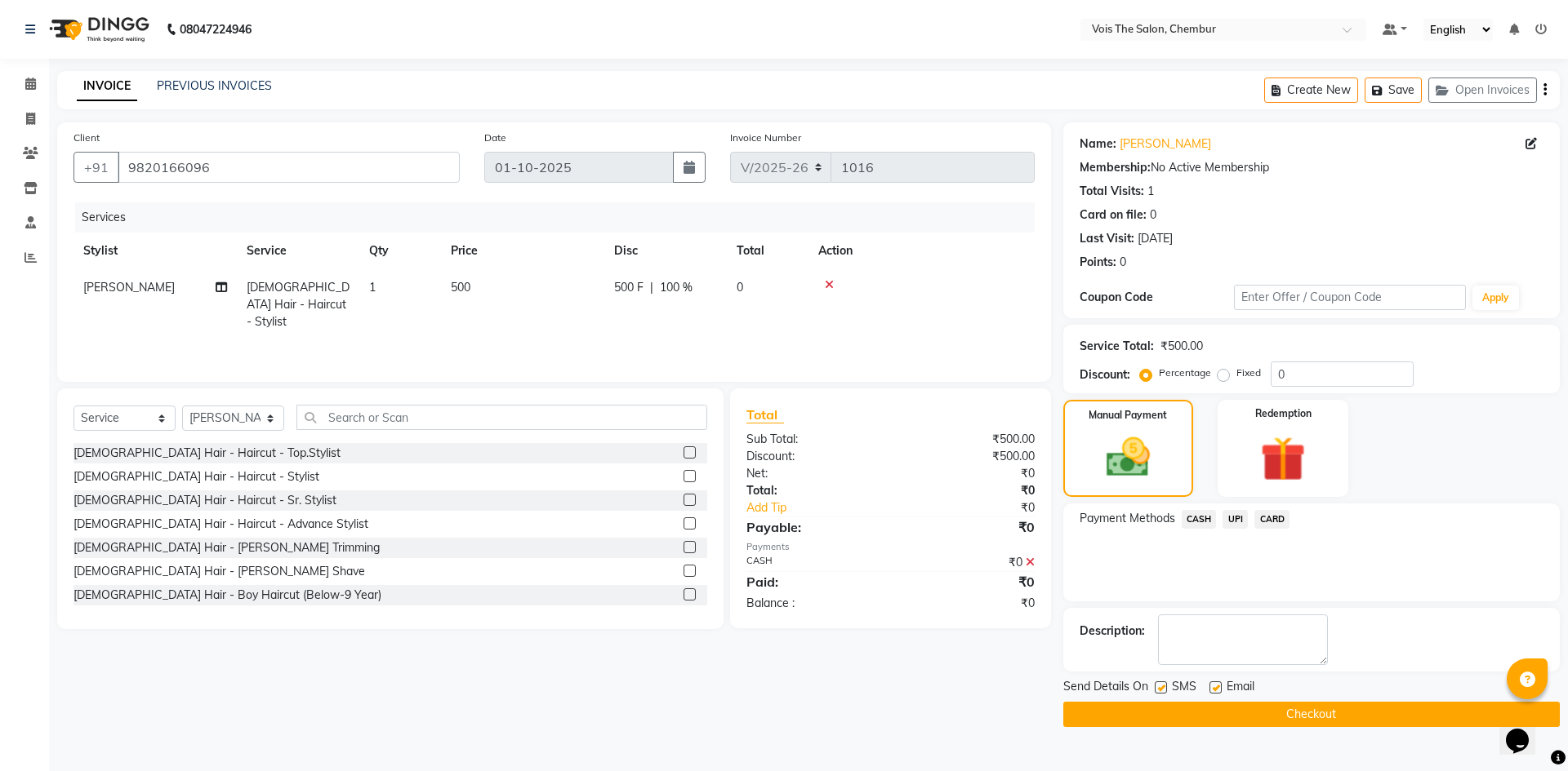
click at [1325, 725] on button "Checkout" at bounding box center [1311, 714] width 496 height 25
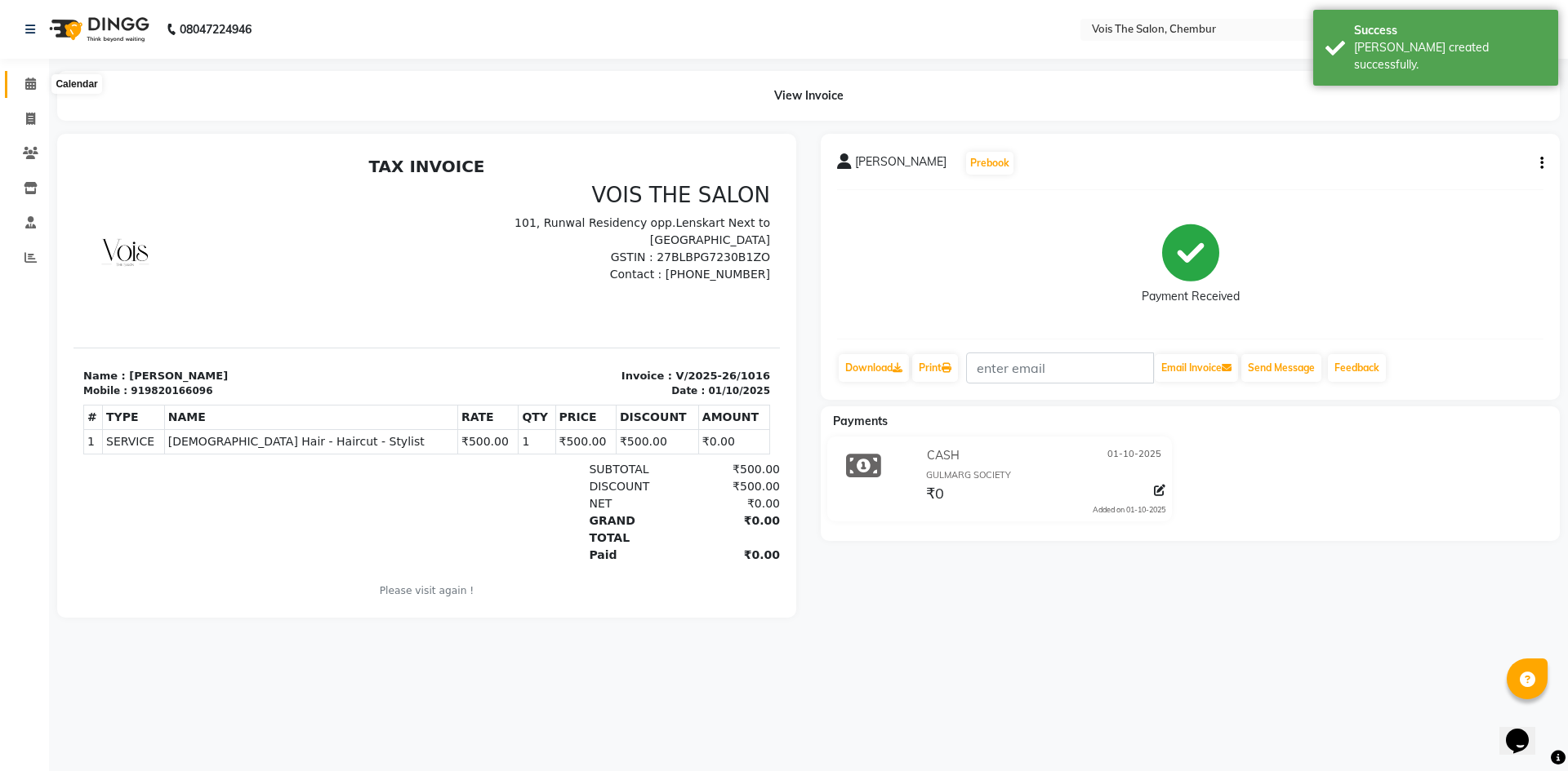
click at [29, 83] on icon at bounding box center [31, 84] width 10 height 12
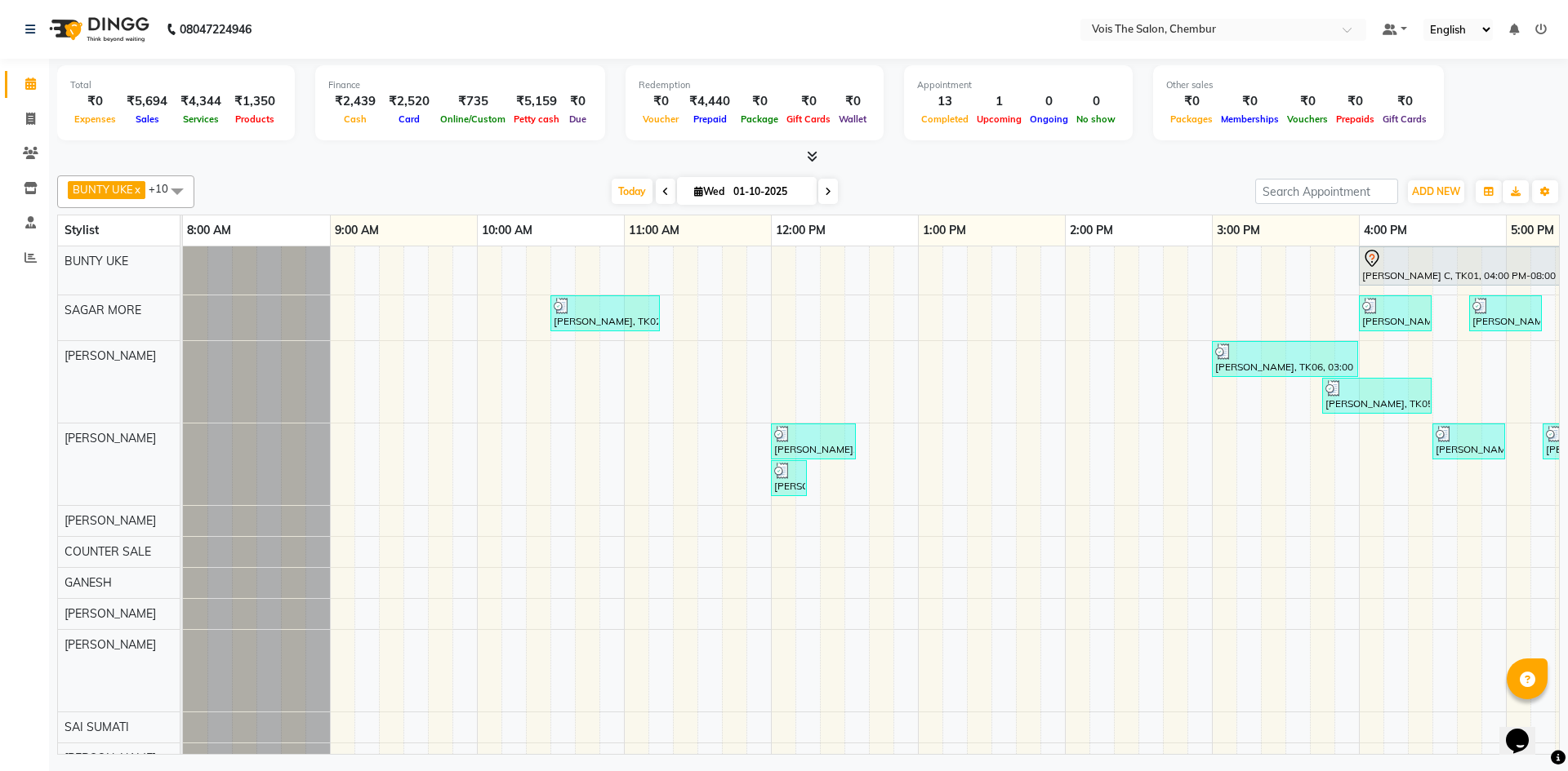
scroll to position [0, 829]
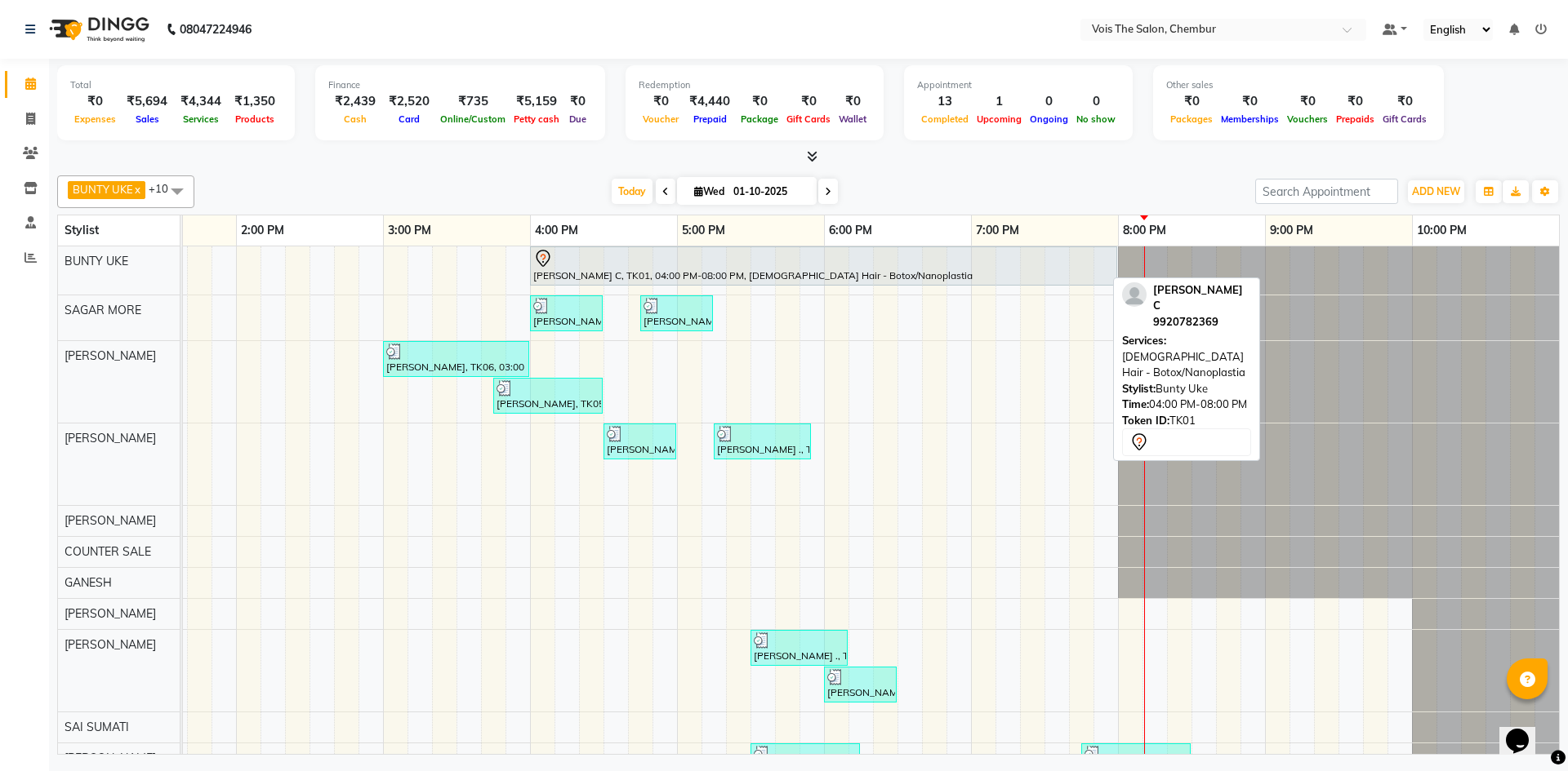
click at [752, 257] on div at bounding box center [823, 258] width 580 height 19
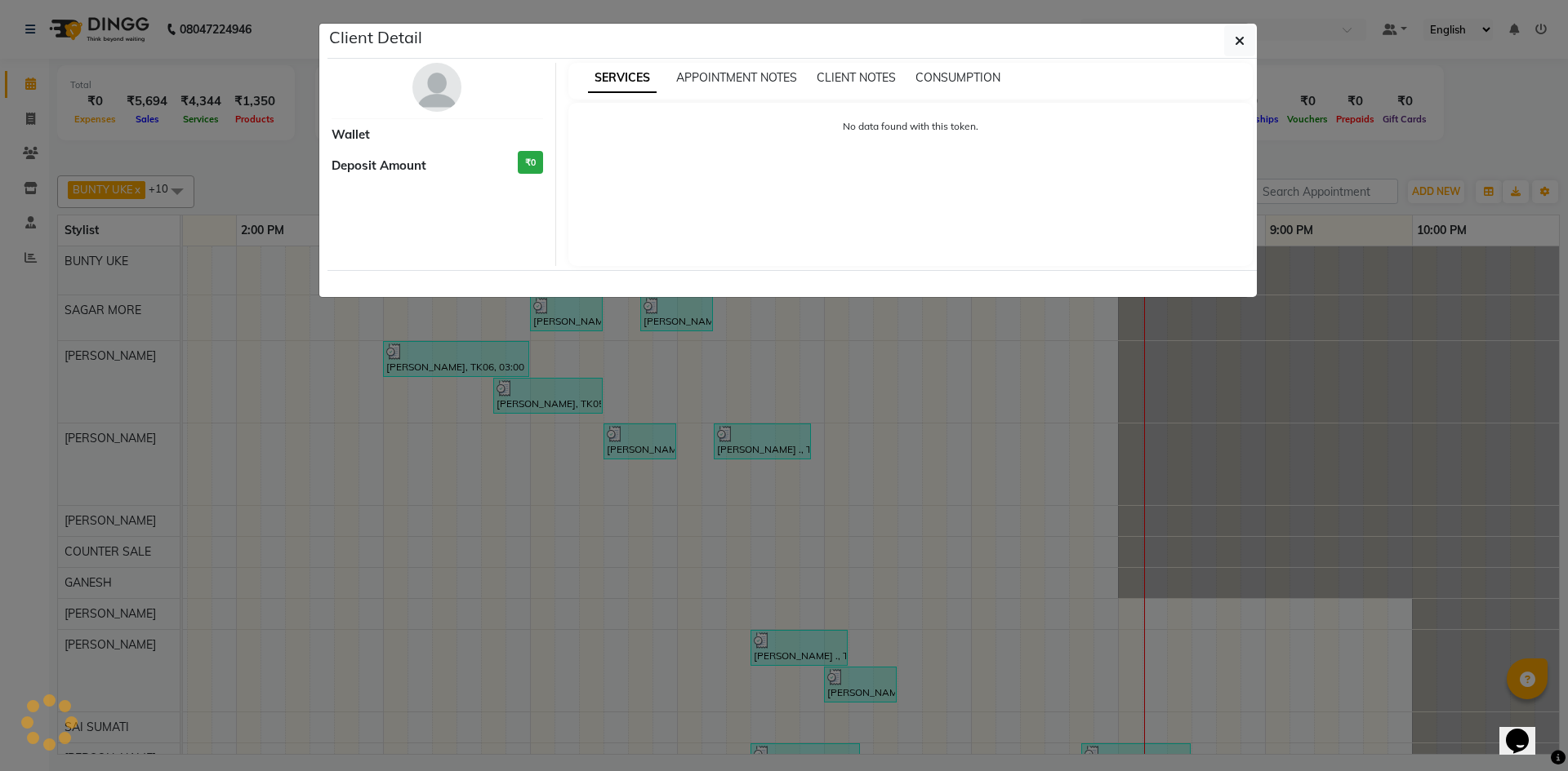
select select "7"
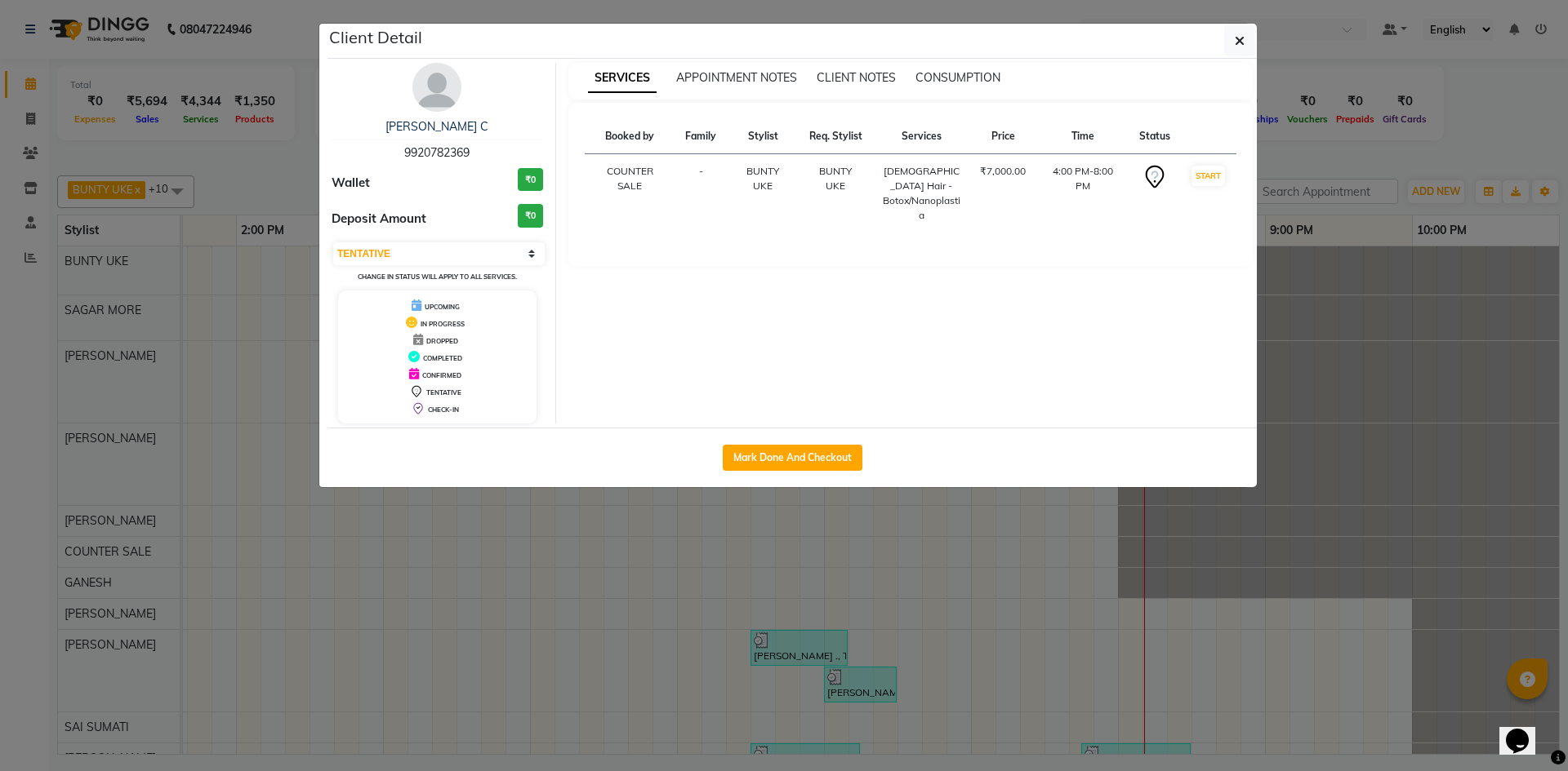
click at [430, 98] on img at bounding box center [437, 87] width 49 height 49
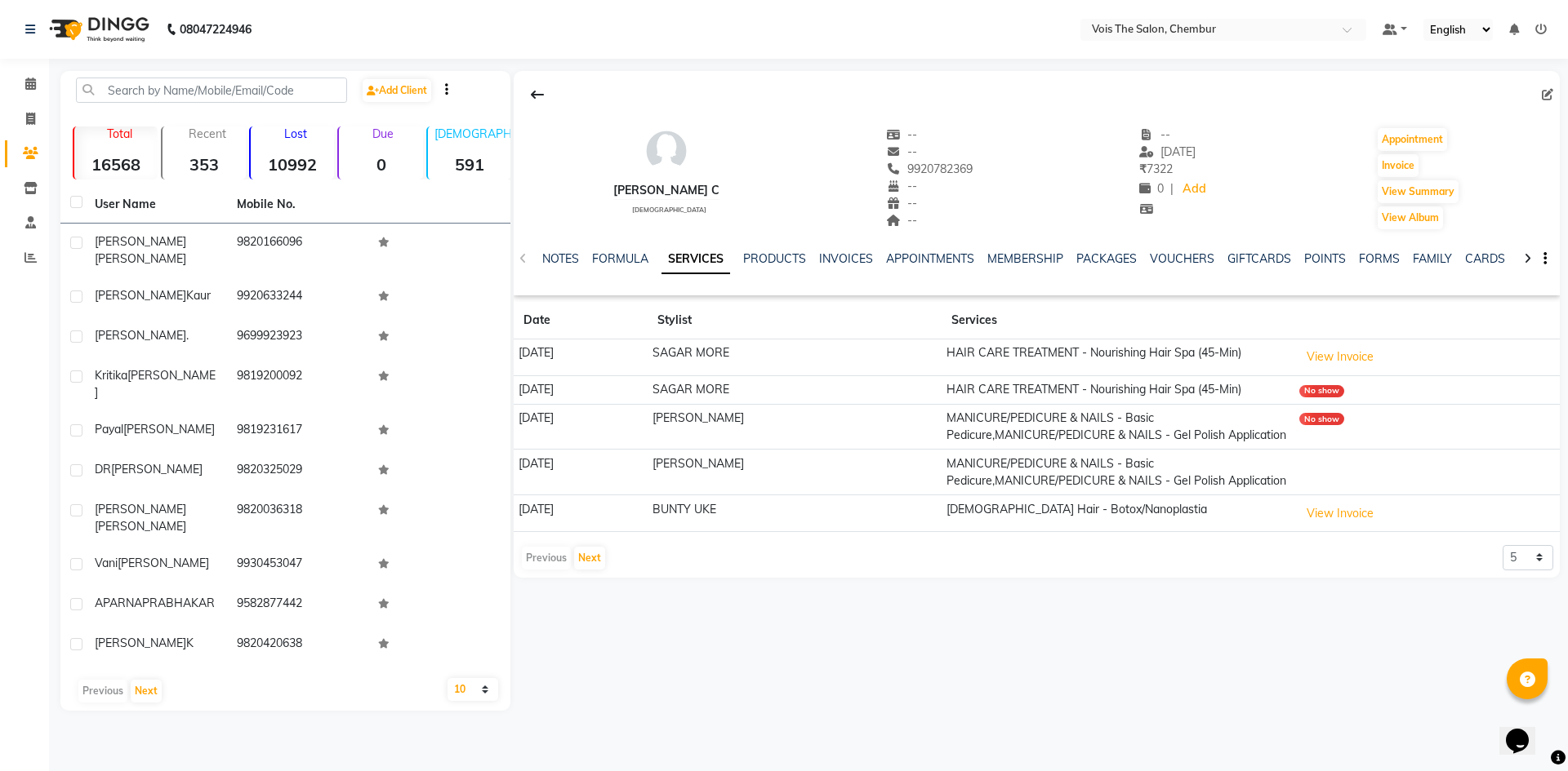
click at [1107, 248] on div "NOTES FORMULA SERVICES PRODUCTS INVOICES APPOINTMENTS MEMBERSHIP PACKAGES VOUCH…" at bounding box center [1037, 259] width 1046 height 57
click at [1103, 254] on link "PACKAGES" at bounding box center [1106, 258] width 60 height 15
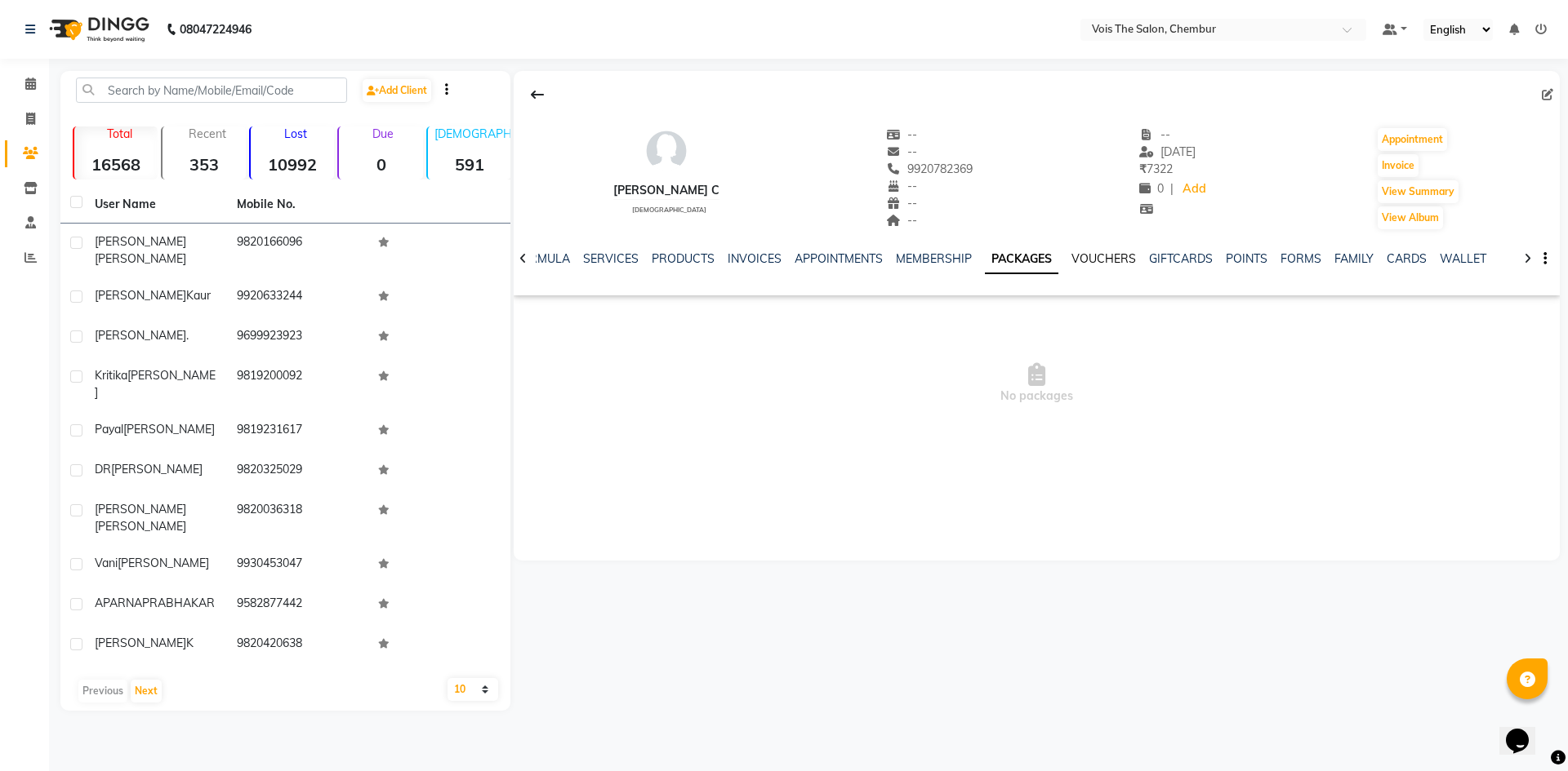
click at [1103, 254] on link "VOUCHERS" at bounding box center [1104, 258] width 65 height 15
click at [1167, 256] on link "GIFTCARDS" at bounding box center [1167, 258] width 64 height 15
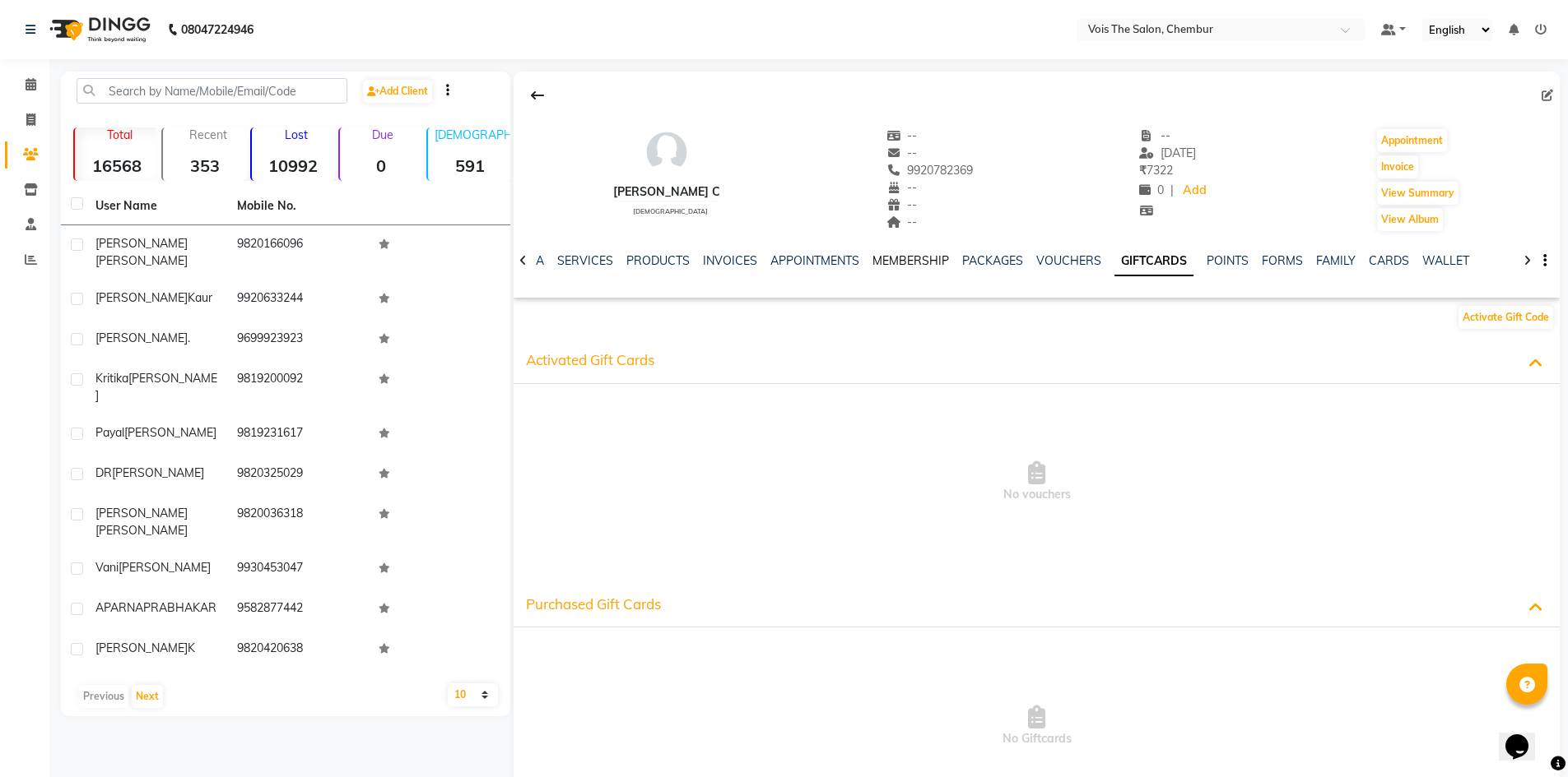
click at [901, 266] on link "MEMBERSHIP" at bounding box center [910, 260] width 77 height 15
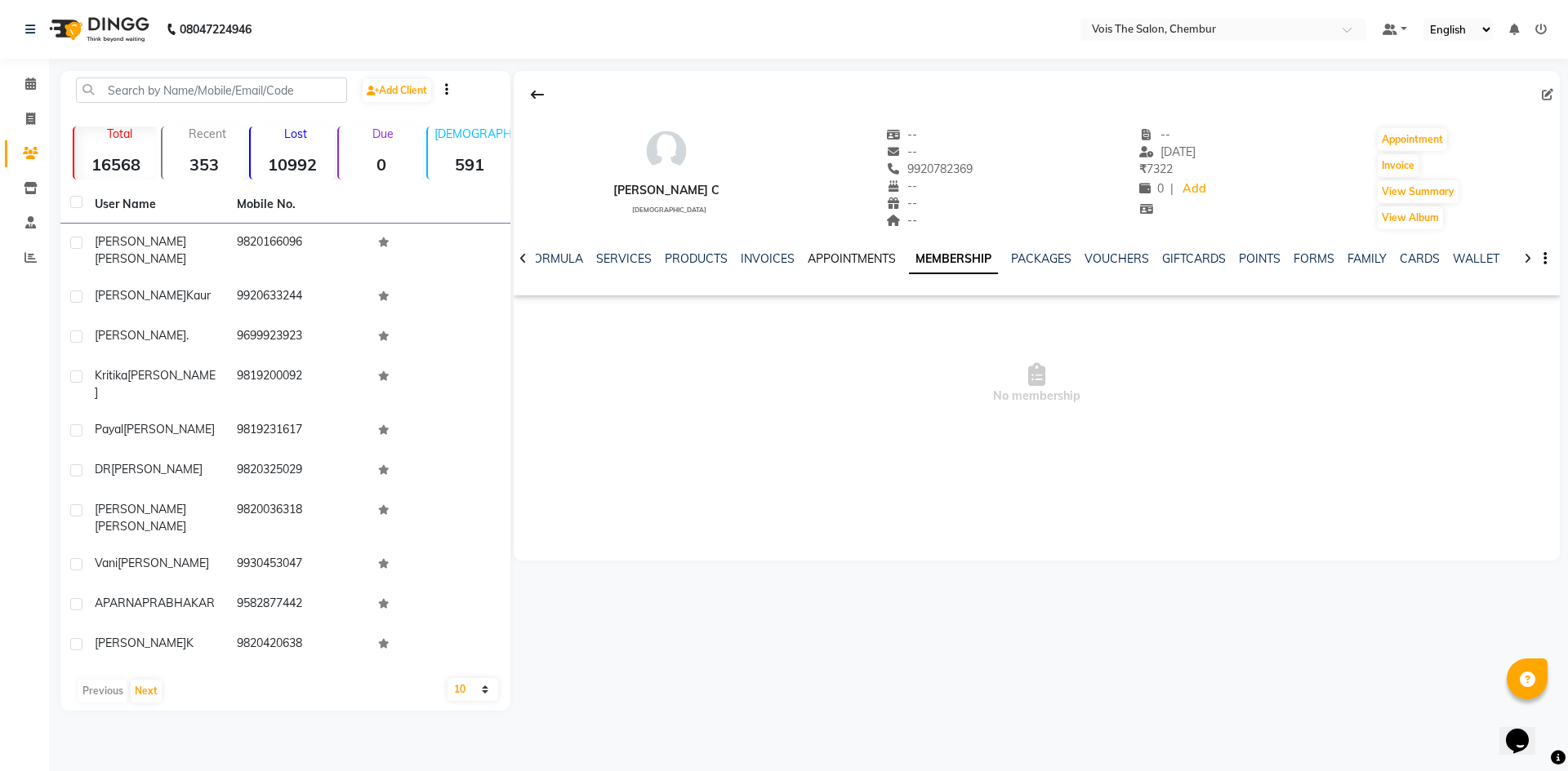
click at [849, 255] on link "APPOINTMENTS" at bounding box center [852, 258] width 88 height 15
click at [34, 78] on icon at bounding box center [31, 84] width 10 height 12
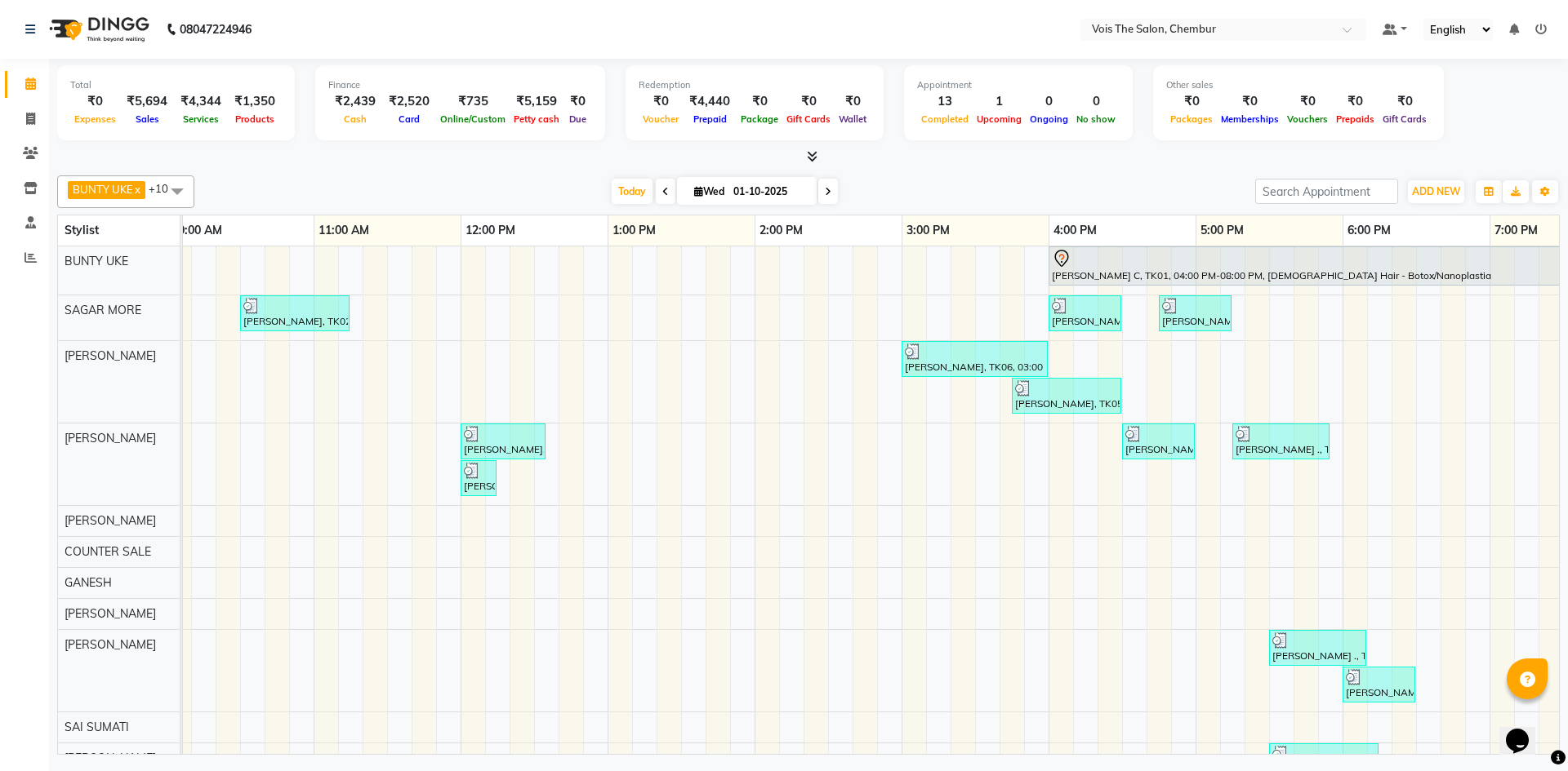
scroll to position [0, 312]
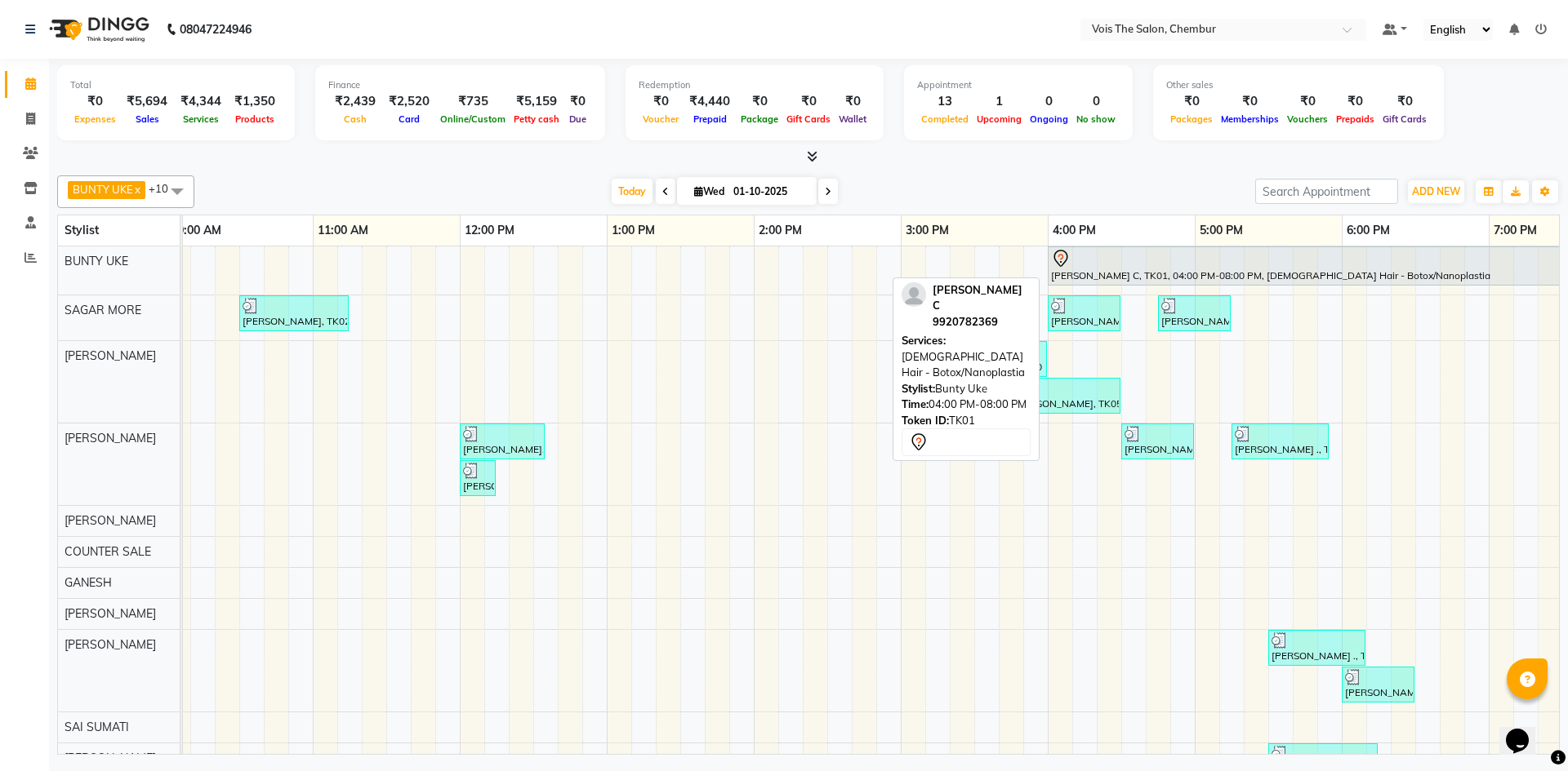
click at [1125, 279] on div "[PERSON_NAME] C, TK01, 04:00 PM-08:00 PM, [DEMOGRAPHIC_DATA] Hair - Botox/Nanop…" at bounding box center [1341, 265] width 584 height 34
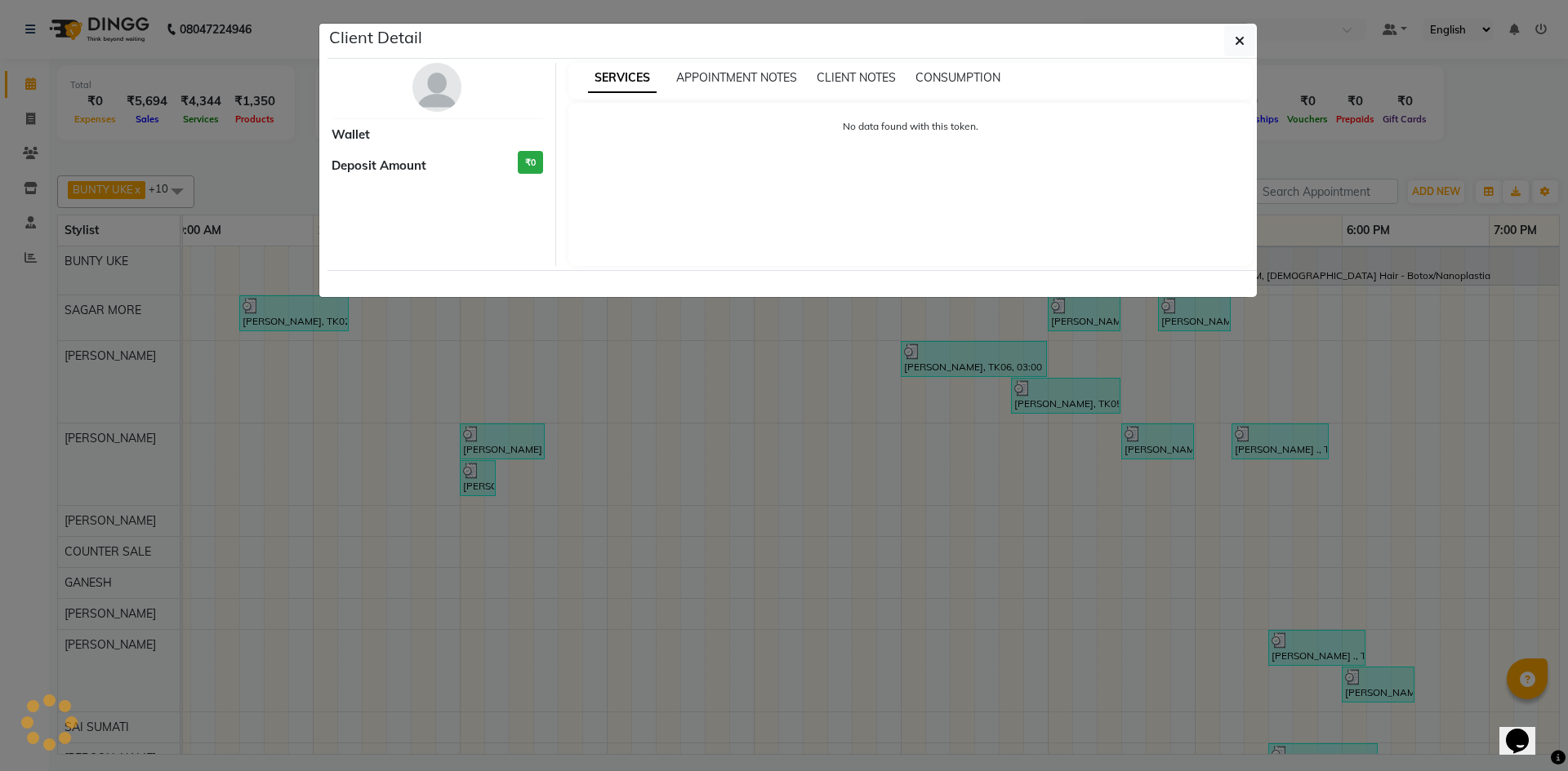
select select "7"
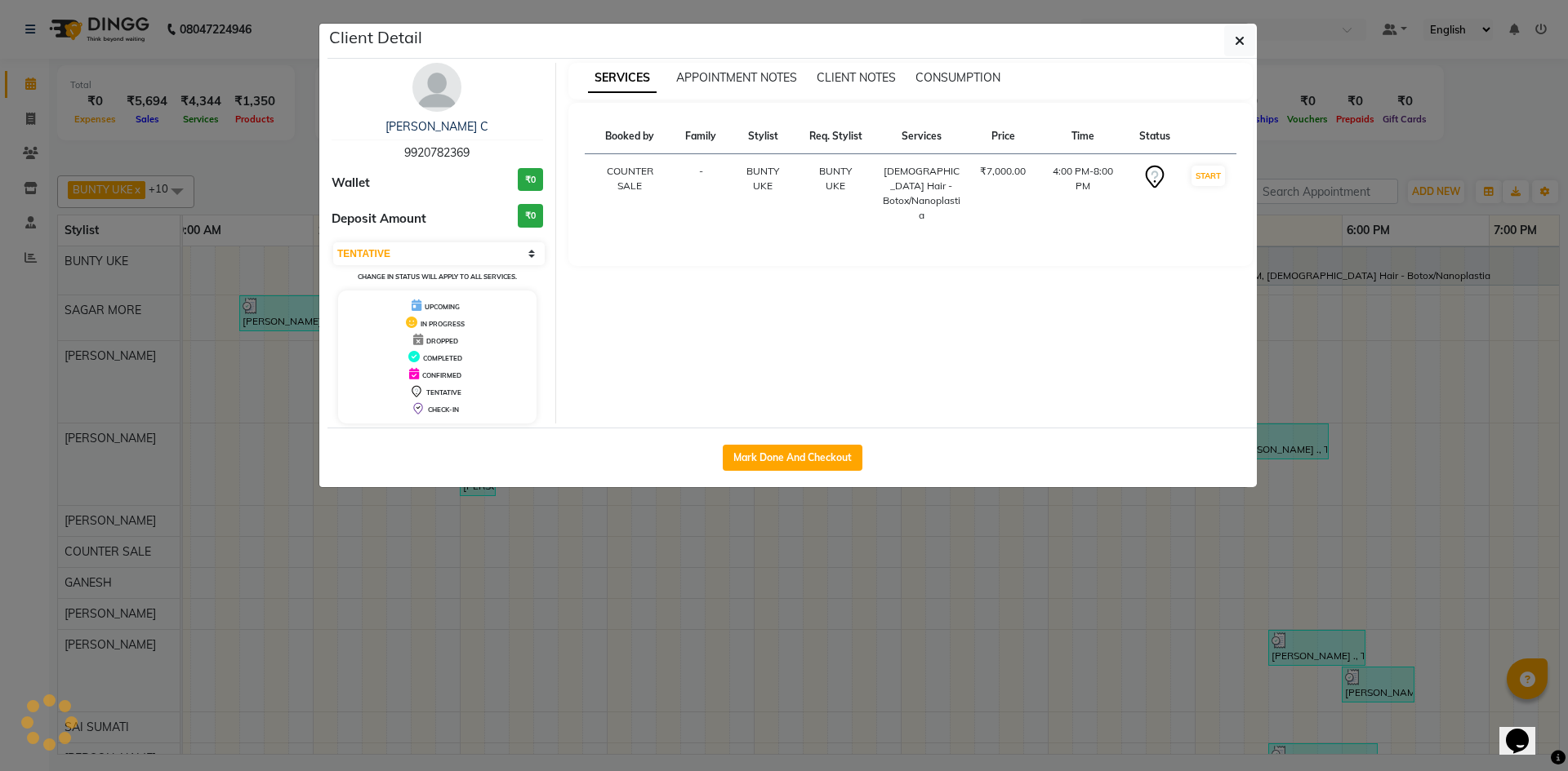
click at [450, 102] on img at bounding box center [437, 87] width 49 height 49
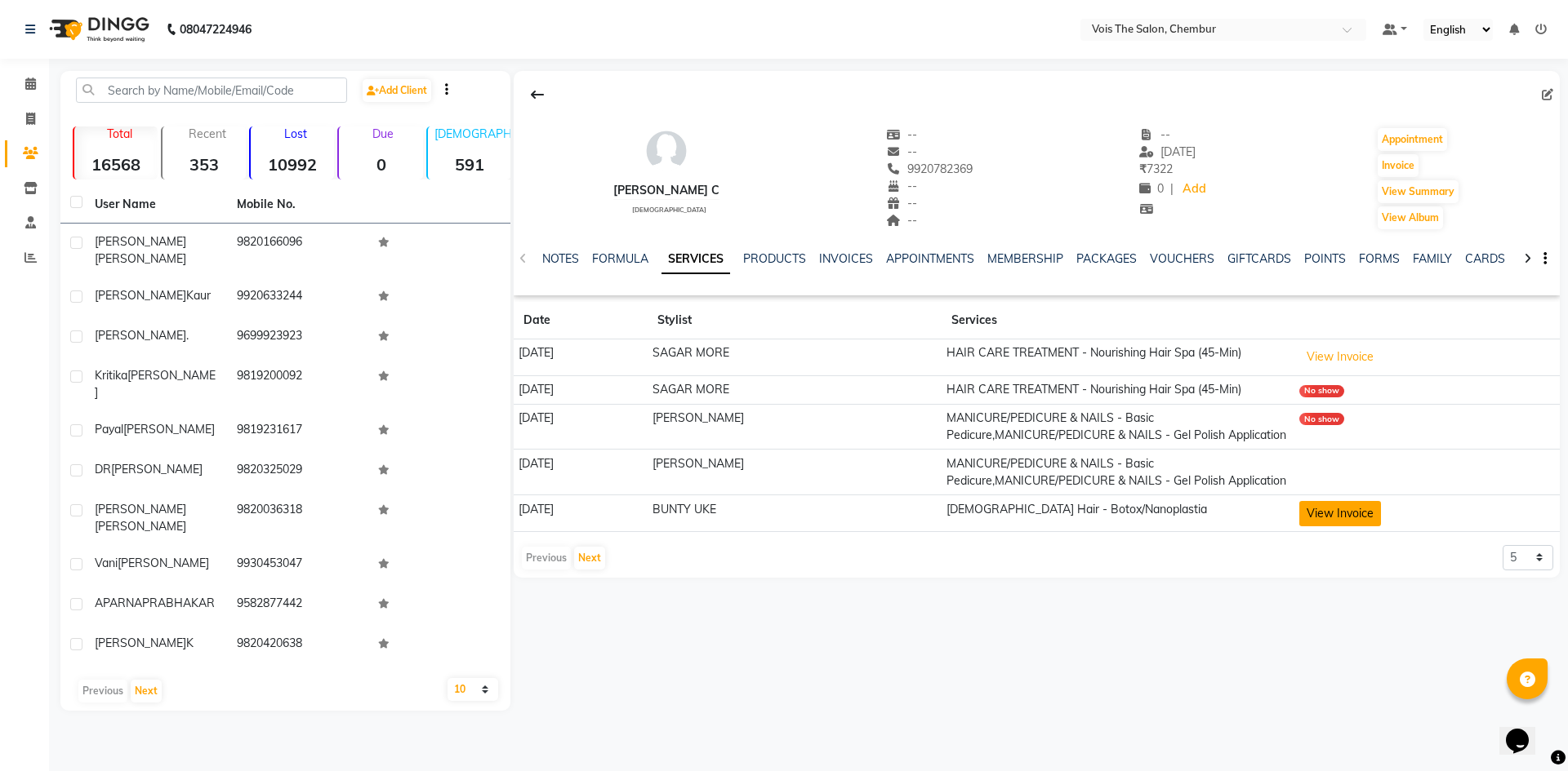
click at [1349, 527] on button "View Invoice" at bounding box center [1340, 514] width 82 height 25
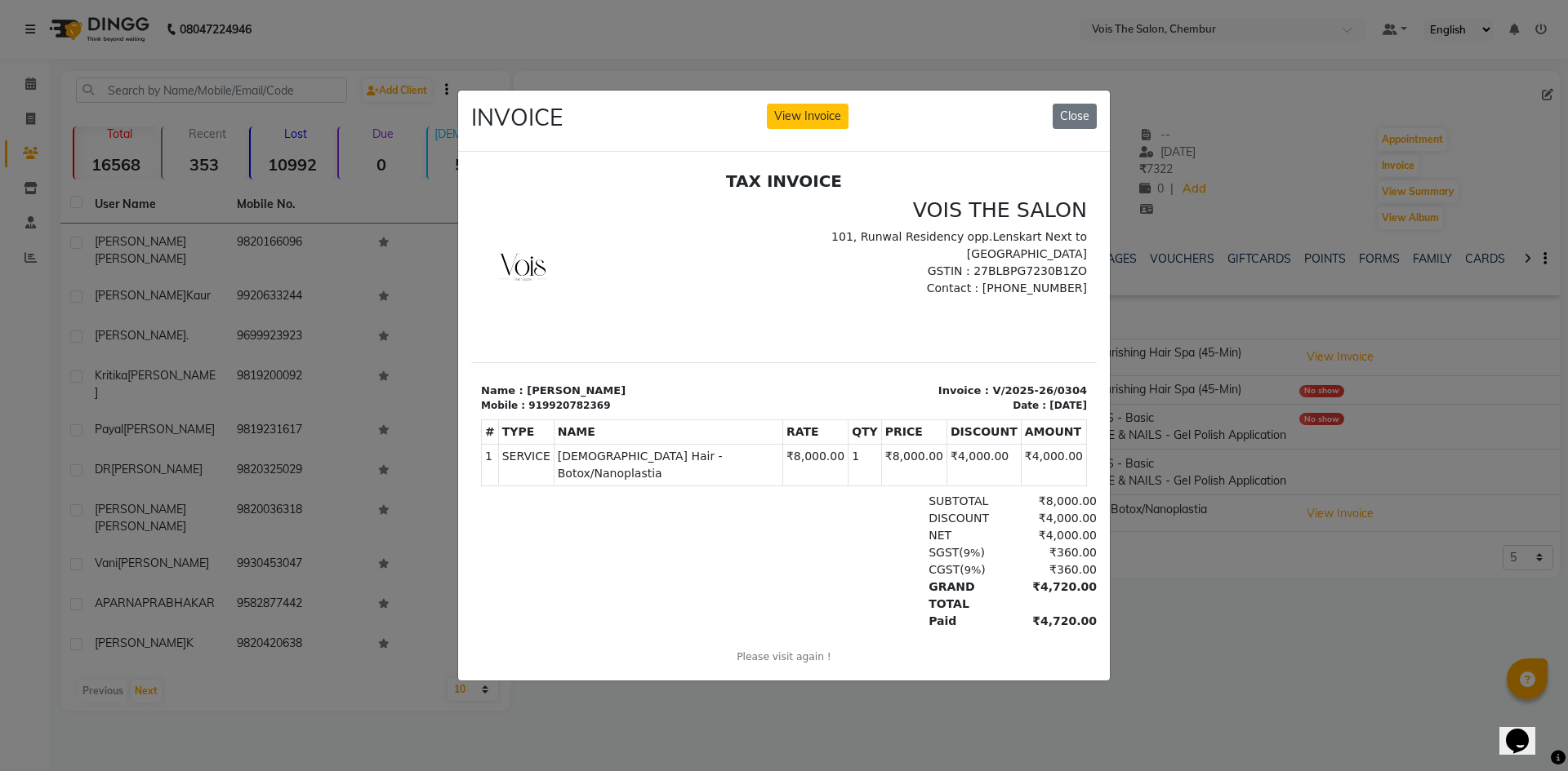
scroll to position [13, 0]
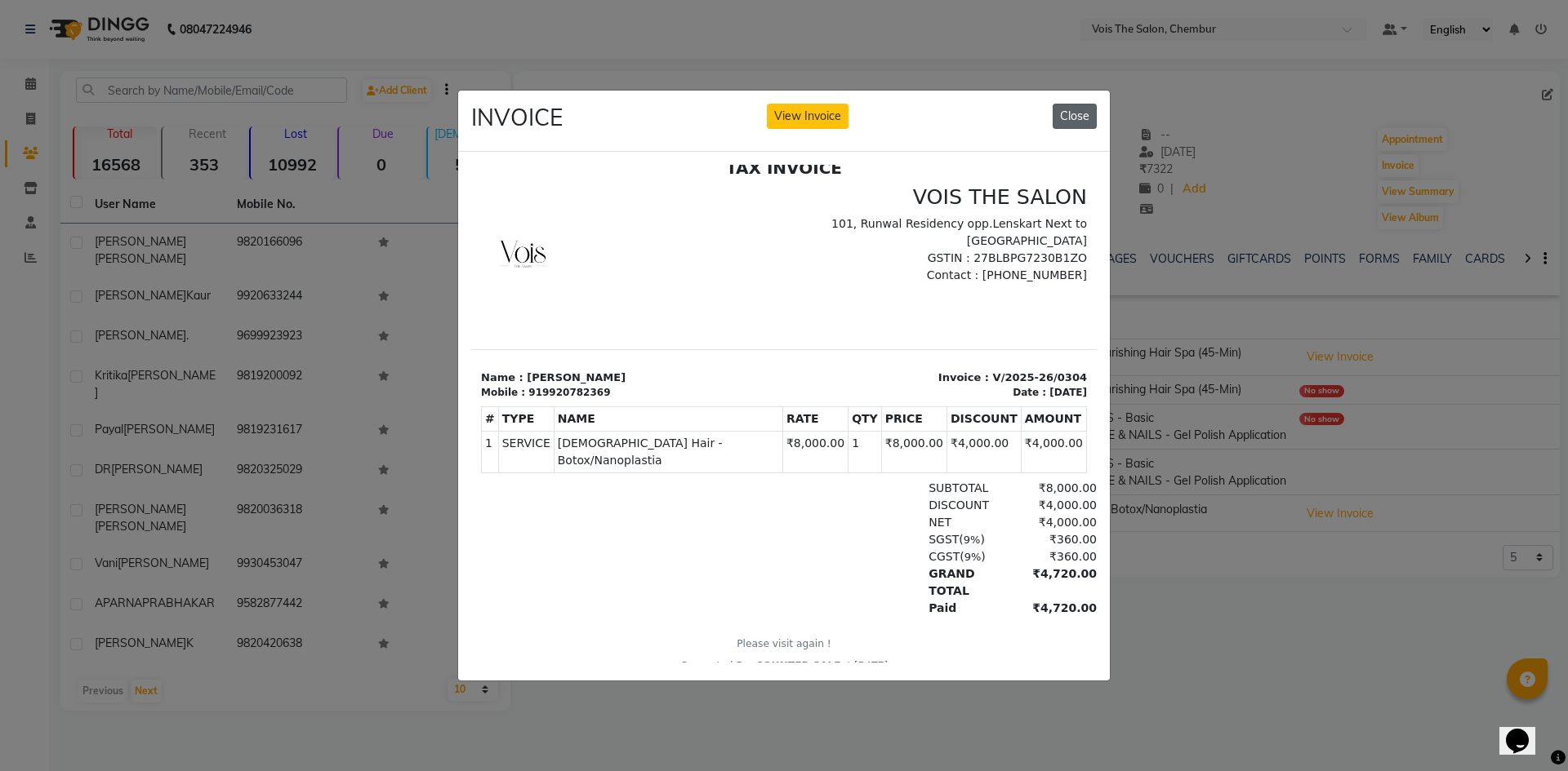
click at [1068, 111] on button "Close" at bounding box center [1074, 116] width 45 height 25
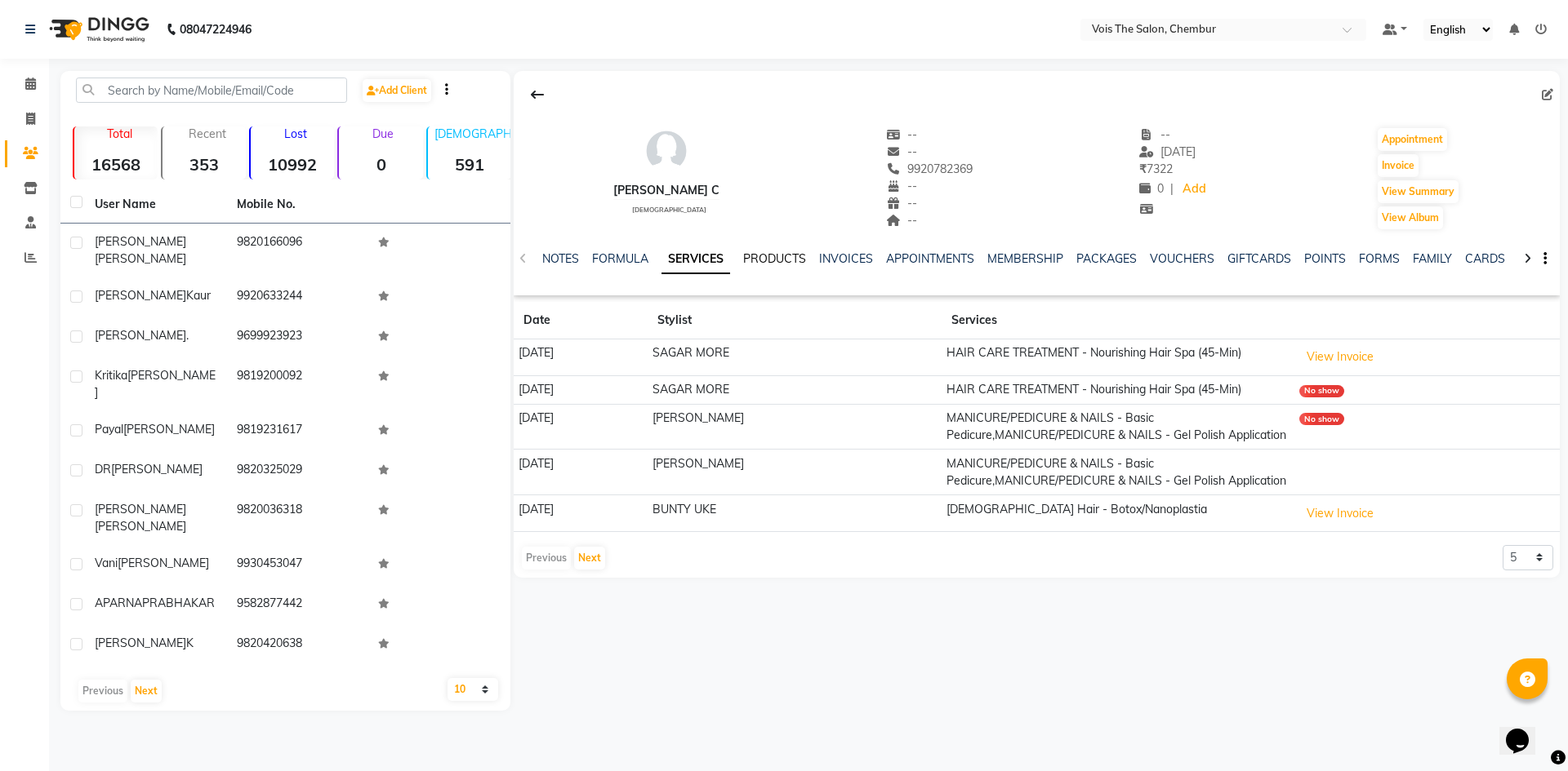
click at [770, 256] on link "PRODUCTS" at bounding box center [775, 258] width 63 height 15
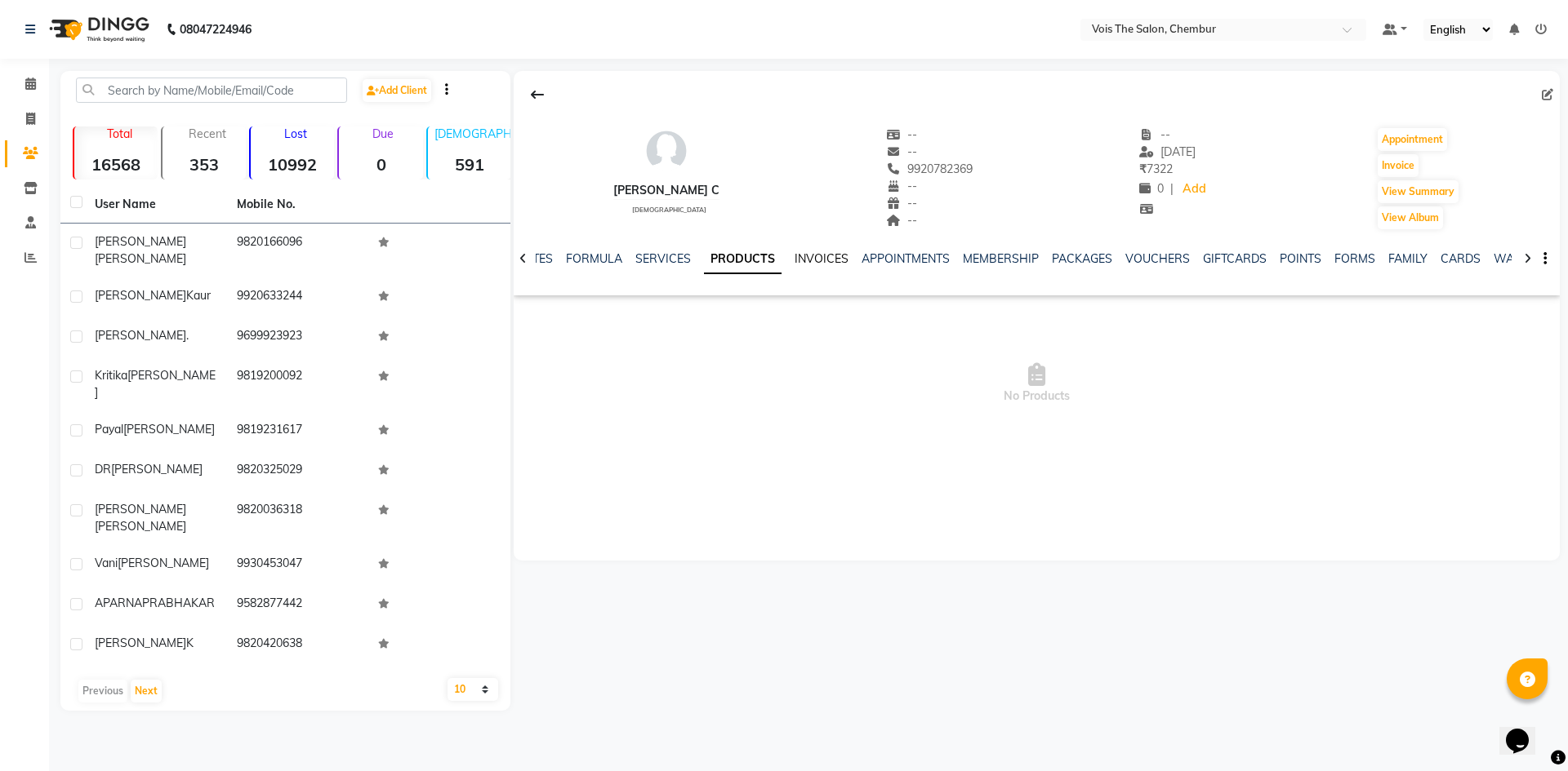
click at [810, 256] on link "INVOICES" at bounding box center [822, 258] width 54 height 15
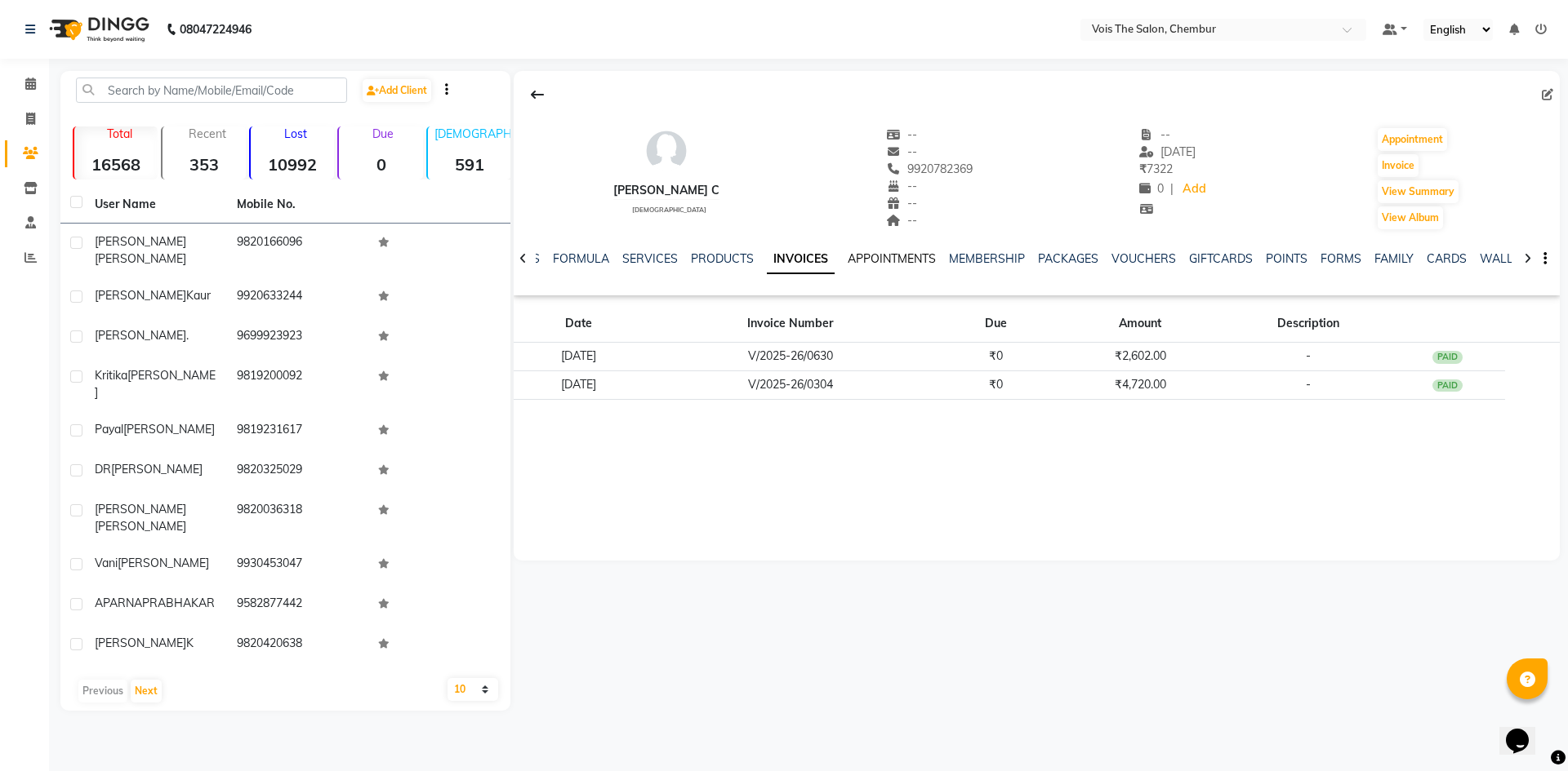
click at [867, 258] on link "APPOINTMENTS" at bounding box center [892, 258] width 88 height 15
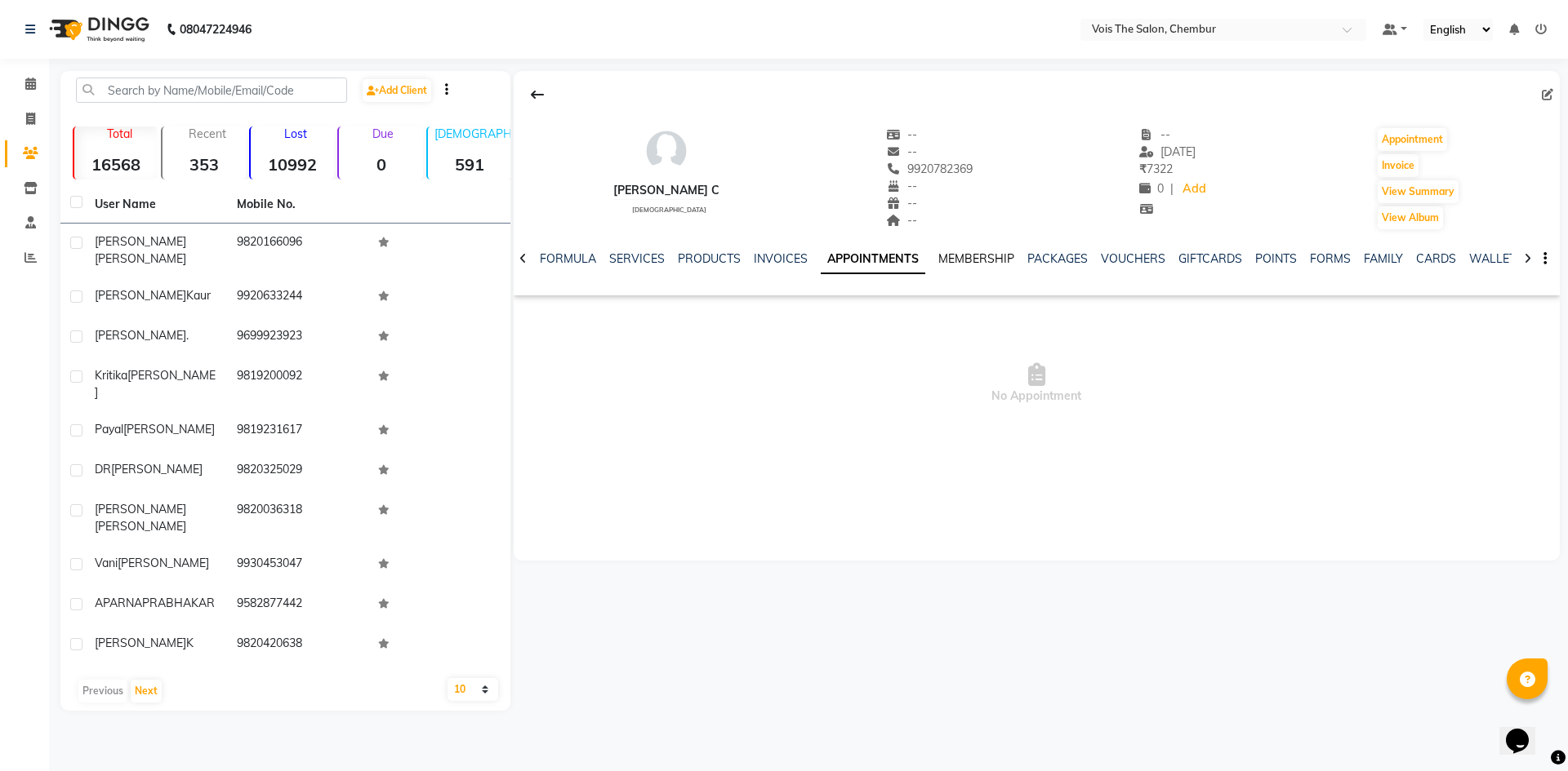
click at [963, 260] on link "MEMBERSHIP" at bounding box center [976, 258] width 76 height 15
click at [1039, 254] on link "PACKAGES" at bounding box center [1041, 258] width 60 height 15
click at [1091, 258] on link "VOUCHERS" at bounding box center [1104, 258] width 65 height 15
click at [1153, 258] on link "GIFTCARDS" at bounding box center [1167, 258] width 64 height 15
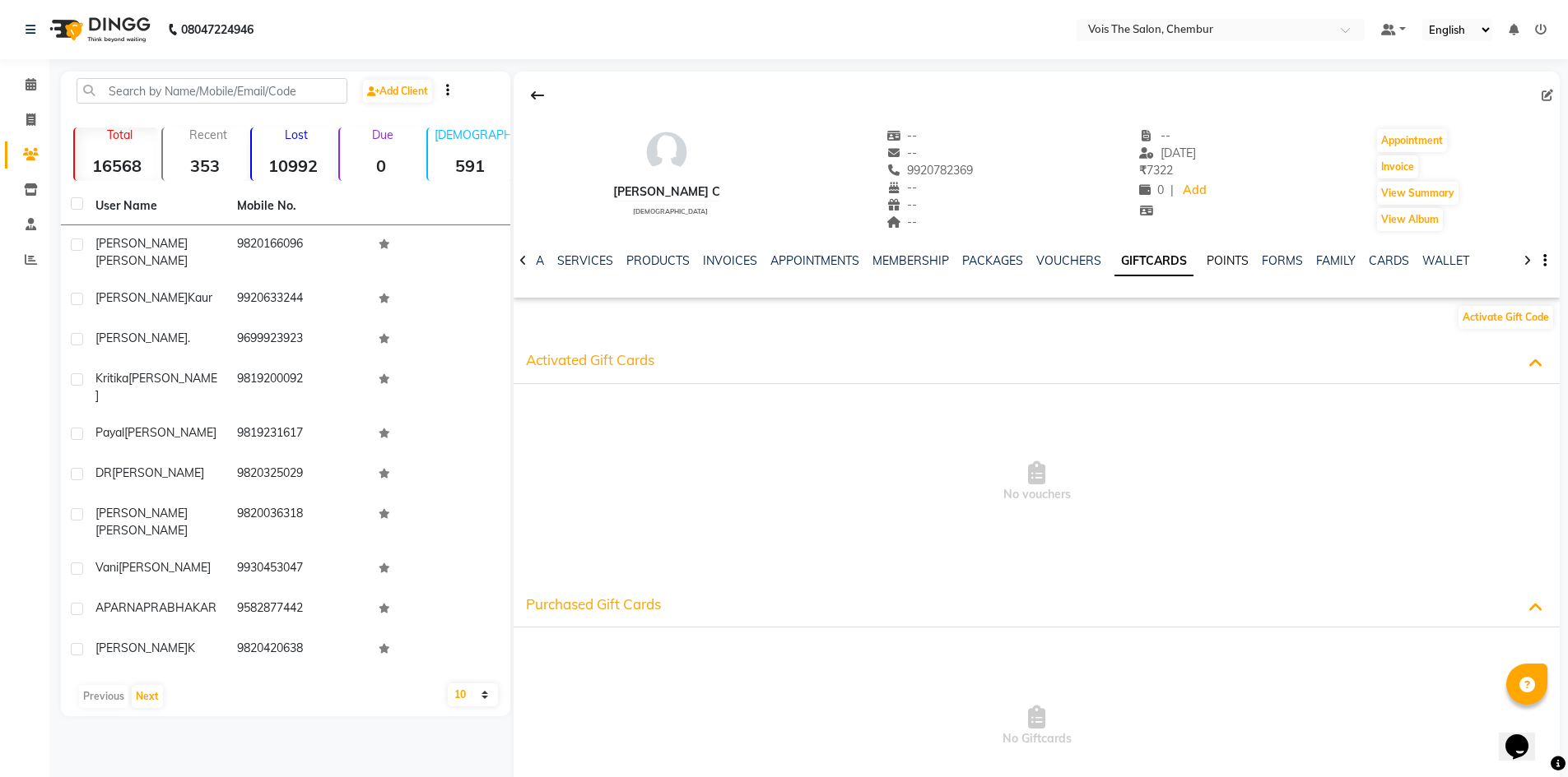
click at [1230, 261] on link "POINTS" at bounding box center [1228, 260] width 42 height 15
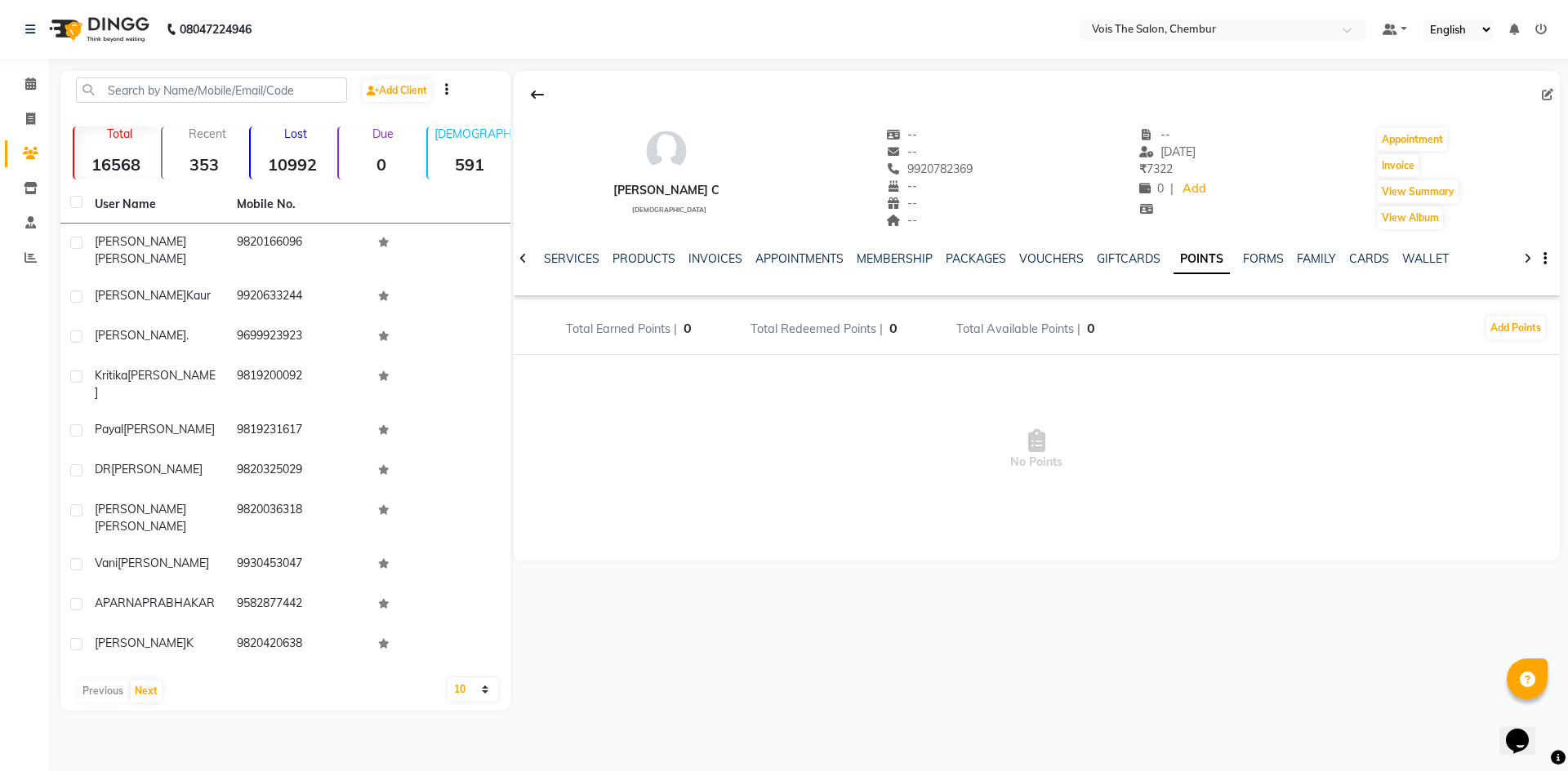
click at [1221, 259] on ul "NOTES FORMULA SERVICES PRODUCTS INVOICES APPOINTMENTS MEMBERSHIP PACKAGES VOUCH…" at bounding box center [943, 259] width 1037 height 17
click at [1251, 253] on link "FORMS" at bounding box center [1263, 258] width 41 height 15
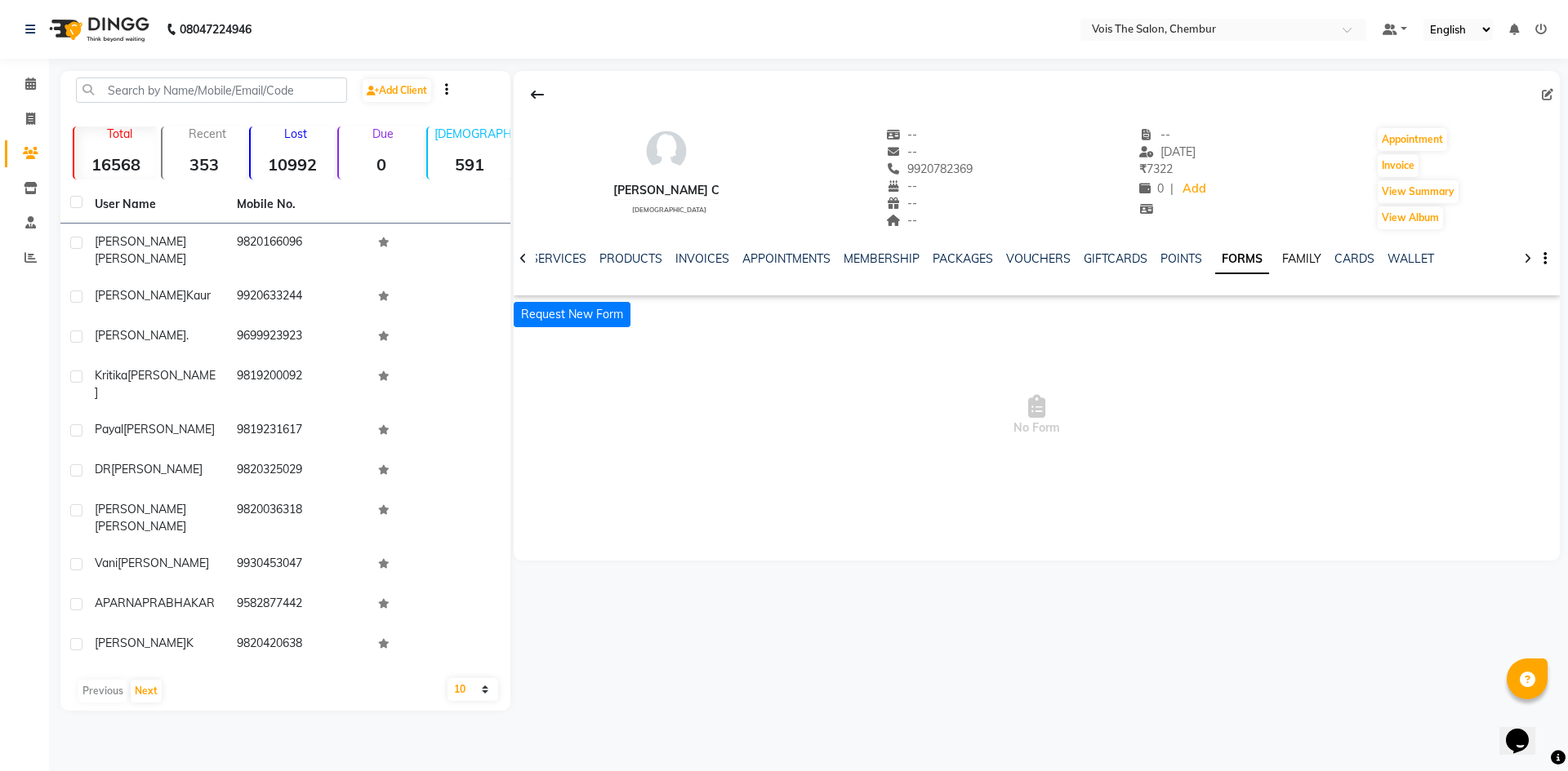
click at [1284, 260] on link "FAMILY" at bounding box center [1301, 258] width 39 height 15
click at [1330, 256] on link "CARDS" at bounding box center [1341, 258] width 40 height 15
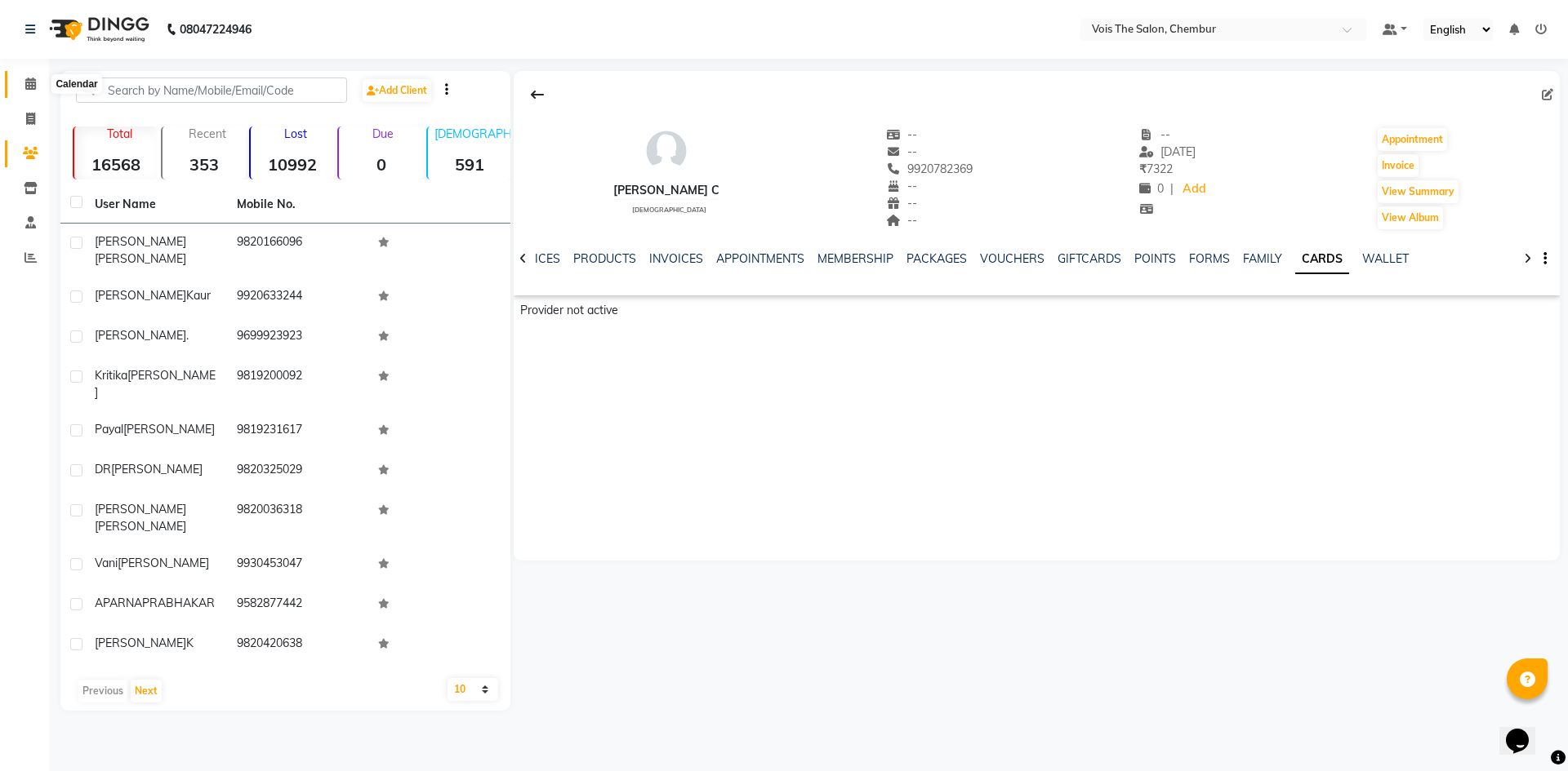
click at [33, 79] on icon at bounding box center [31, 84] width 10 height 12
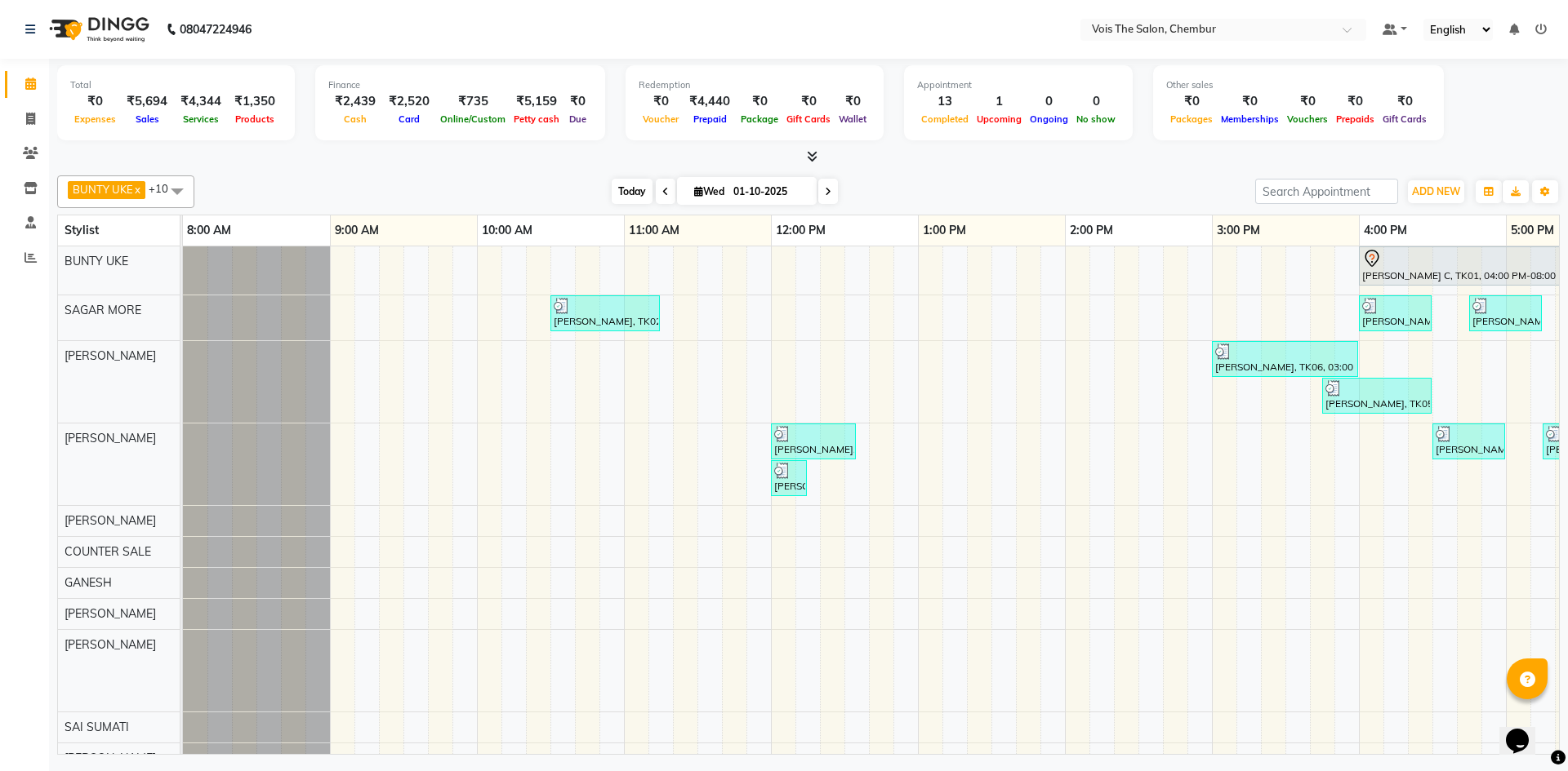
click at [624, 201] on span "Today" at bounding box center [632, 191] width 41 height 25
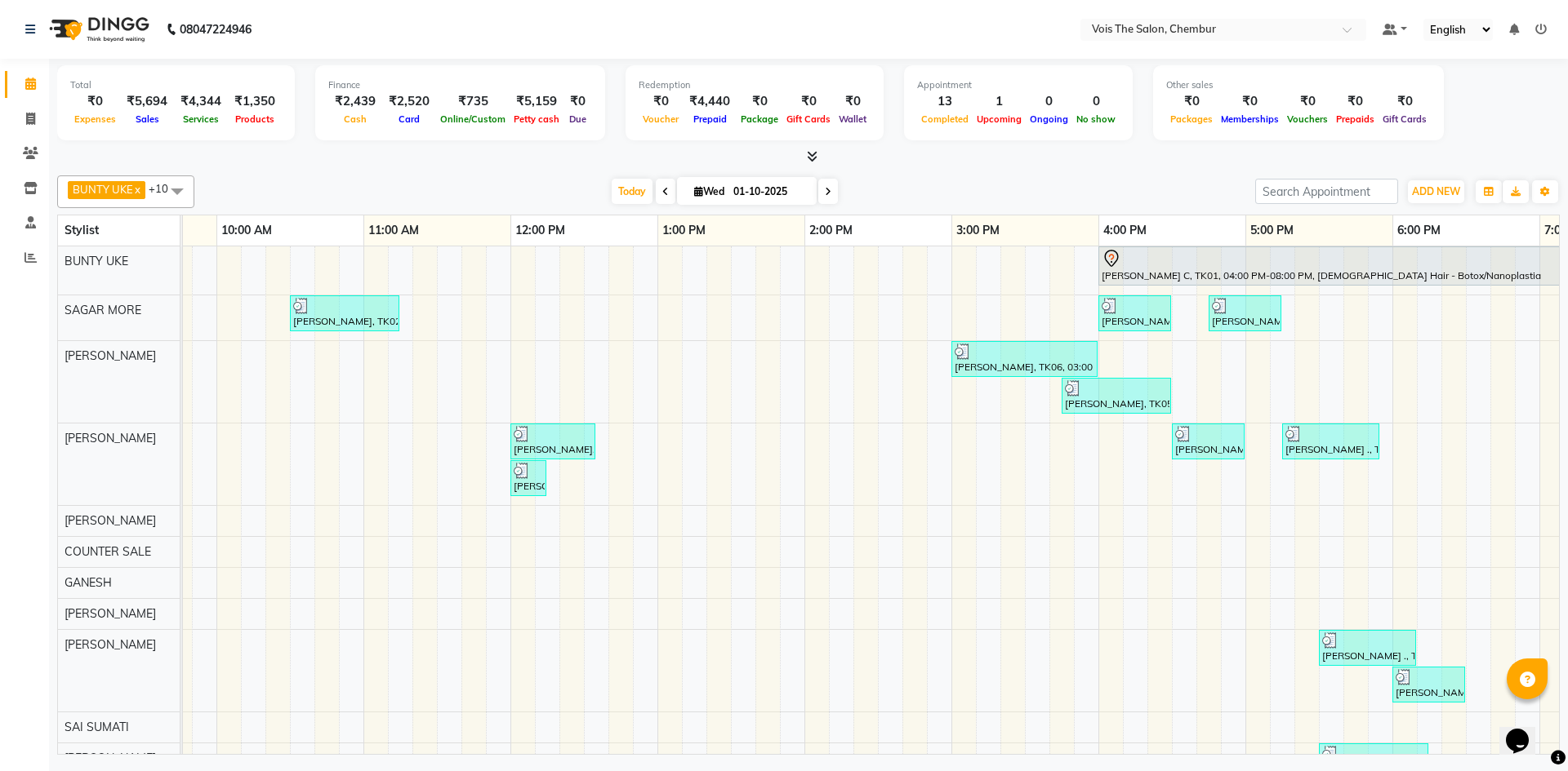
scroll to position [0, 256]
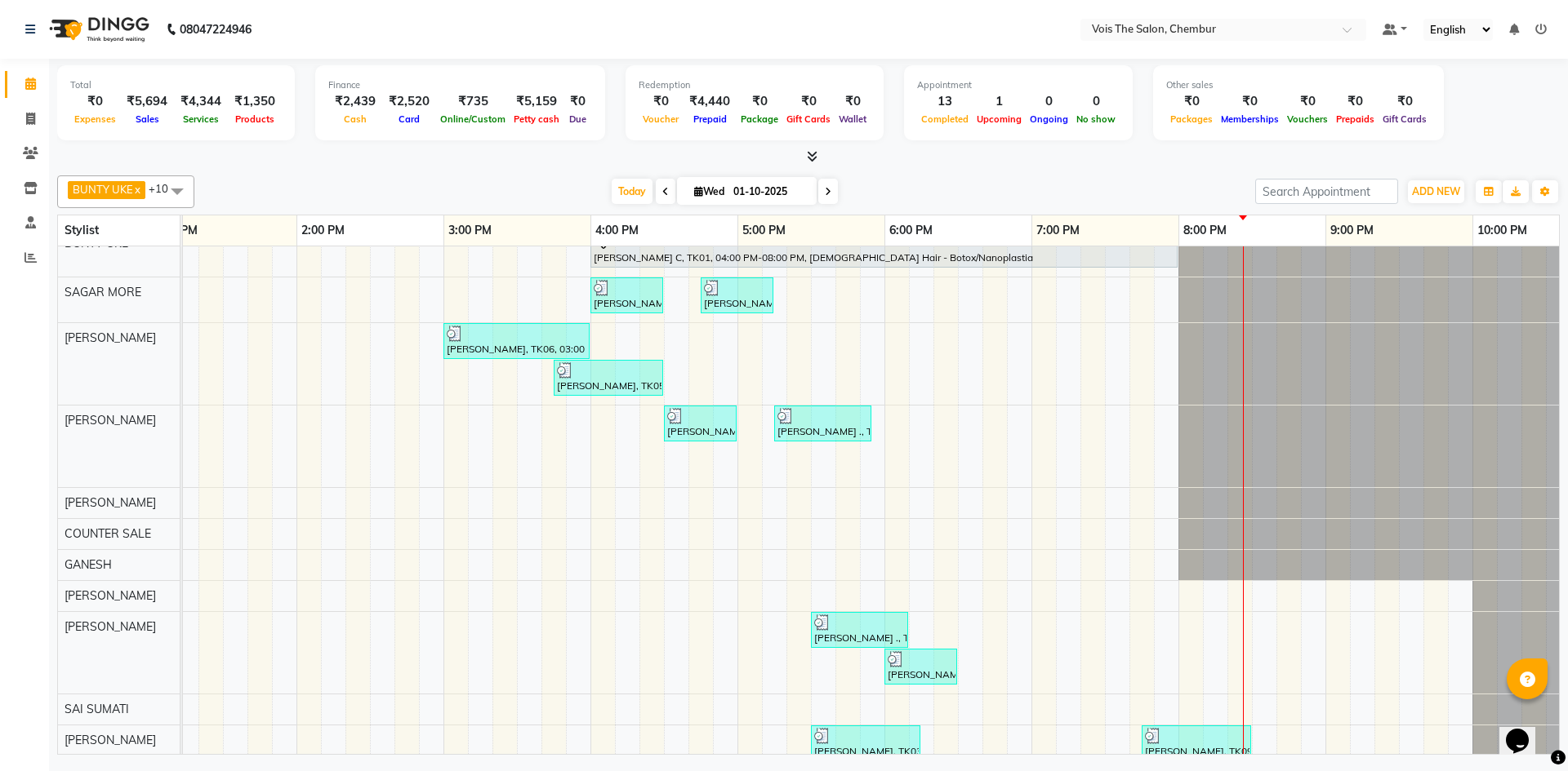
scroll to position [0, 688]
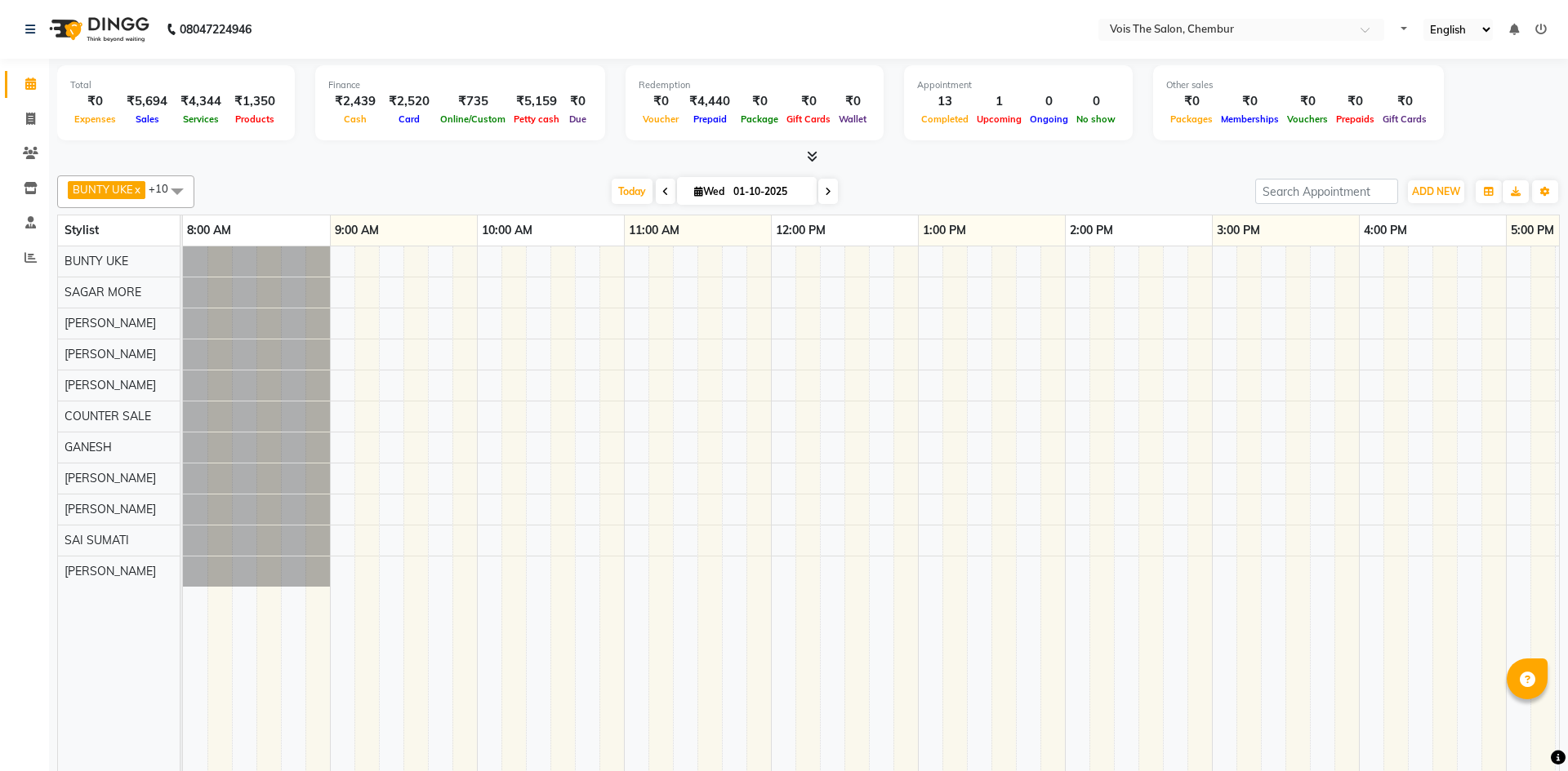
select select "en"
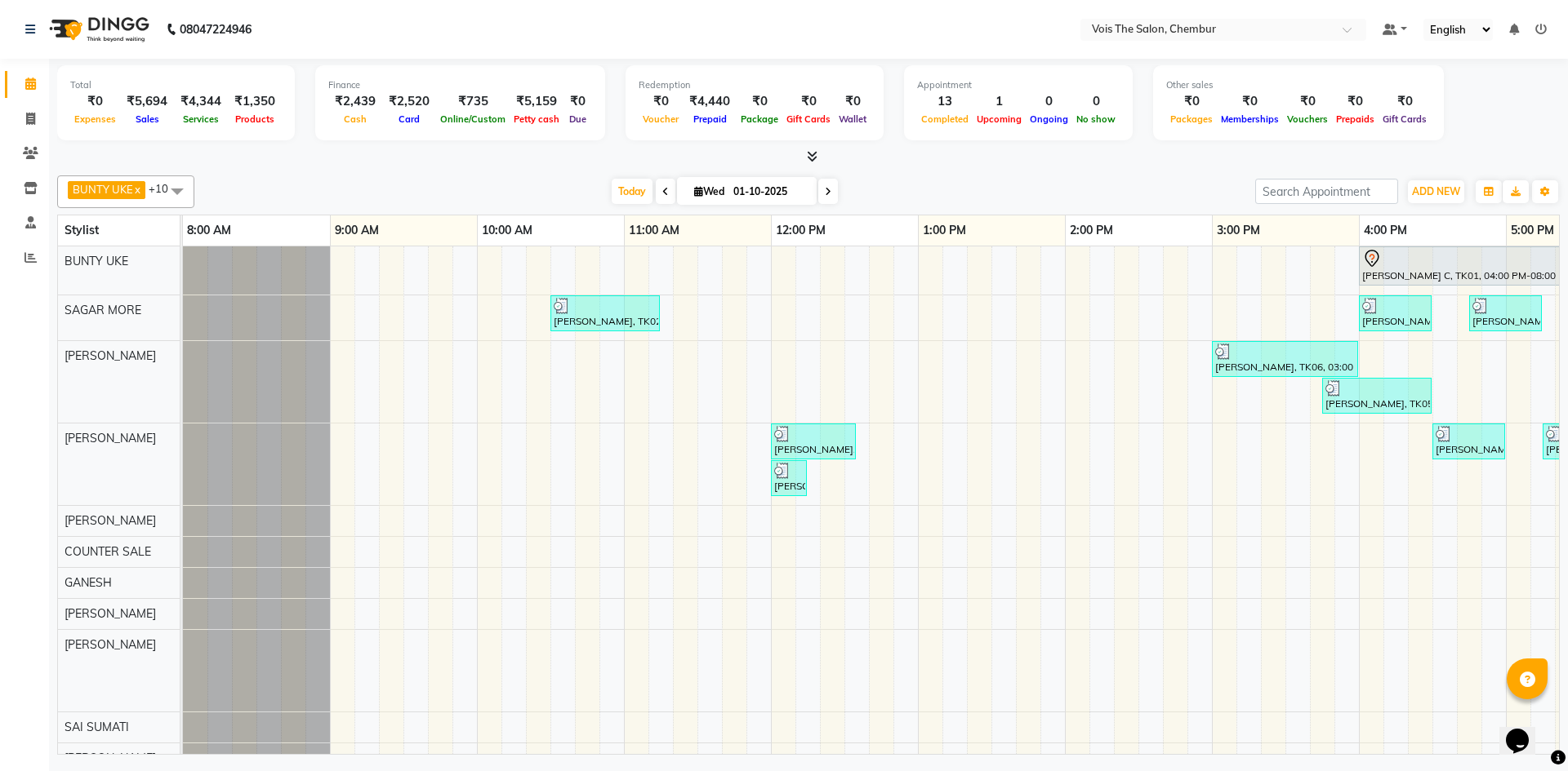
scroll to position [0, 237]
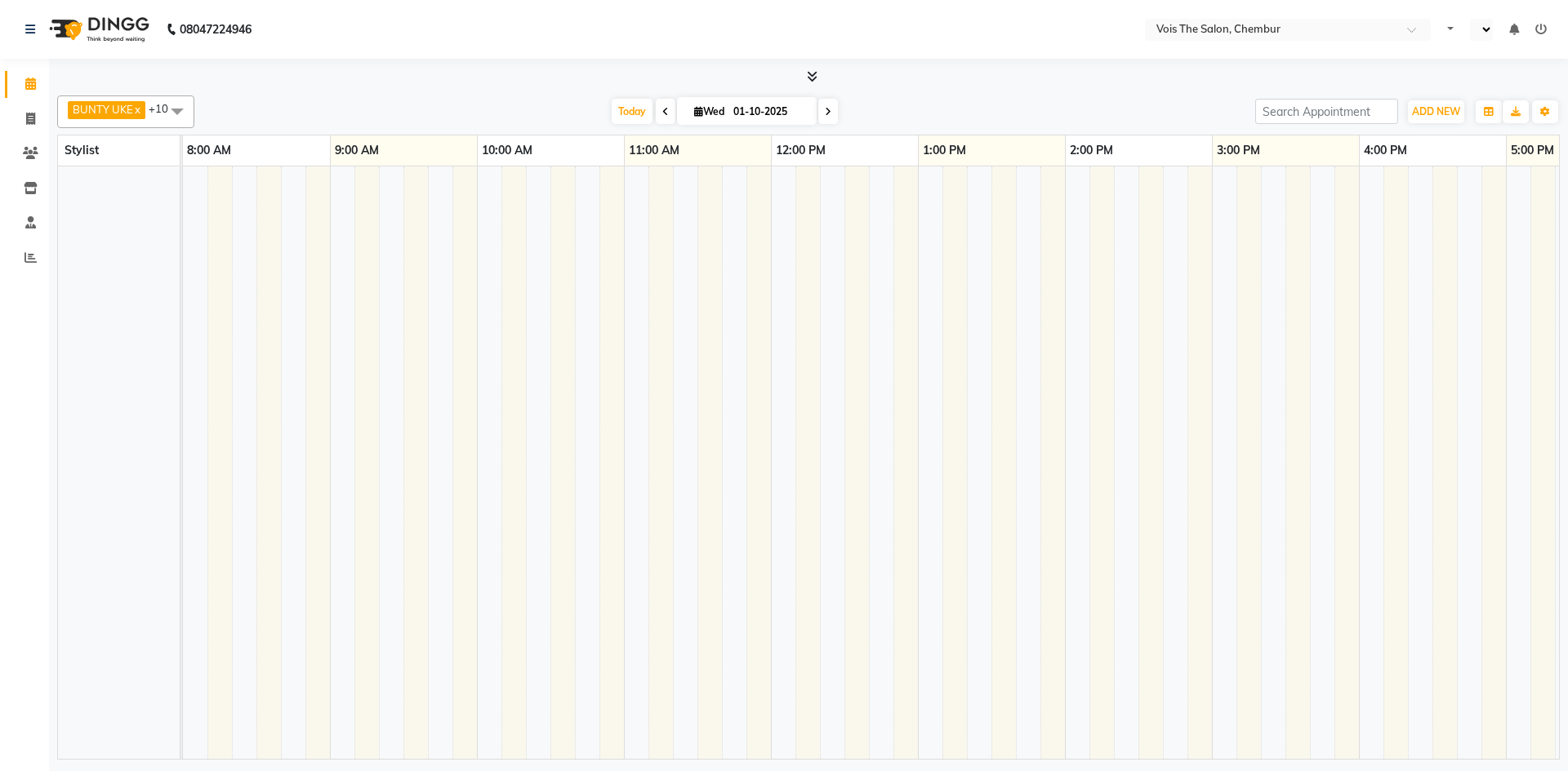
select select "en"
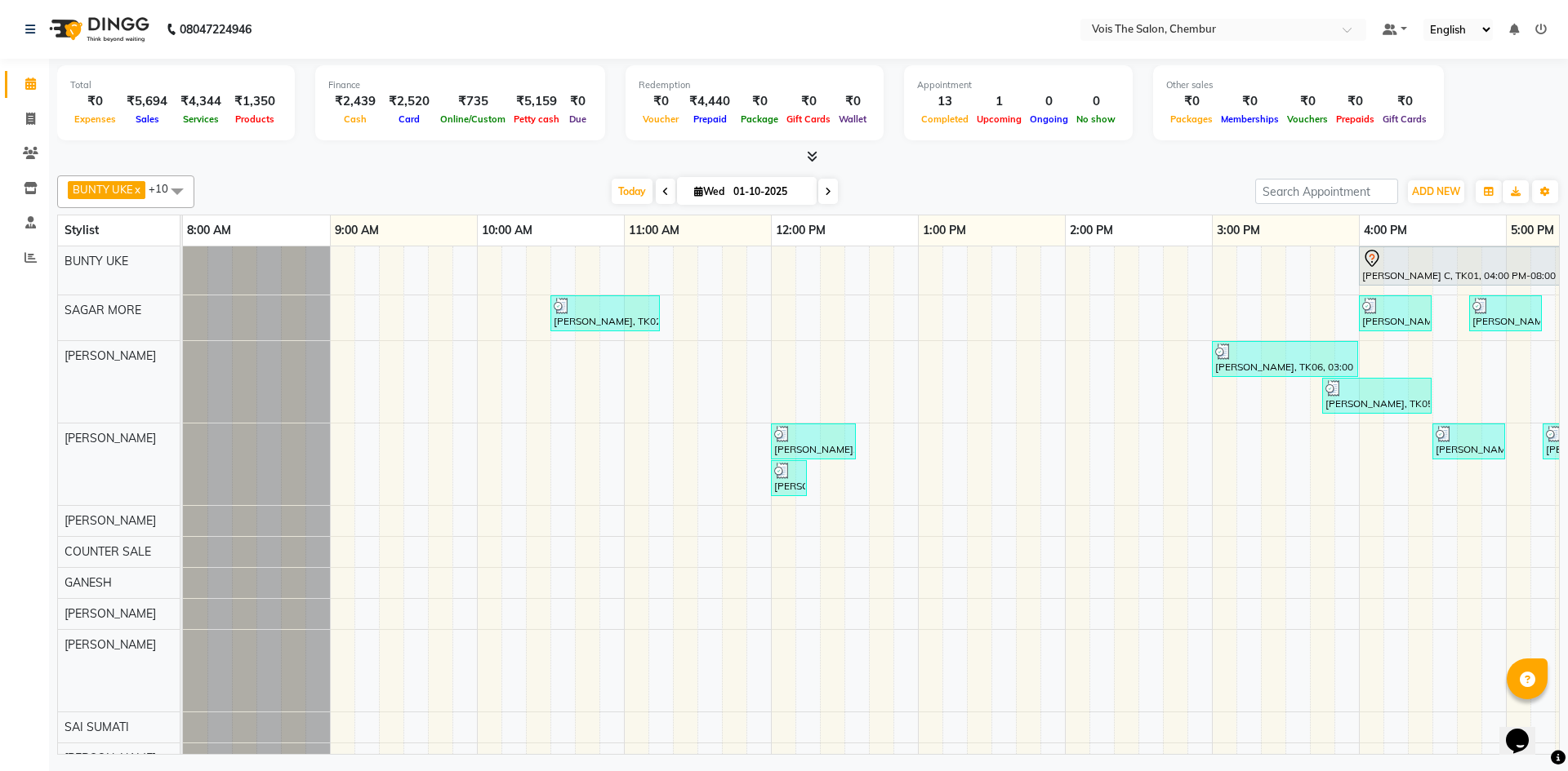
click at [825, 193] on icon at bounding box center [827, 191] width 6 height 10
type input "02-10-2025"
